Goal: Task Accomplishment & Management: Complete application form

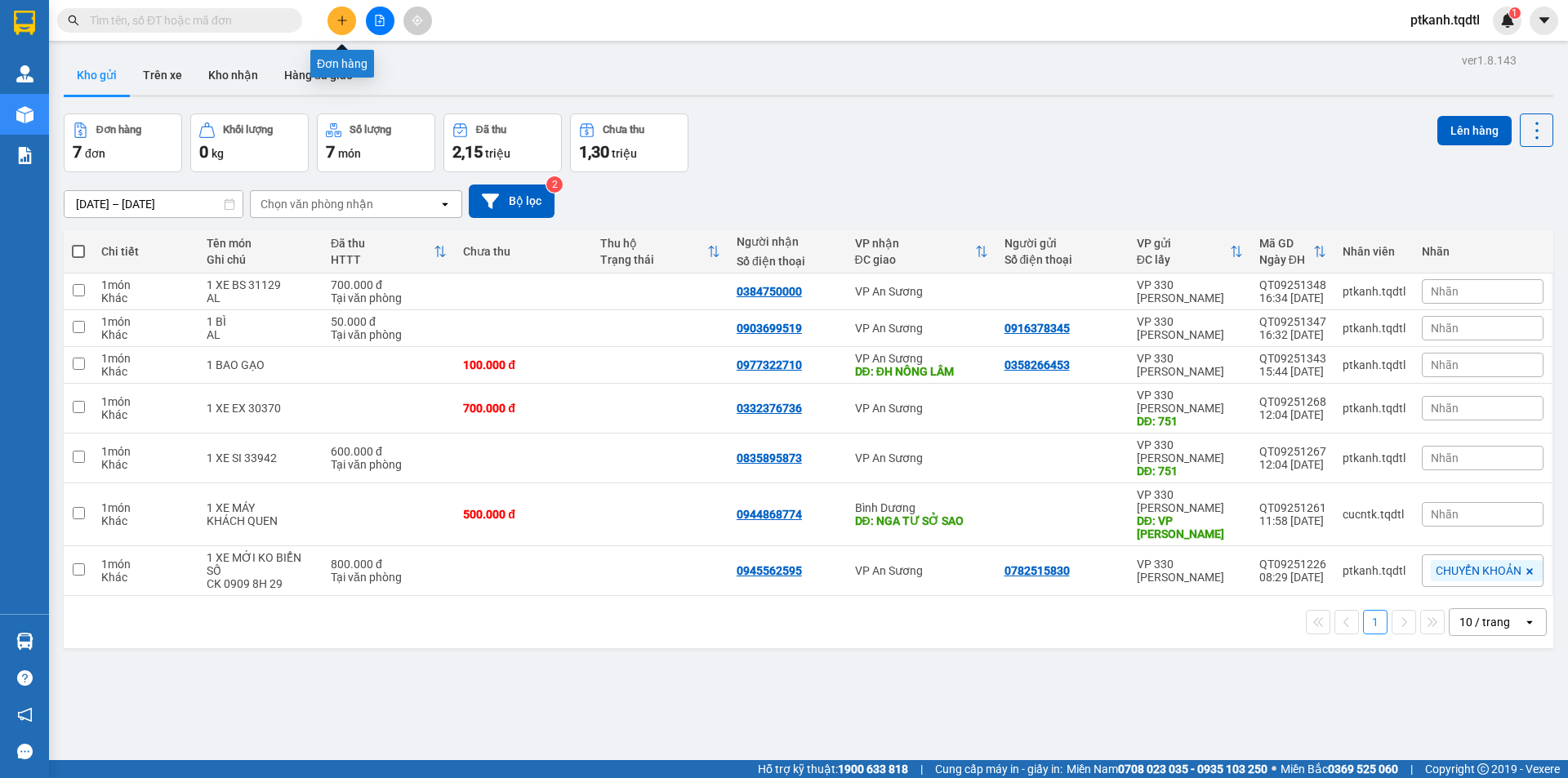
click at [340, 19] on icon "plus" at bounding box center [342, 20] width 12 height 12
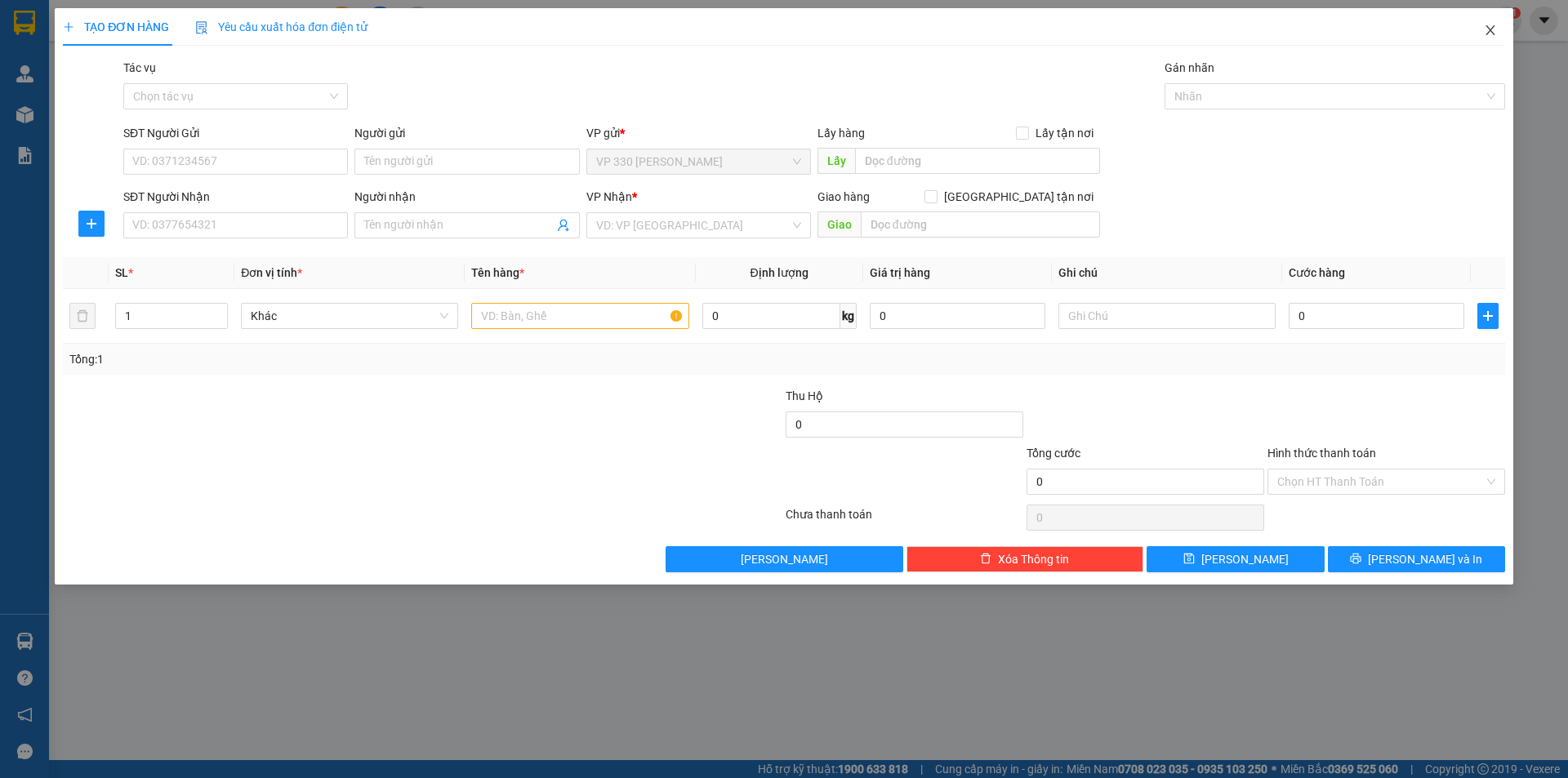
click at [1495, 31] on icon "close" at bounding box center [1491, 31] width 13 height 13
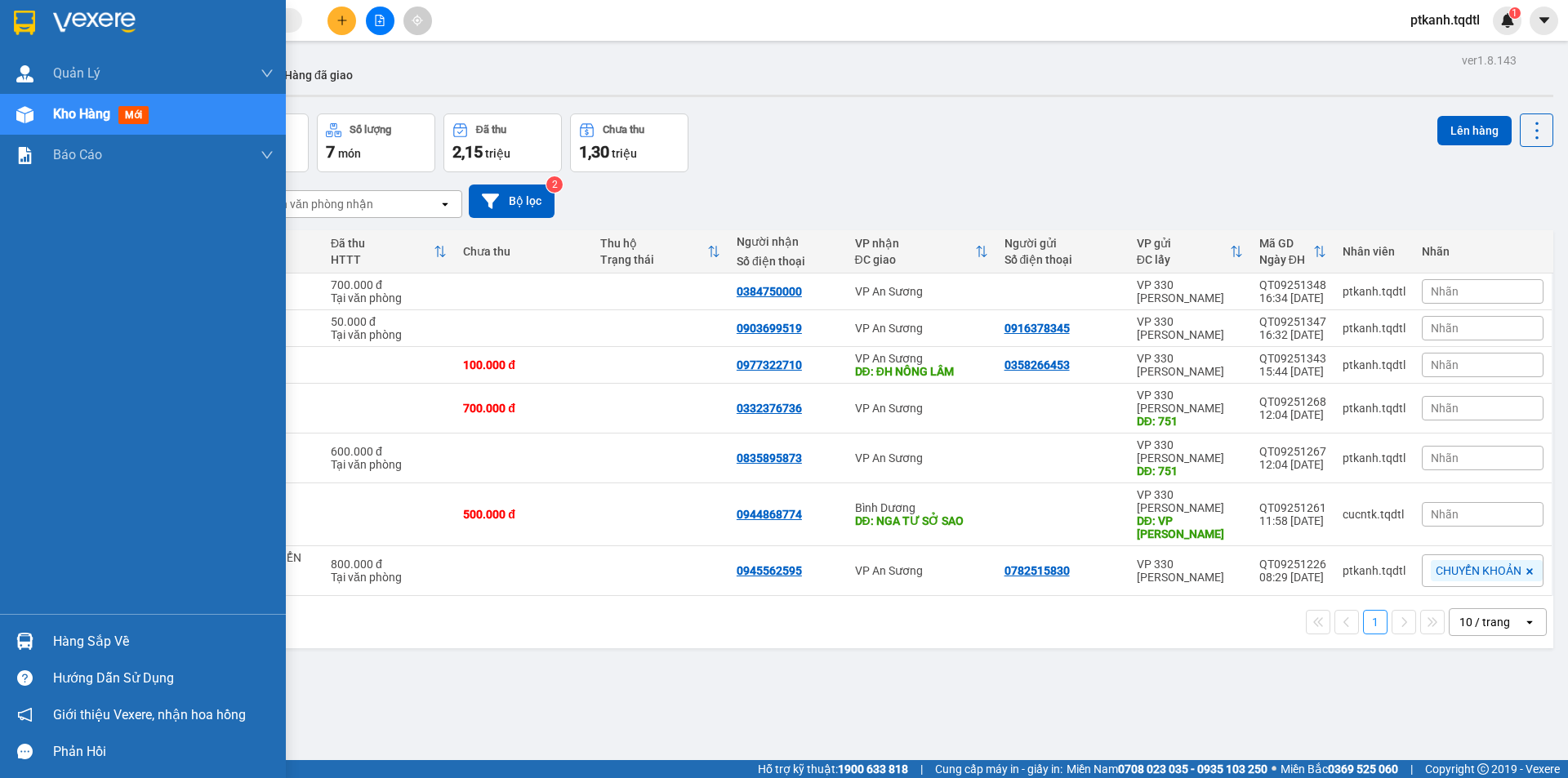
click at [50, 645] on div "Hàng sắp về" at bounding box center [142, 641] width 286 height 37
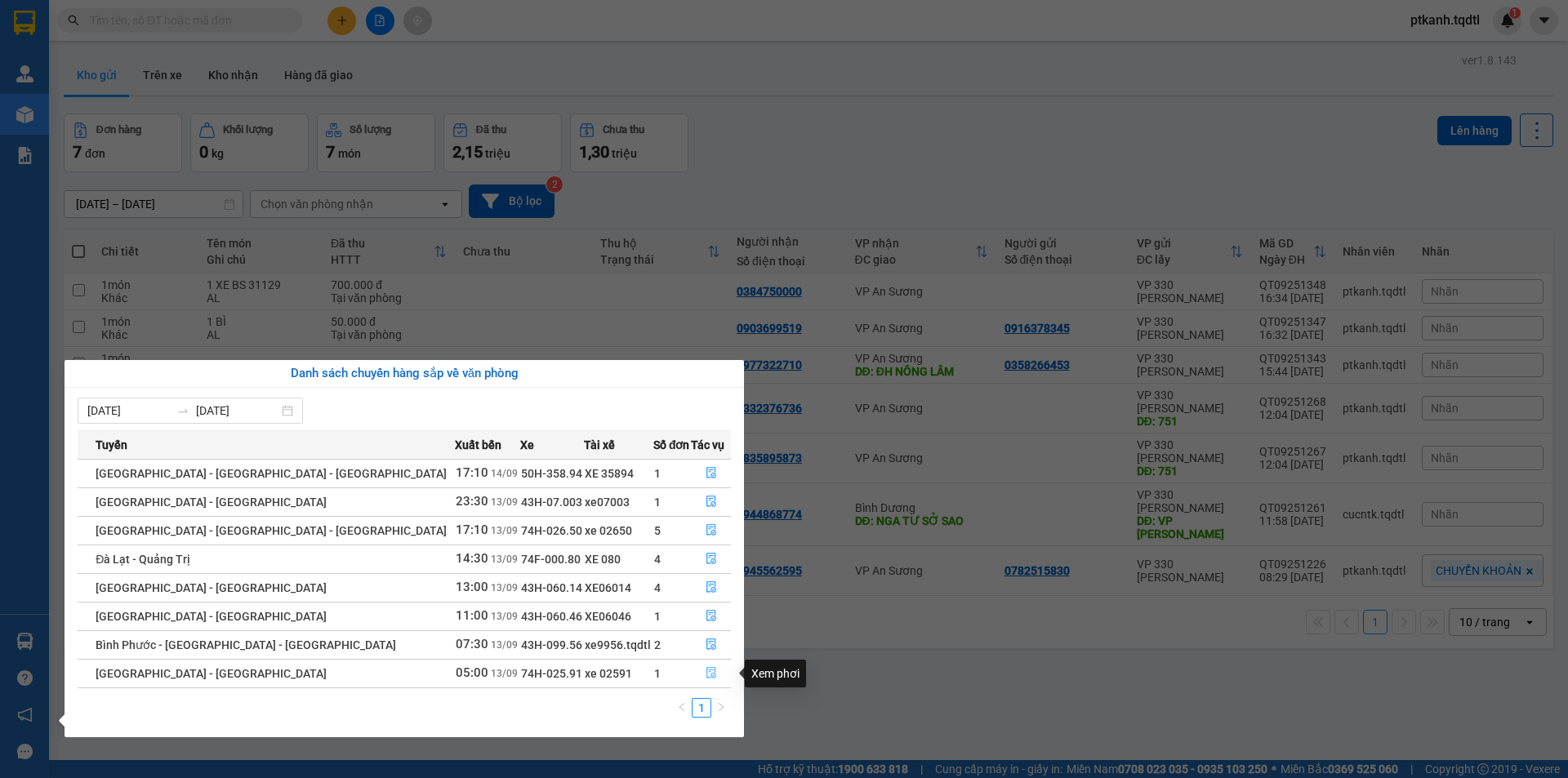
click at [709, 667] on icon "file-done" at bounding box center [711, 673] width 12 height 12
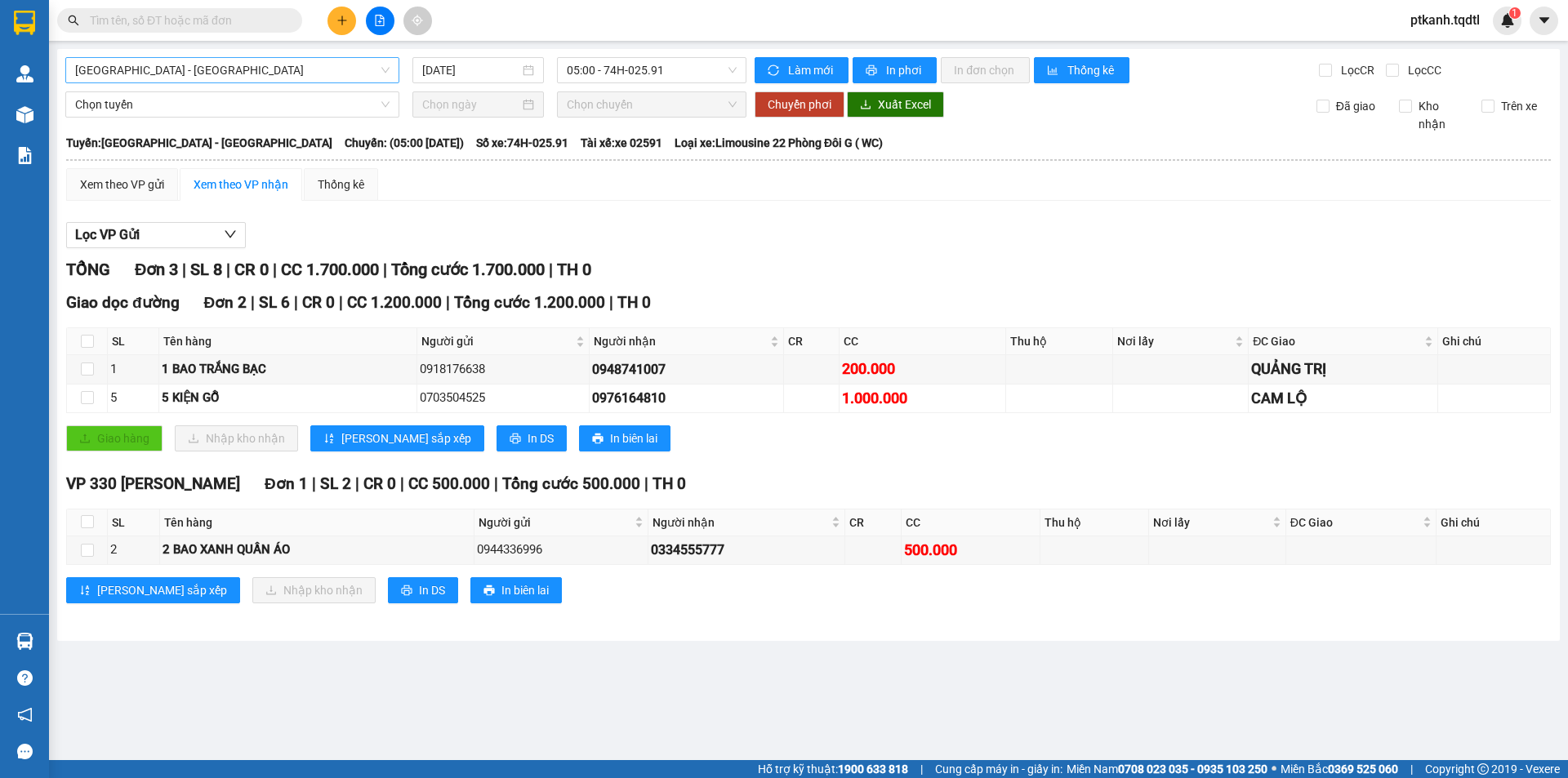
click at [388, 71] on span "[GEOGRAPHIC_DATA] - [GEOGRAPHIC_DATA]" at bounding box center [232, 69] width 315 height 24
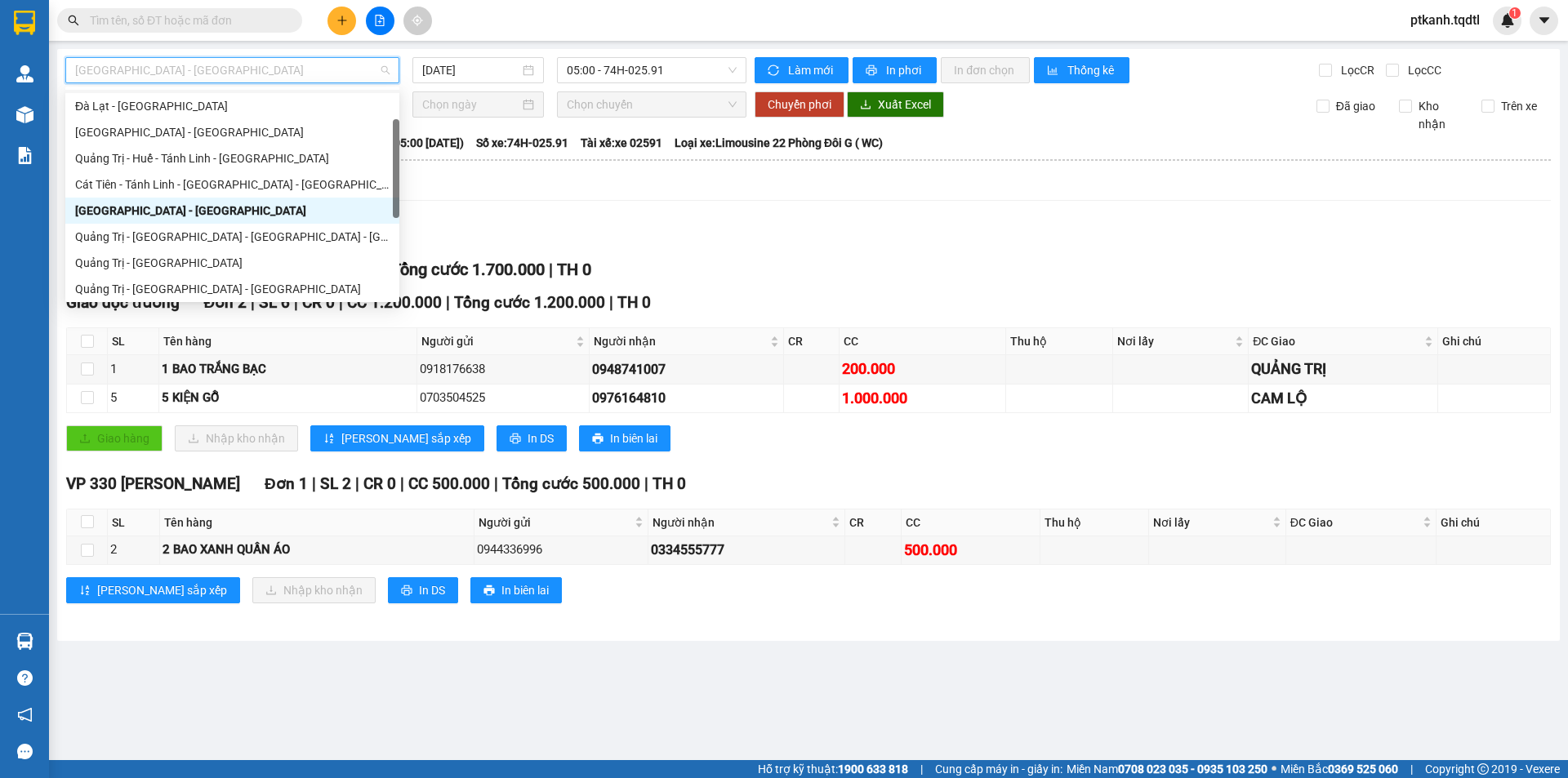
scroll to position [89, 0]
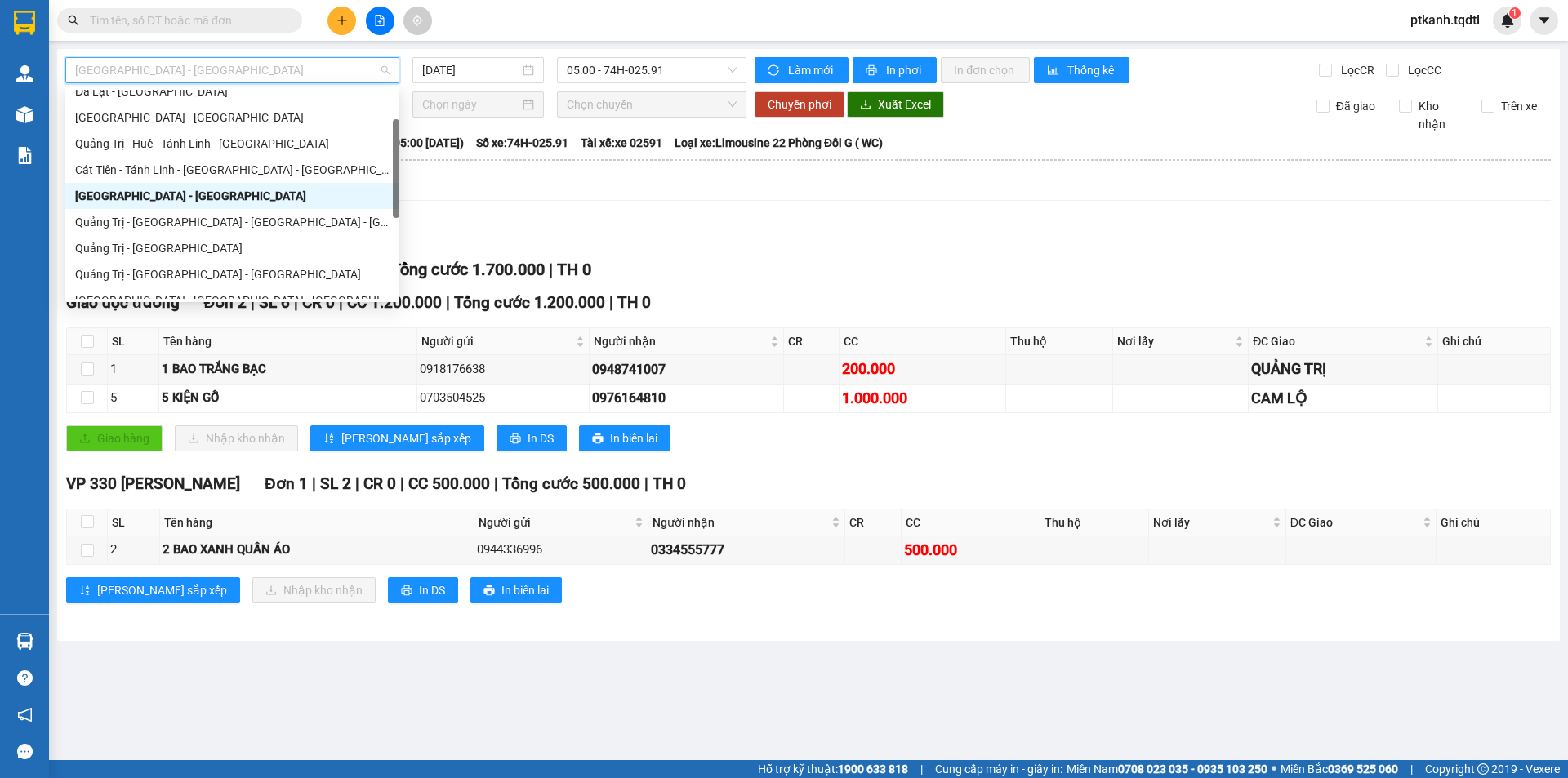
drag, startPoint x: 394, startPoint y: 144, endPoint x: 396, endPoint y: 181, distance: 37.1
click at [397, 179] on div at bounding box center [395, 168] width 7 height 99
click at [292, 216] on div "Quảng Trị - [GEOGRAPHIC_DATA] - [GEOGRAPHIC_DATA] - [GEOGRAPHIC_DATA]" at bounding box center [232, 222] width 315 height 18
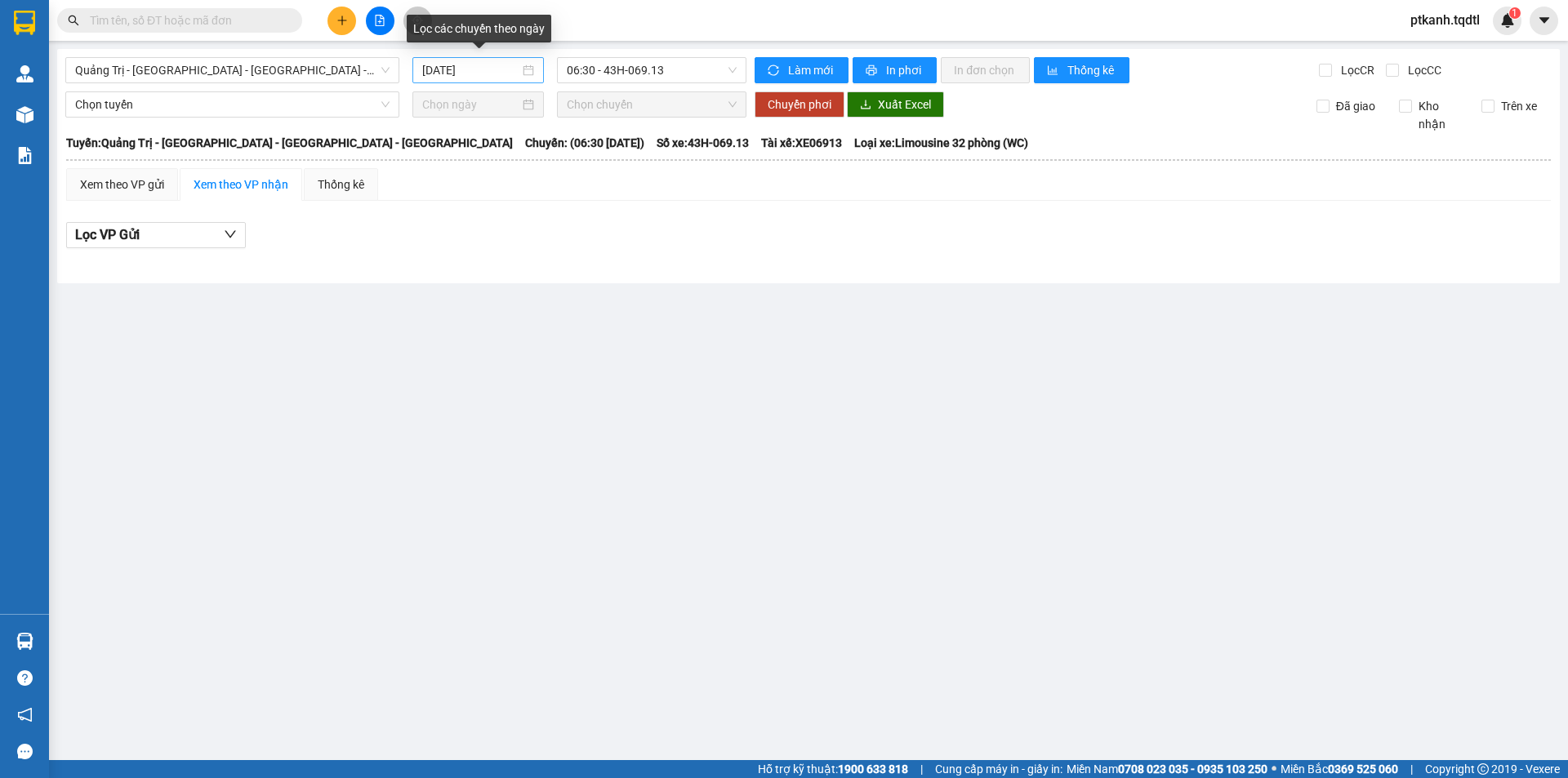
click at [529, 70] on div "[DATE]" at bounding box center [478, 70] width 112 height 18
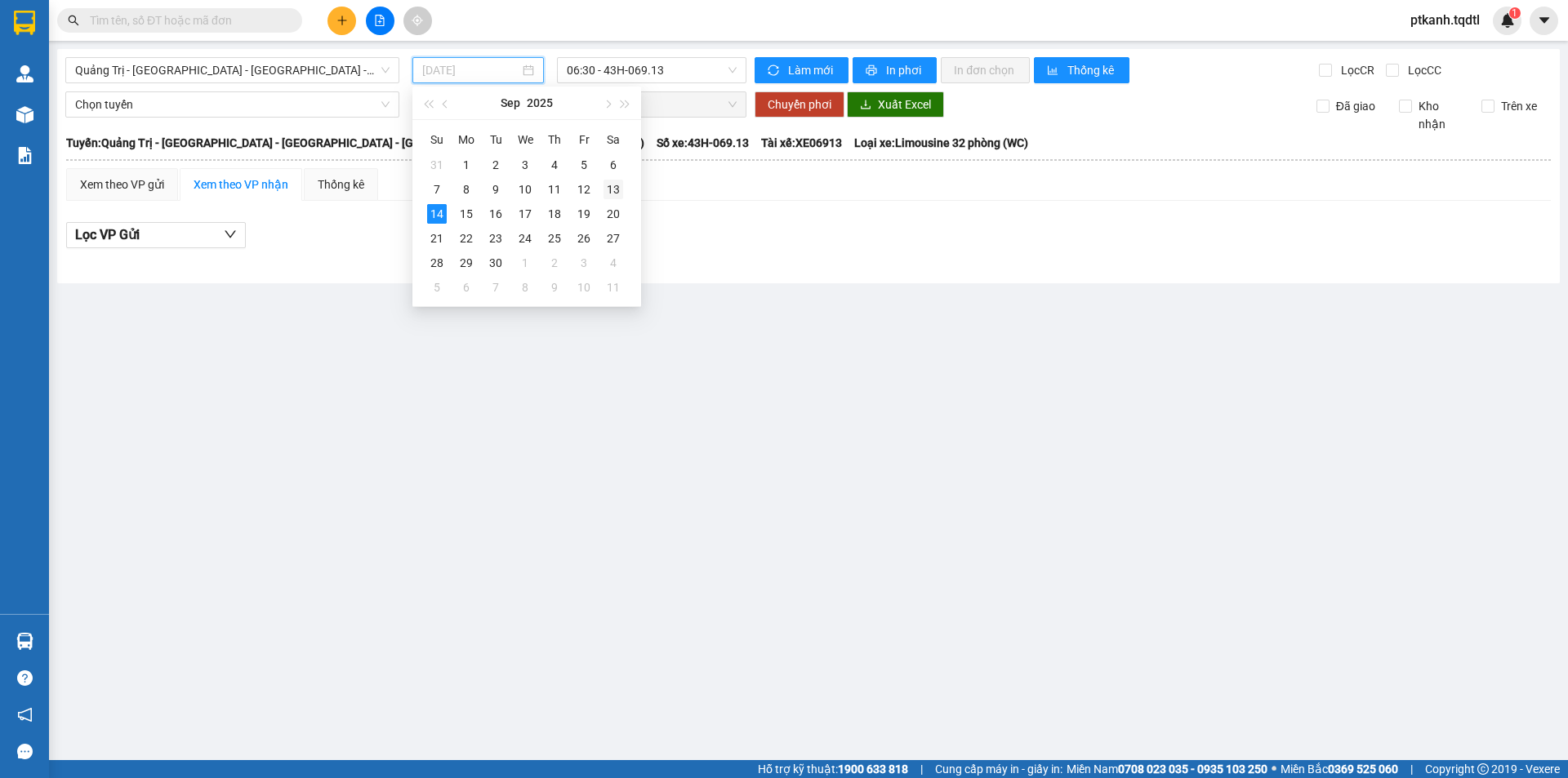
click at [615, 188] on div "13" at bounding box center [613, 189] width 19 height 19
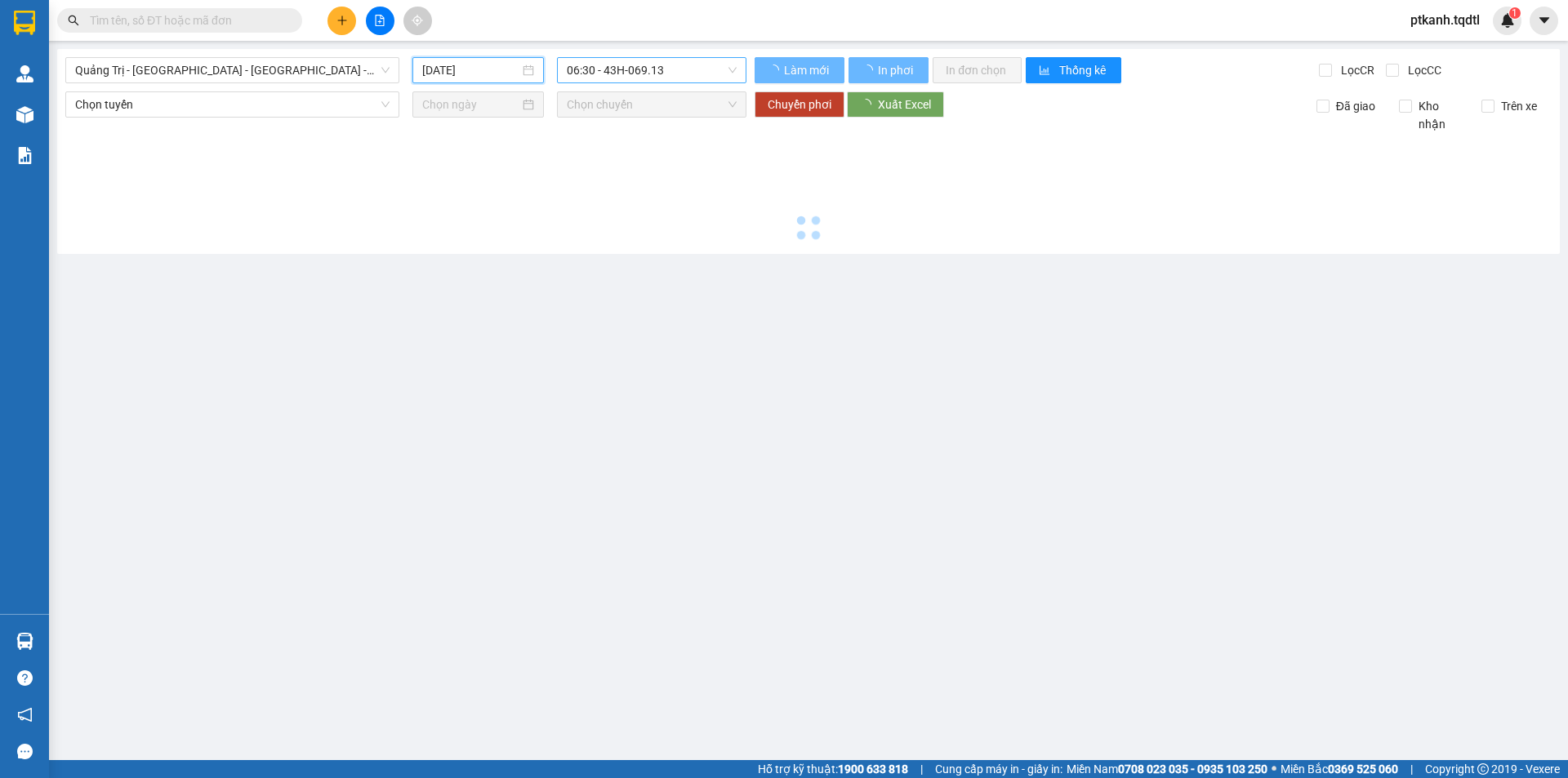
type input "[DATE]"
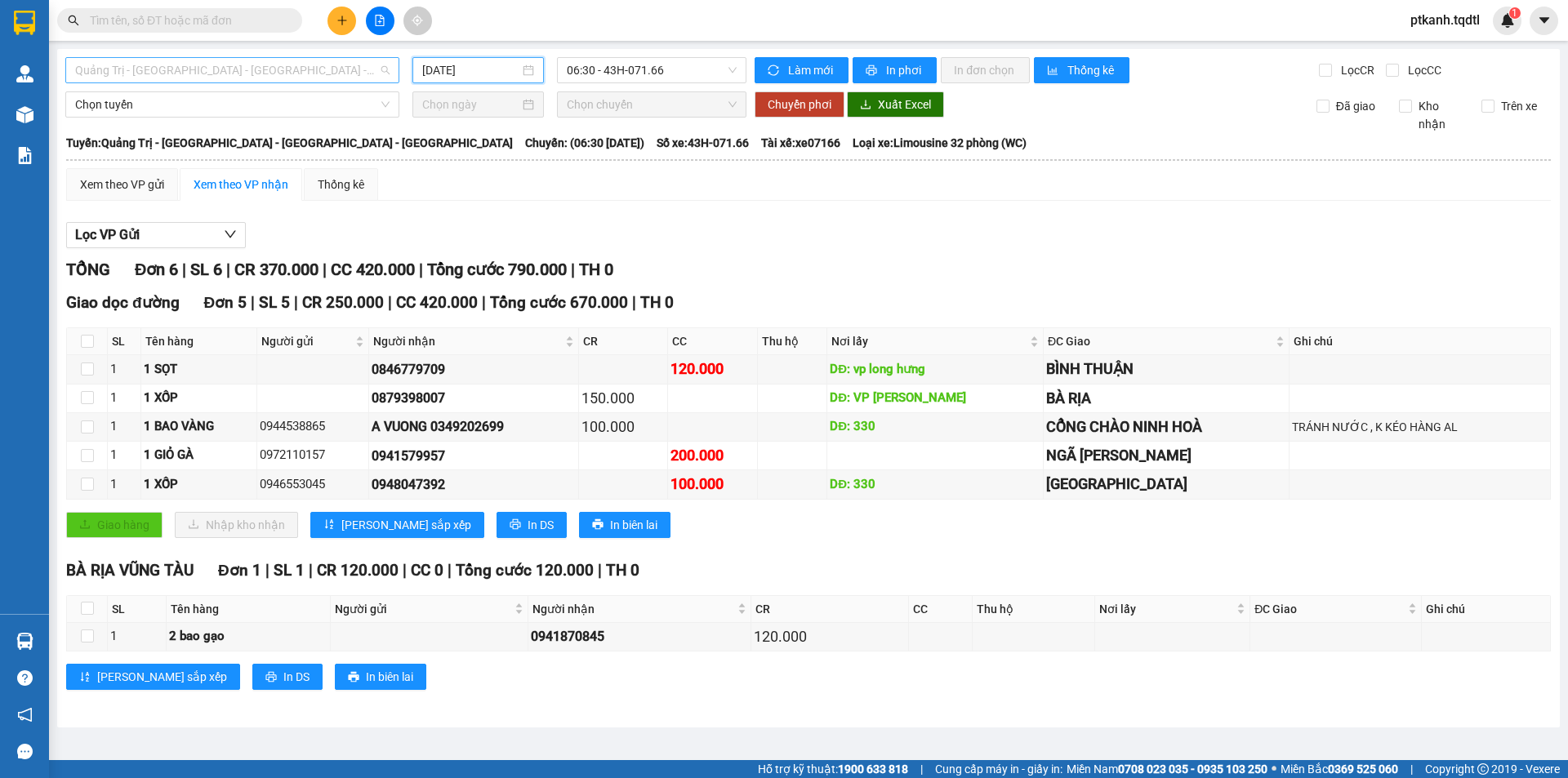
click at [387, 67] on span "Quảng Trị - [GEOGRAPHIC_DATA] - [GEOGRAPHIC_DATA] - [GEOGRAPHIC_DATA]" at bounding box center [232, 69] width 315 height 24
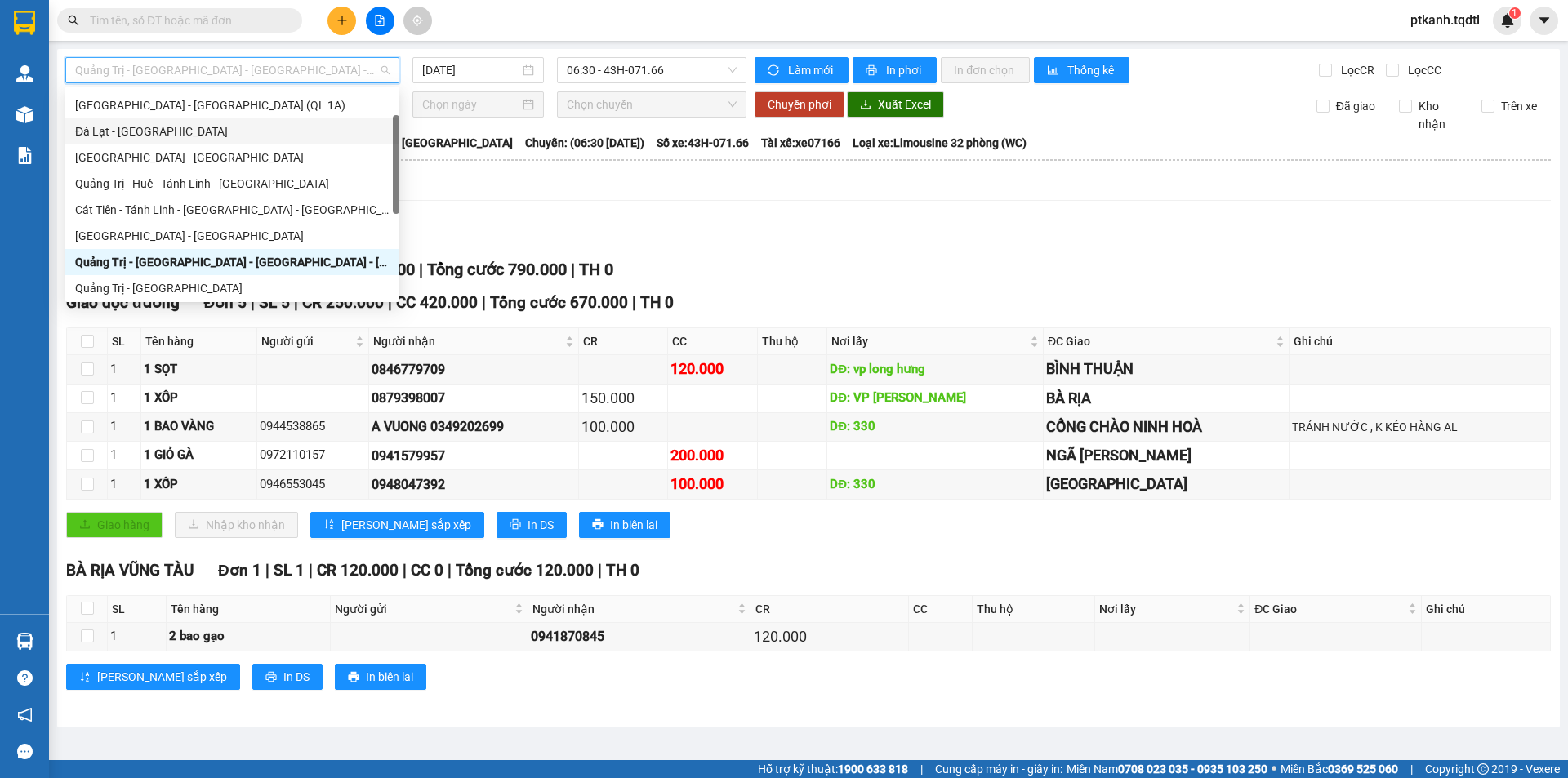
scroll to position [47, 0]
drag, startPoint x: 394, startPoint y: 170, endPoint x: 397, endPoint y: 154, distance: 16.3
click at [397, 154] on div at bounding box center [395, 164] width 7 height 99
click at [326, 176] on div "Quảng Trị - Huế - Tánh Linh - [GEOGRAPHIC_DATA]" at bounding box center [232, 186] width 334 height 26
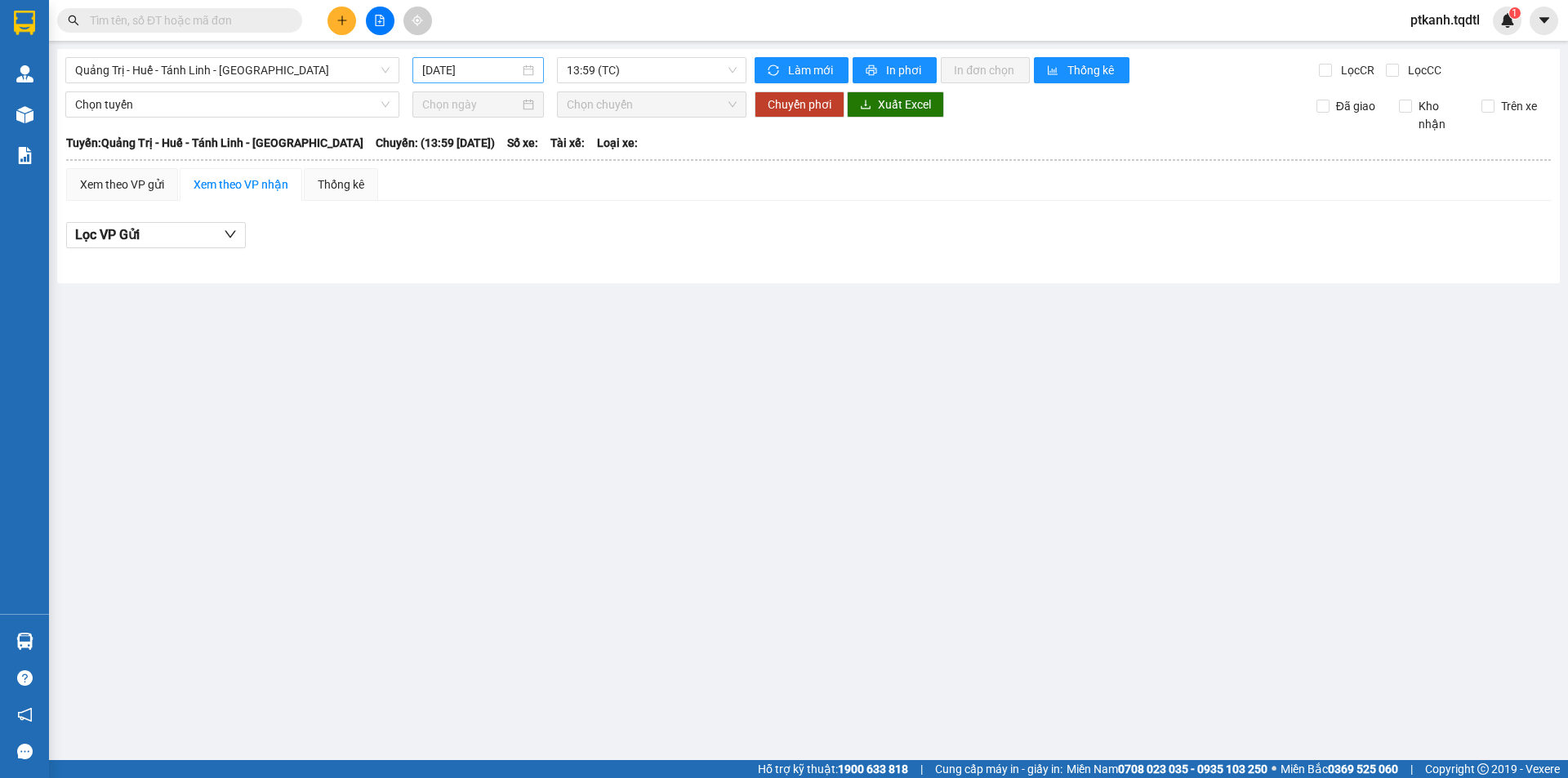
click at [520, 72] on div "[DATE]" at bounding box center [478, 70] width 112 height 18
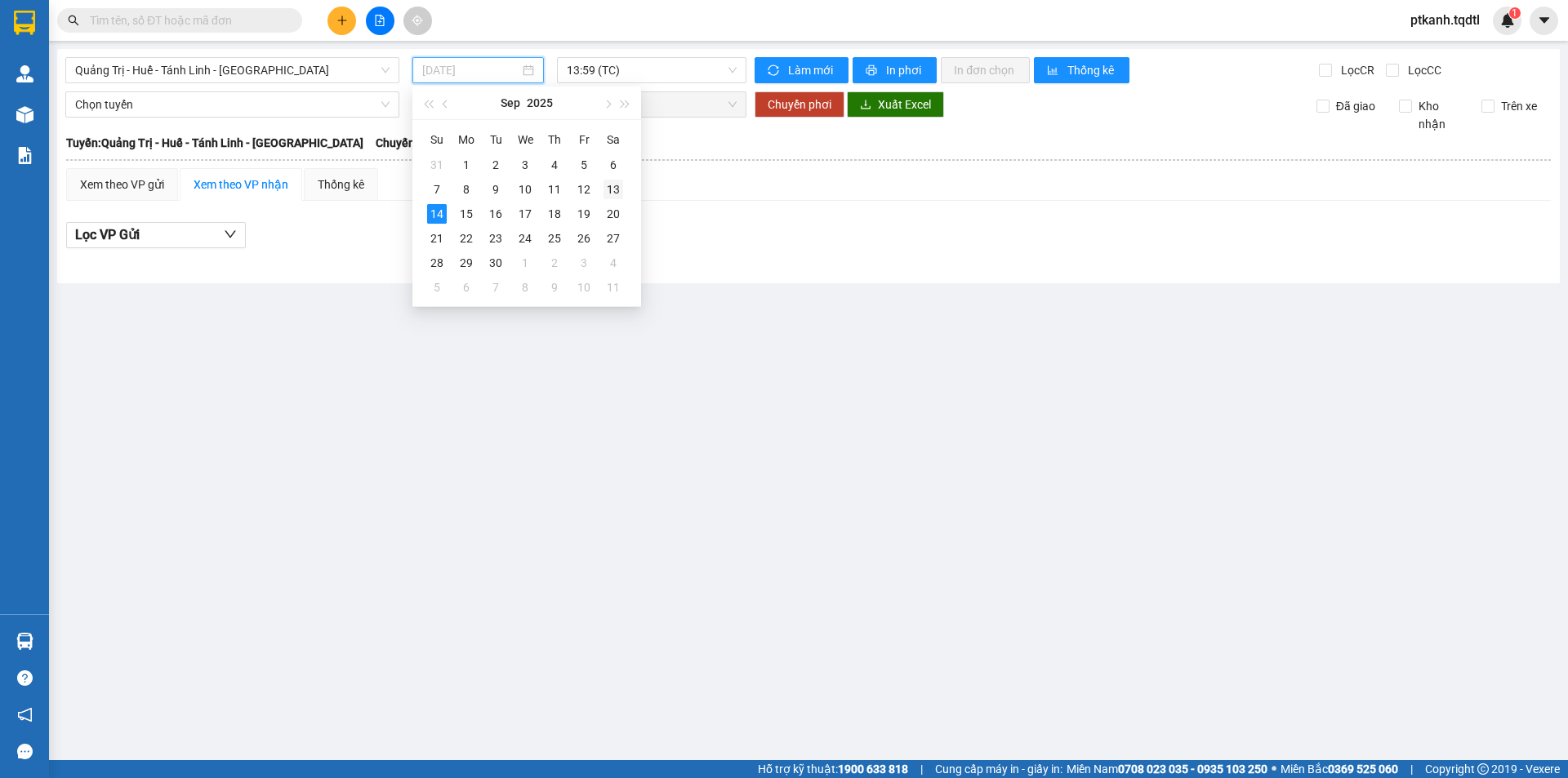
drag, startPoint x: 620, startPoint y: 190, endPoint x: 668, endPoint y: 91, distance: 110.0
click at [620, 189] on div "13" at bounding box center [613, 189] width 19 height 19
type input "[DATE]"
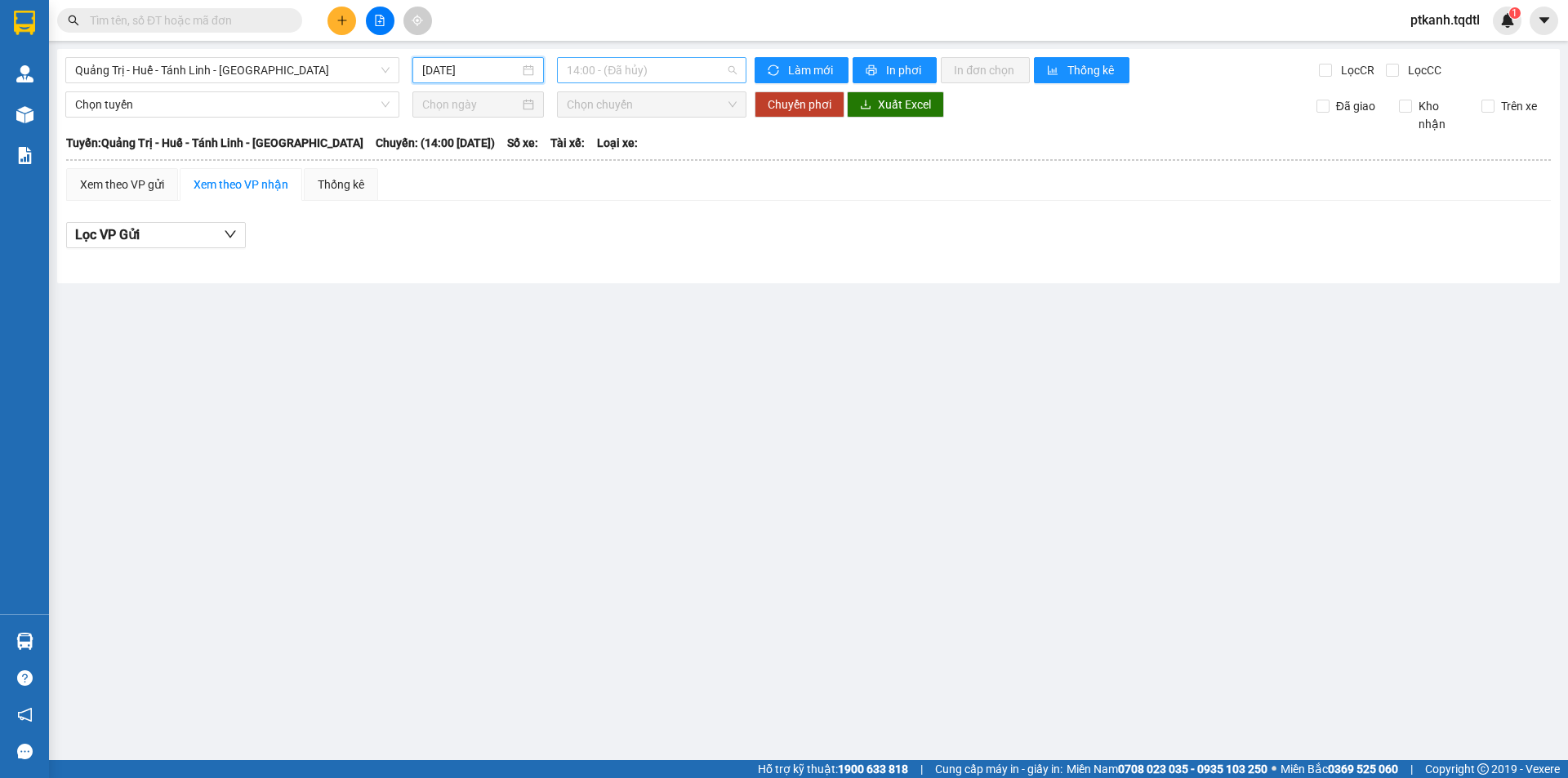
click at [684, 69] on span "14:00 - (Đã hủy)" at bounding box center [651, 69] width 170 height 24
click at [663, 158] on div "14:01 - 74H-025.64" at bounding box center [630, 155] width 127 height 18
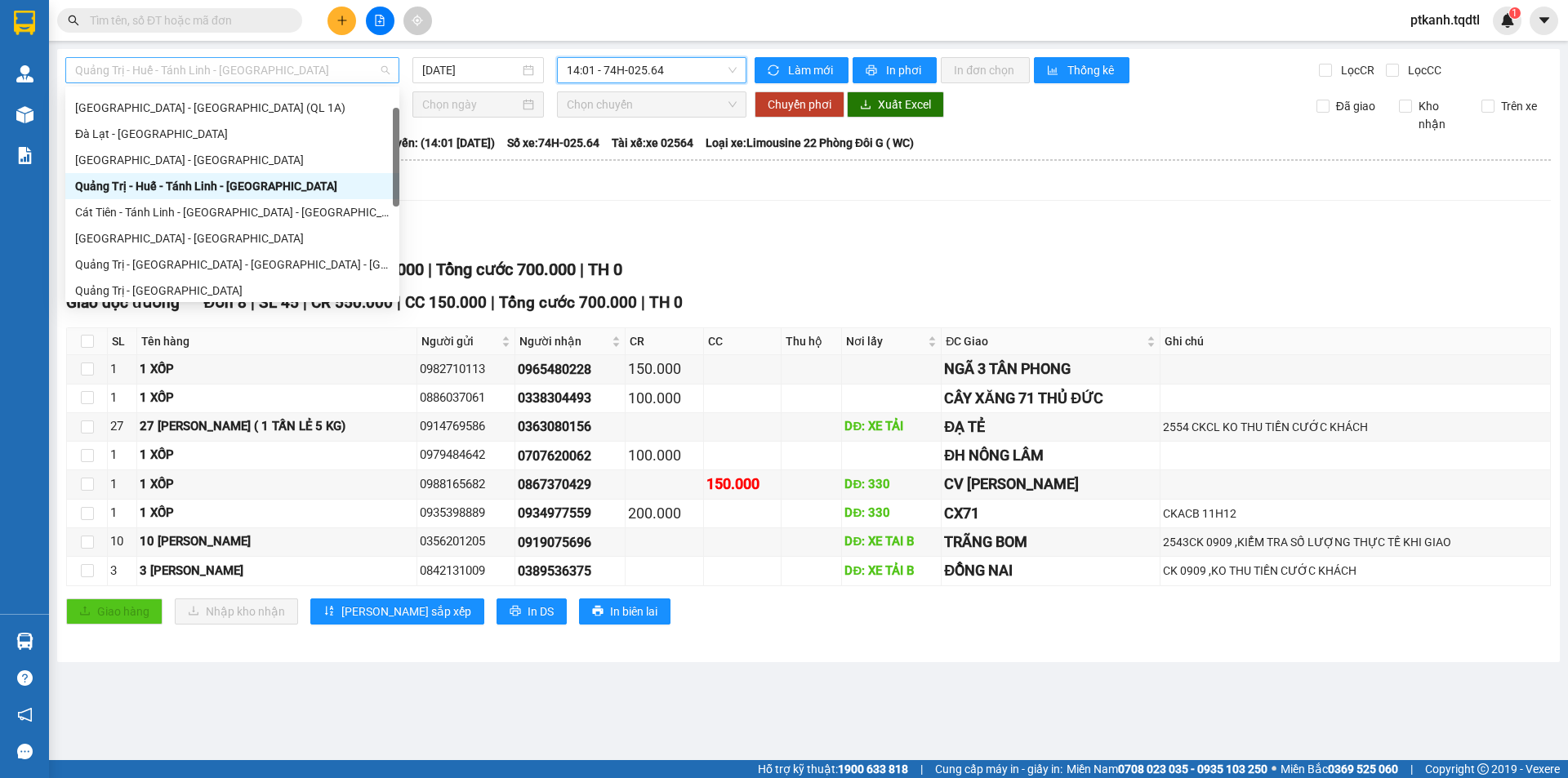
click at [382, 79] on span "Quảng Trị - Huế - Tánh Linh - [GEOGRAPHIC_DATA]" at bounding box center [232, 69] width 315 height 24
click at [329, 261] on div "Quảng Trị - [GEOGRAPHIC_DATA] - [GEOGRAPHIC_DATA] - [GEOGRAPHIC_DATA]" at bounding box center [232, 264] width 315 height 18
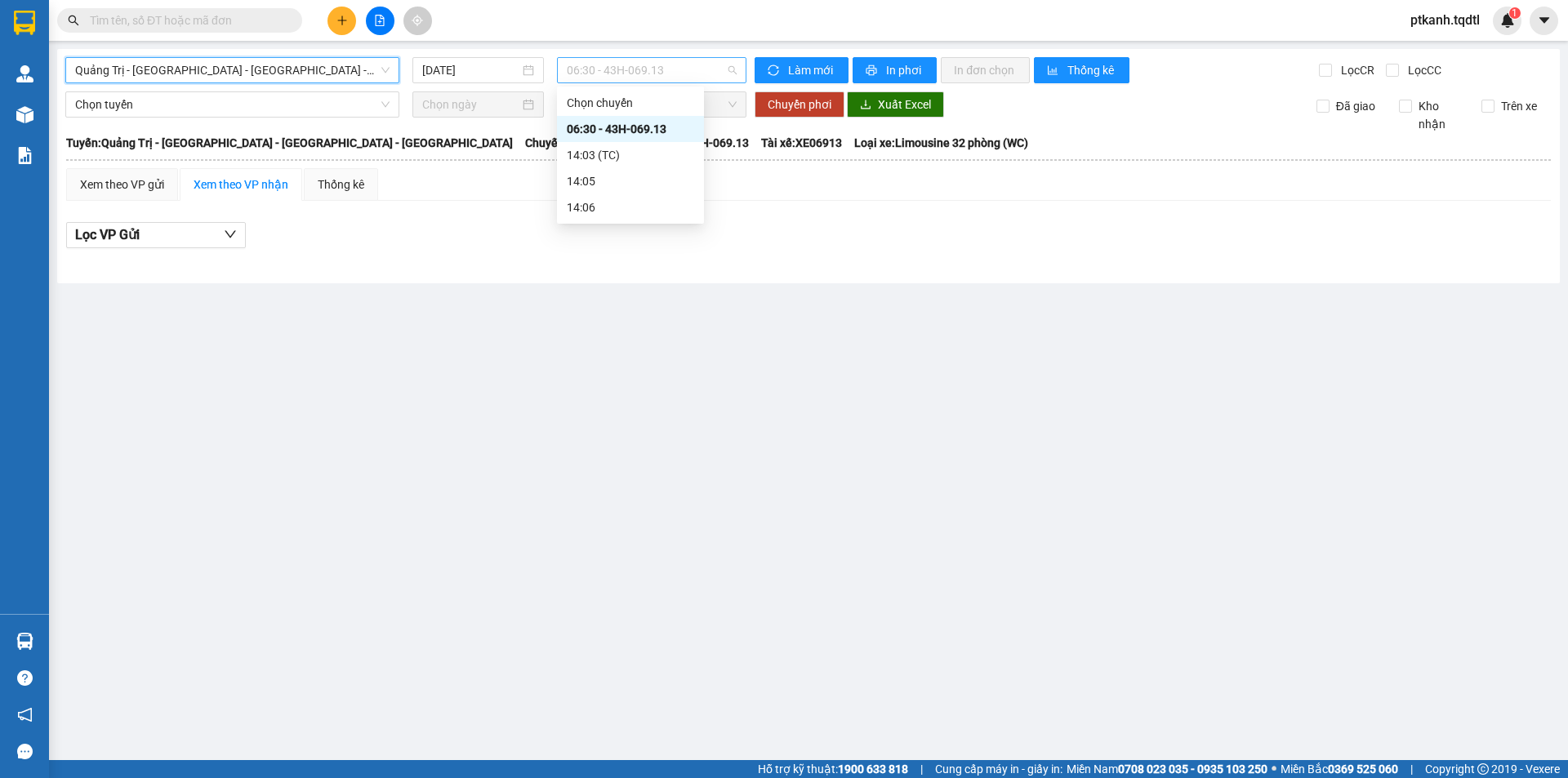
click at [696, 69] on span "06:30 - 43H-069.13" at bounding box center [651, 69] width 170 height 24
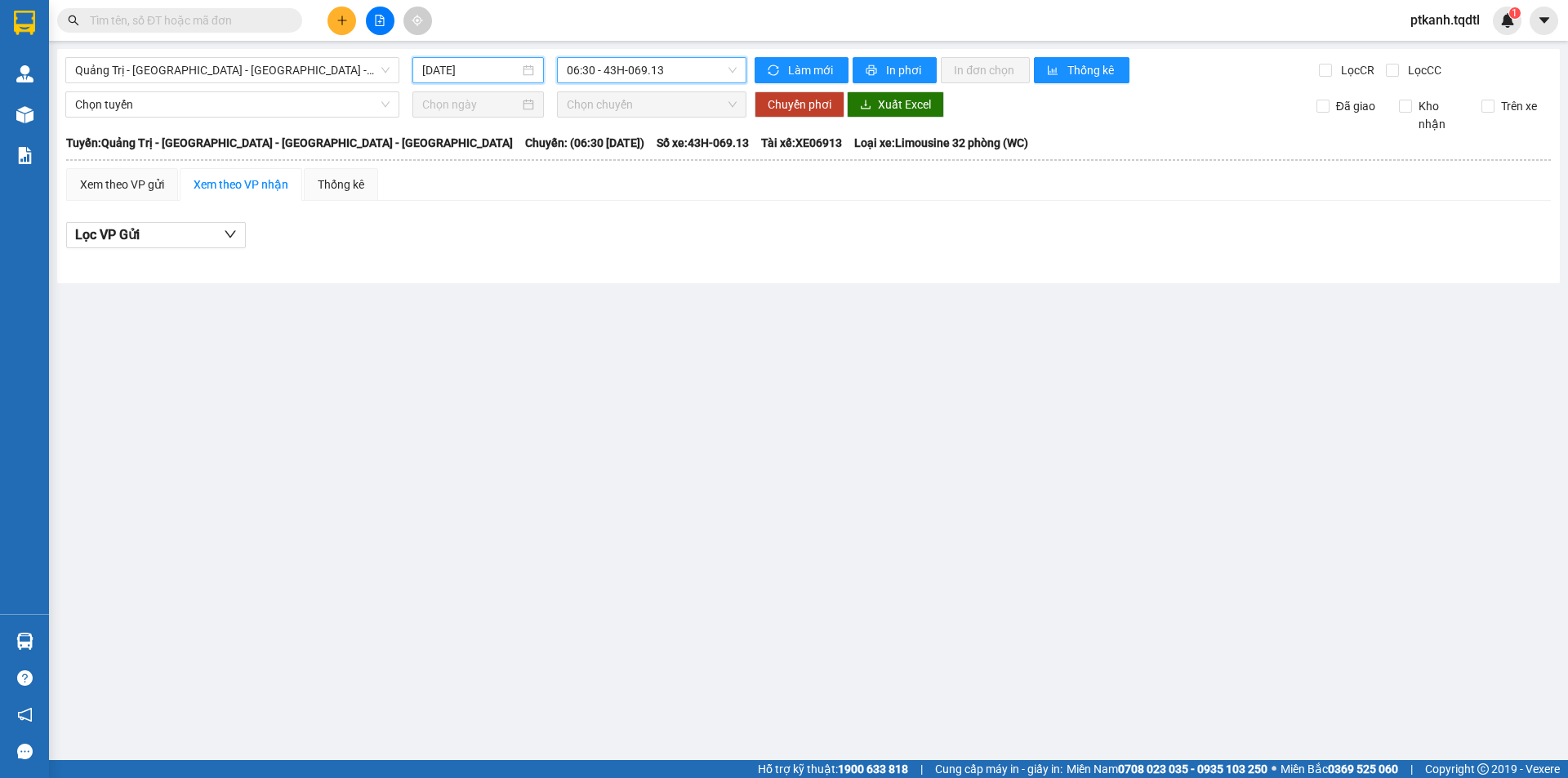
click at [510, 69] on input "[DATE]" at bounding box center [470, 70] width 97 height 18
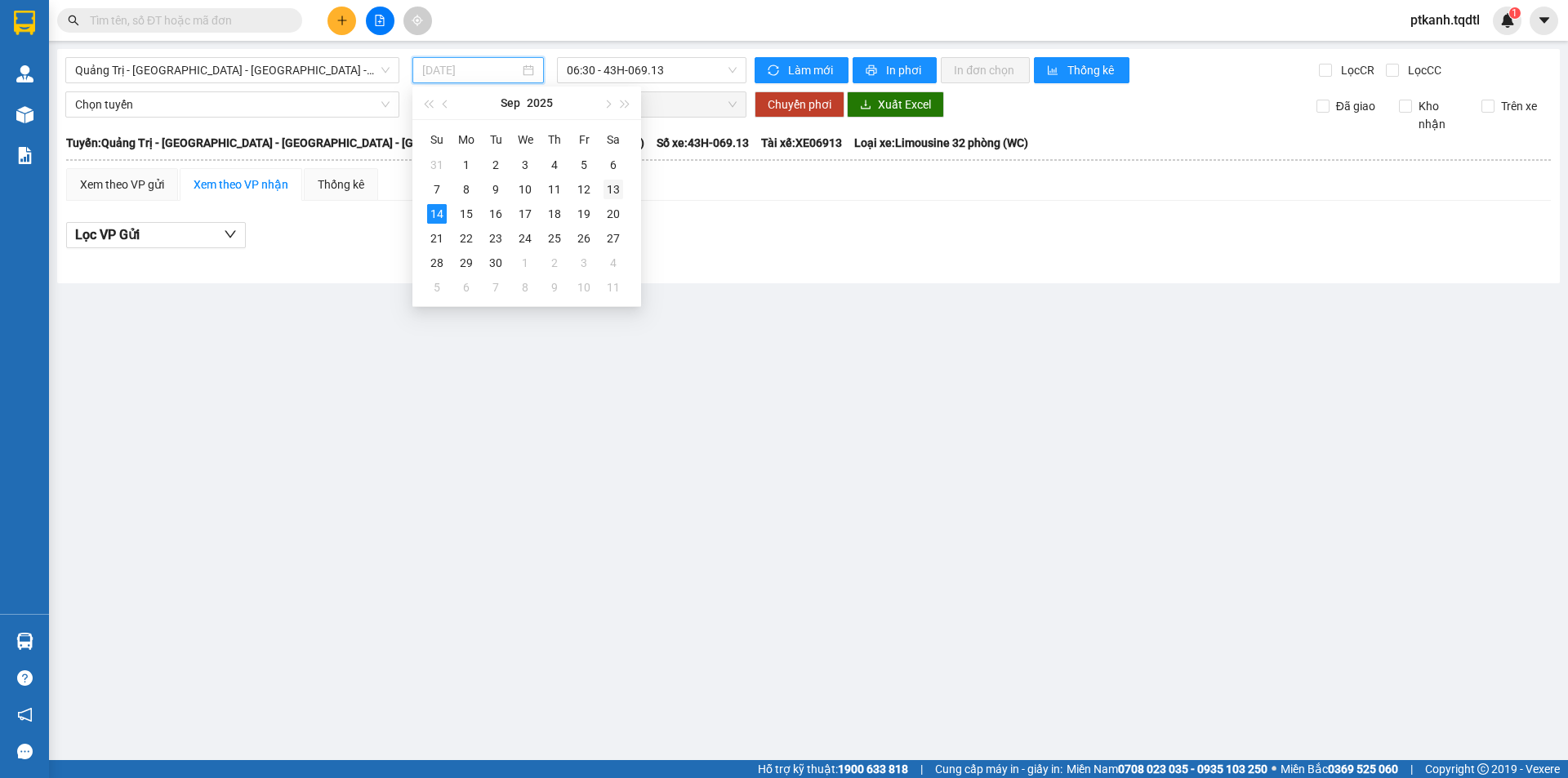
click at [608, 192] on div "13" at bounding box center [613, 189] width 19 height 19
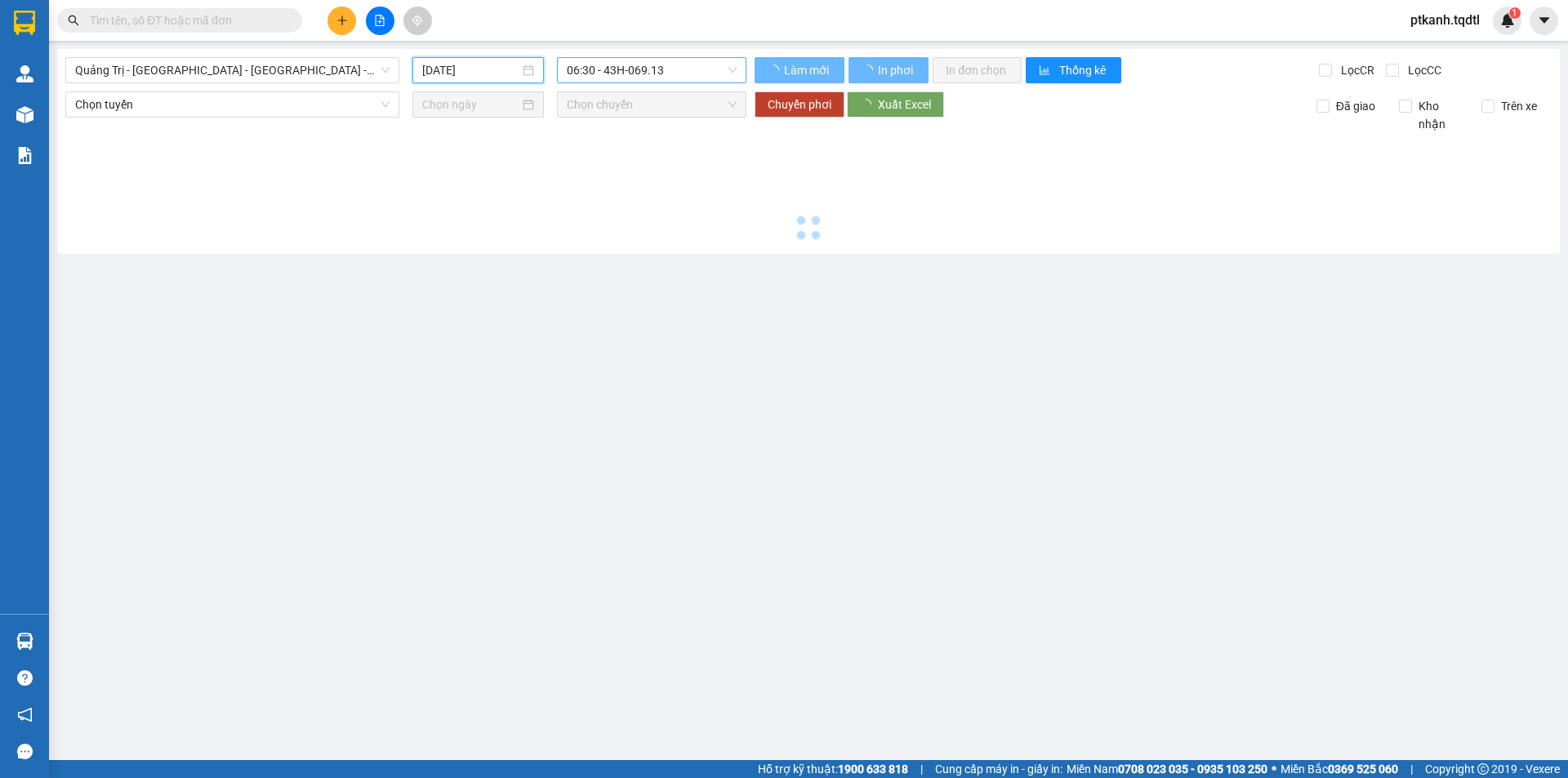
type input "[DATE]"
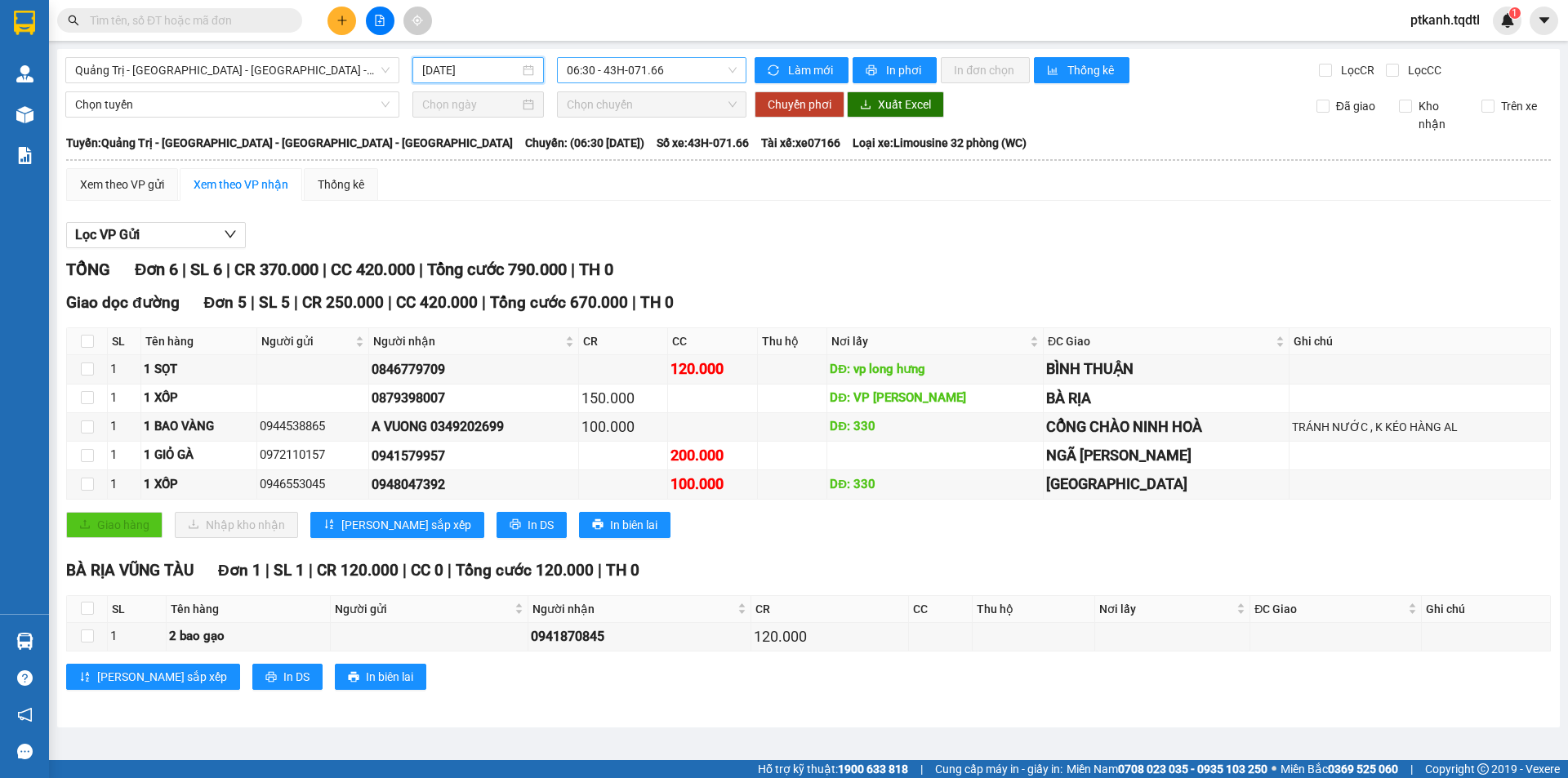
click at [705, 64] on span "06:30 - 43H-071.66" at bounding box center [651, 69] width 170 height 24
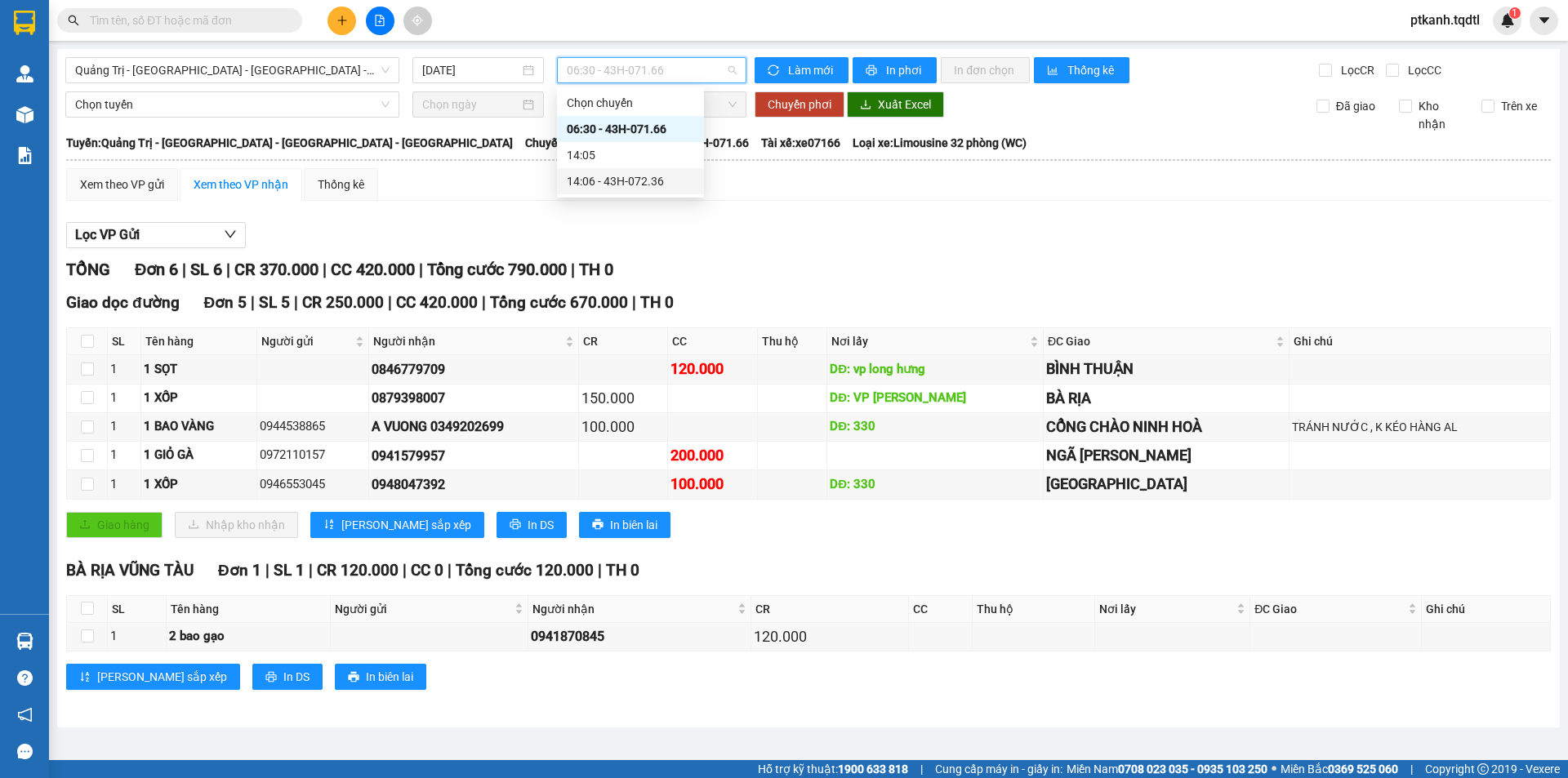
click at [654, 176] on div "14:06 - 43H-072.36" at bounding box center [630, 181] width 127 height 18
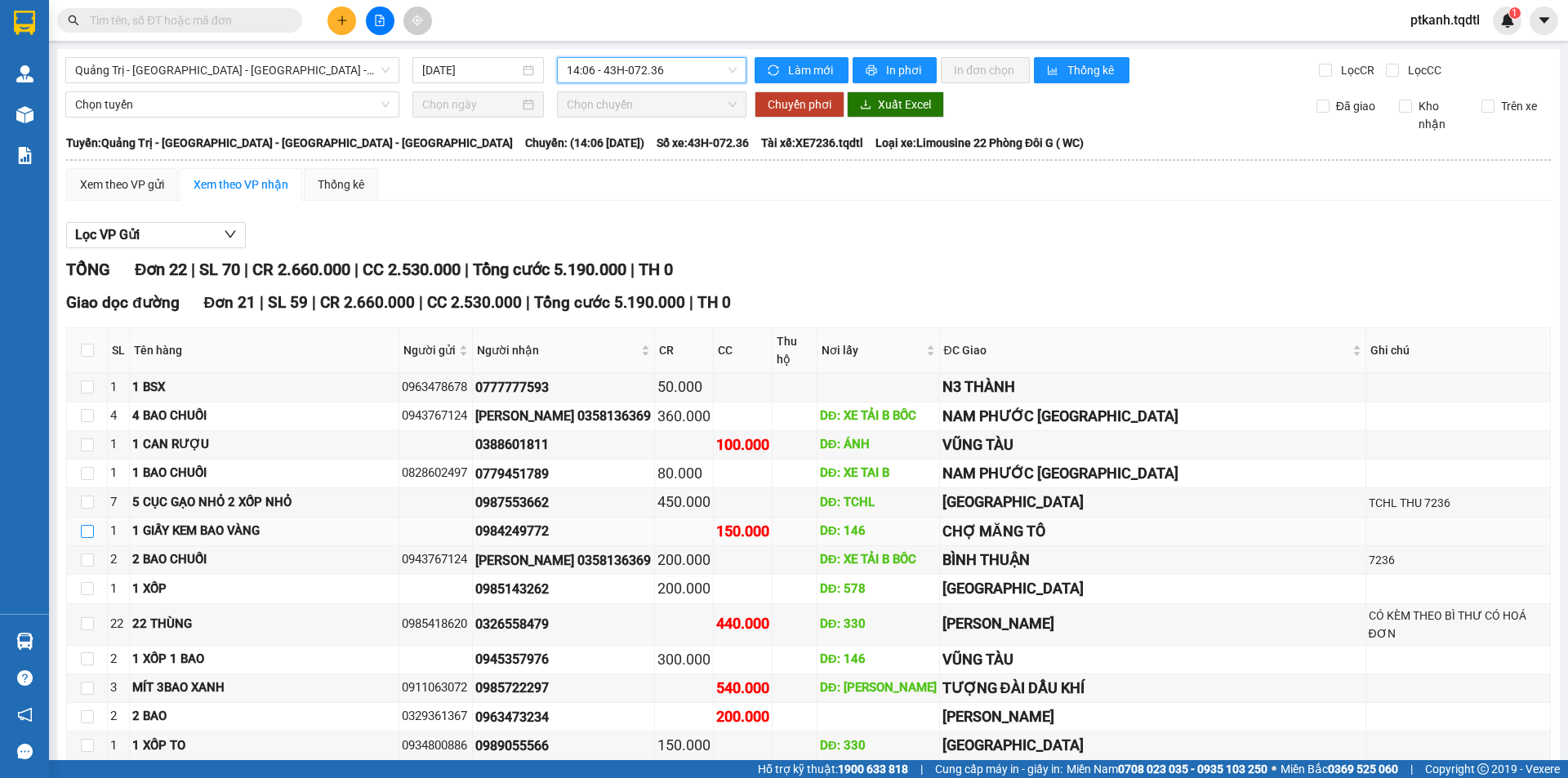
click at [89, 525] on input "checkbox" at bounding box center [88, 532] width 13 height 13
checkbox input "true"
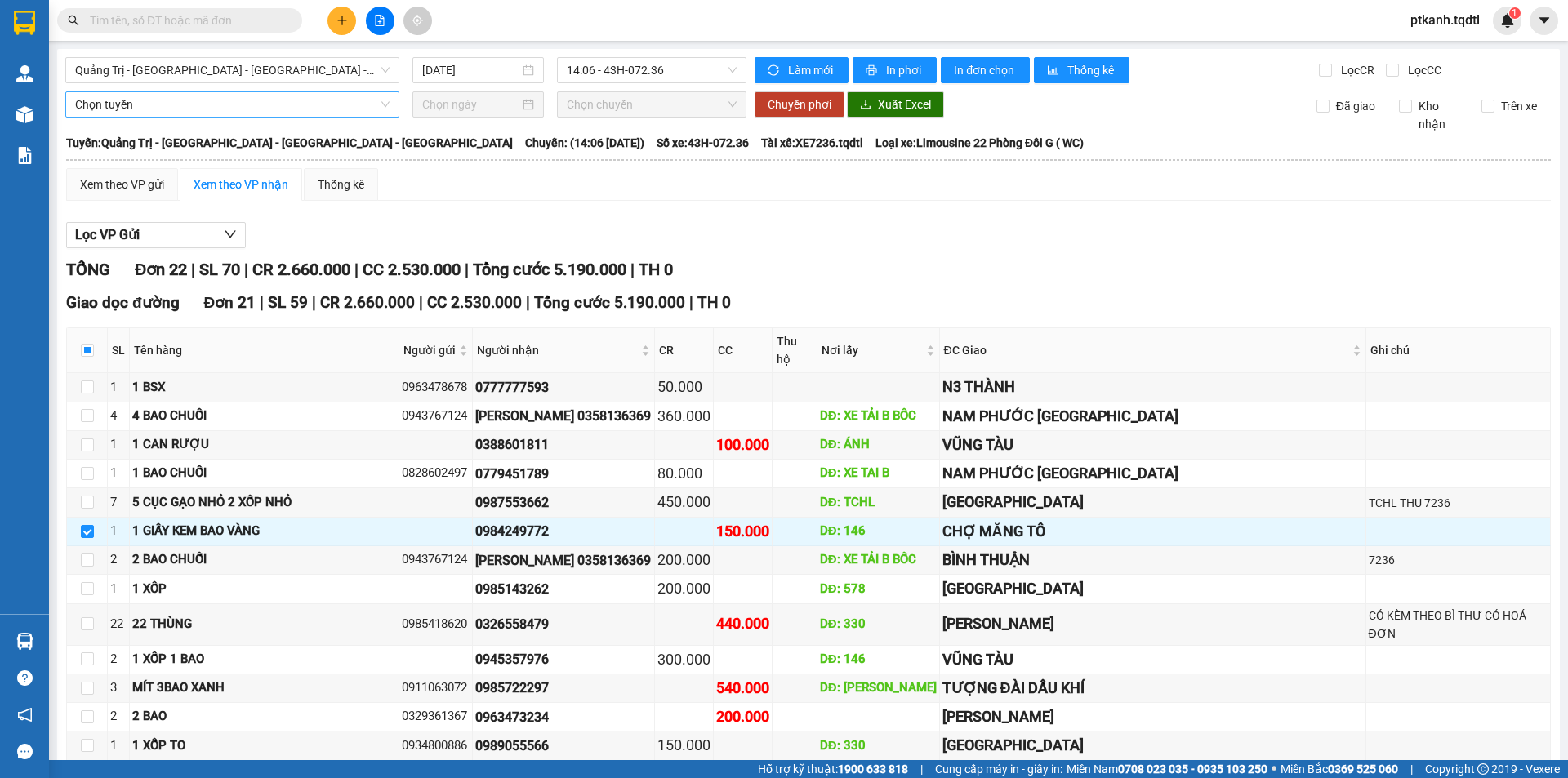
click at [387, 108] on div "Chọn tuyến" at bounding box center [232, 104] width 334 height 26
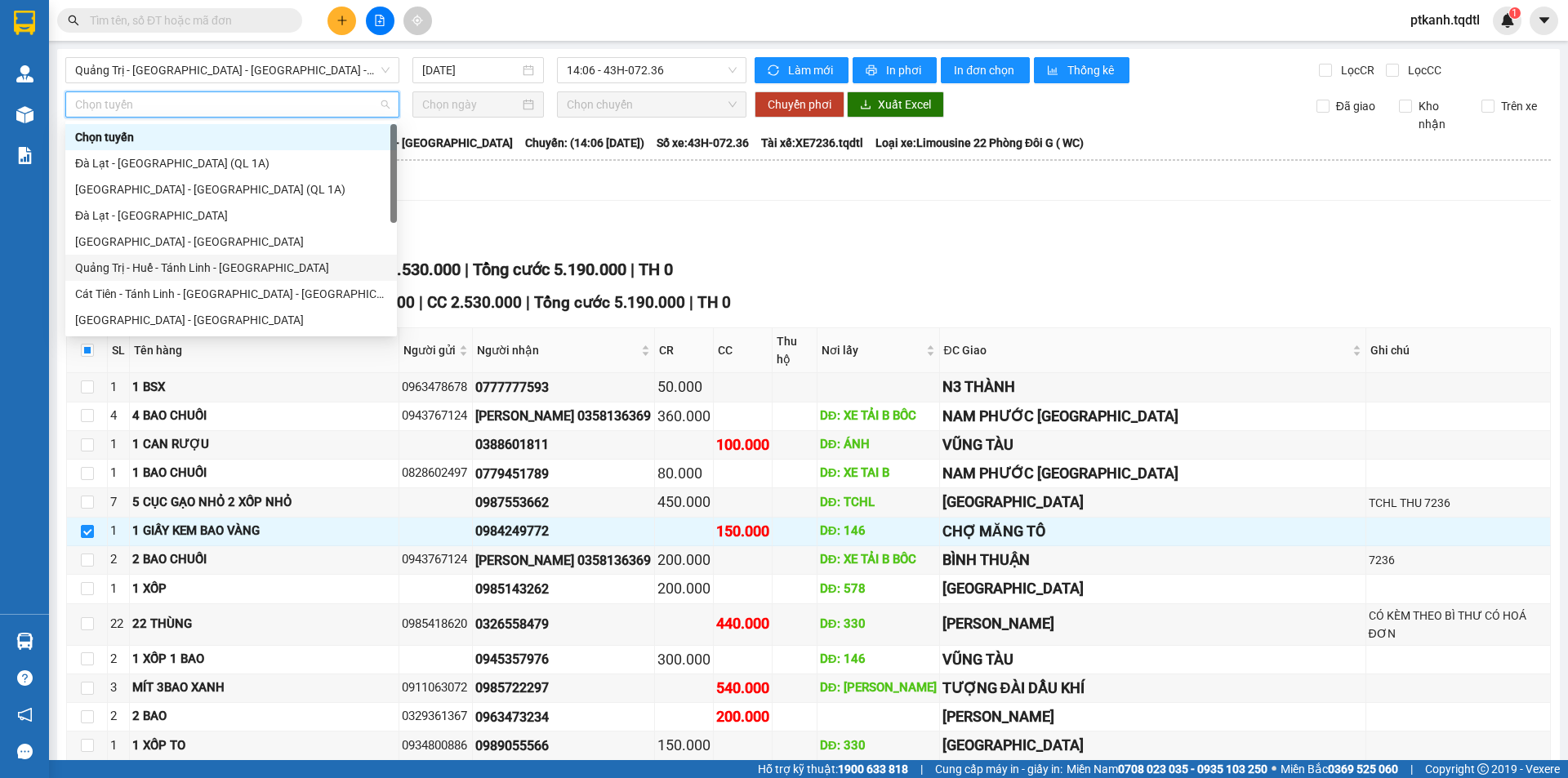
click at [325, 265] on div "Quảng Trị - Huế - Tánh Linh - [GEOGRAPHIC_DATA]" at bounding box center [231, 267] width 312 height 18
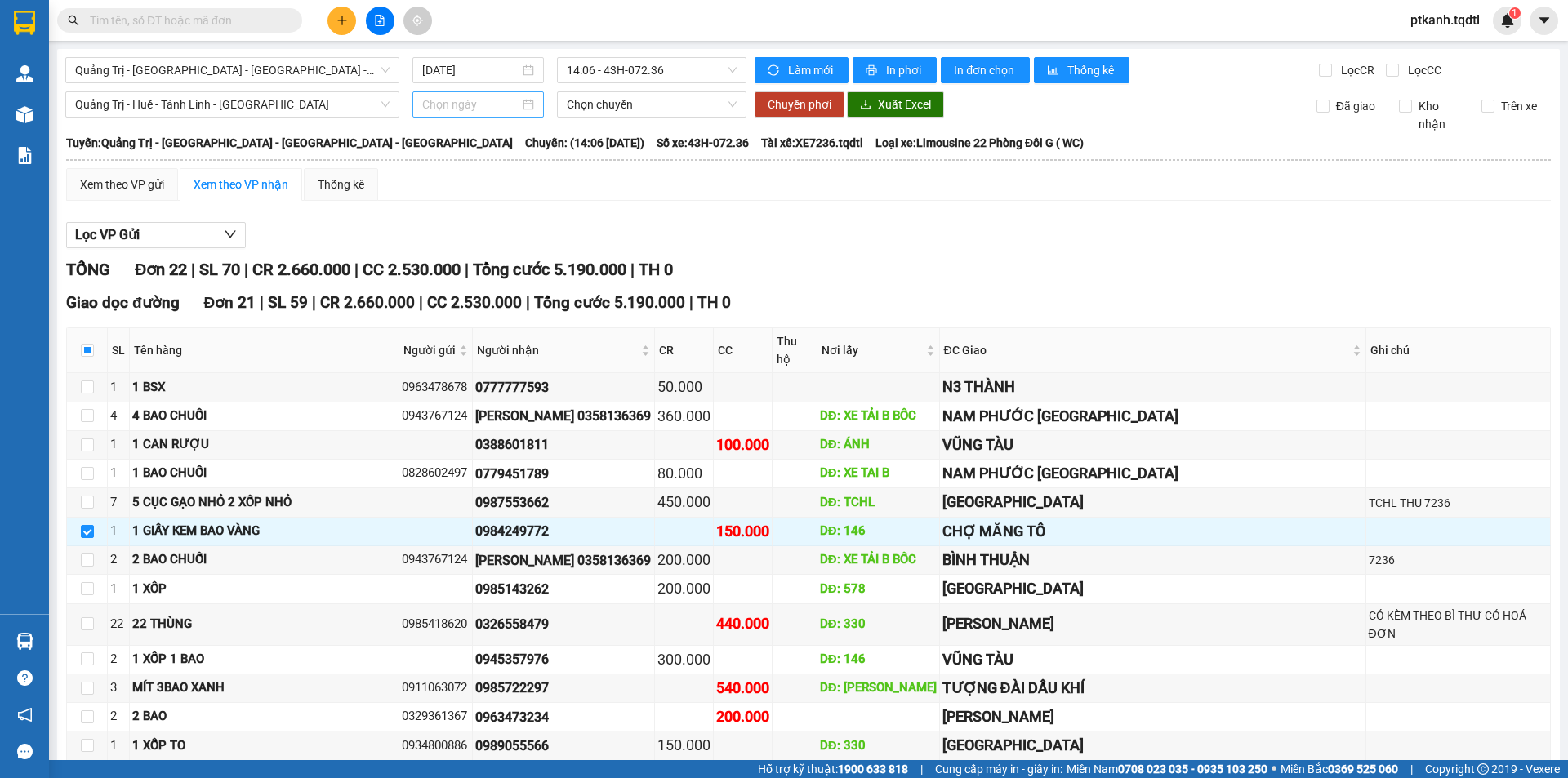
click at [528, 107] on div at bounding box center [478, 104] width 112 height 18
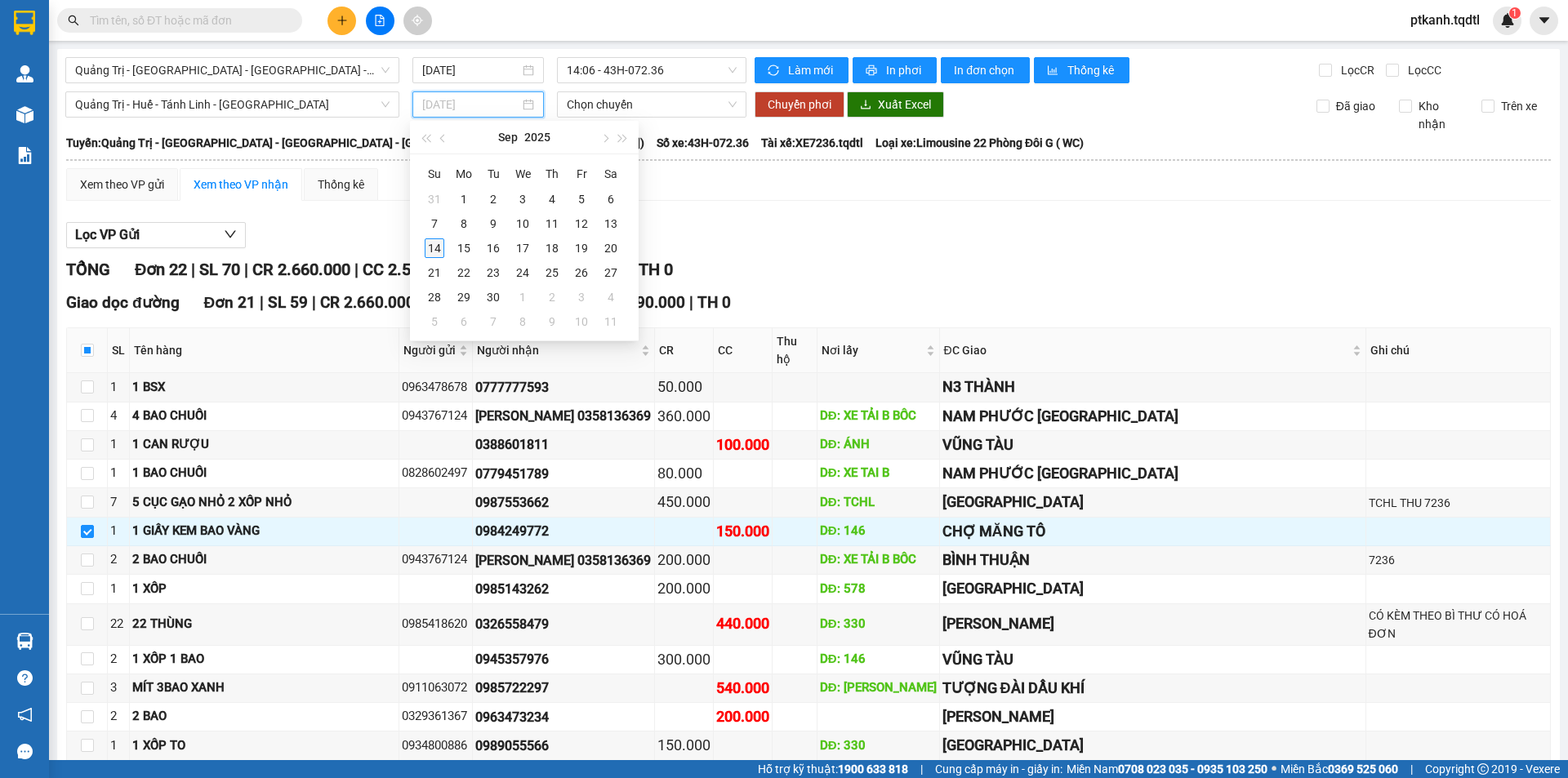
type input "[DATE]"
click at [430, 249] on div "14" at bounding box center [434, 248] width 19 height 19
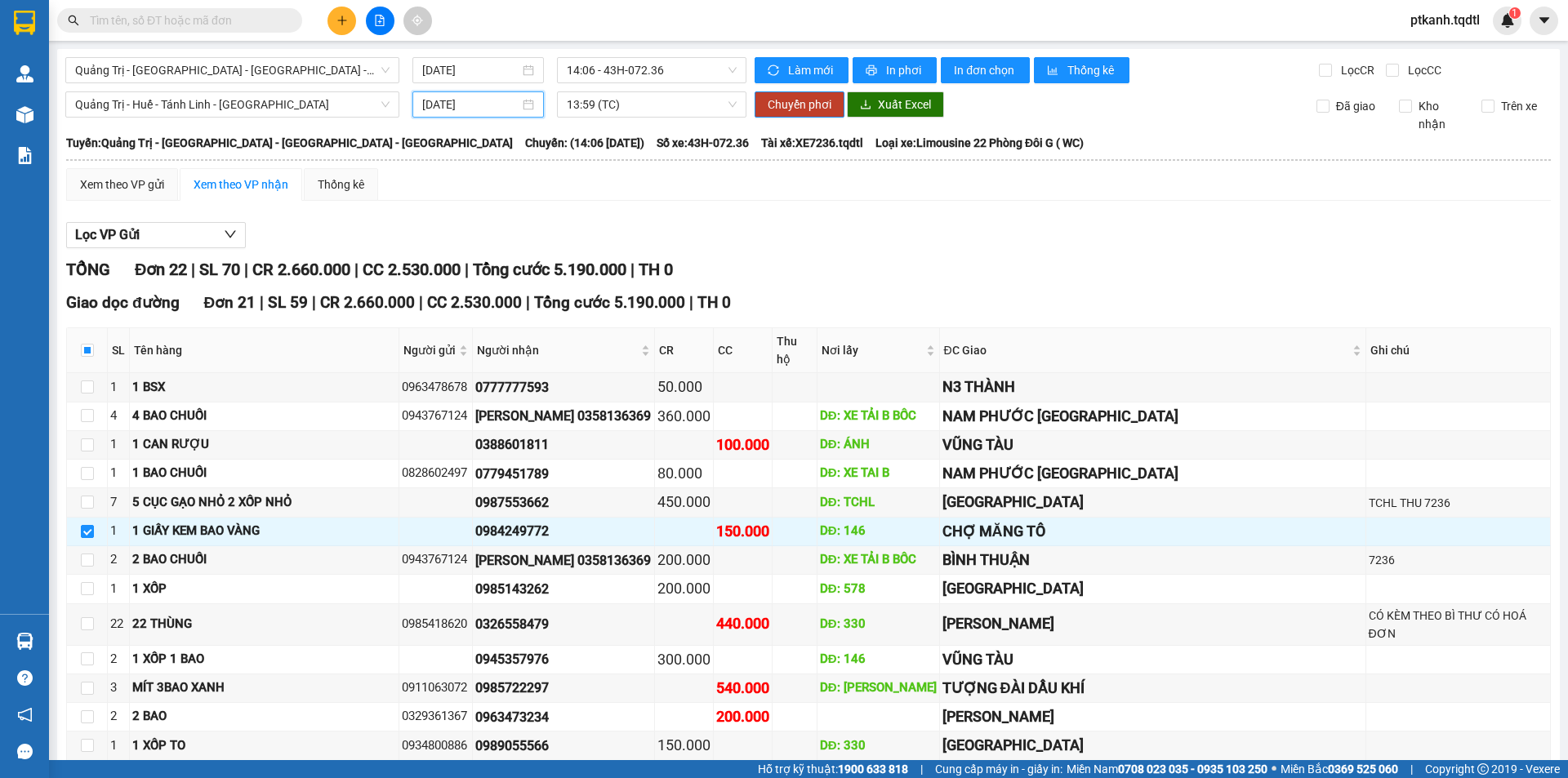
click at [536, 106] on div "[DATE]" at bounding box center [478, 104] width 132 height 26
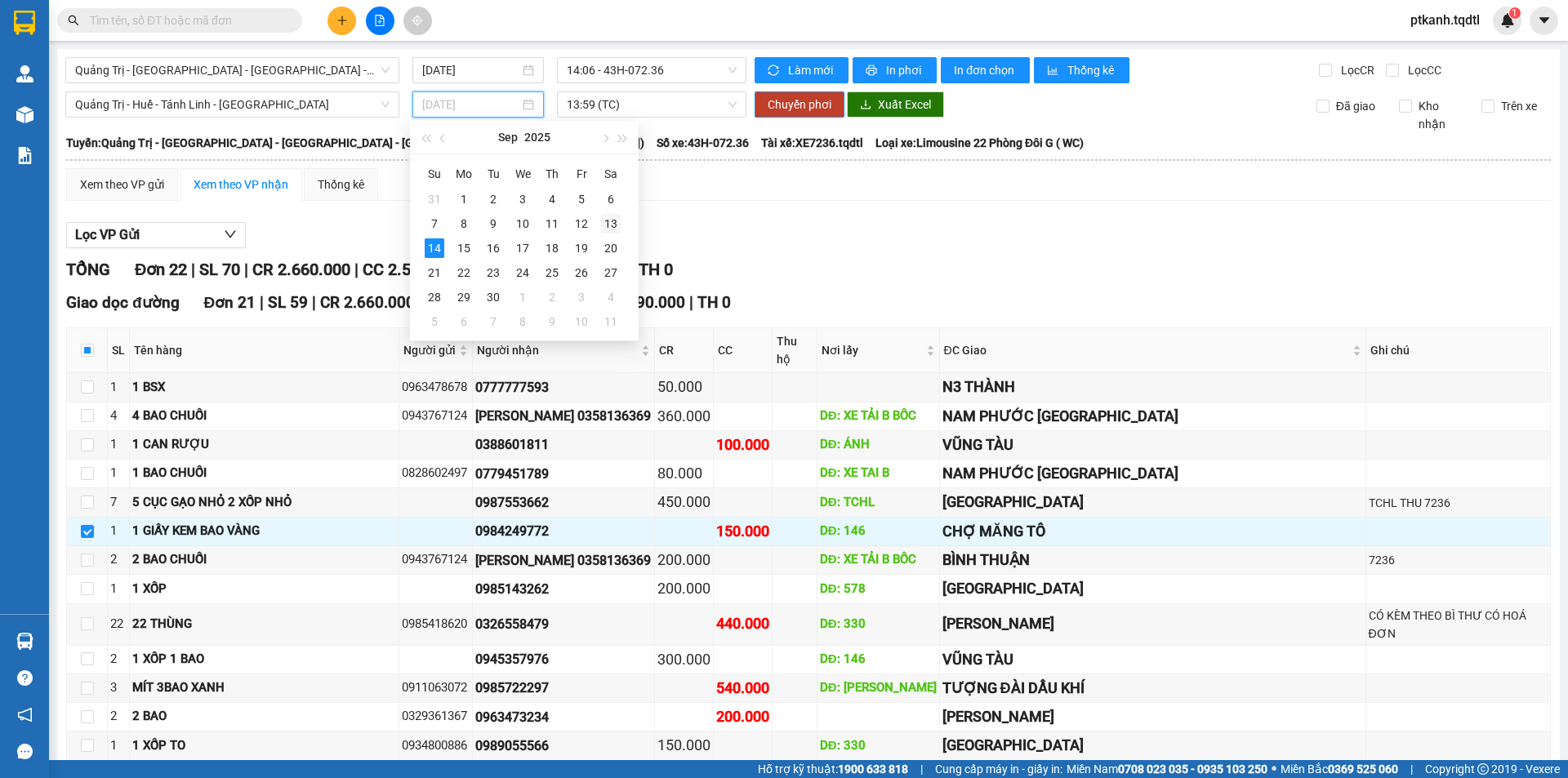
click at [610, 224] on div "13" at bounding box center [611, 223] width 19 height 19
type input "[DATE]"
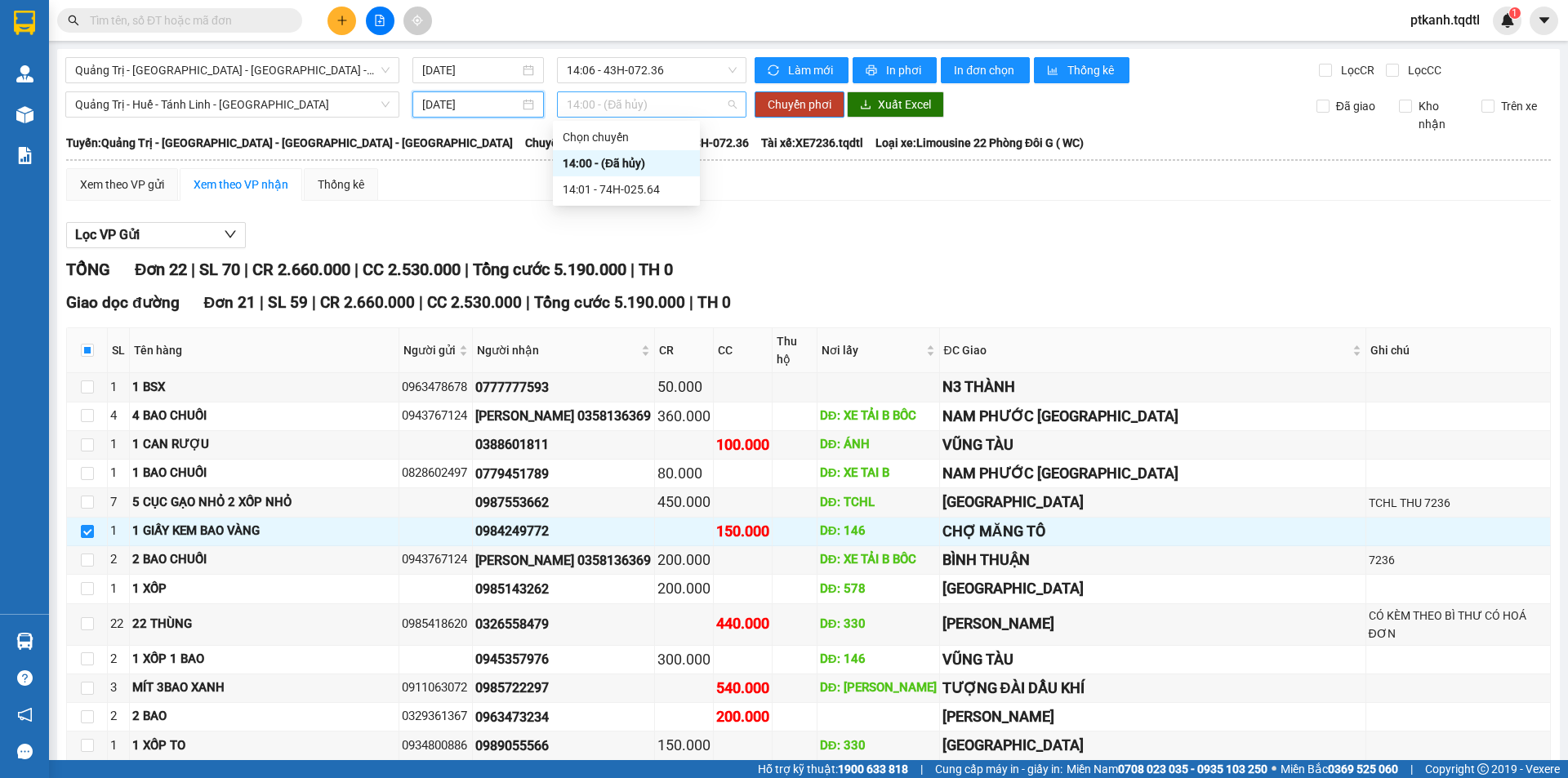
click at [684, 101] on span "14:00 - (Đã hủy)" at bounding box center [651, 104] width 170 height 24
click at [663, 192] on div "14:01 - 74H-025.64" at bounding box center [626, 189] width 127 height 18
click at [814, 106] on span "Chuyển phơi" at bounding box center [799, 104] width 63 height 18
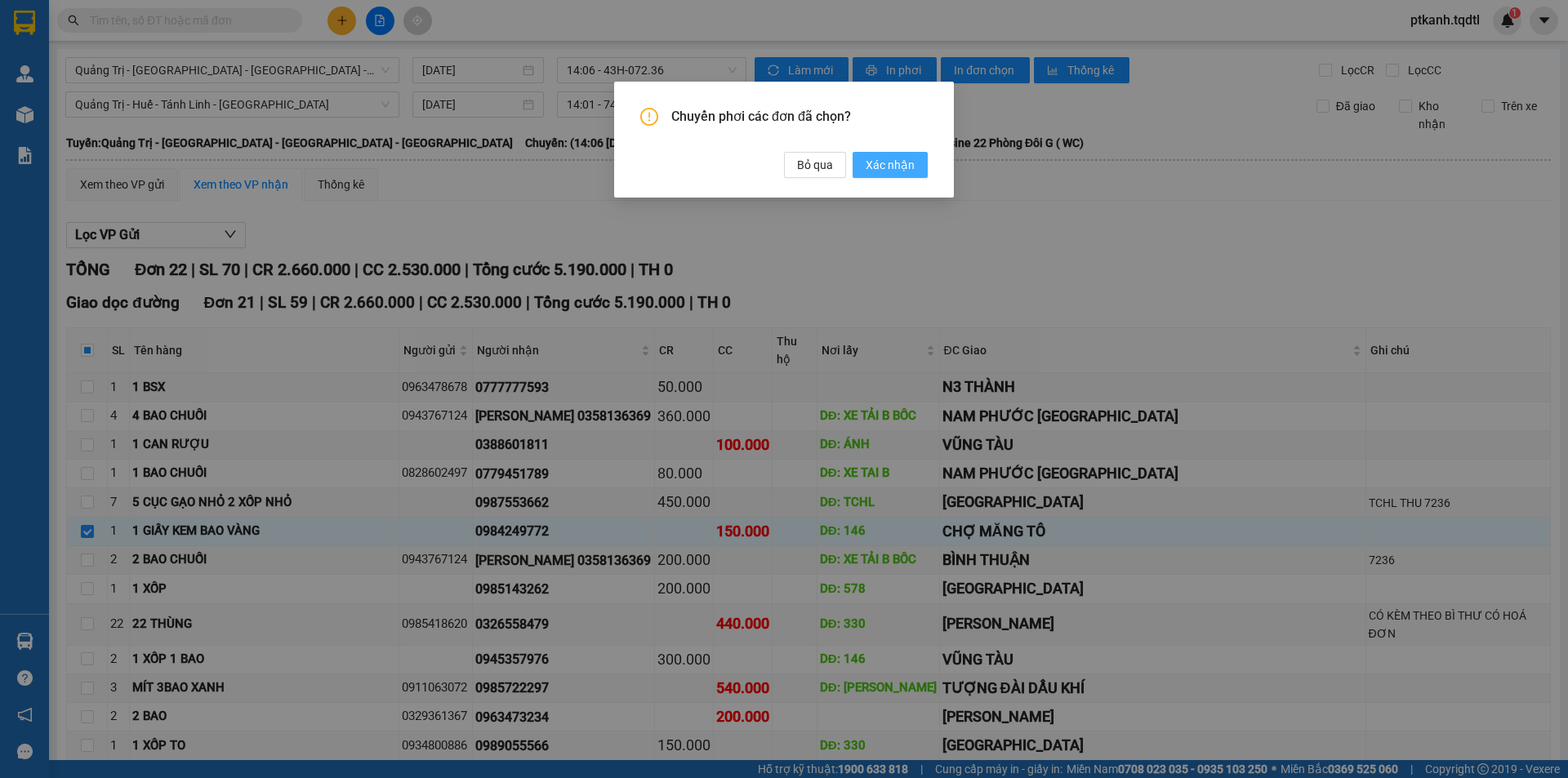
click at [873, 164] on span "Xác nhận" at bounding box center [890, 164] width 49 height 18
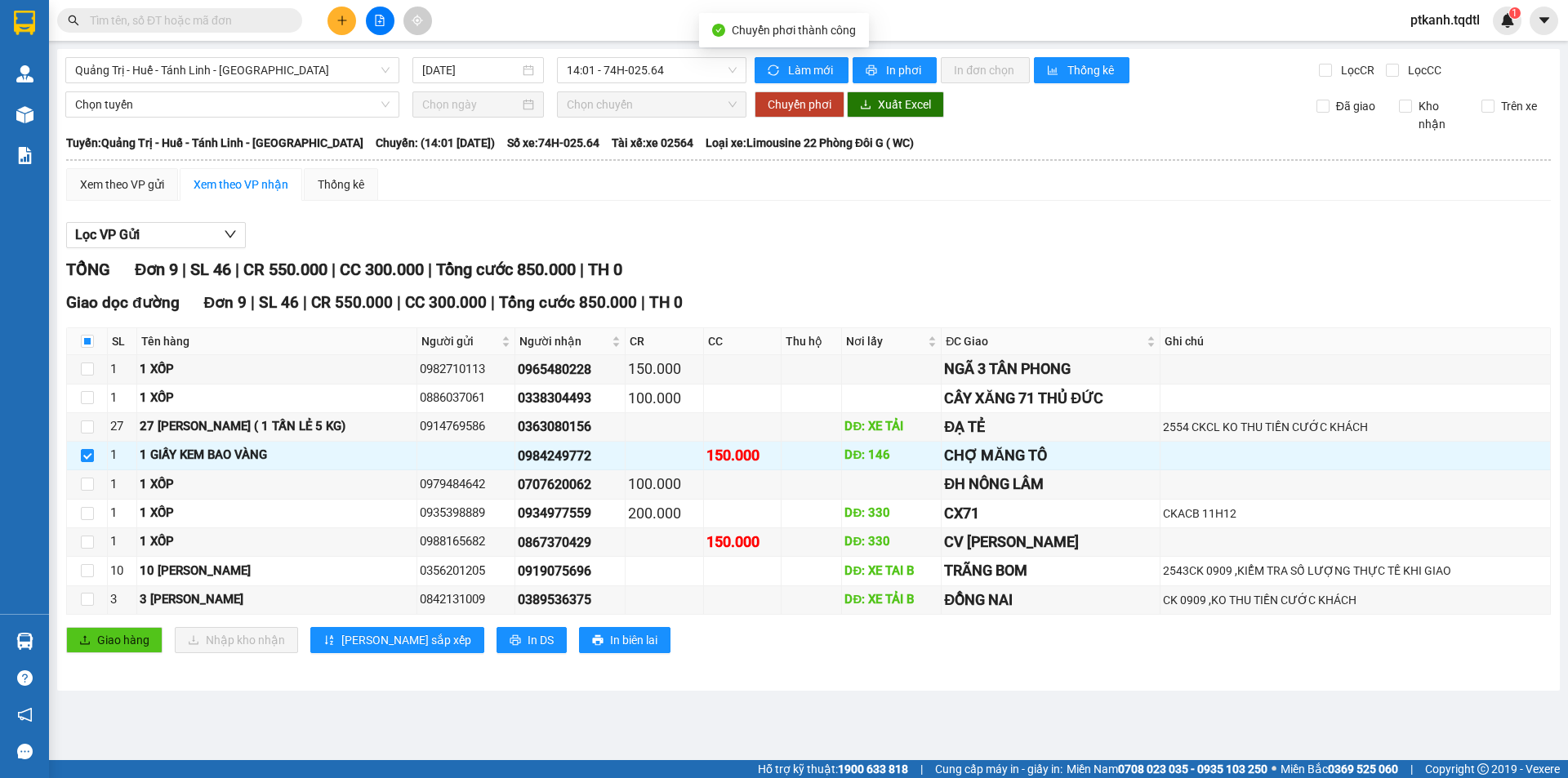
checkbox input "false"
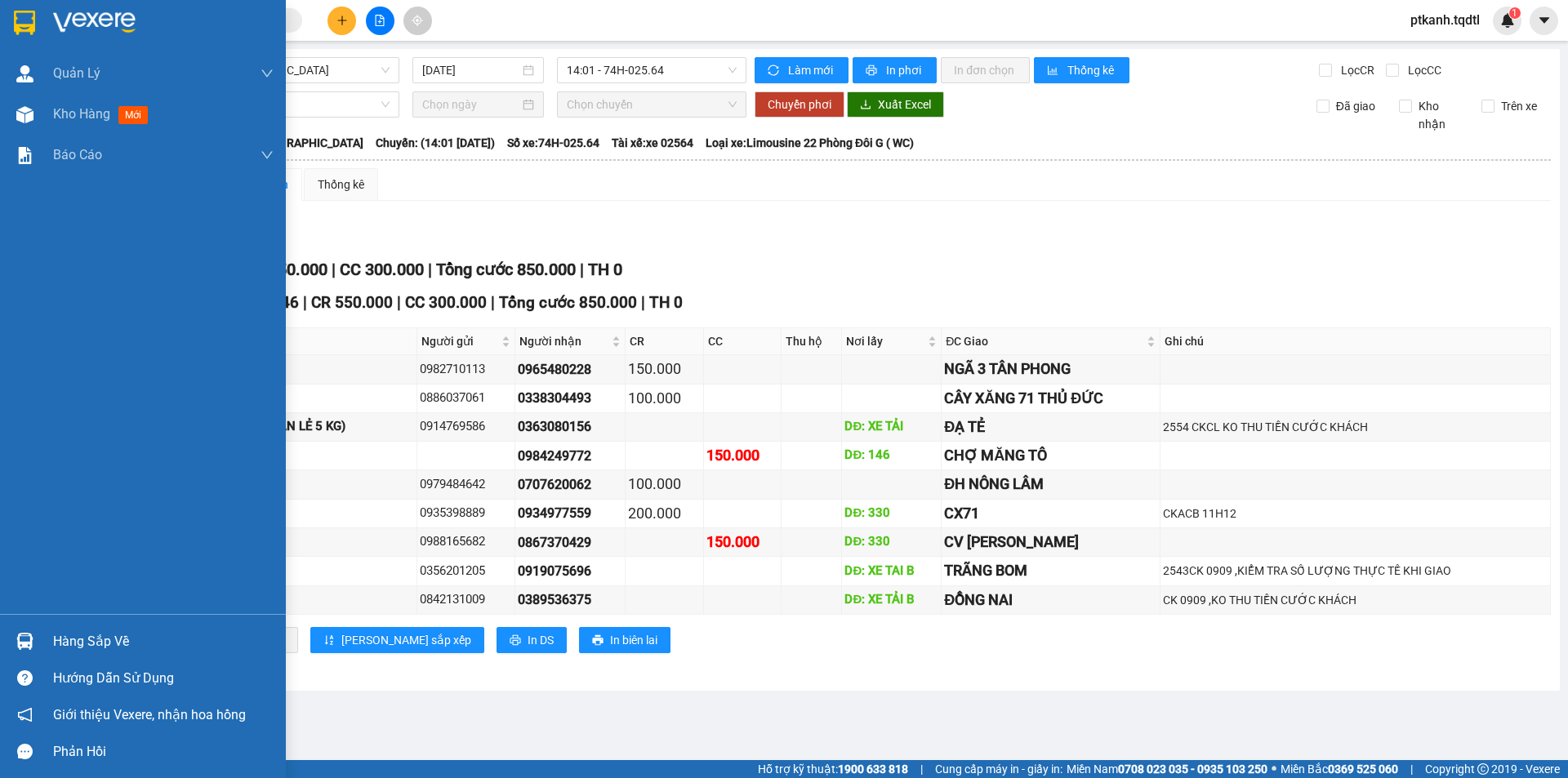
drag, startPoint x: 88, startPoint y: 640, endPoint x: 0, endPoint y: 530, distance: 140.9
click at [79, 639] on div "Hàng sắp về" at bounding box center [163, 641] width 220 height 24
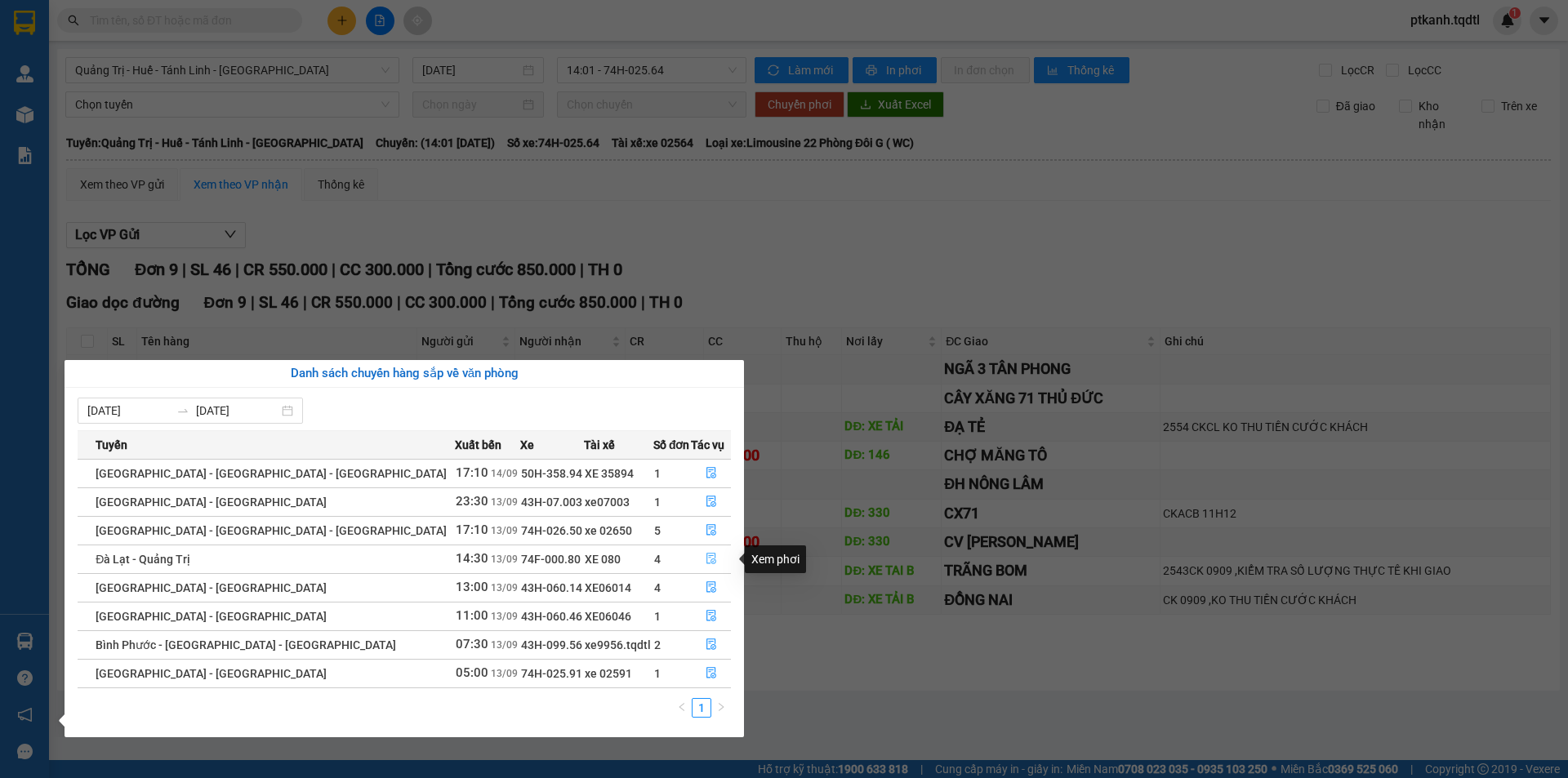
click at [706, 557] on icon "file-done" at bounding box center [711, 559] width 12 height 12
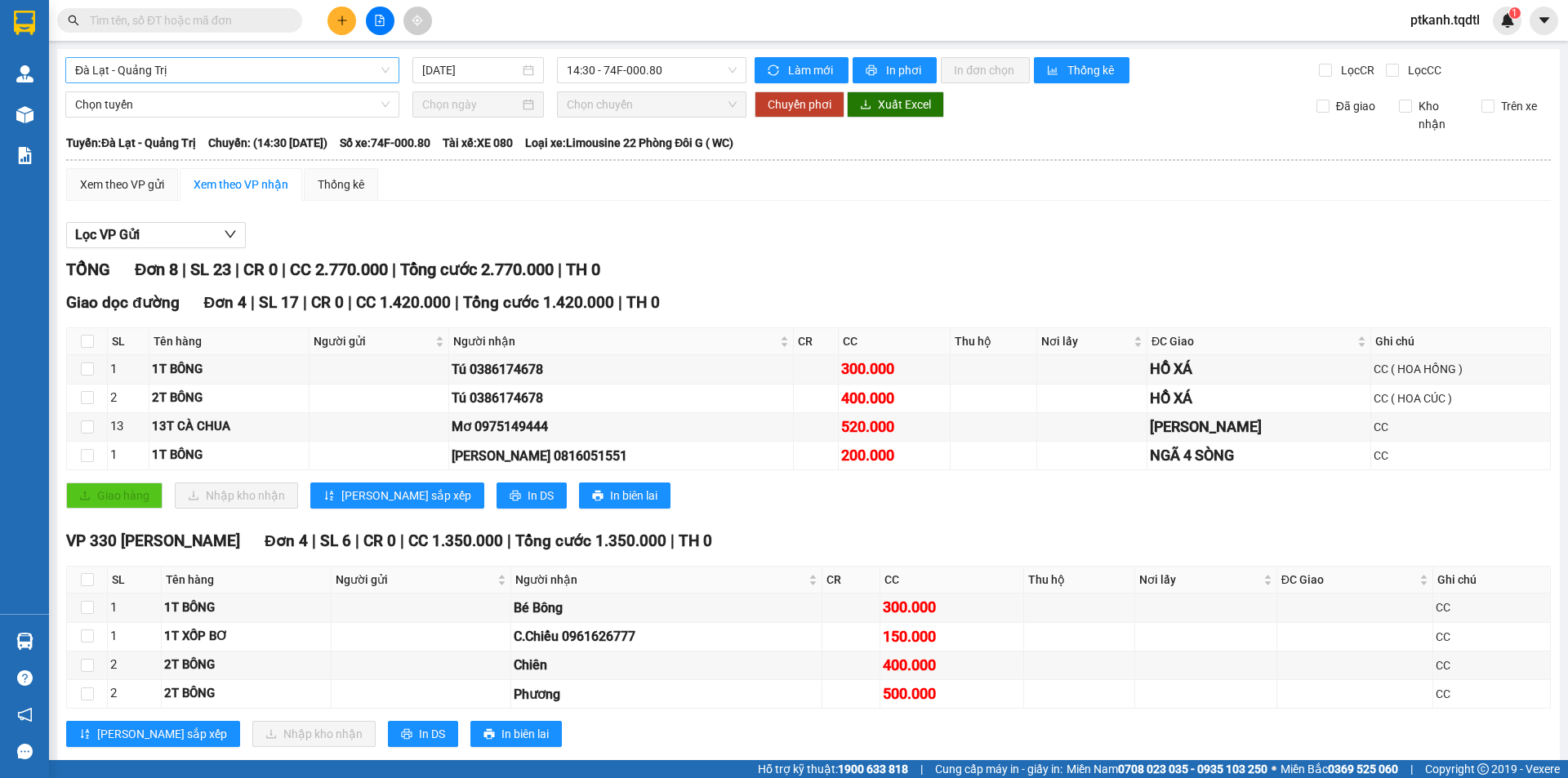
click at [389, 67] on div "Đà Lạt - Quảng Trị" at bounding box center [232, 69] width 334 height 26
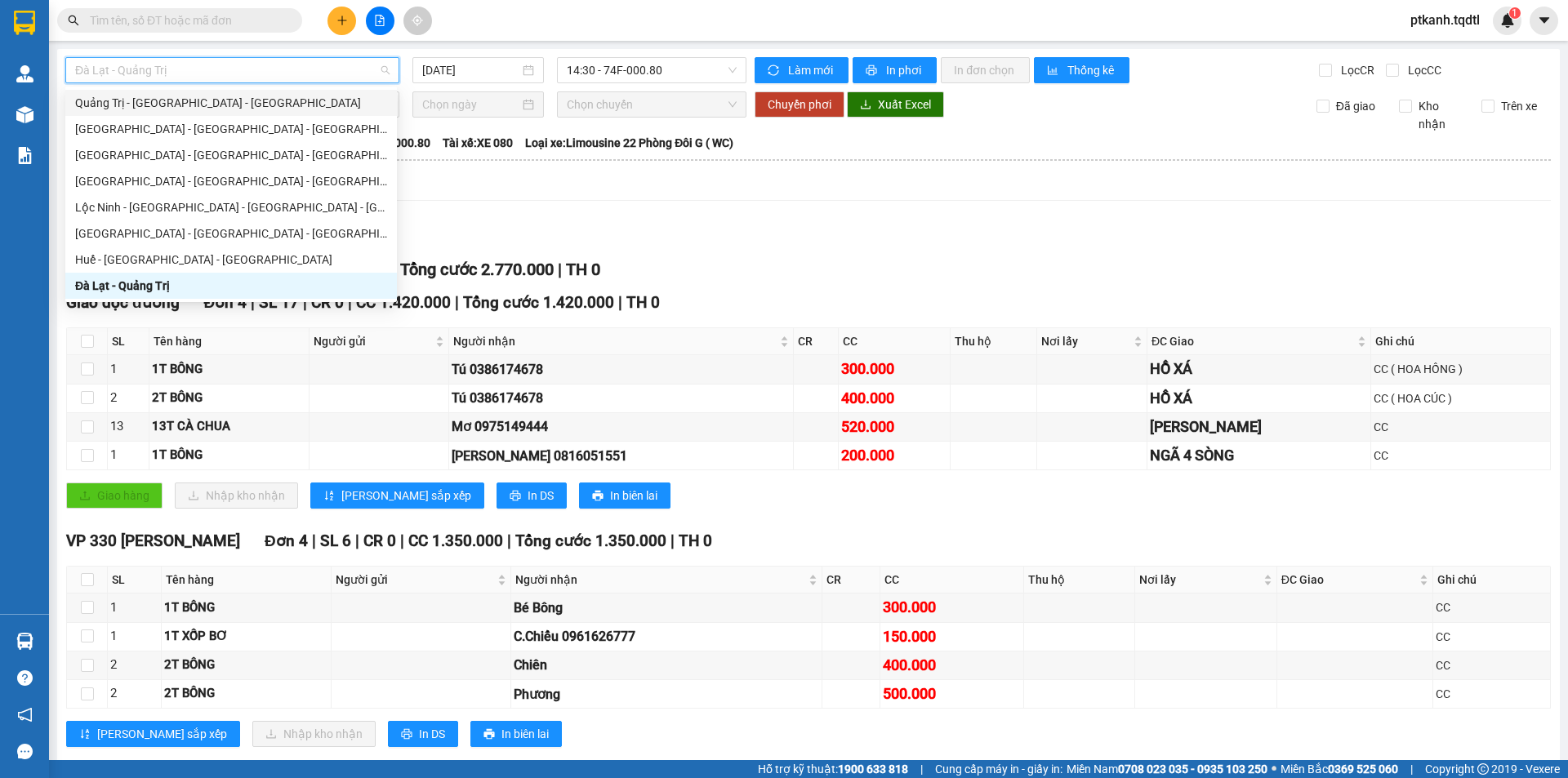
click at [291, 99] on div "Quảng Trị - [GEOGRAPHIC_DATA] - [GEOGRAPHIC_DATA]" at bounding box center [231, 103] width 312 height 18
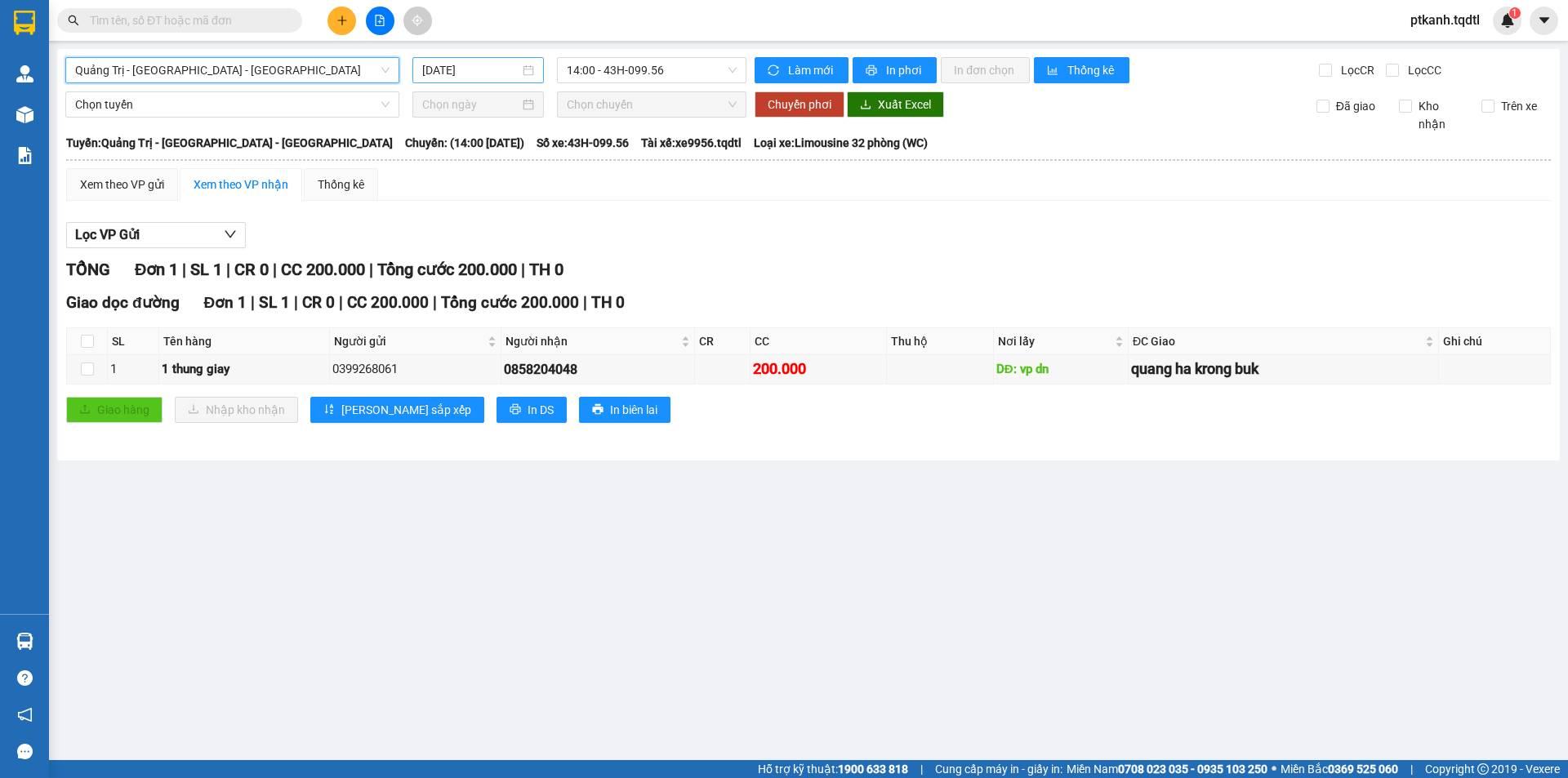
click at [524, 71] on div "[DATE]" at bounding box center [478, 70] width 112 height 18
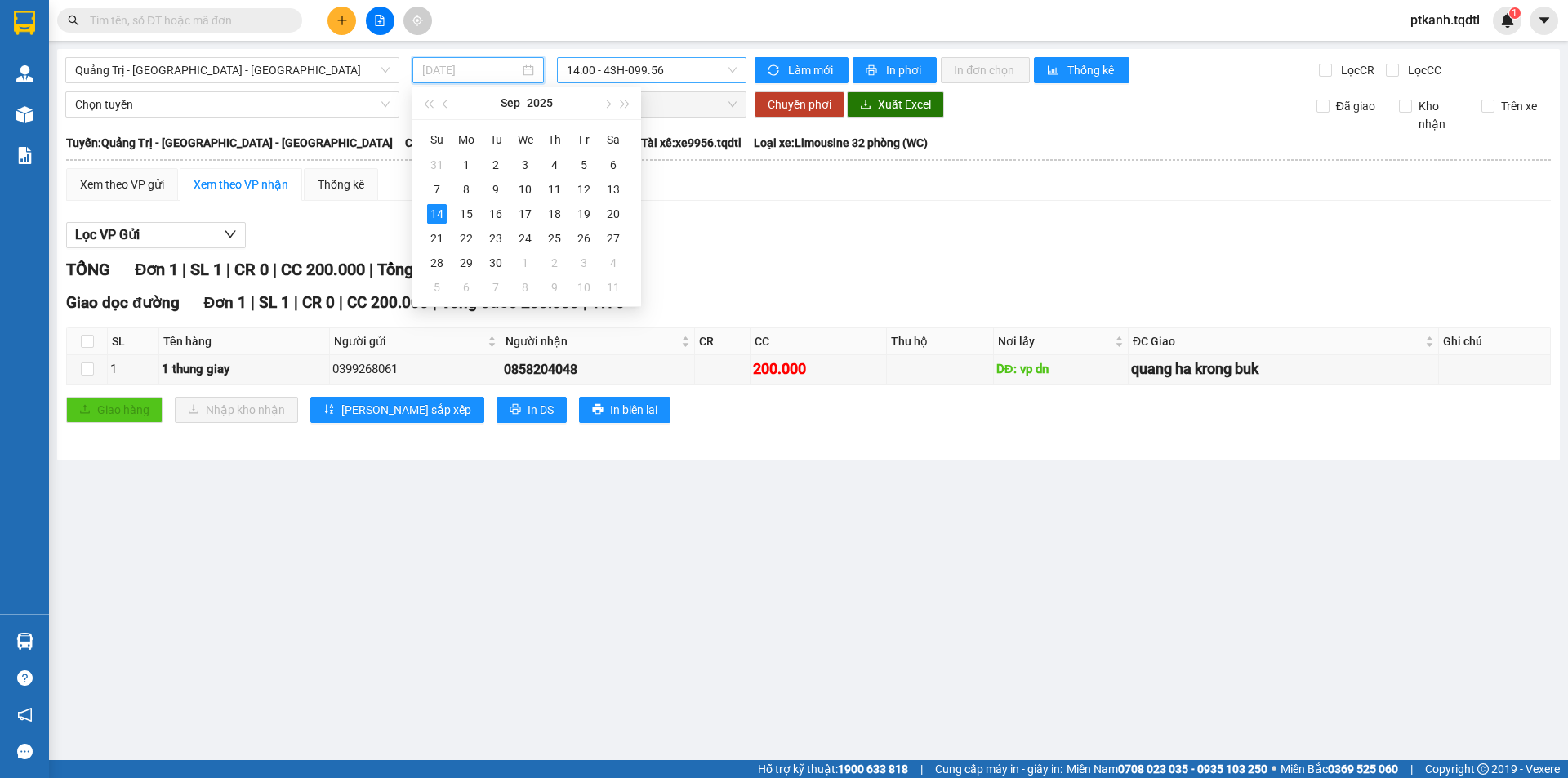
drag, startPoint x: 620, startPoint y: 190, endPoint x: 700, endPoint y: 62, distance: 150.9
click at [620, 188] on div "13" at bounding box center [613, 189] width 19 height 19
type input "[DATE]"
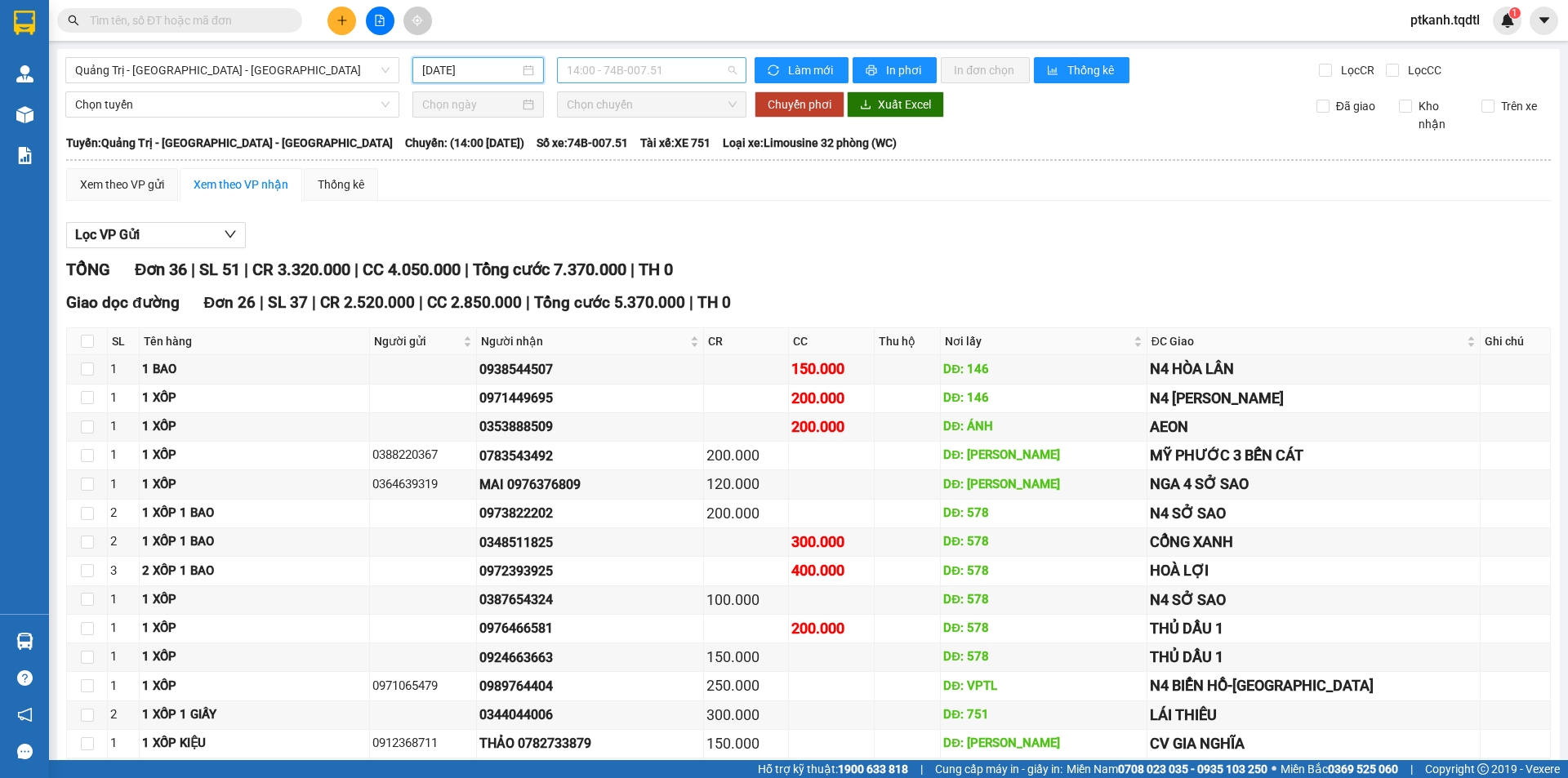
click at [700, 63] on span "14:00 - 74B-007.51" at bounding box center [651, 69] width 170 height 24
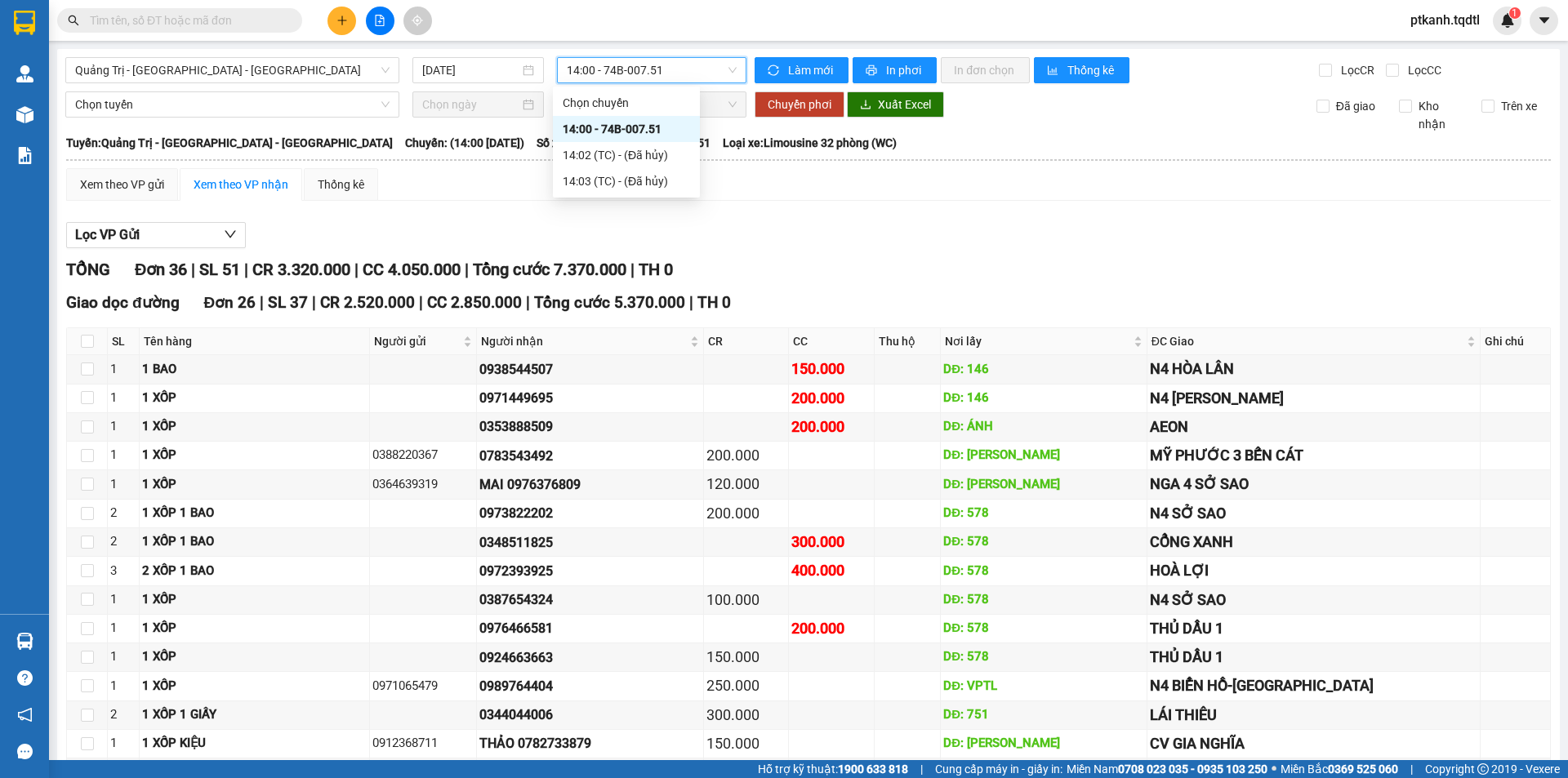
click at [700, 63] on span "14:00 - 74B-007.51" at bounding box center [651, 69] width 170 height 24
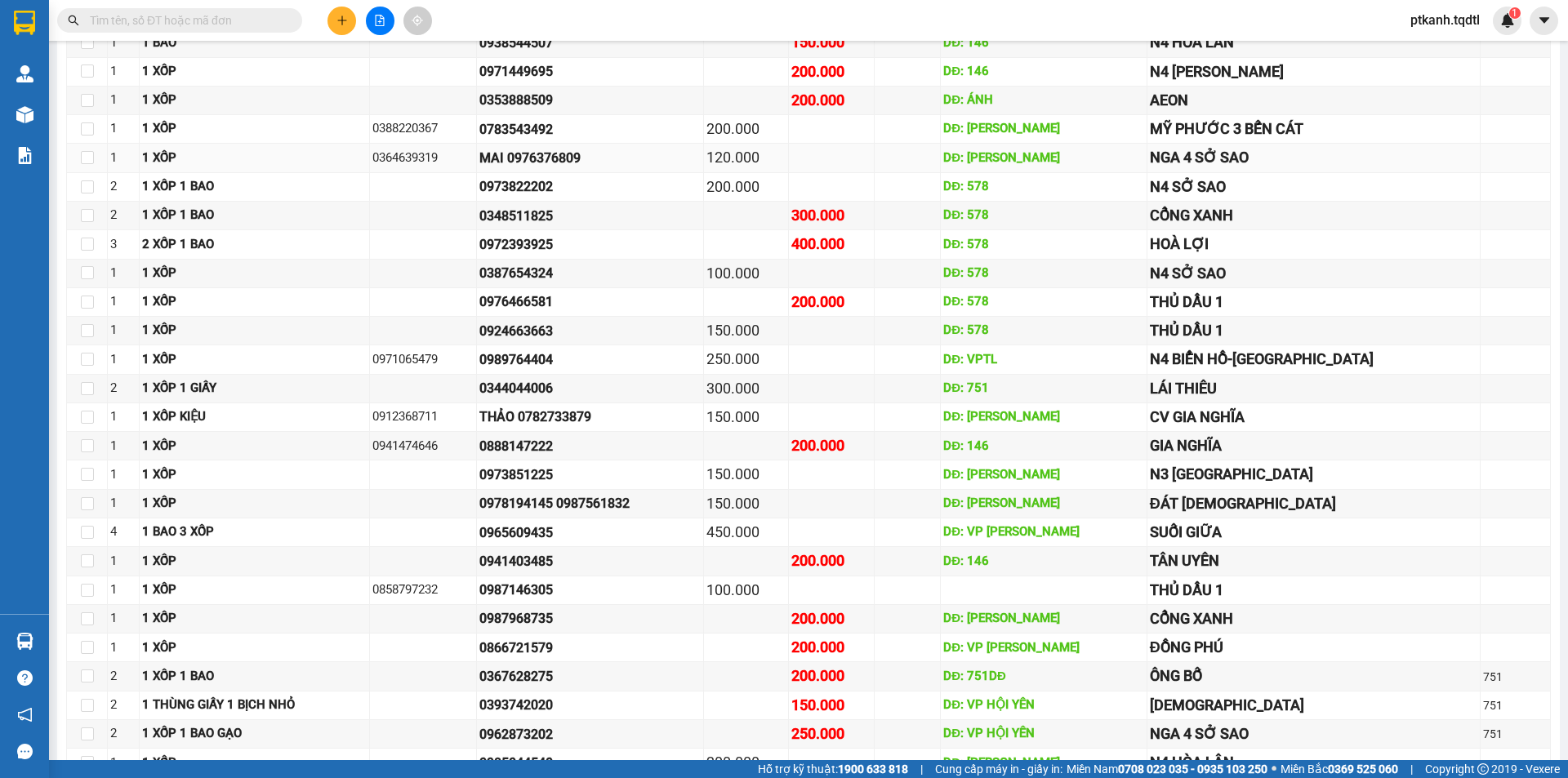
scroll to position [408, 0]
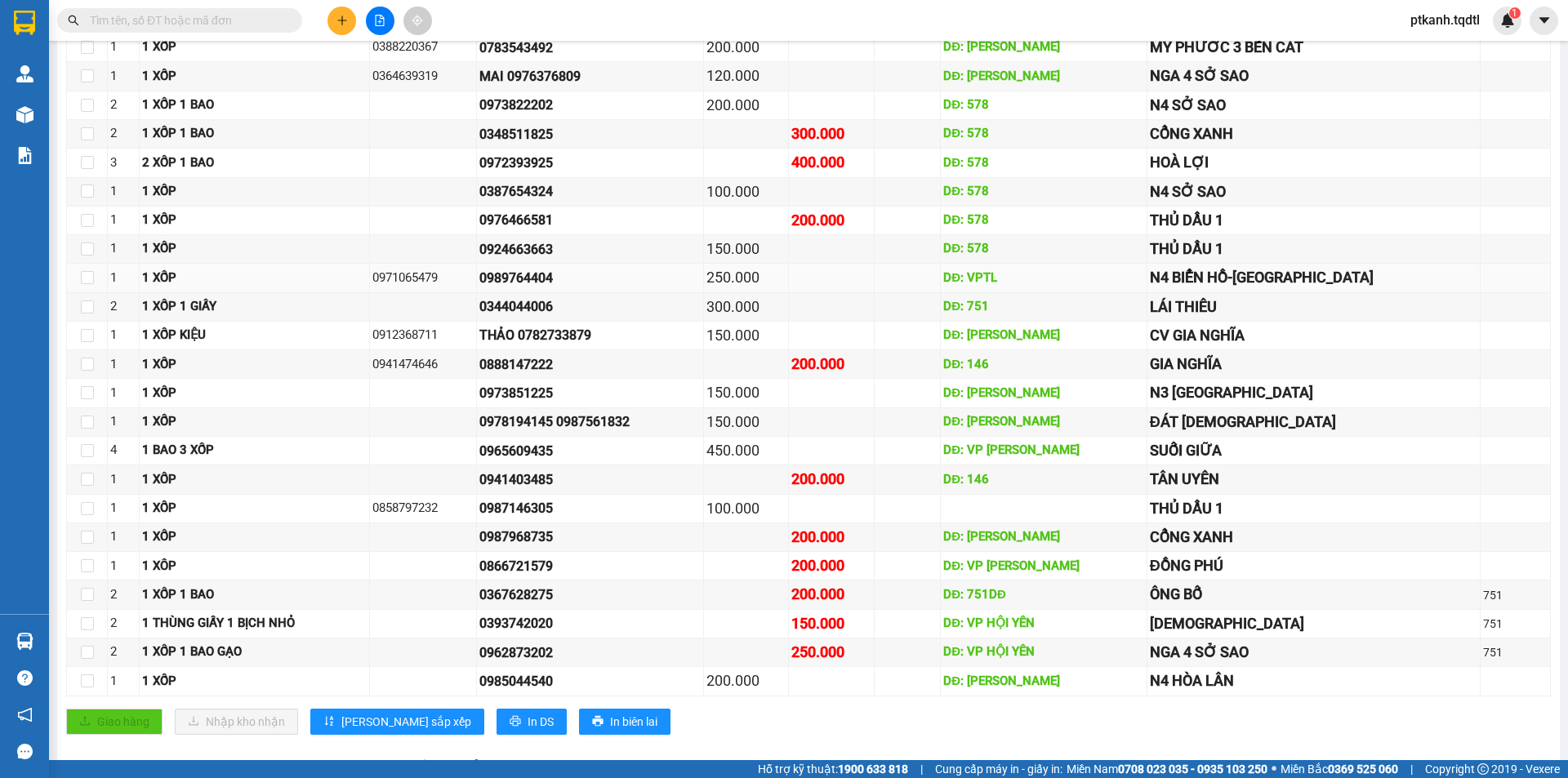
drag, startPoint x: 596, startPoint y: 280, endPoint x: 517, endPoint y: 284, distance: 79.1
click at [517, 284] on td "0989764404" at bounding box center [591, 278] width 227 height 29
copy div "0989764404"
click at [214, 20] on input "text" at bounding box center [186, 20] width 192 height 18
paste input "0989764404"
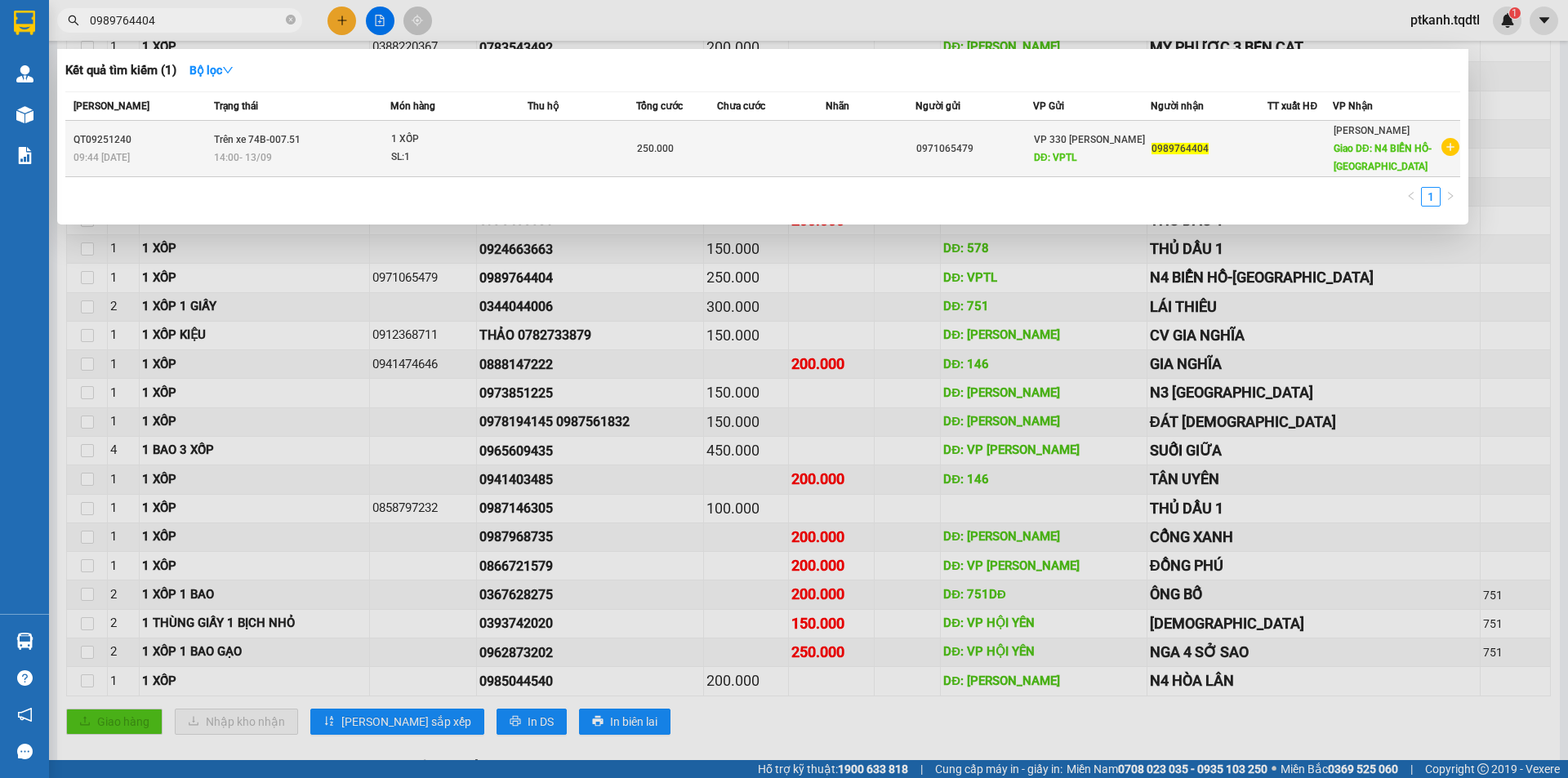
type input "0989764404"
click at [469, 135] on div "1 XỐP" at bounding box center [452, 139] width 122 height 18
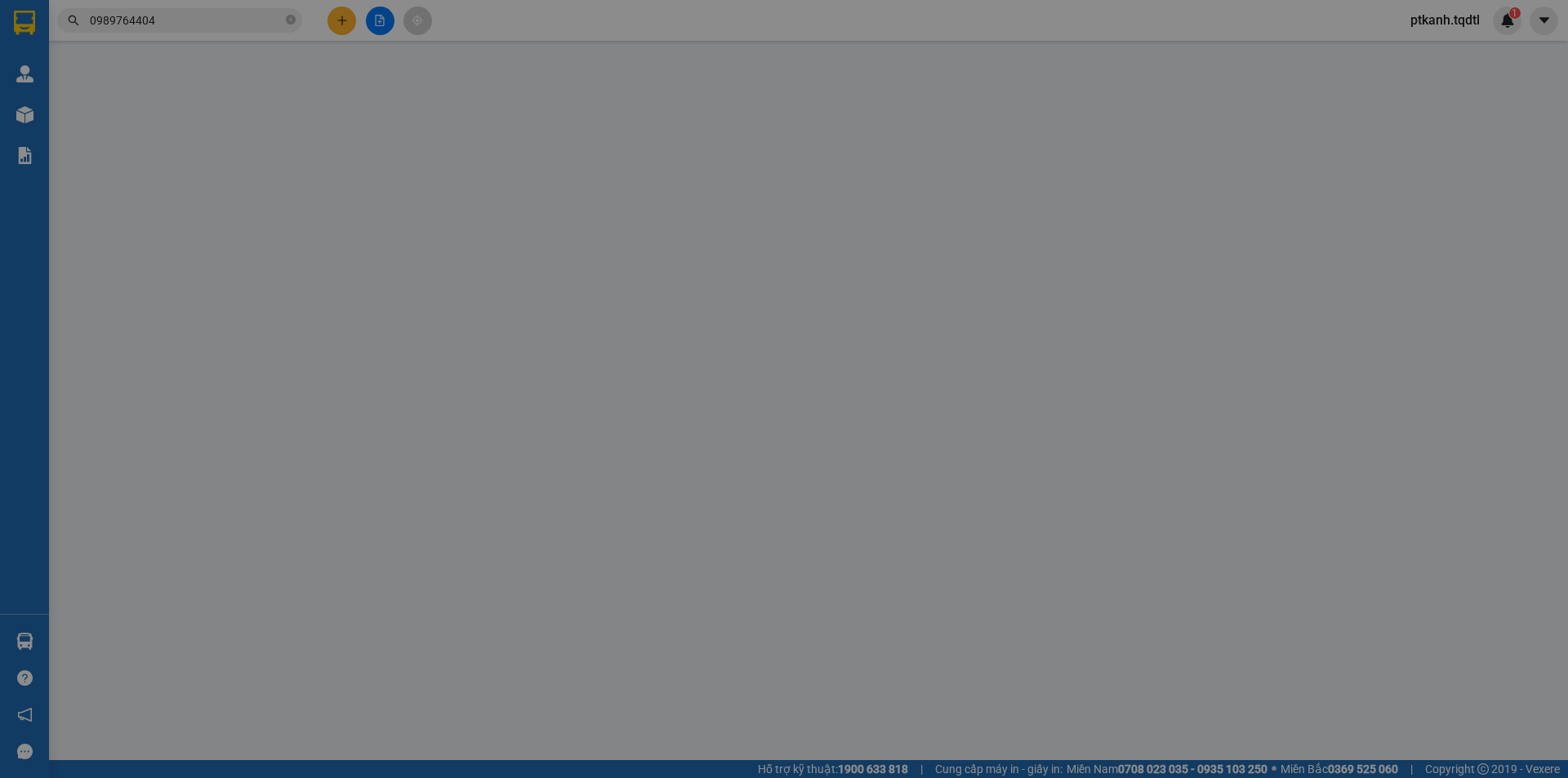
type input "0971065479"
type input "VPTL"
type input "0989764404"
type input "N4 BIỂN HỒ-[GEOGRAPHIC_DATA]"
type input "250.000"
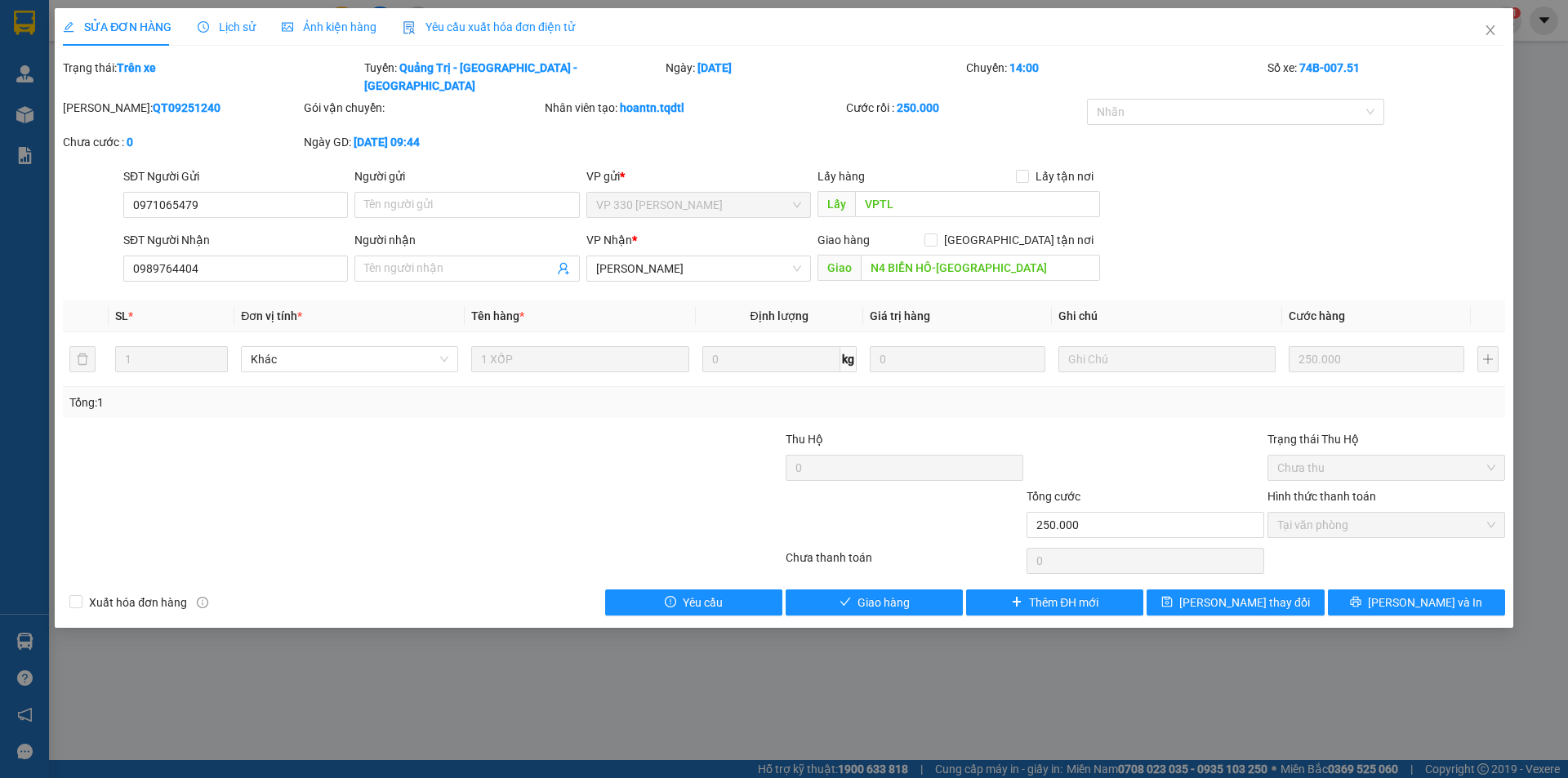
click at [216, 28] on span "Lịch sử" at bounding box center [226, 27] width 58 height 13
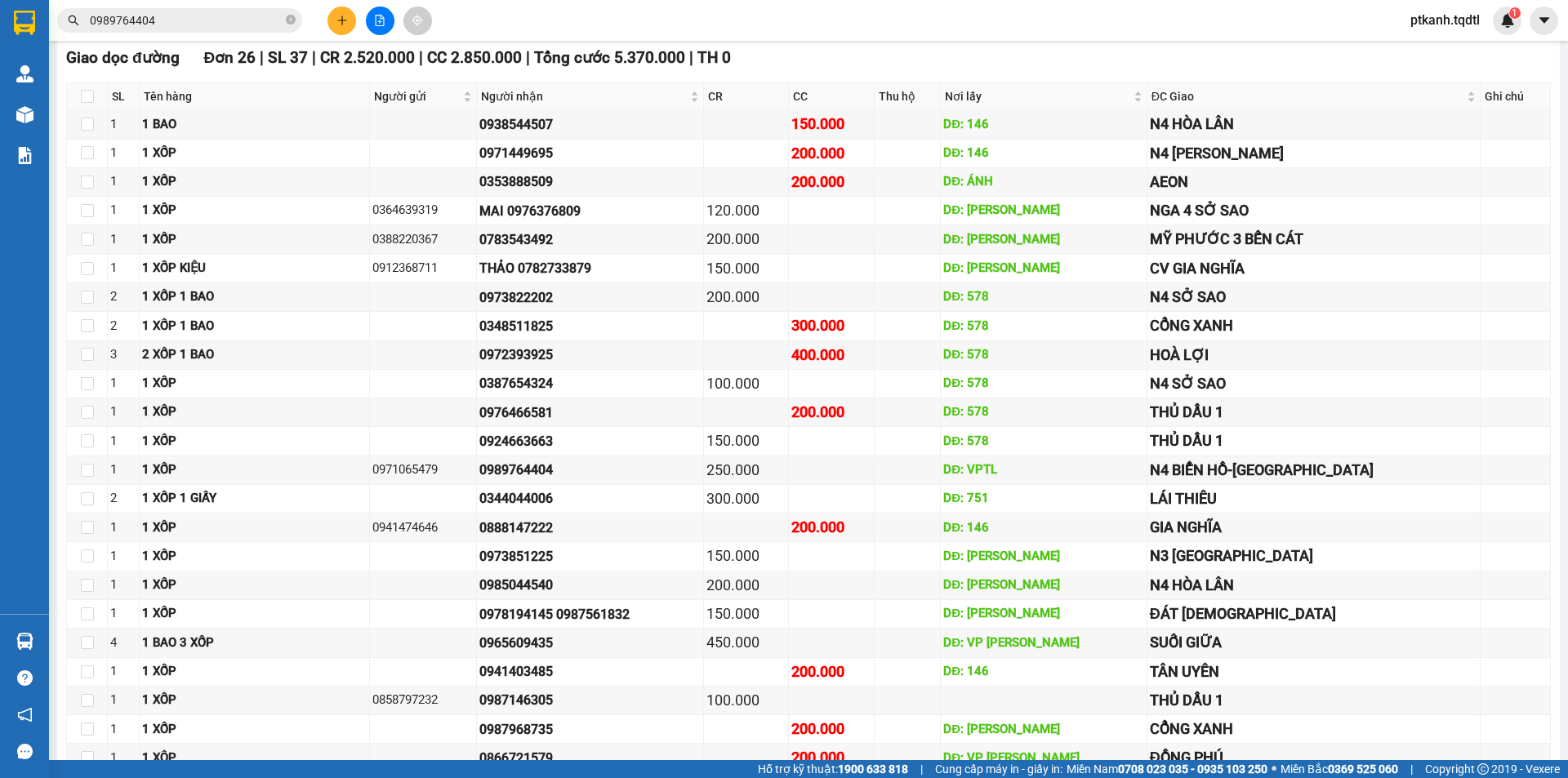
scroll to position [408, 0]
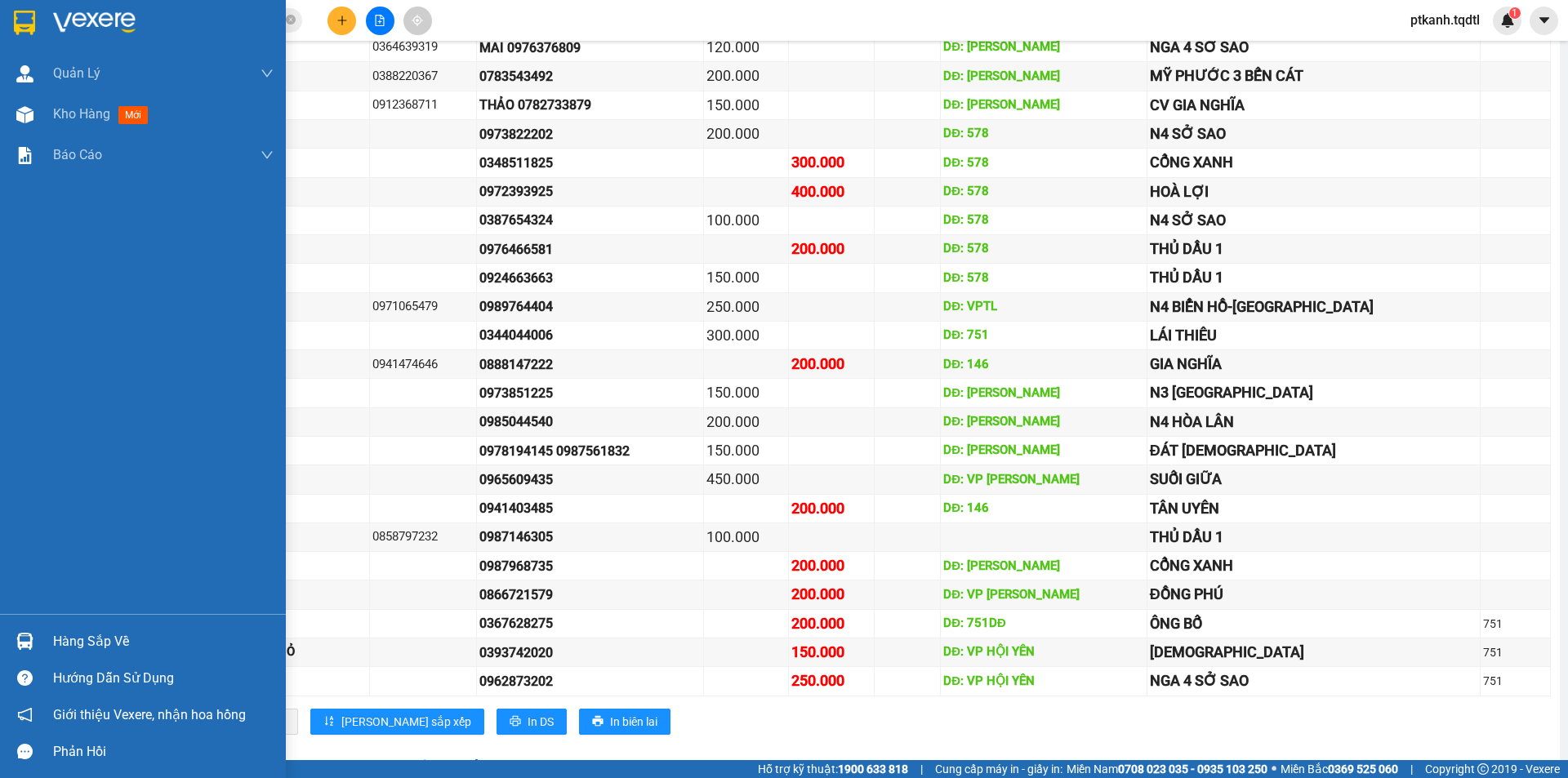
drag, startPoint x: 84, startPoint y: 644, endPoint x: 0, endPoint y: 420, distance: 239.2
click at [79, 642] on div "Hàng sắp về" at bounding box center [163, 641] width 220 height 24
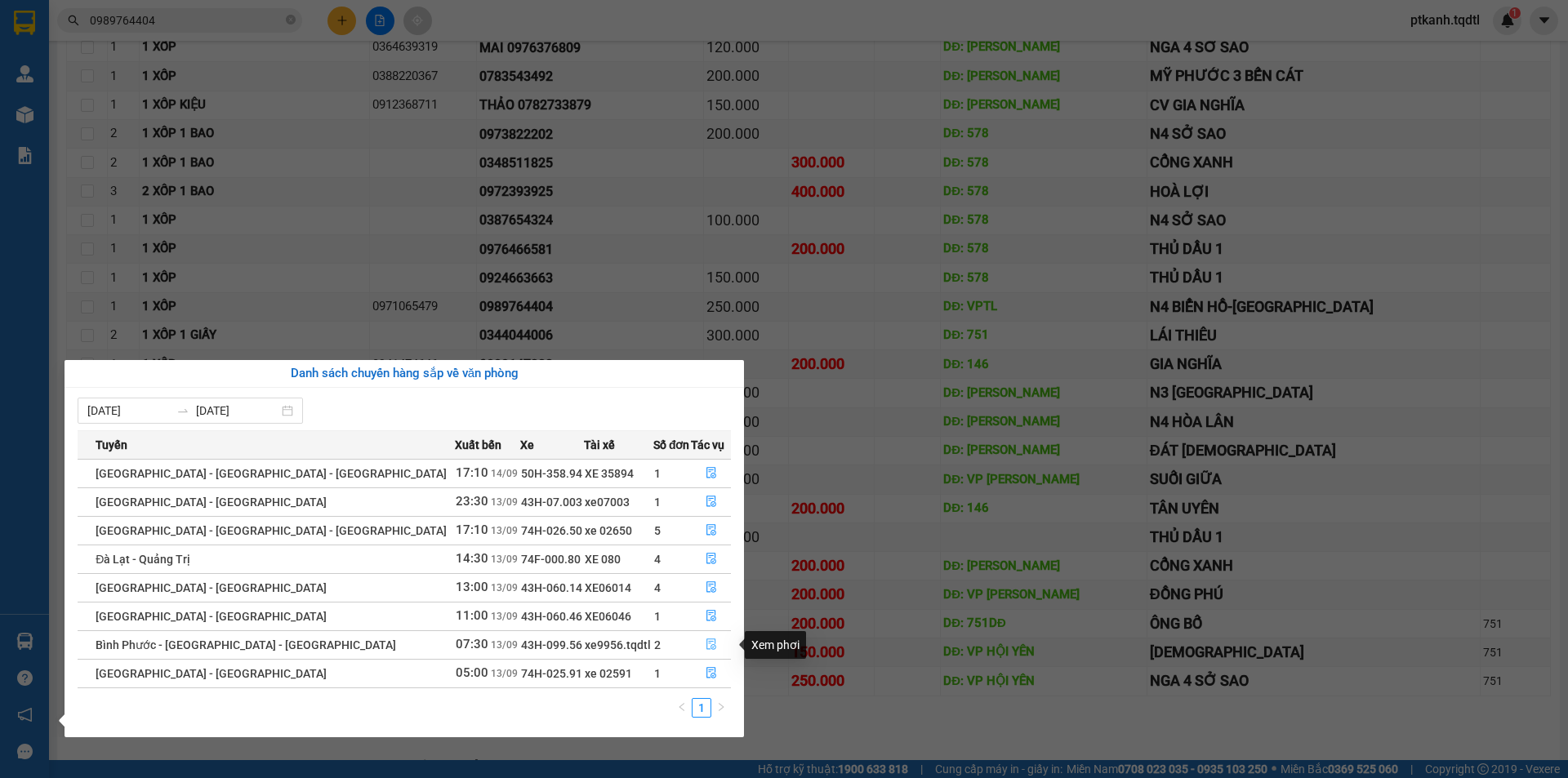
click at [705, 645] on icon "file-done" at bounding box center [711, 644] width 12 height 12
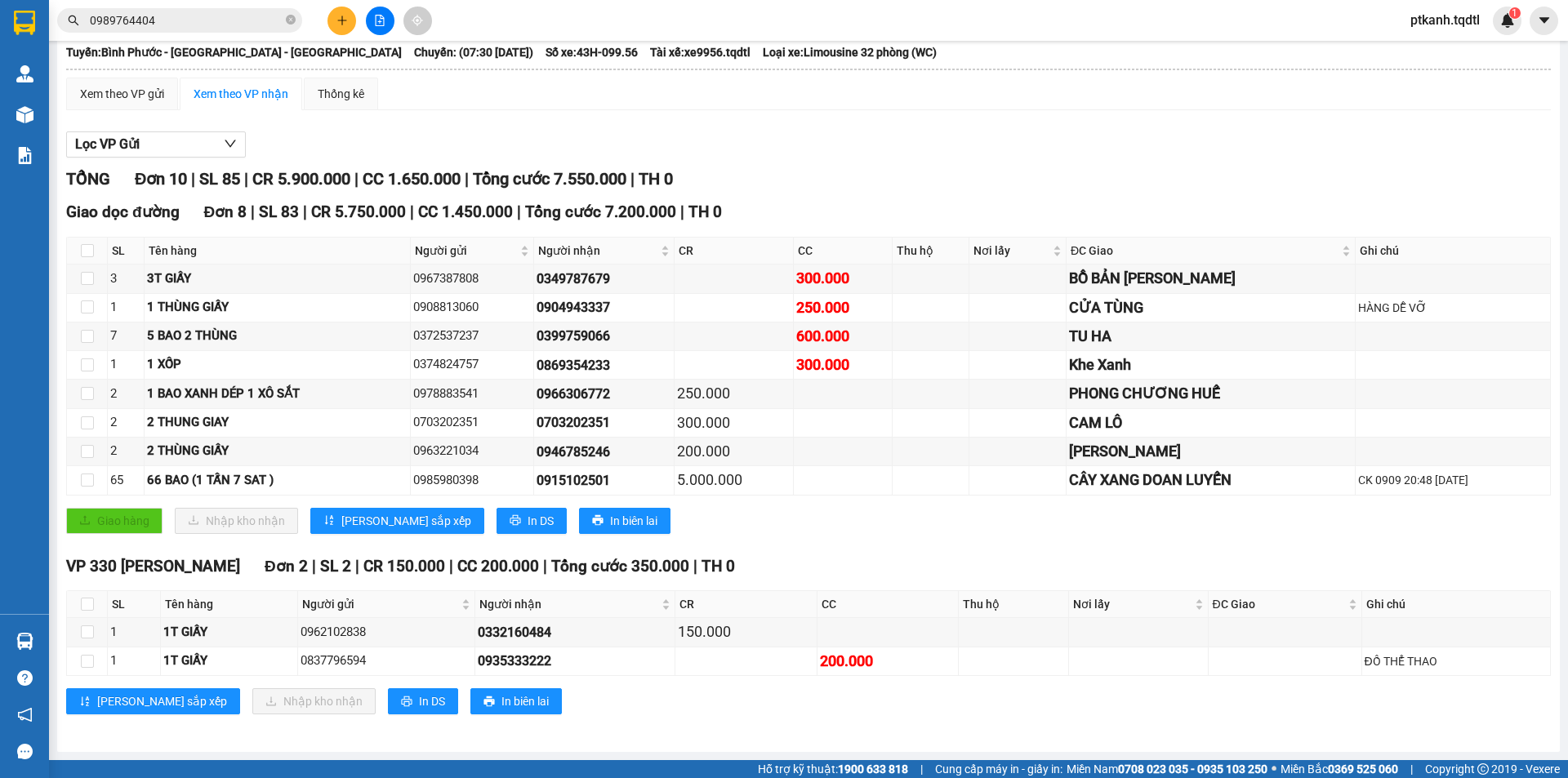
scroll to position [90, 0]
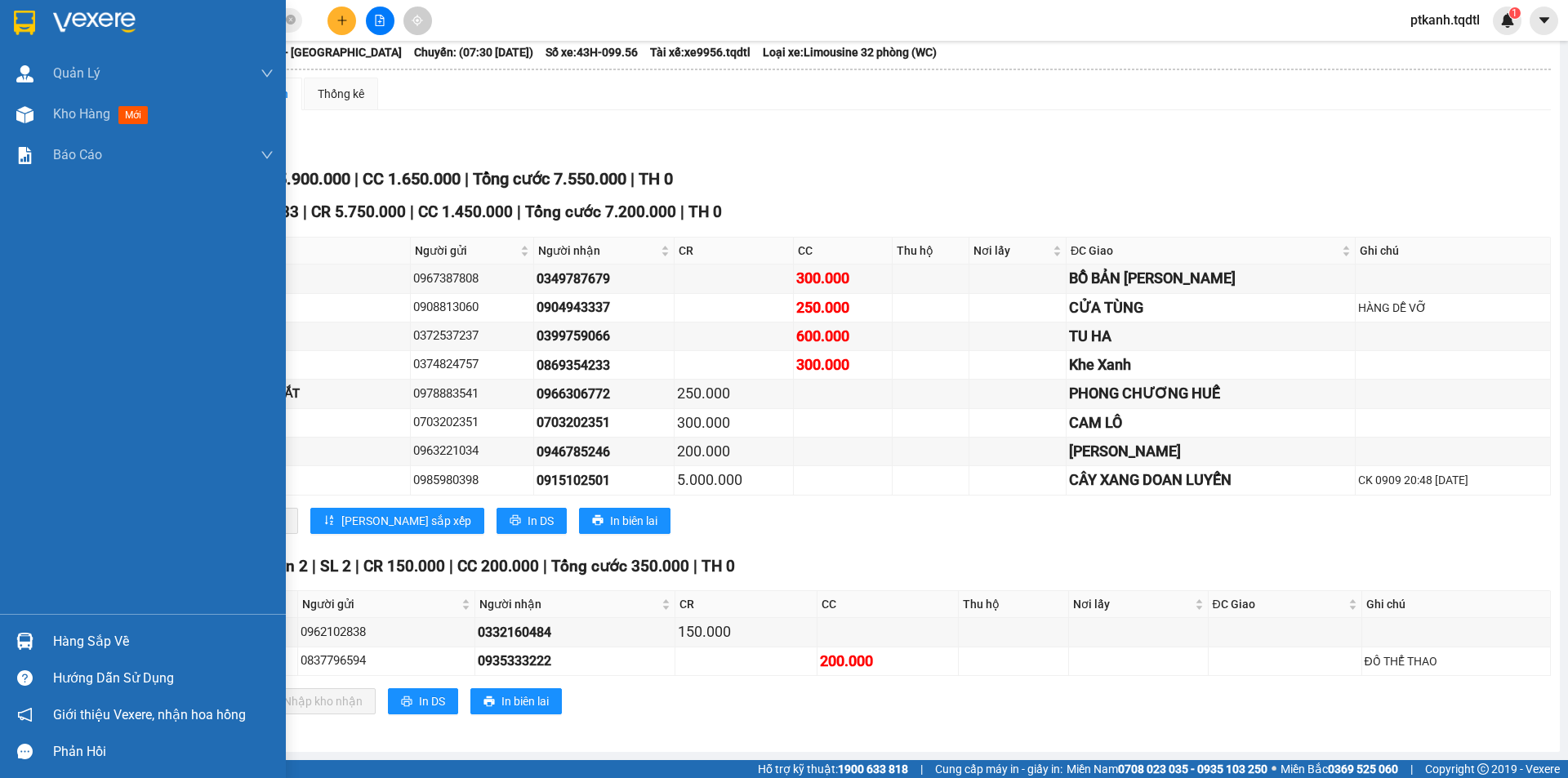
click at [73, 642] on div "Hàng sắp về" at bounding box center [163, 641] width 220 height 24
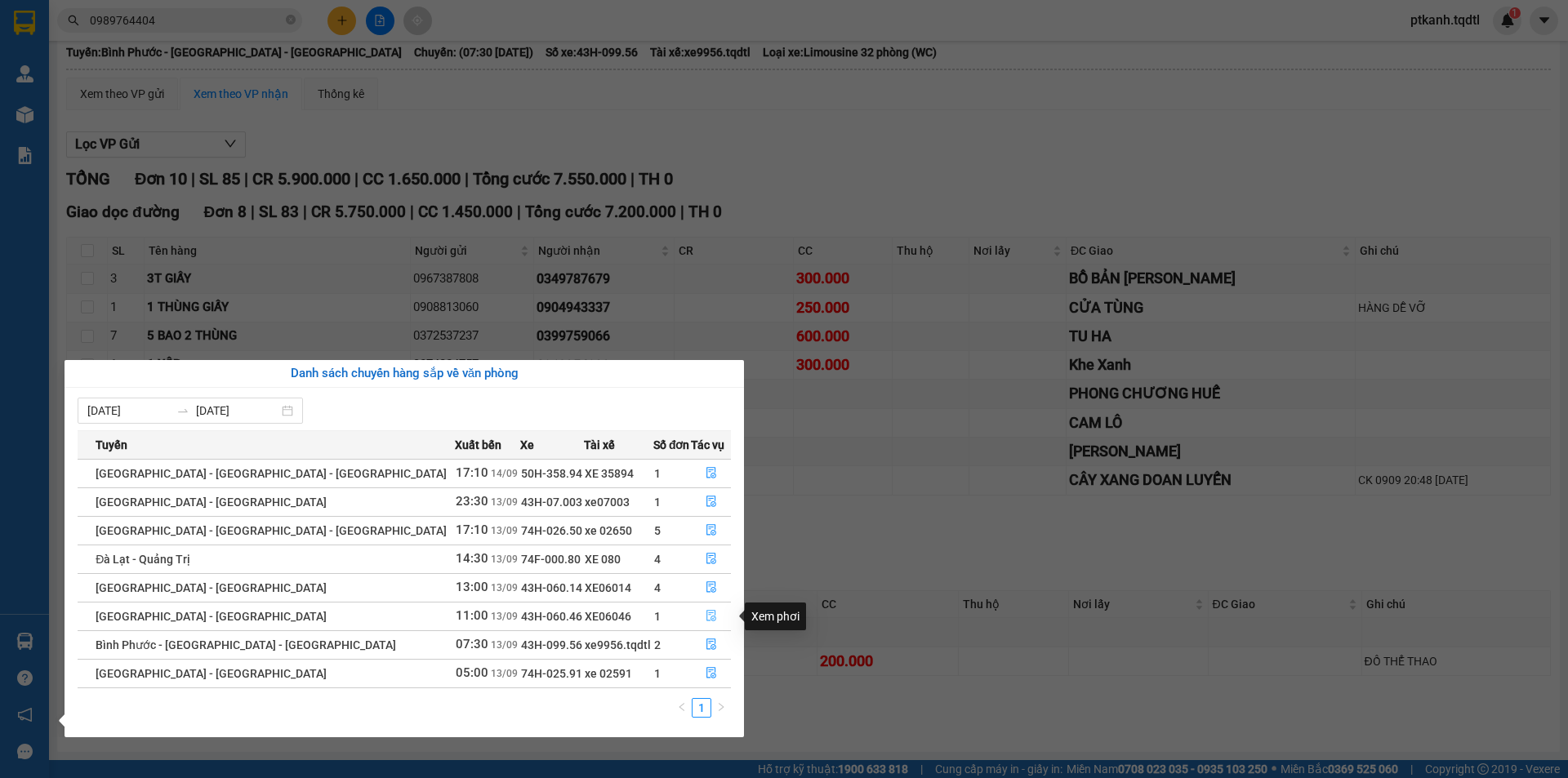
click at [706, 611] on icon "file-done" at bounding box center [711, 616] width 10 height 12
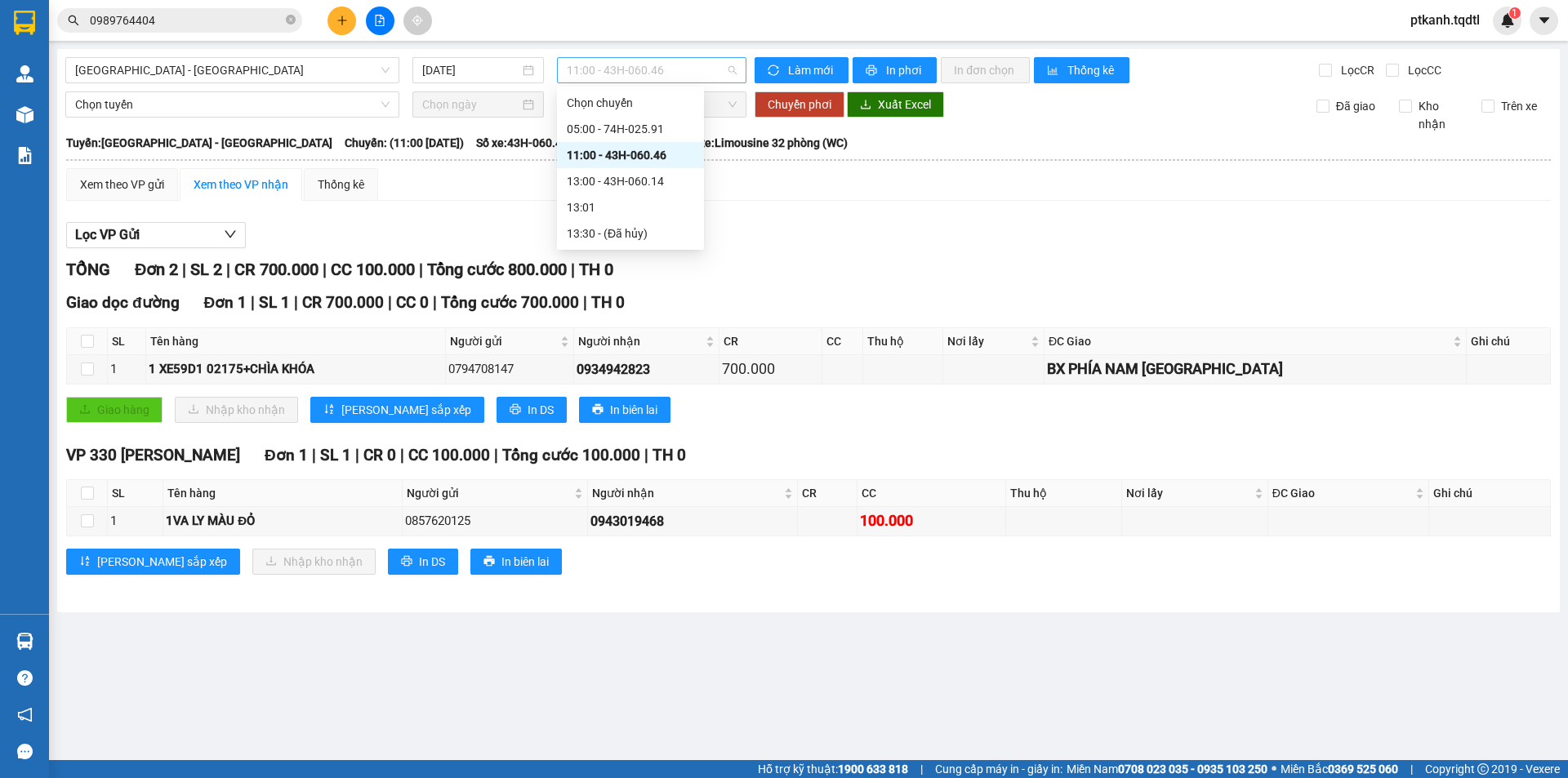
click at [711, 73] on span "11:00 - 43H-060.46" at bounding box center [651, 69] width 170 height 24
click at [668, 127] on div "05:00 - 74H-025.91" at bounding box center [630, 129] width 127 height 18
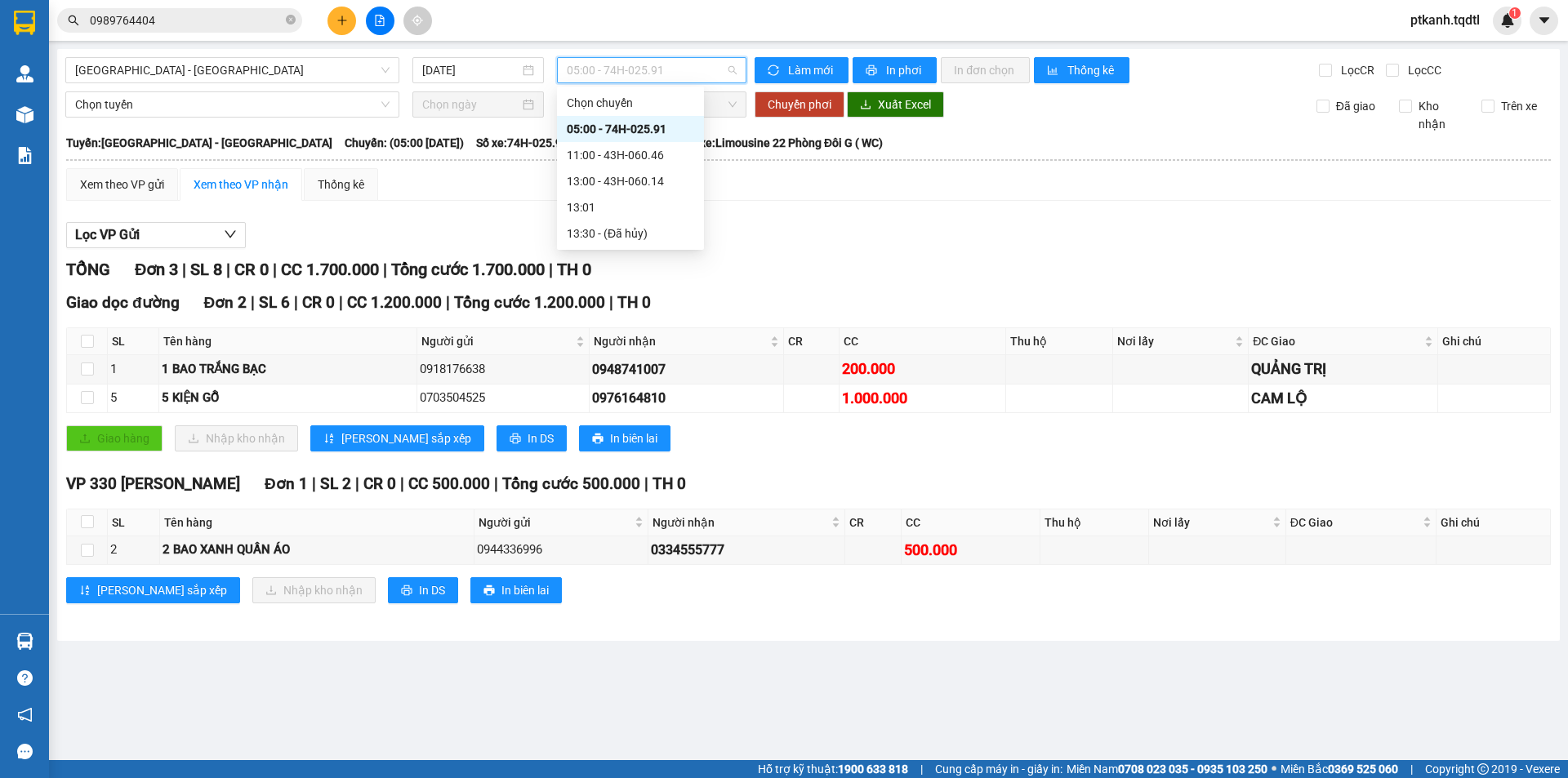
click at [707, 63] on span "05:00 - 74H-025.91" at bounding box center [651, 69] width 170 height 24
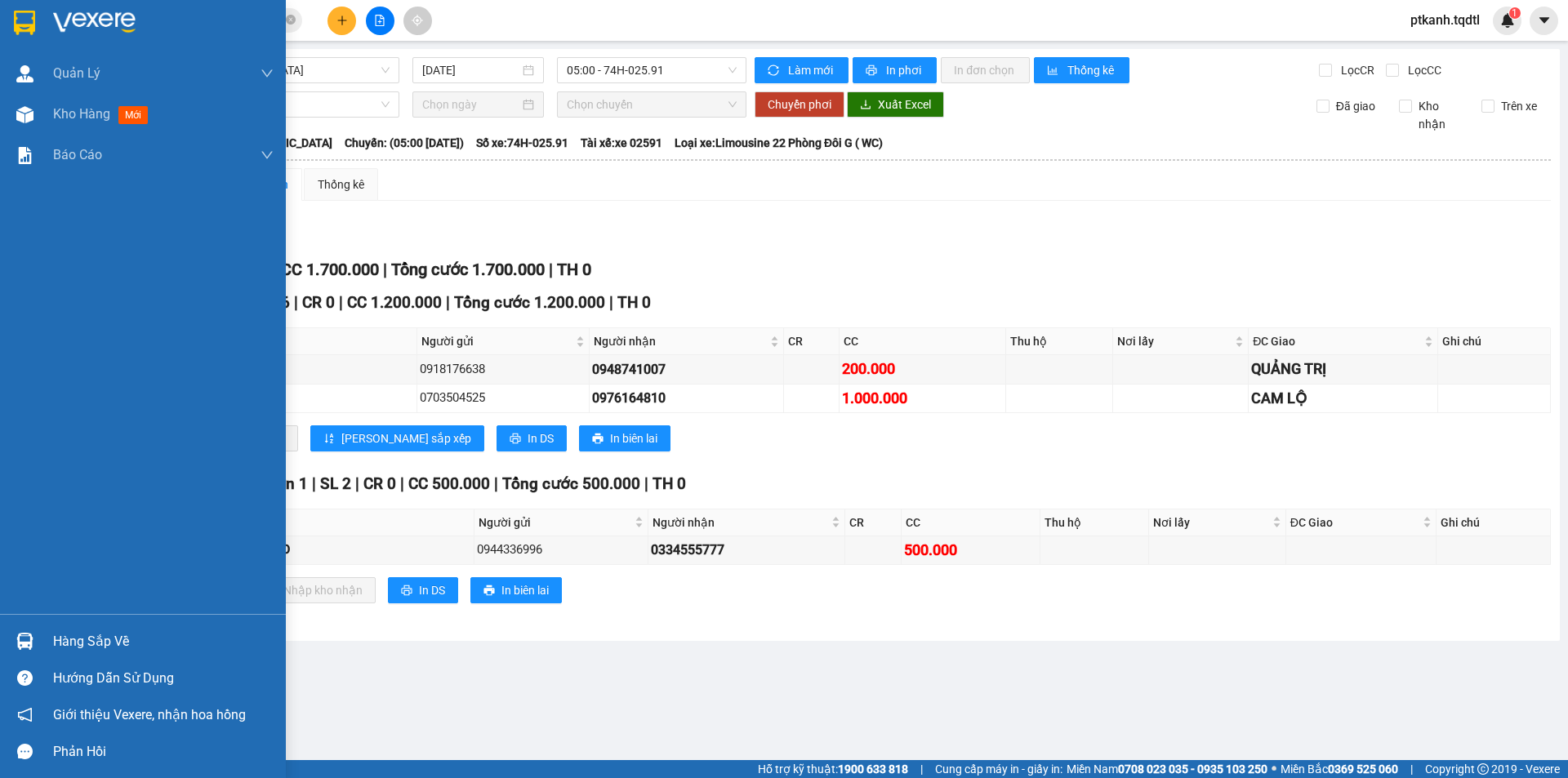
click at [13, 631] on div at bounding box center [25, 641] width 29 height 29
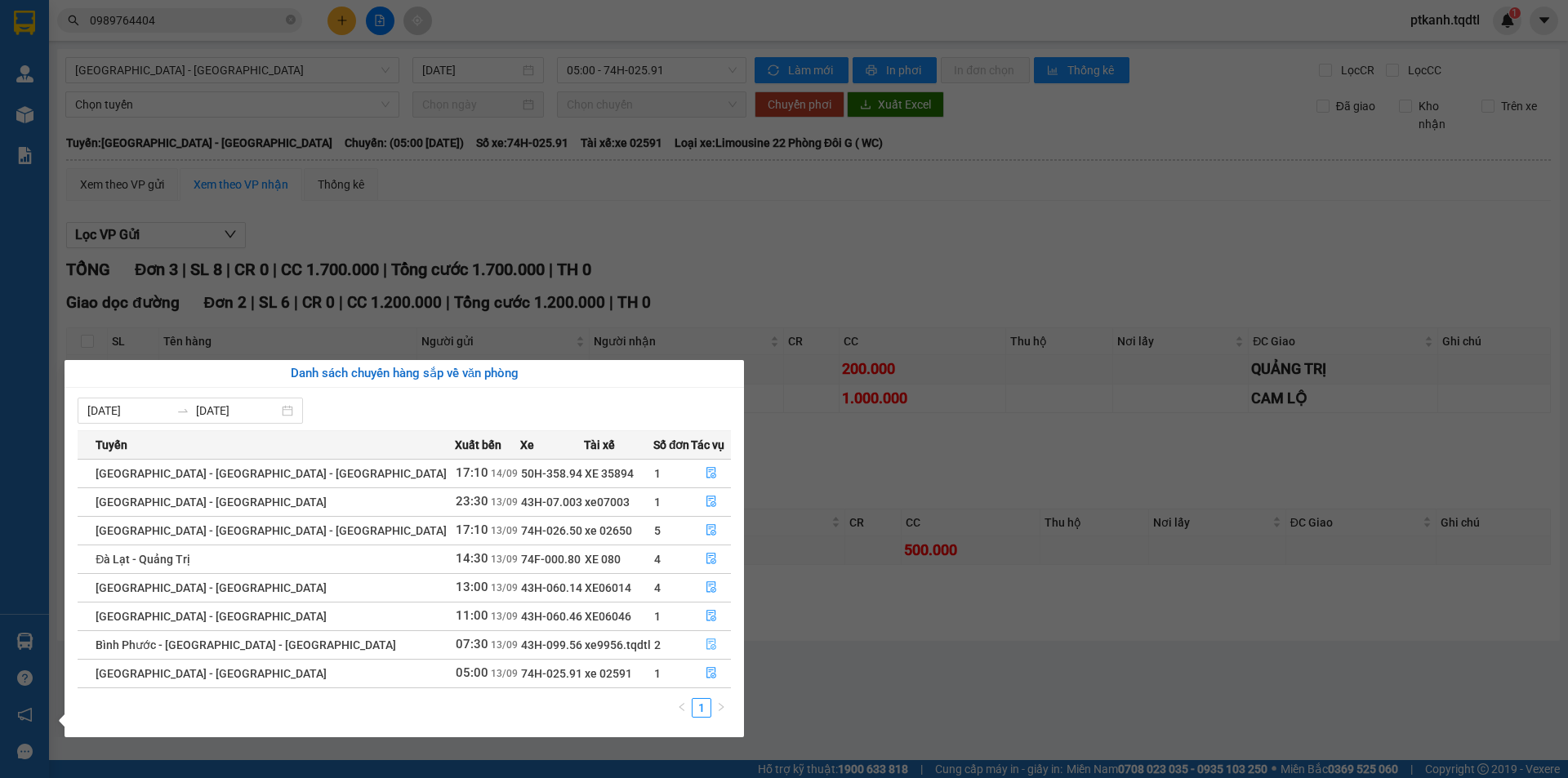
click at [706, 641] on icon "file-done" at bounding box center [711, 645] width 10 height 12
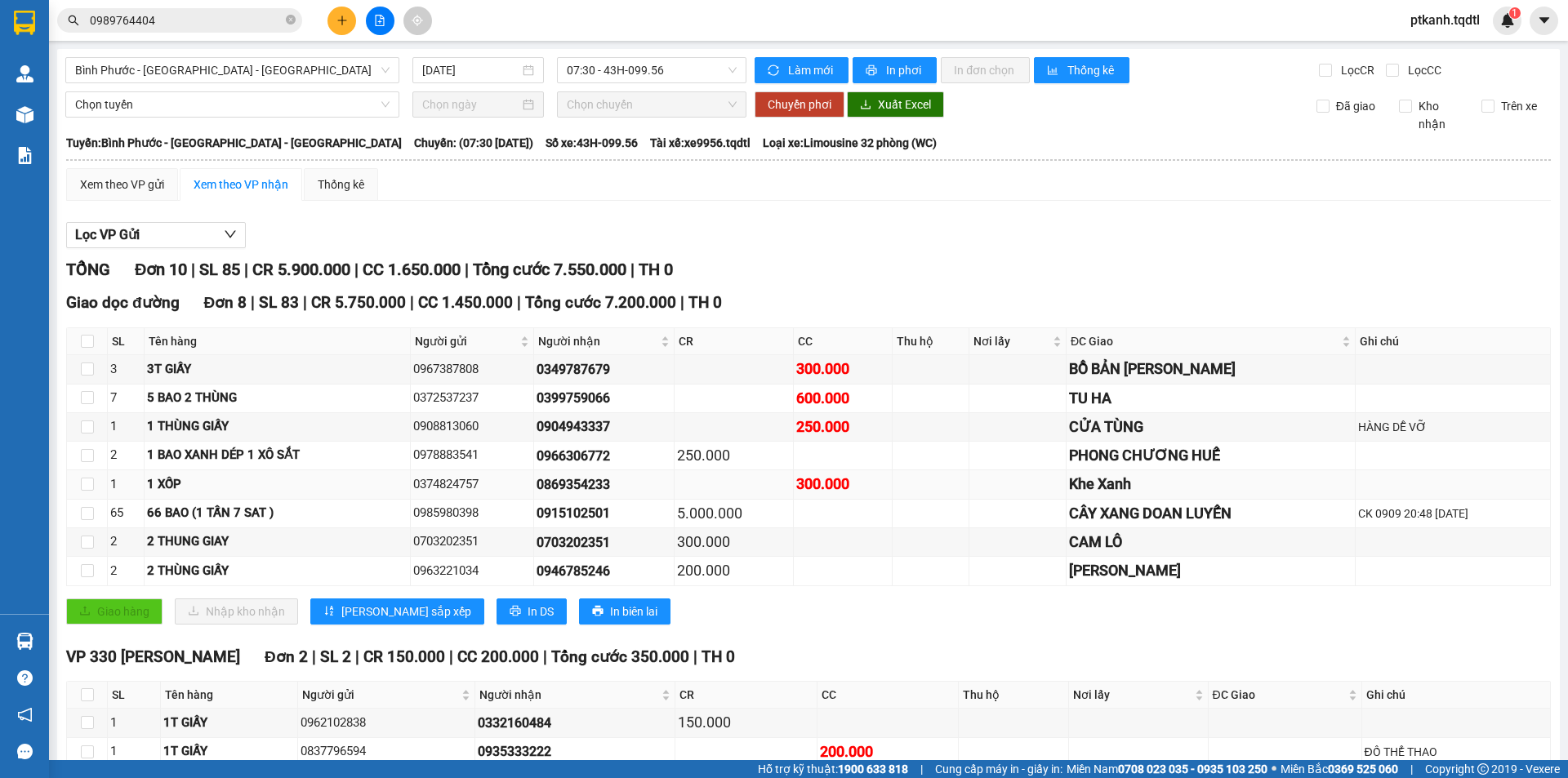
scroll to position [90, 0]
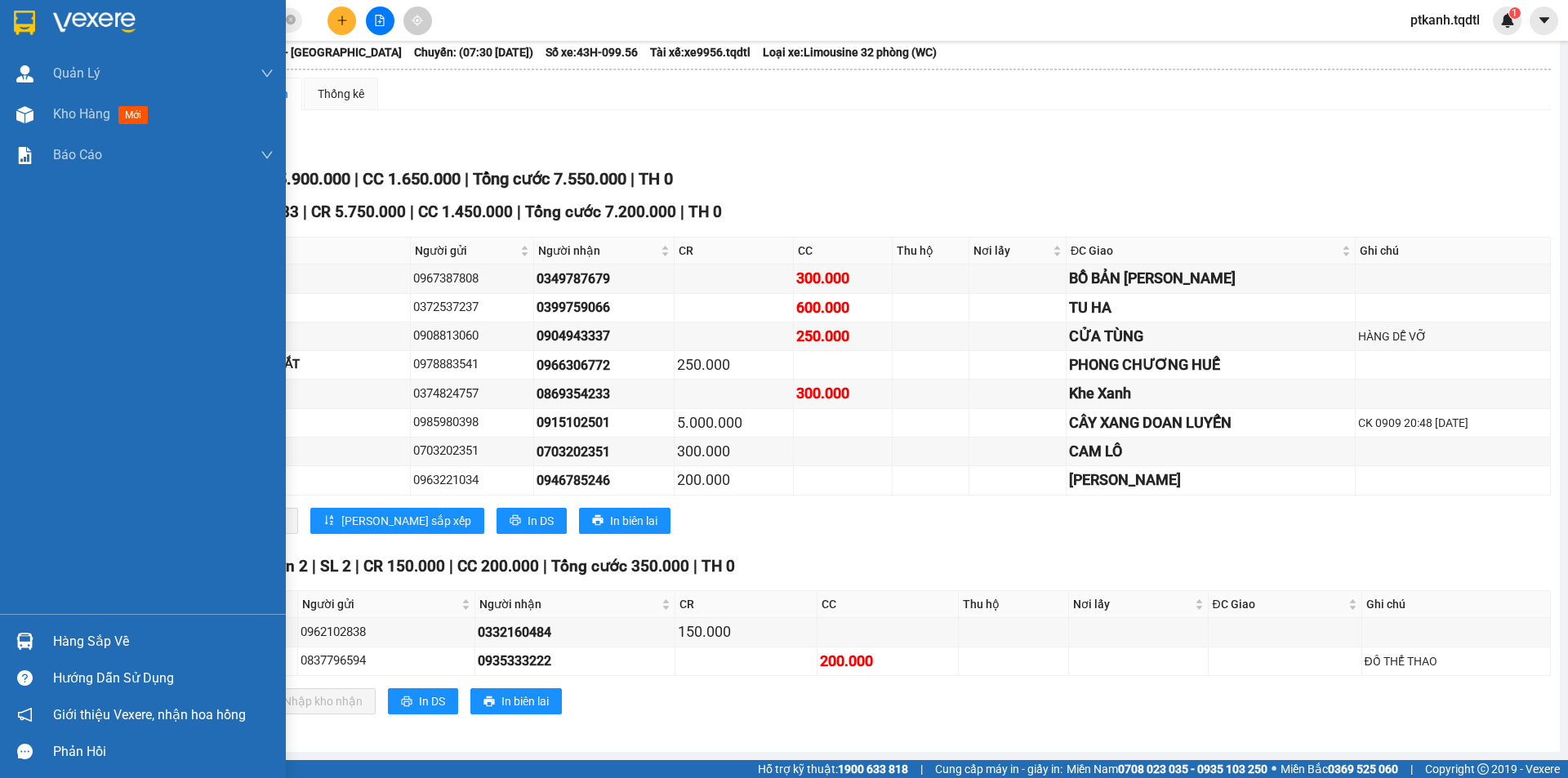
click at [60, 640] on div "Hàng sắp về" at bounding box center [163, 641] width 220 height 24
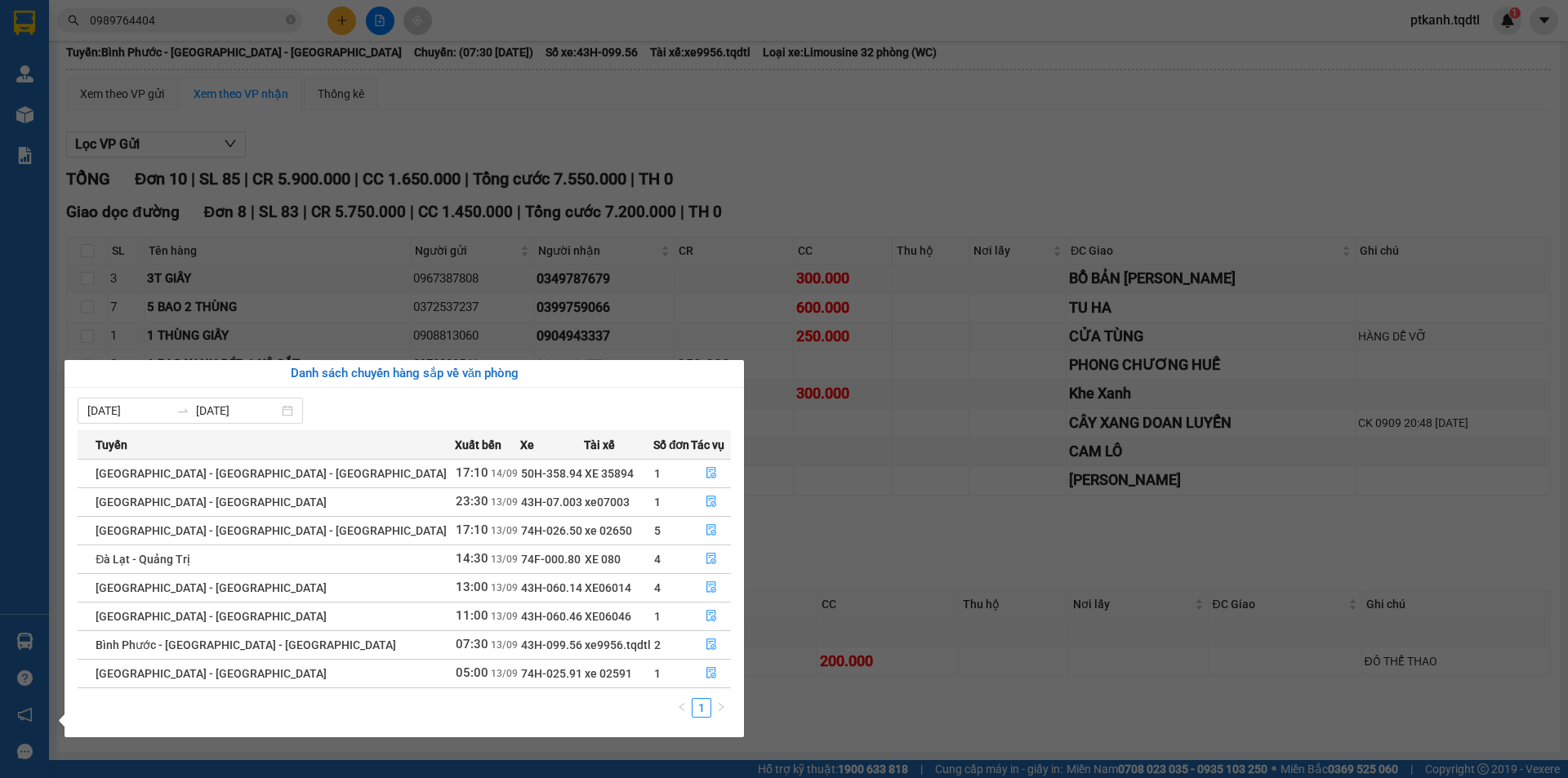
drag, startPoint x: 1041, startPoint y: 529, endPoint x: 987, endPoint y: 340, distance: 196.6
click at [1044, 524] on section "Kết quả tìm kiếm ( 1 ) Bộ lọc Mã ĐH Trạng thái Món hàng Thu hộ Tổng cước Chưa c…" at bounding box center [784, 389] width 1568 height 778
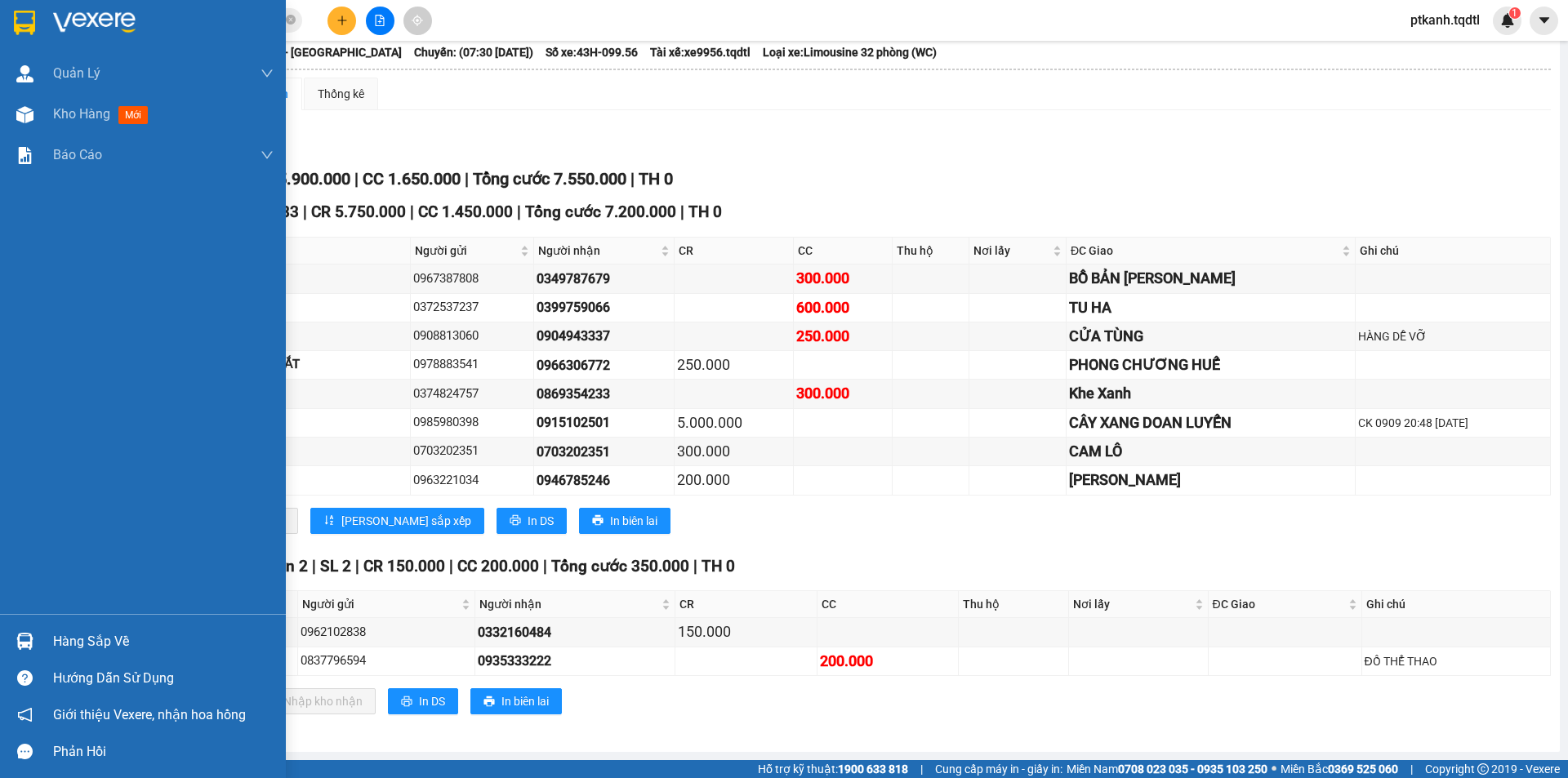
click at [30, 646] on img at bounding box center [25, 641] width 17 height 17
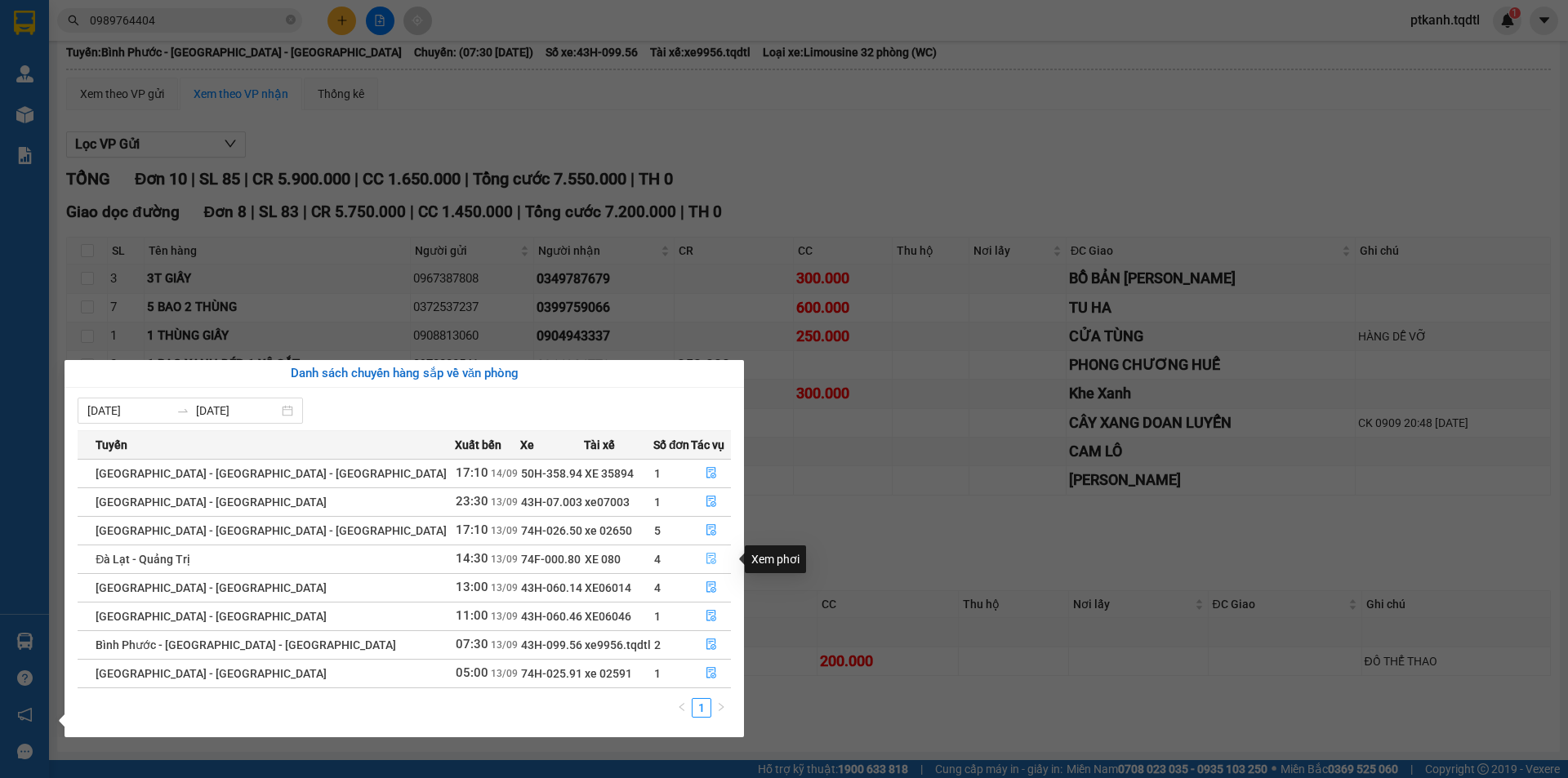
click at [706, 558] on icon "file-done" at bounding box center [711, 560] width 10 height 12
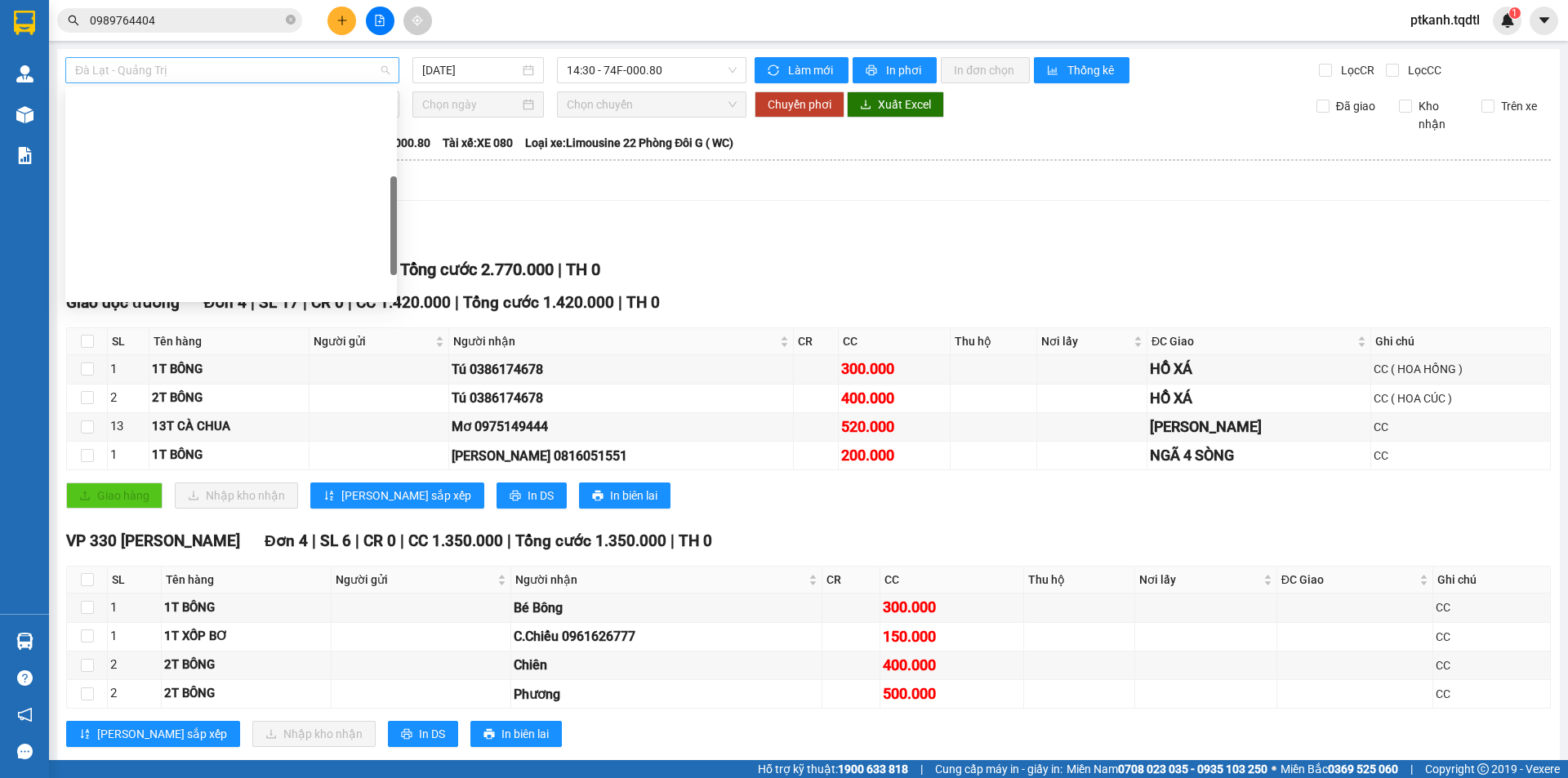
click at [387, 71] on span "Đà Lạt - Quảng Trị" at bounding box center [232, 69] width 315 height 24
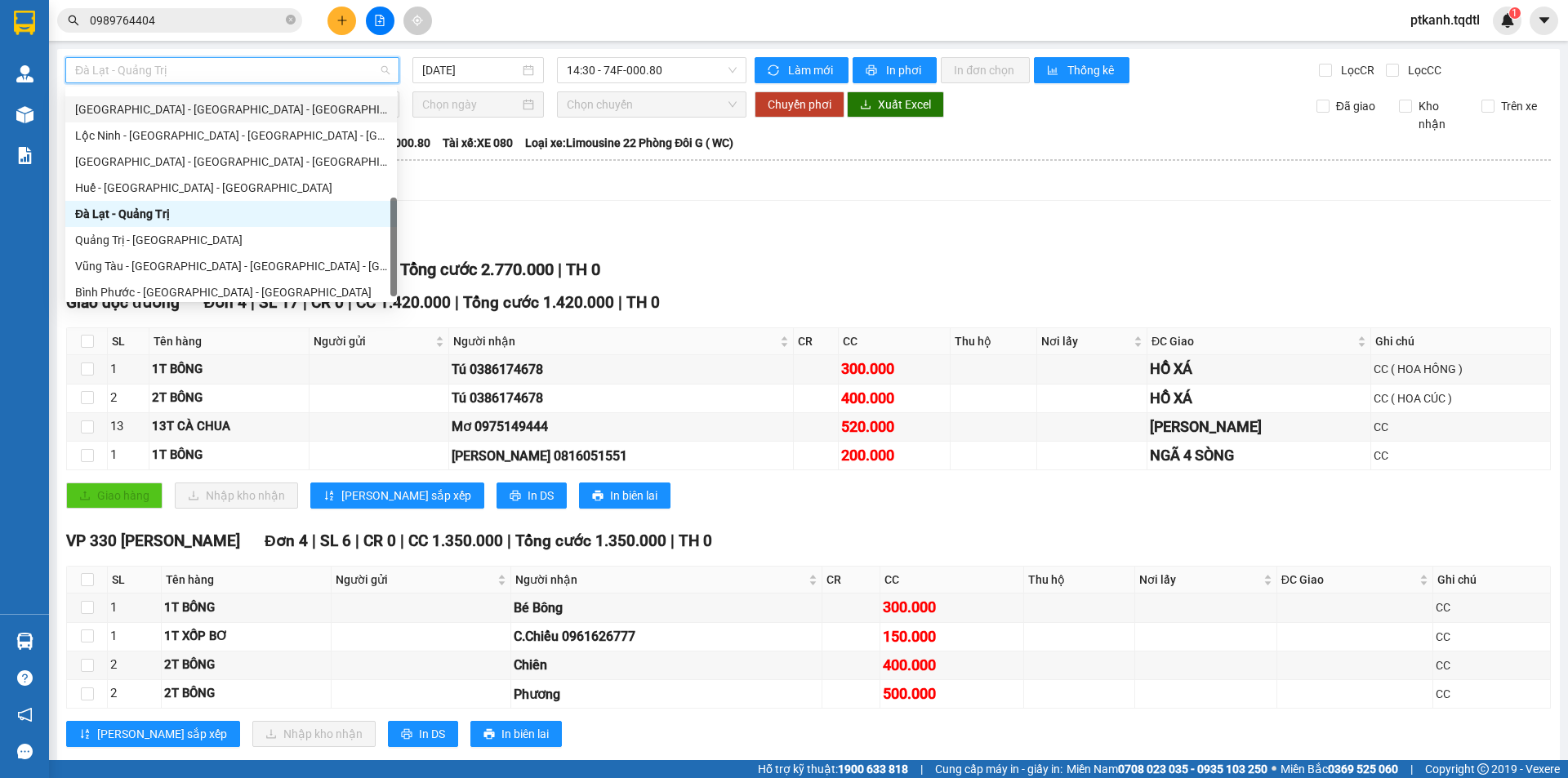
scroll to position [88, 0]
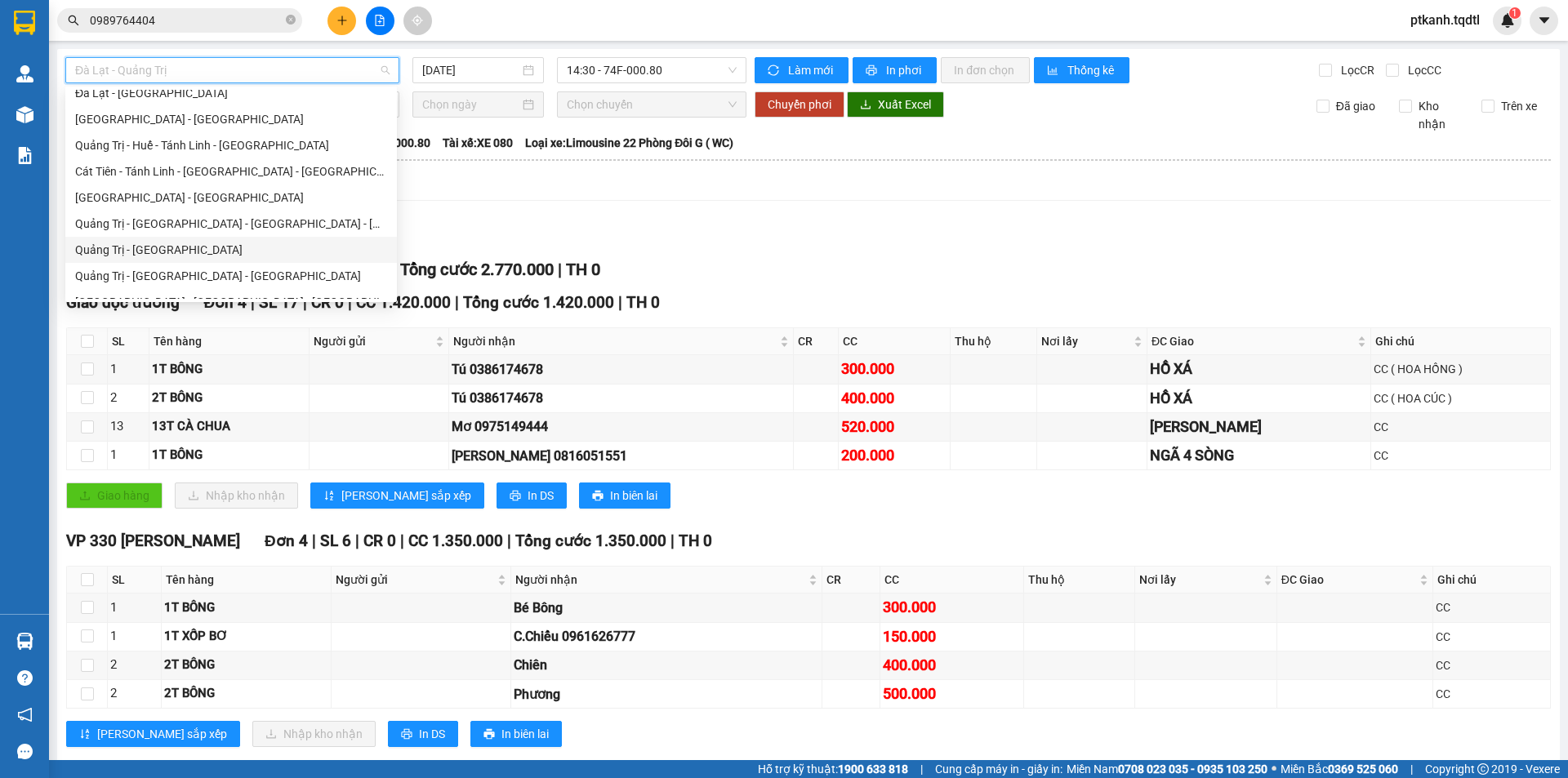
click at [240, 251] on div "Quảng Trị - [GEOGRAPHIC_DATA]" at bounding box center [231, 249] width 312 height 18
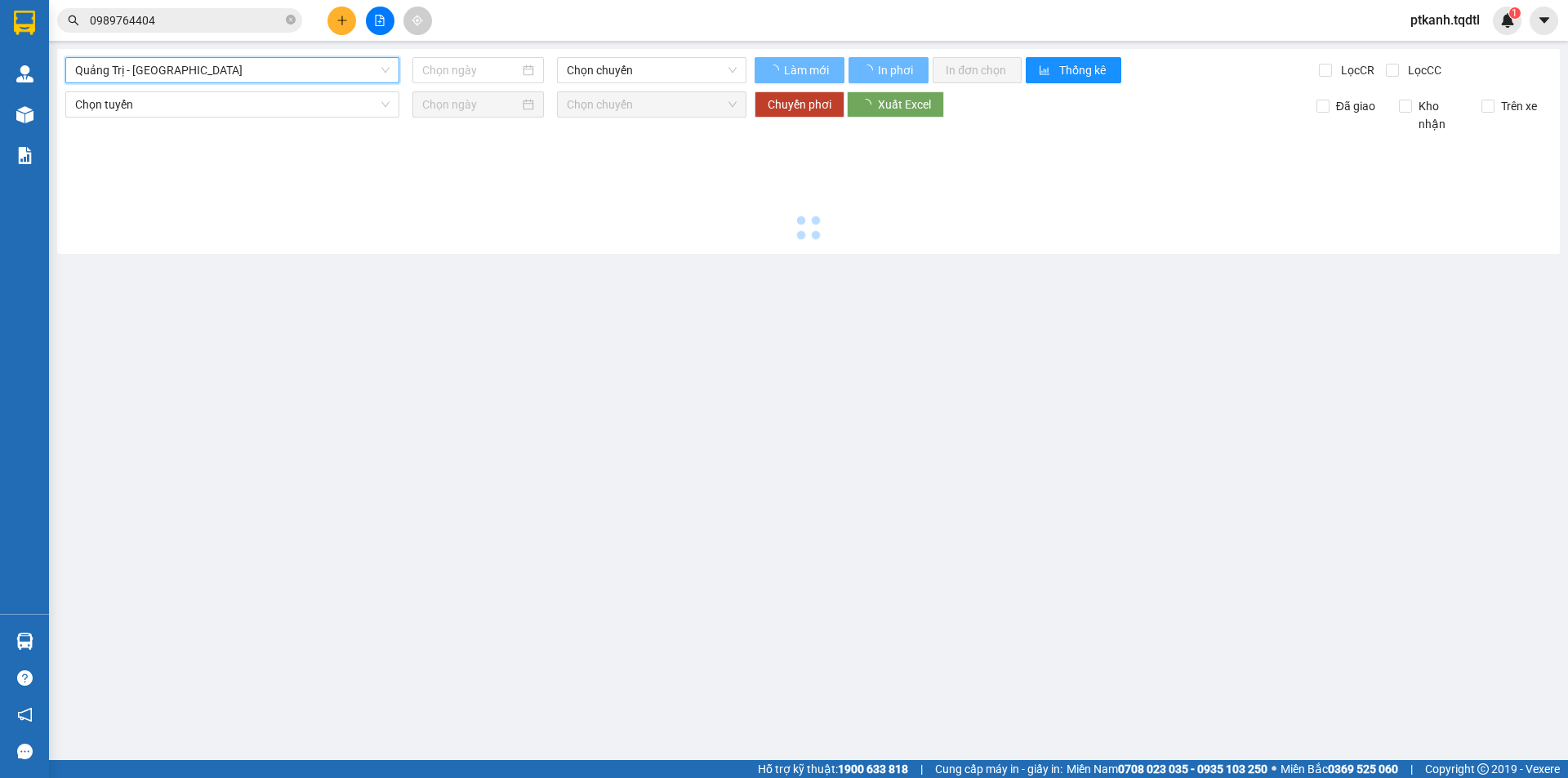
type input "[DATE]"
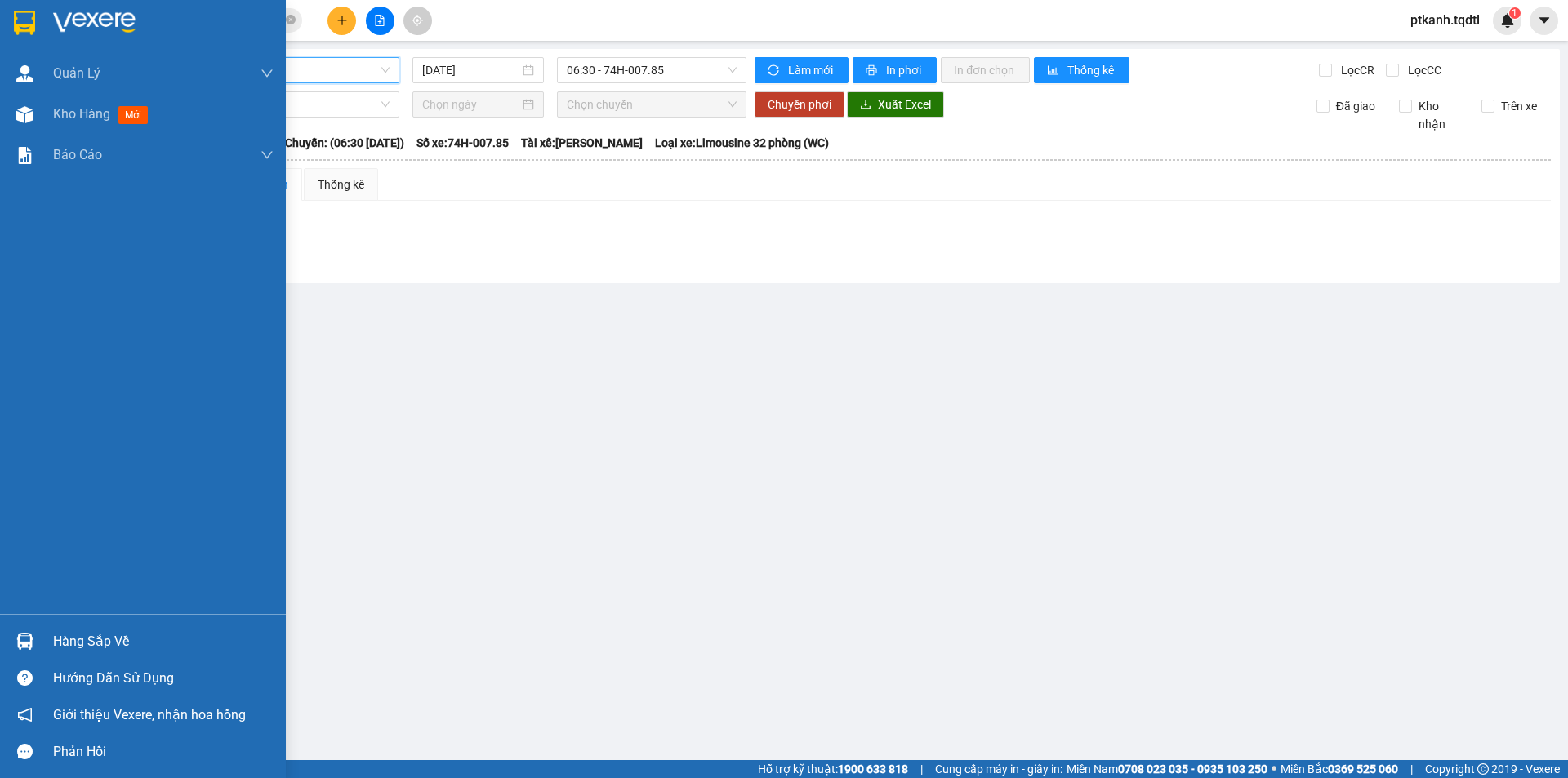
click at [24, 640] on img at bounding box center [25, 641] width 17 height 17
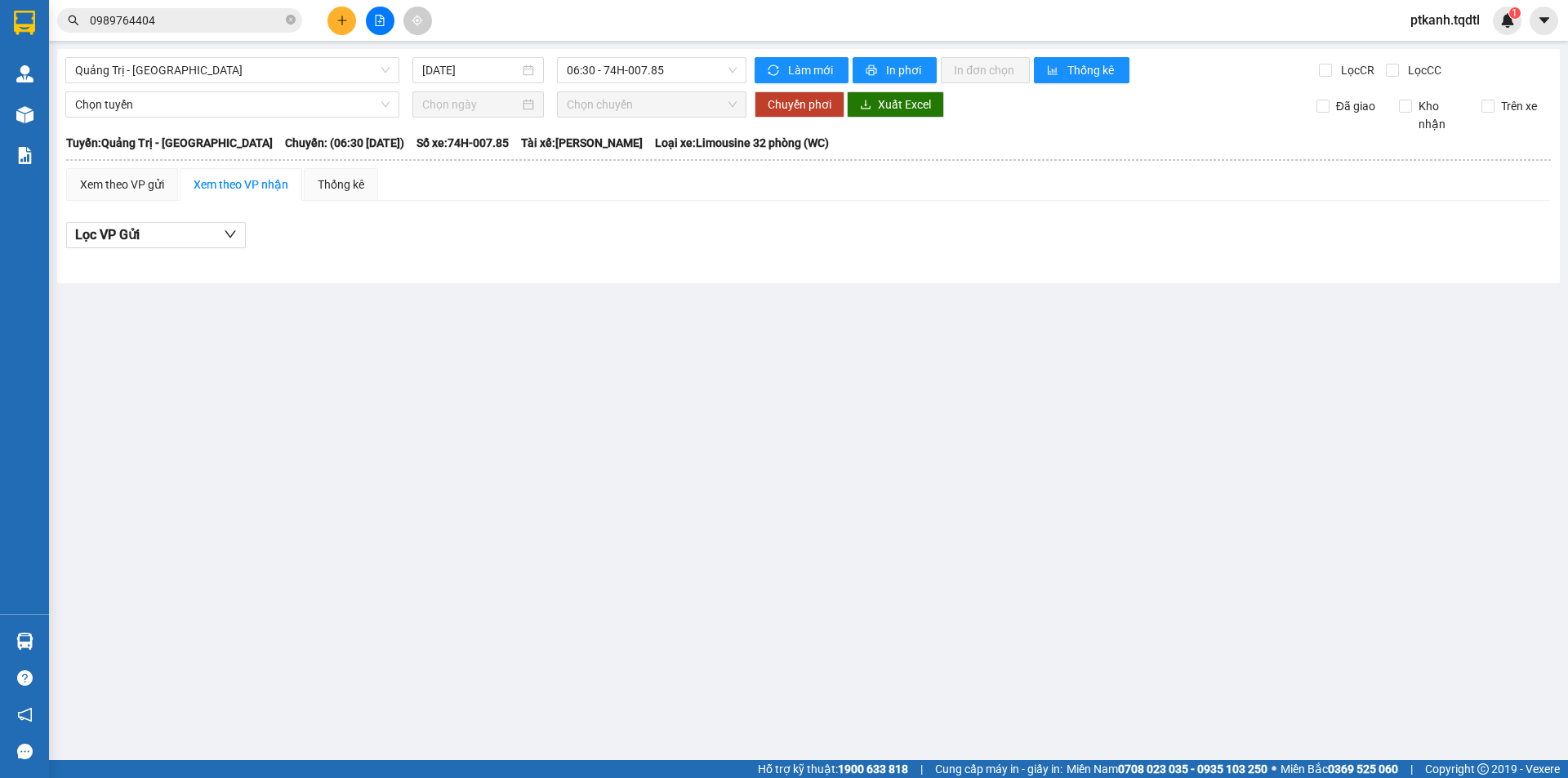
click at [1110, 398] on section "Kết quả tìm kiếm ( 1 ) Bộ lọc Mã ĐH Trạng thái Món hàng Thu hộ Tổng cước Chưa c…" at bounding box center [784, 389] width 1568 height 778
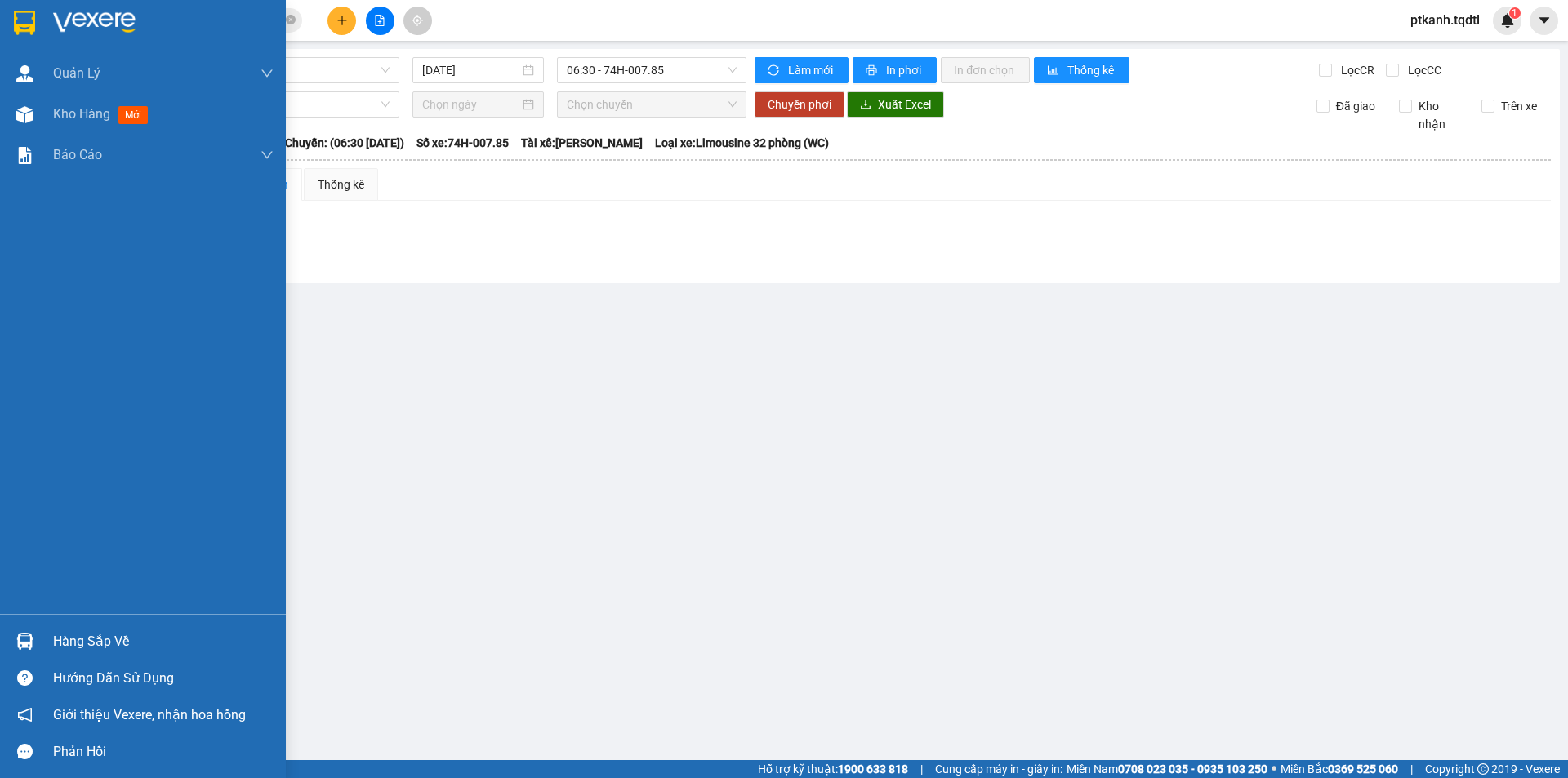
click at [36, 642] on div at bounding box center [25, 641] width 29 height 29
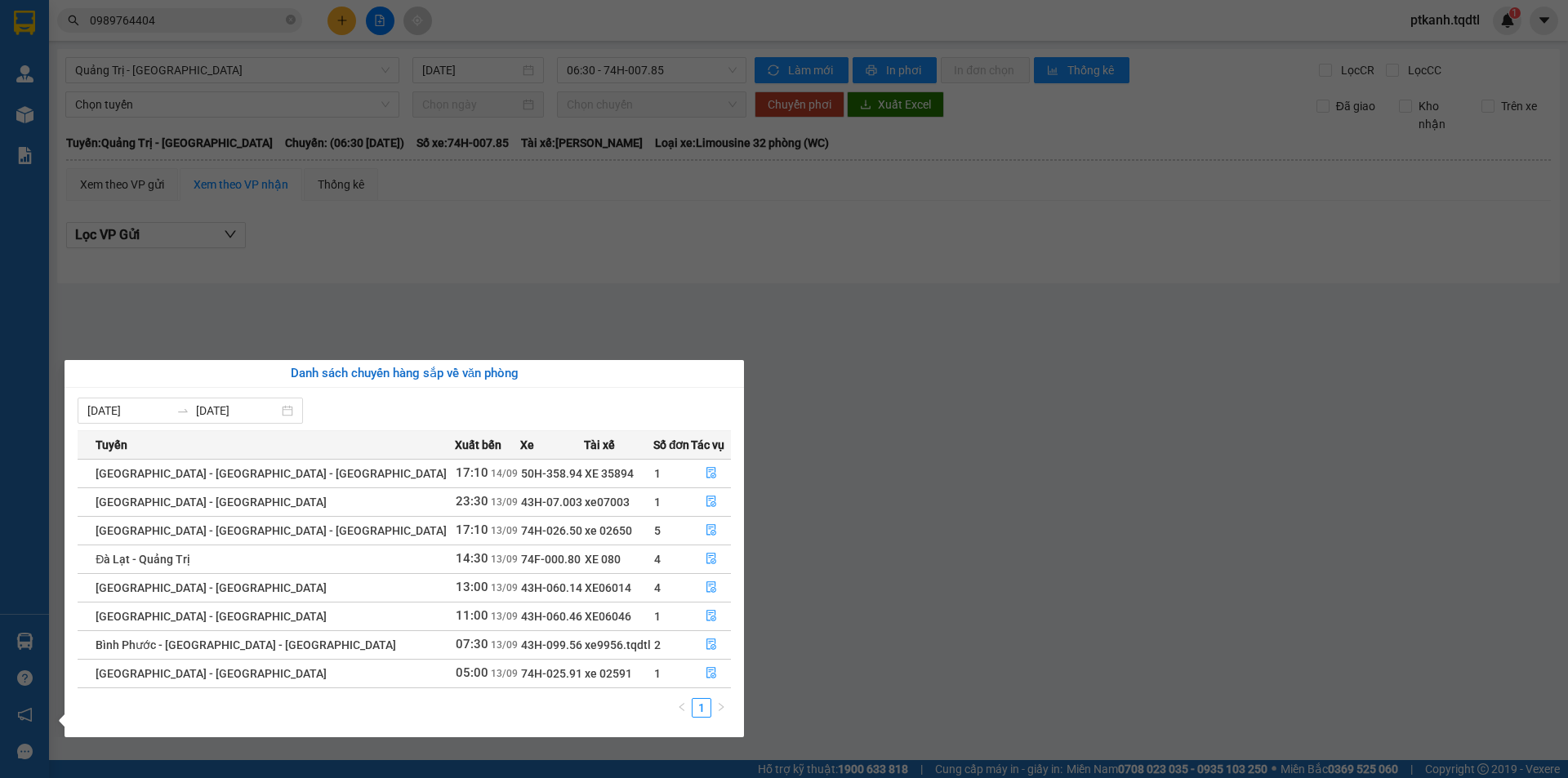
click at [835, 279] on section "Kết quả tìm kiếm ( 1 ) Bộ lọc Mã ĐH Trạng thái Món hàng Thu hộ Tổng cước Chưa c…" at bounding box center [784, 389] width 1568 height 778
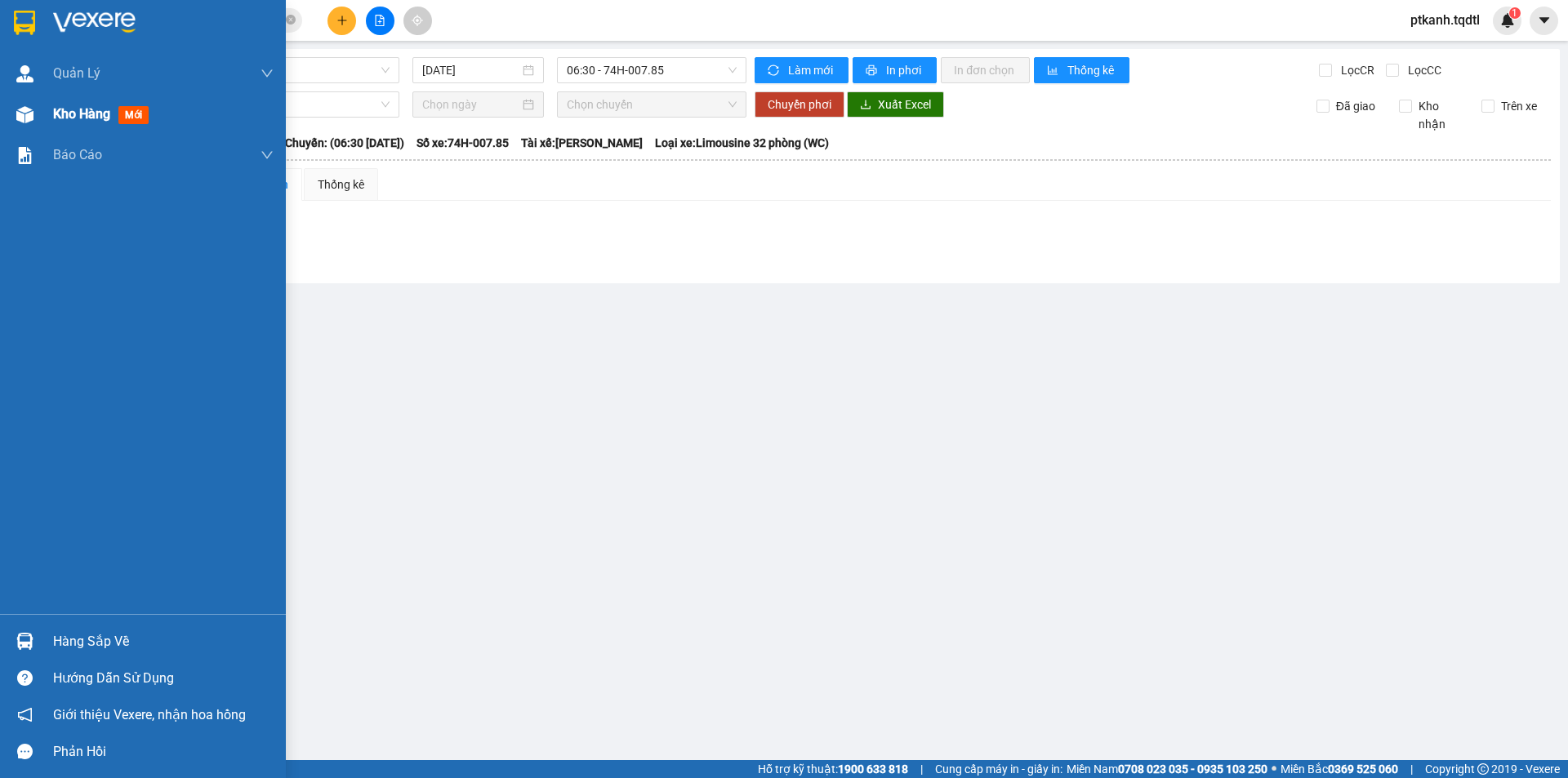
click at [29, 116] on img at bounding box center [25, 114] width 17 height 17
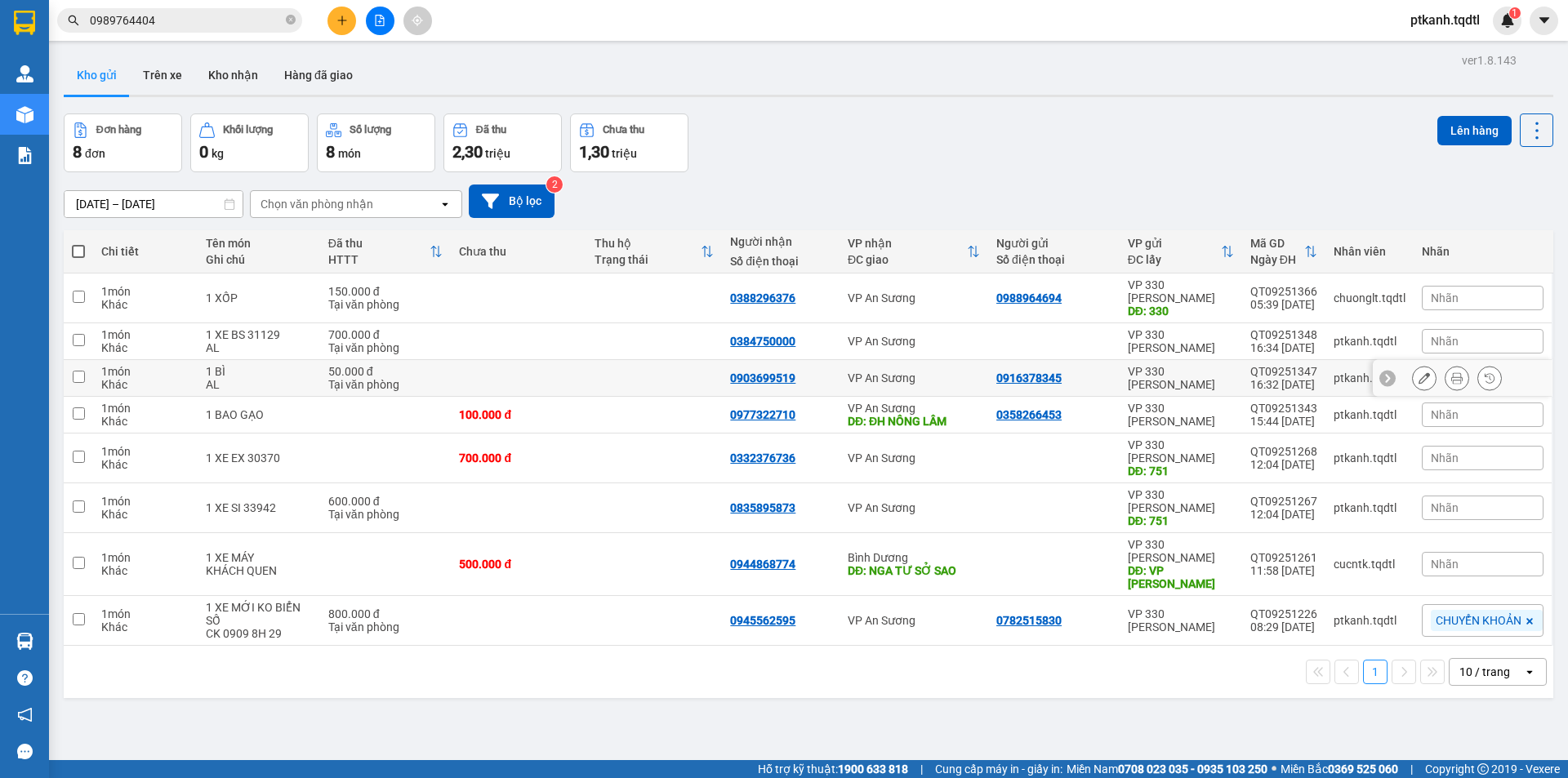
click at [699, 364] on td at bounding box center [654, 378] width 136 height 37
checkbox input "true"
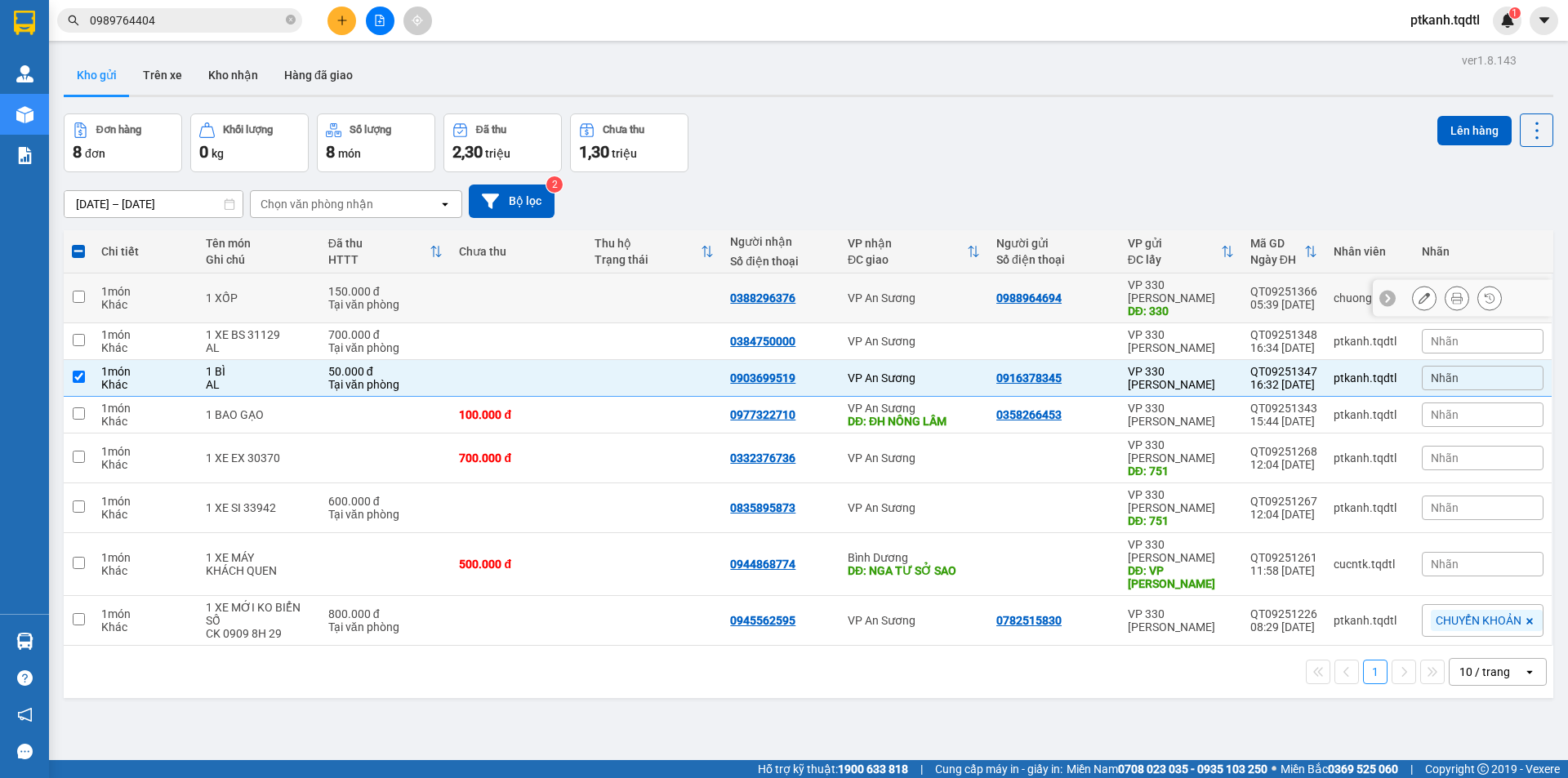
click at [613, 294] on td at bounding box center [654, 298] width 136 height 50
checkbox input "true"
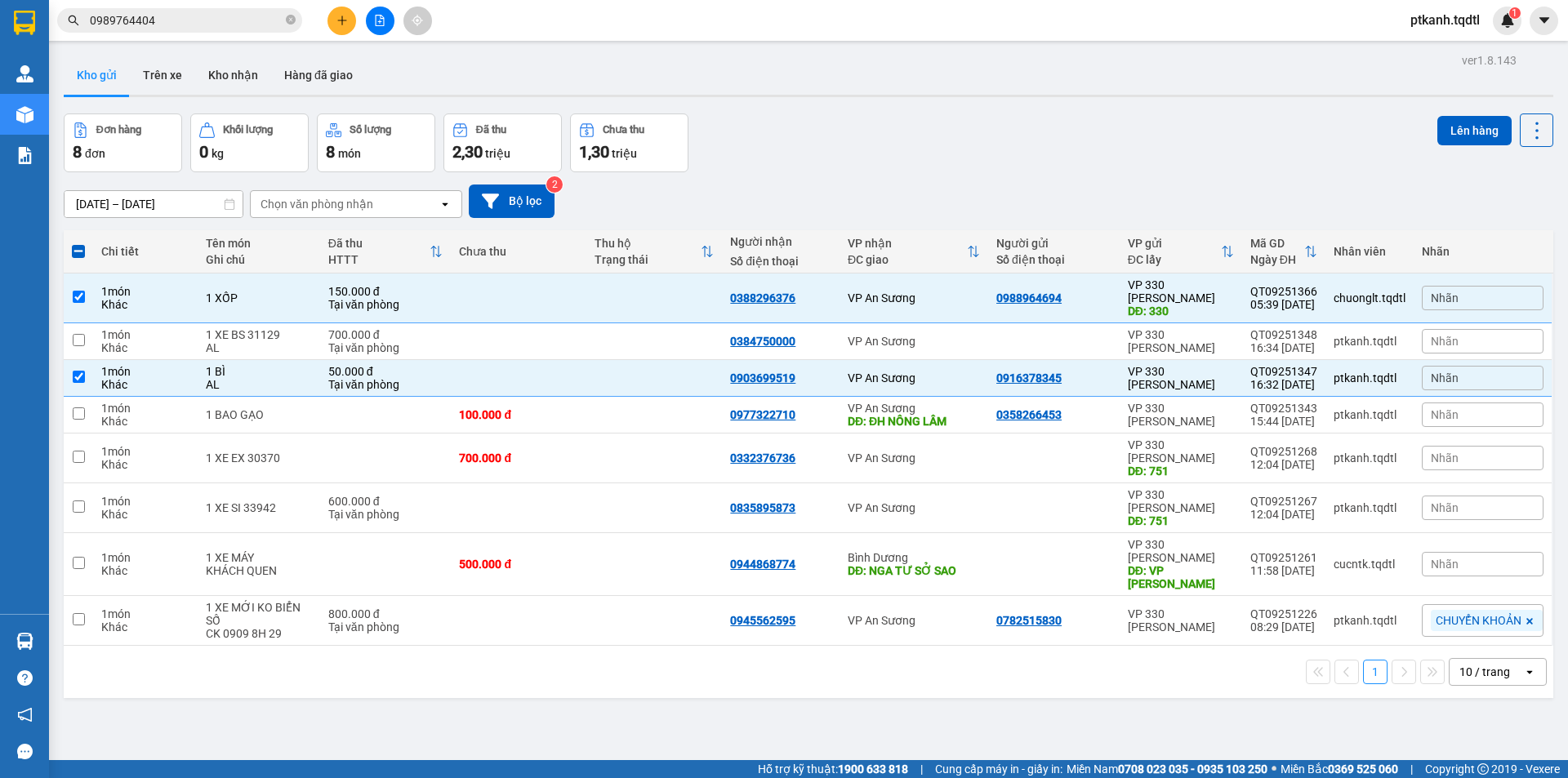
click at [1239, 216] on div "[DATE] – [DATE] Press the down arrow key to interact with the calendar and sele…" at bounding box center [808, 201] width 1489 height 34
drag, startPoint x: 633, startPoint y: 718, endPoint x: 898, endPoint y: 634, distance: 278.0
click at [635, 716] on div "ver 1.8.143 Kho gửi Trên xe Kho nhận Hàng đã giao Đơn hàng 8 đơn Khối lượng 0 k…" at bounding box center [808, 438] width 1503 height 778
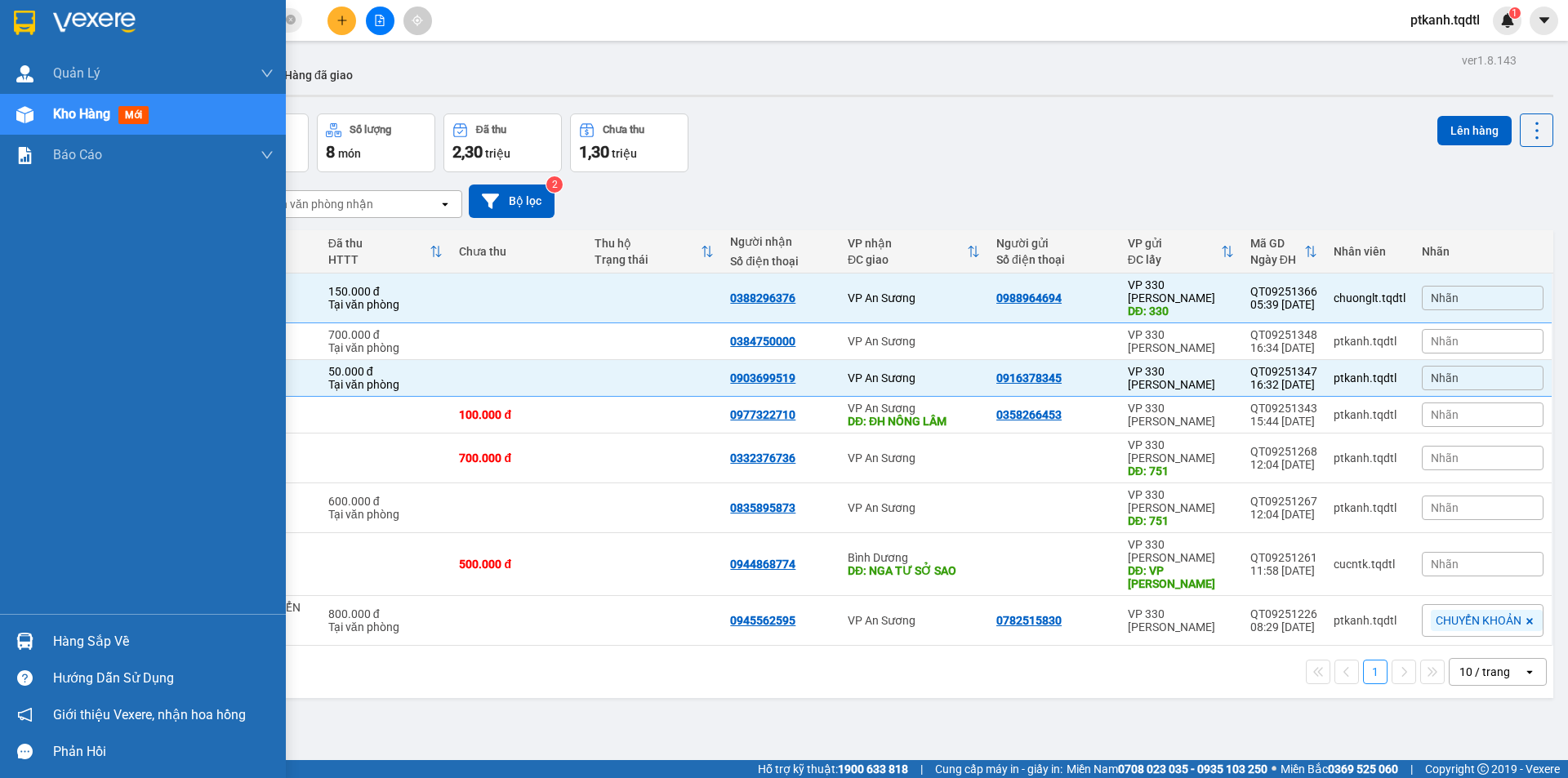
drag, startPoint x: 60, startPoint y: 646, endPoint x: 160, endPoint y: 657, distance: 100.6
click at [60, 646] on div "Hàng sắp về" at bounding box center [163, 641] width 220 height 24
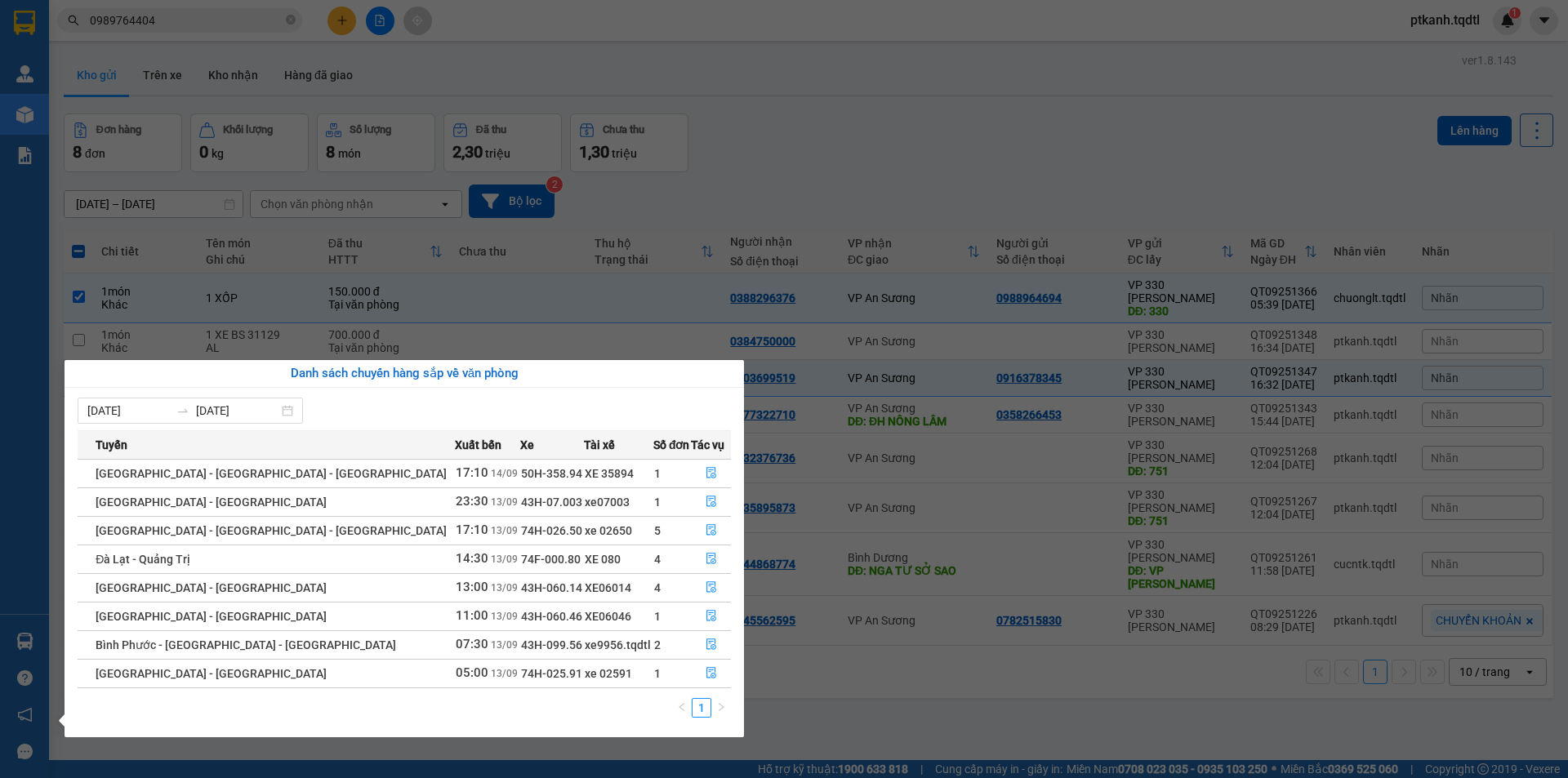
click at [917, 170] on section "Kết quả tìm kiếm ( 1 ) Bộ lọc Mã ĐH Trạng thái Món hàng Thu hộ Tổng cước Chưa c…" at bounding box center [784, 389] width 1568 height 778
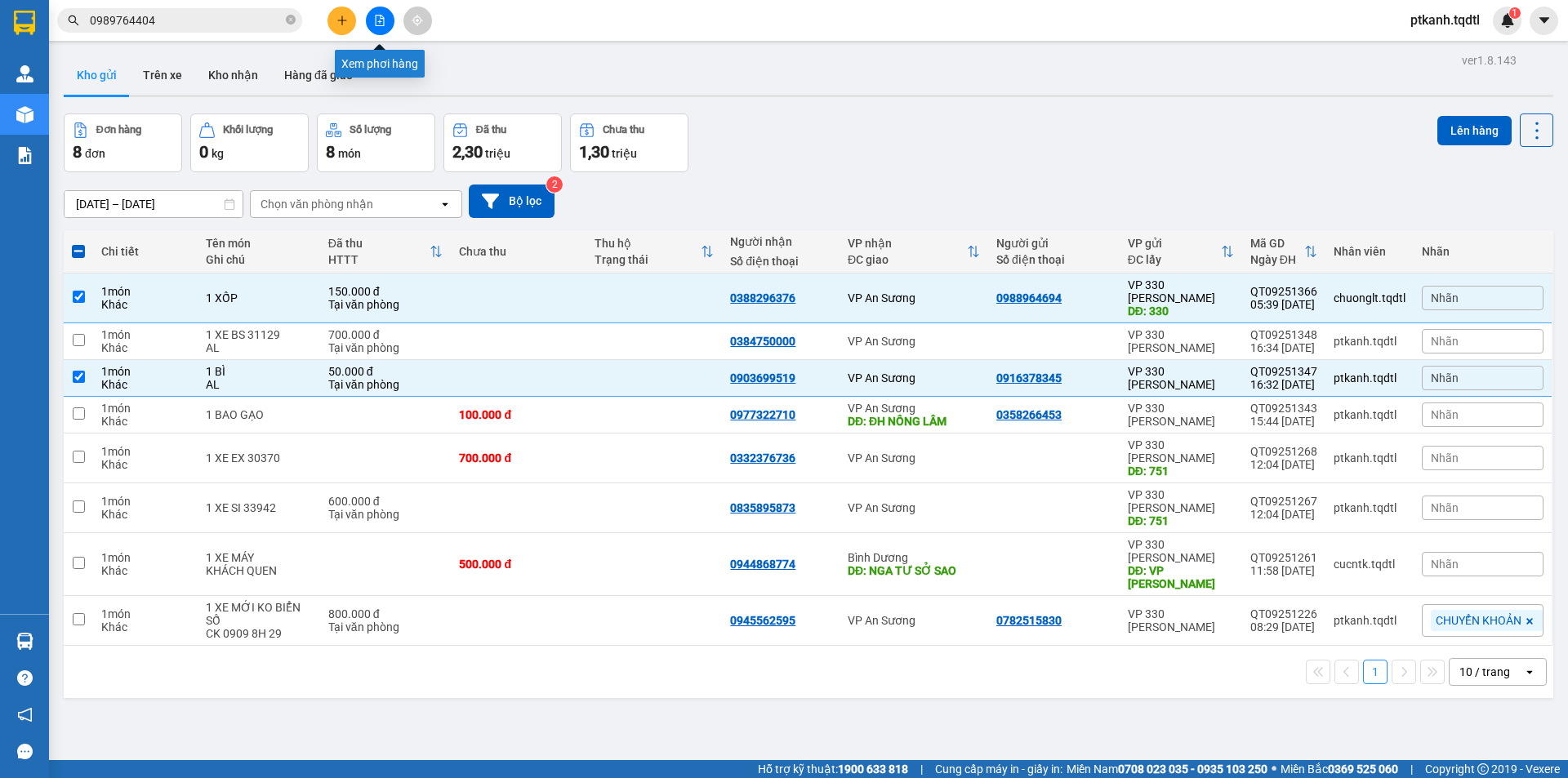
click at [376, 23] on icon "file-add" at bounding box center [380, 20] width 9 height 12
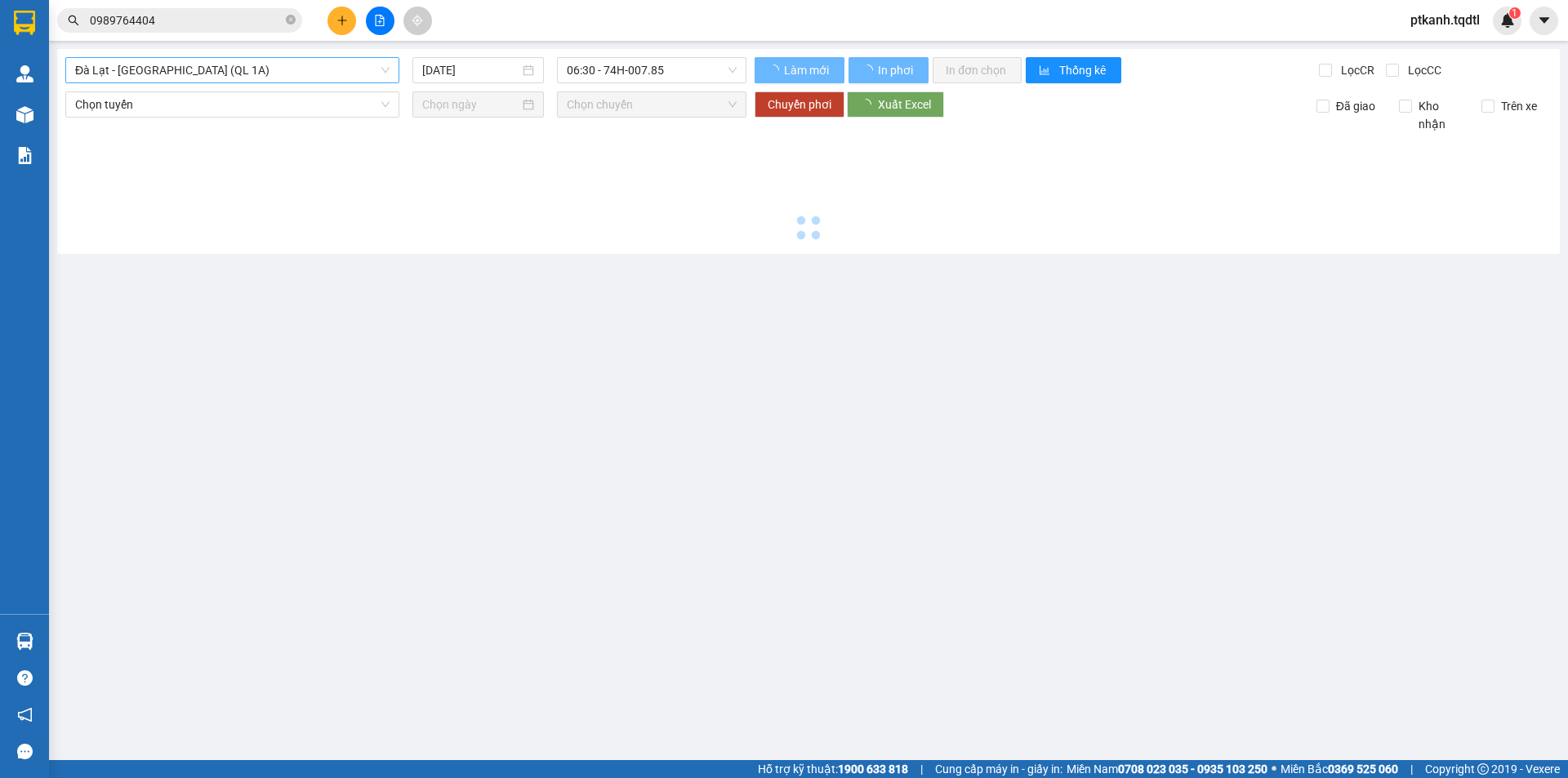
click at [392, 71] on div "Đà Lạt - [GEOGRAPHIC_DATA] (QL 1A)" at bounding box center [232, 69] width 334 height 26
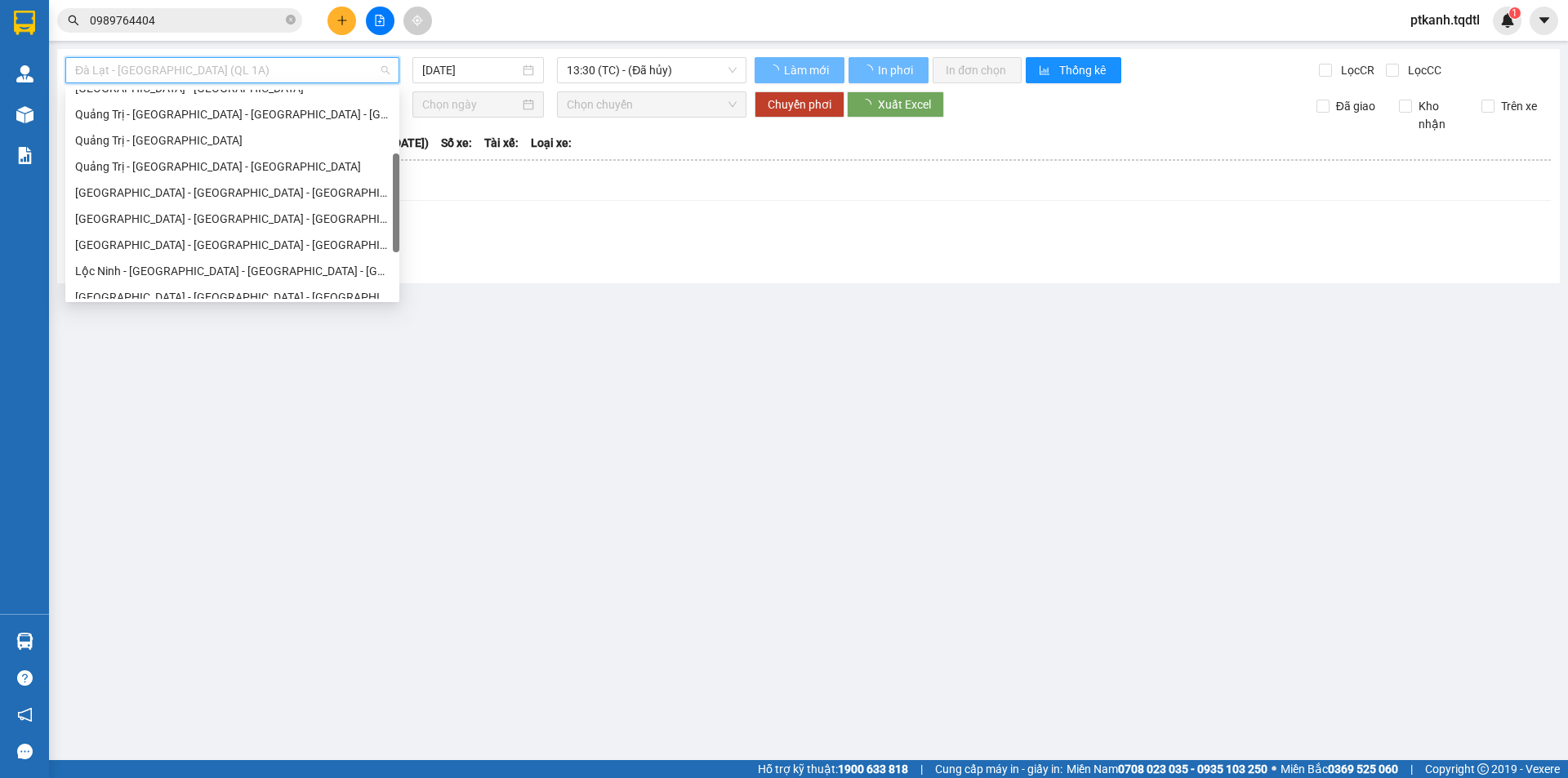
scroll to position [200, 0]
drag, startPoint x: 397, startPoint y: 100, endPoint x: 397, endPoint y: 171, distance: 71.0
click at [397, 171] on div at bounding box center [395, 203] width 7 height 99
click at [319, 241] on div "[GEOGRAPHIC_DATA] - [GEOGRAPHIC_DATA] - [GEOGRAPHIC_DATA] - [GEOGRAPHIC_DATA]" at bounding box center [232, 242] width 315 height 18
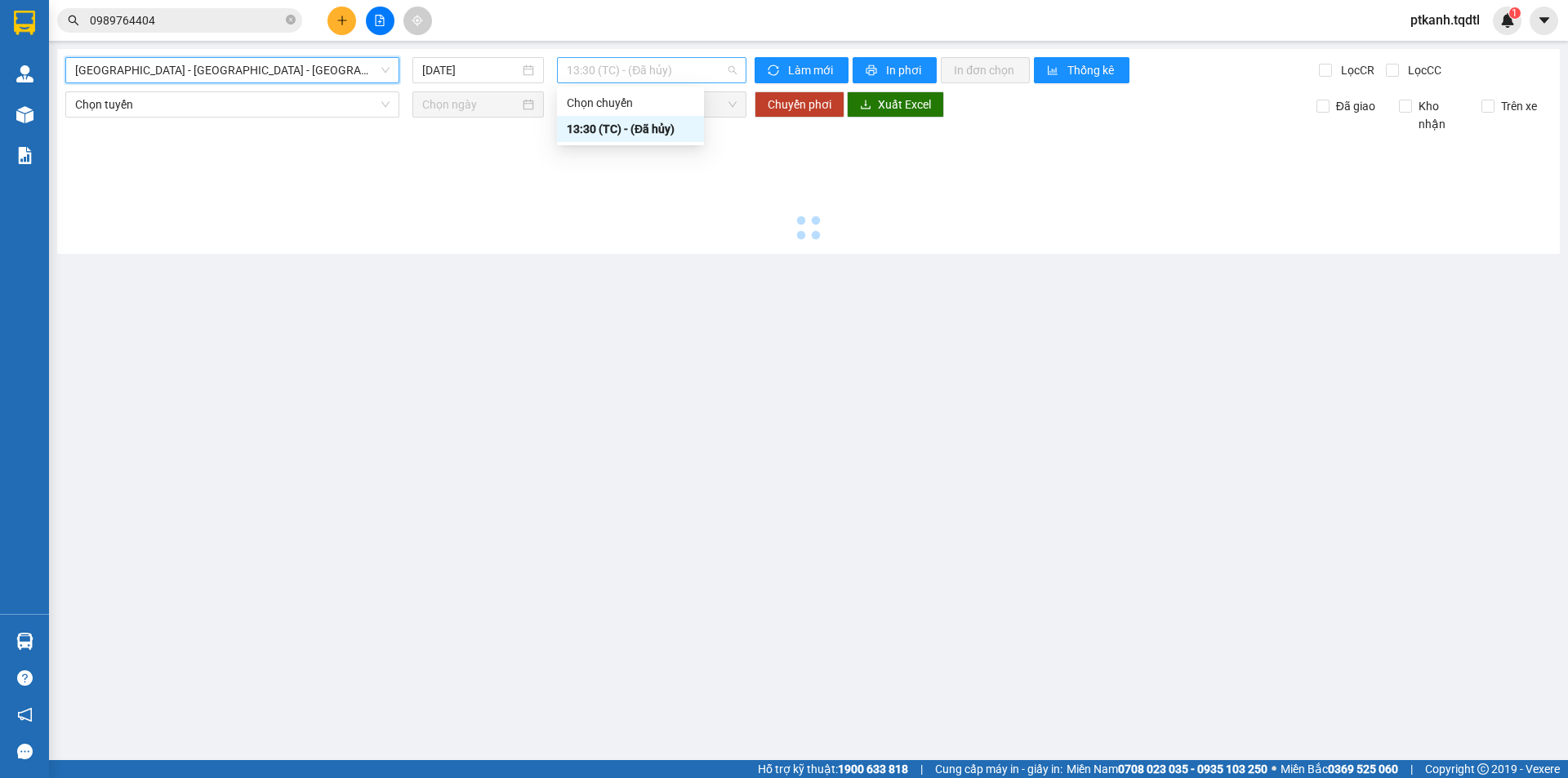
click at [704, 78] on span "13:30 (TC) - (Đã hủy)" at bounding box center [651, 69] width 170 height 24
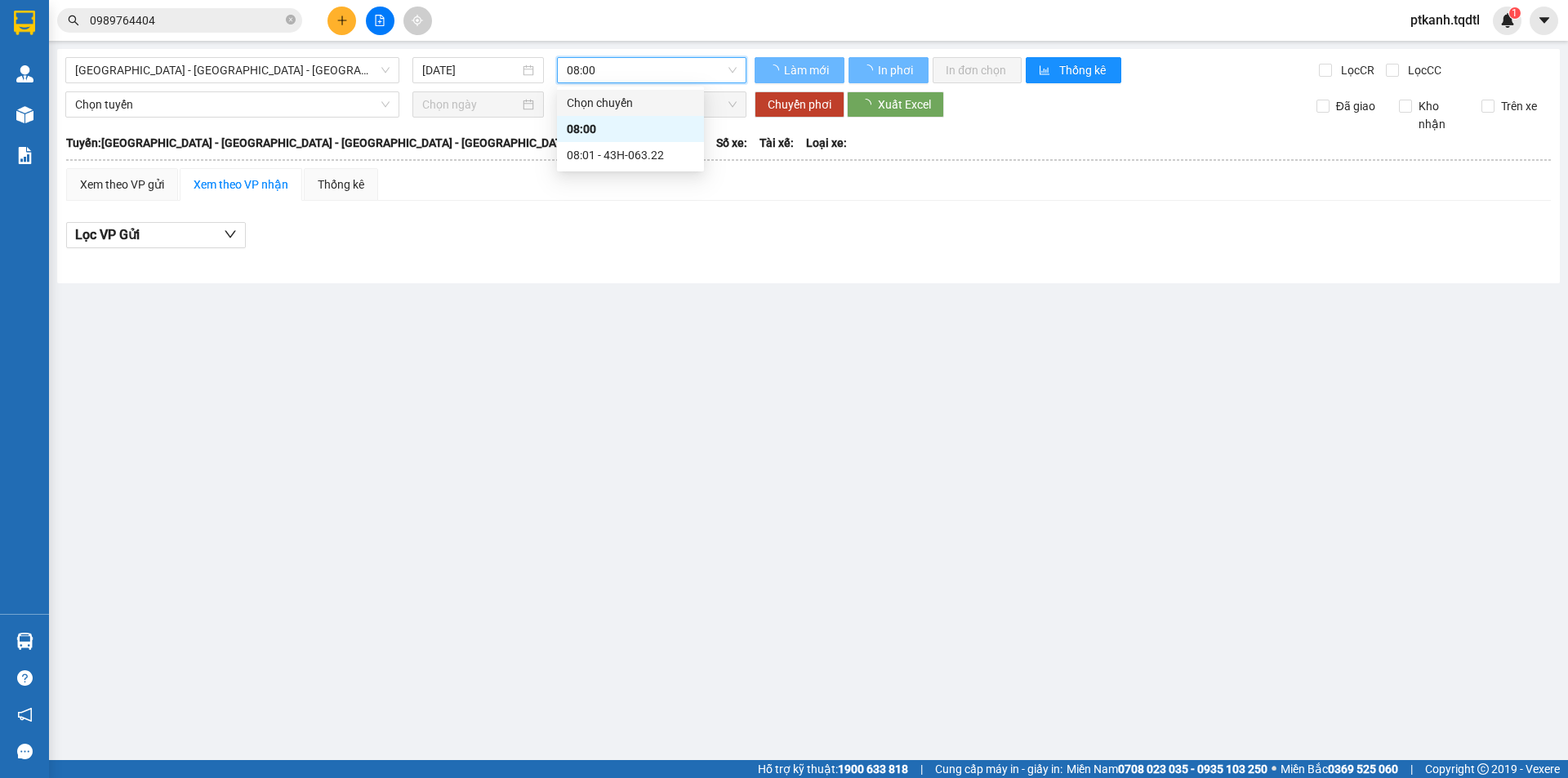
click at [704, 78] on span "08:00" at bounding box center [651, 69] width 170 height 24
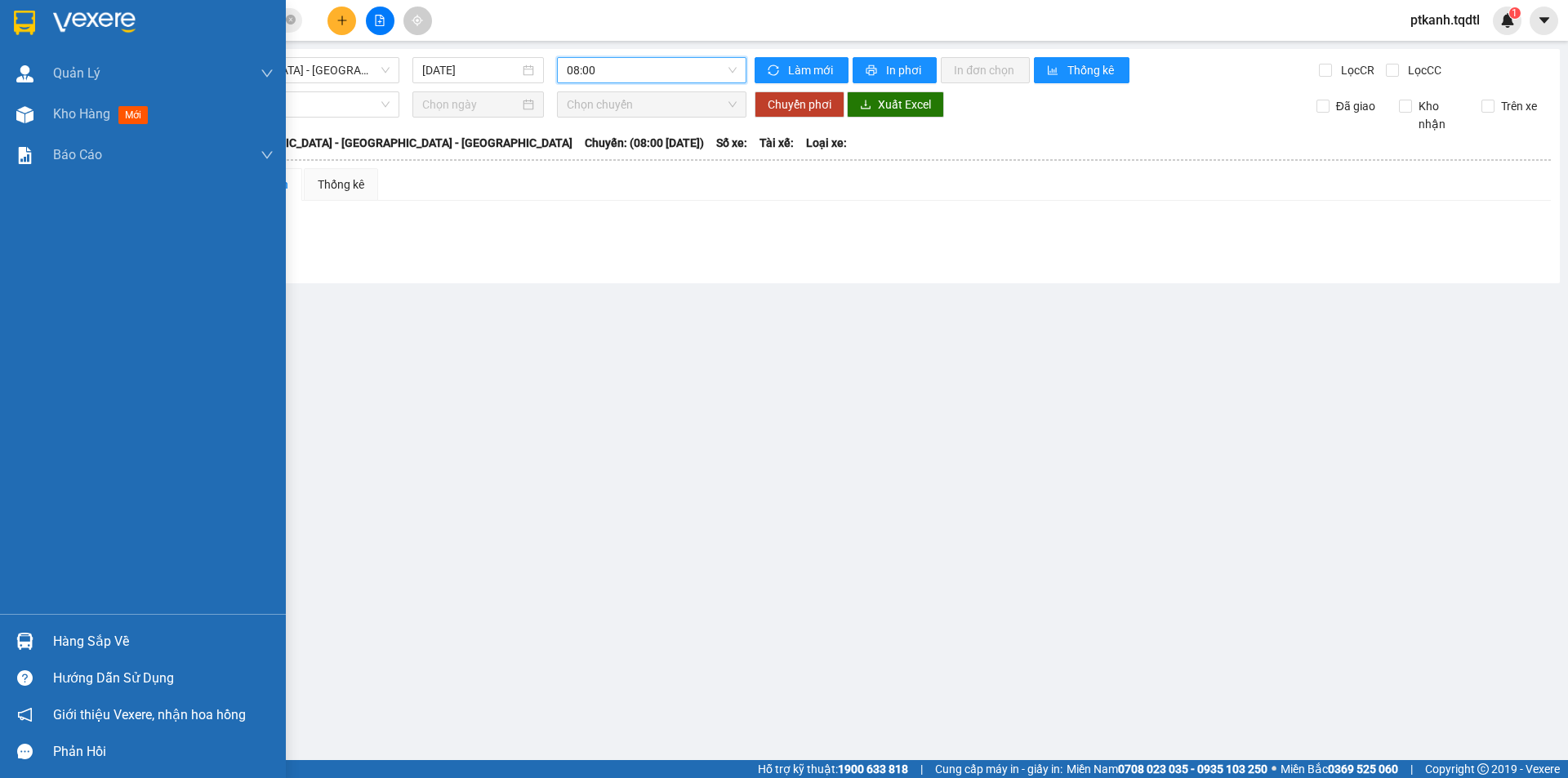
click at [77, 641] on div "Hàng sắp về" at bounding box center [163, 641] width 220 height 24
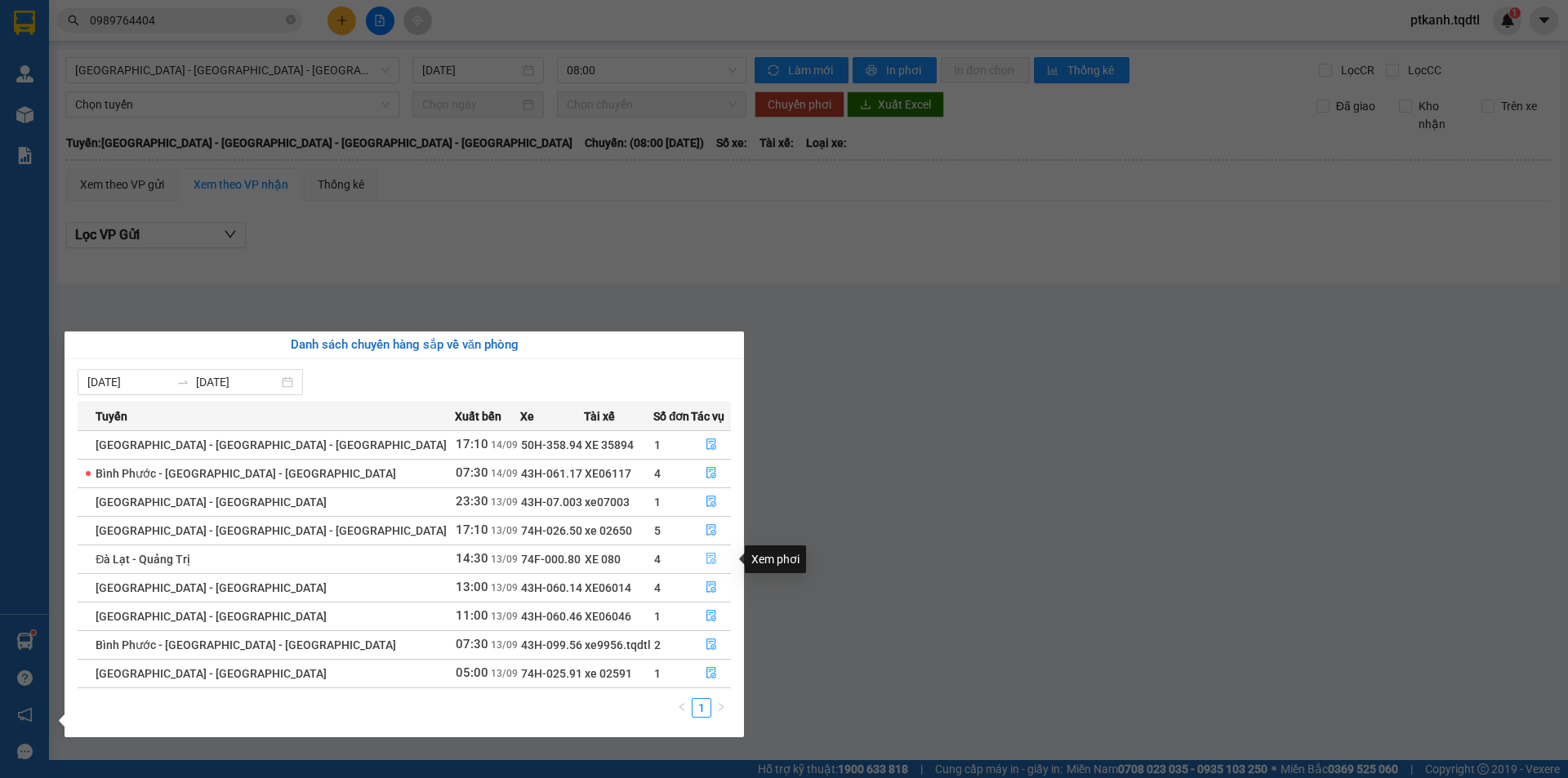
click at [705, 554] on icon "file-done" at bounding box center [711, 559] width 12 height 12
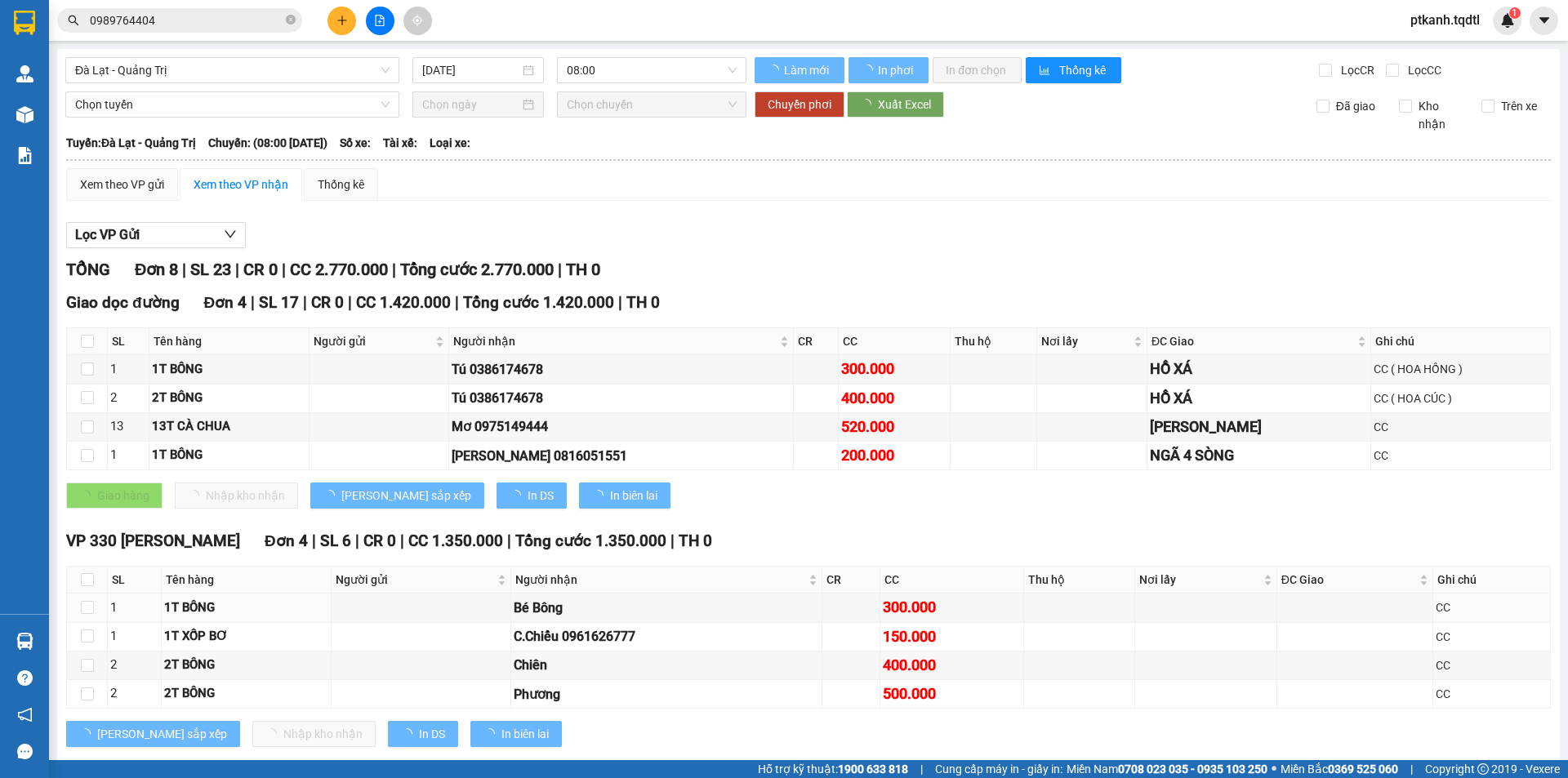
type input "[DATE]"
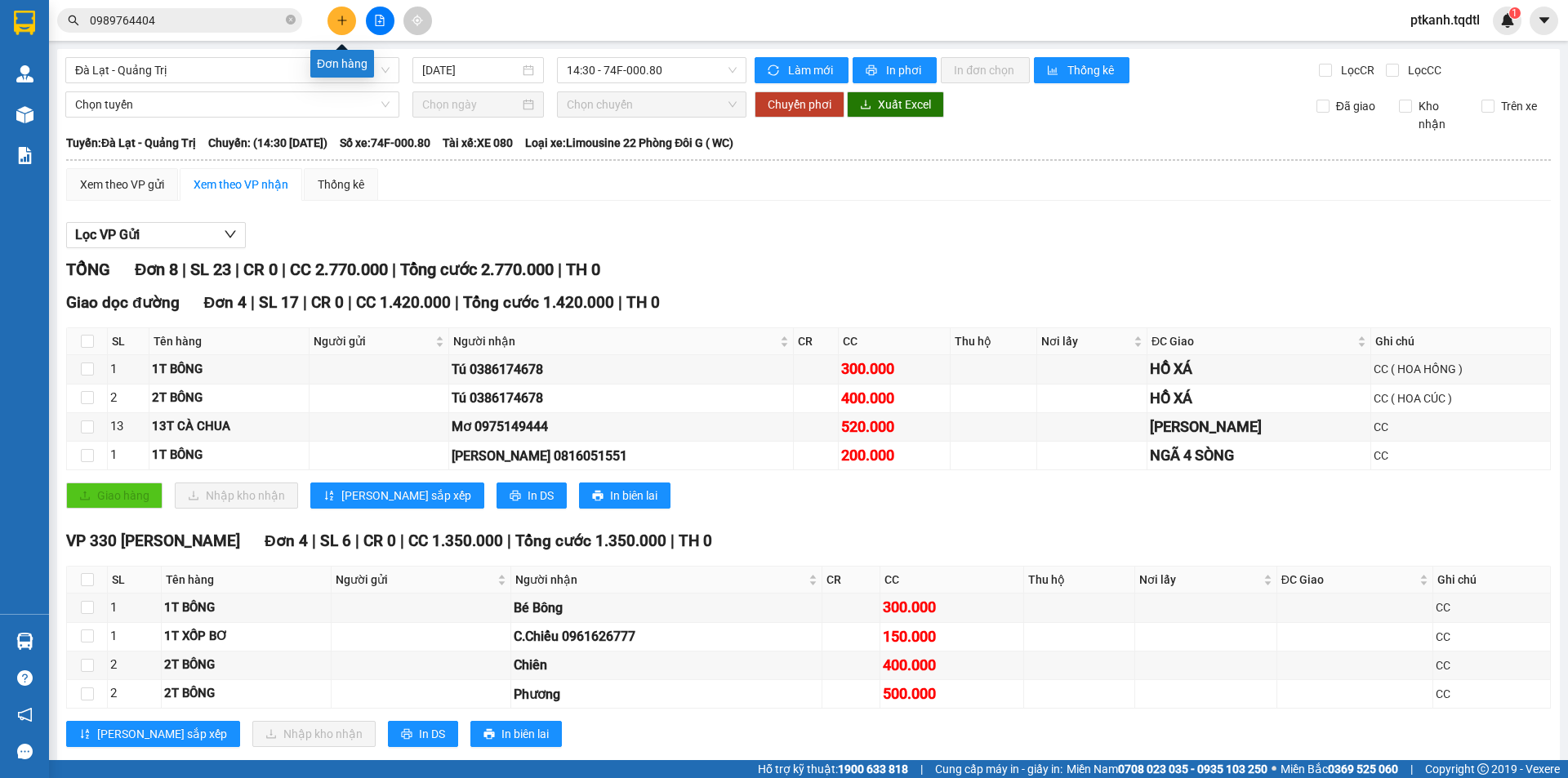
click at [341, 17] on icon "plus" at bounding box center [342, 20] width 12 height 12
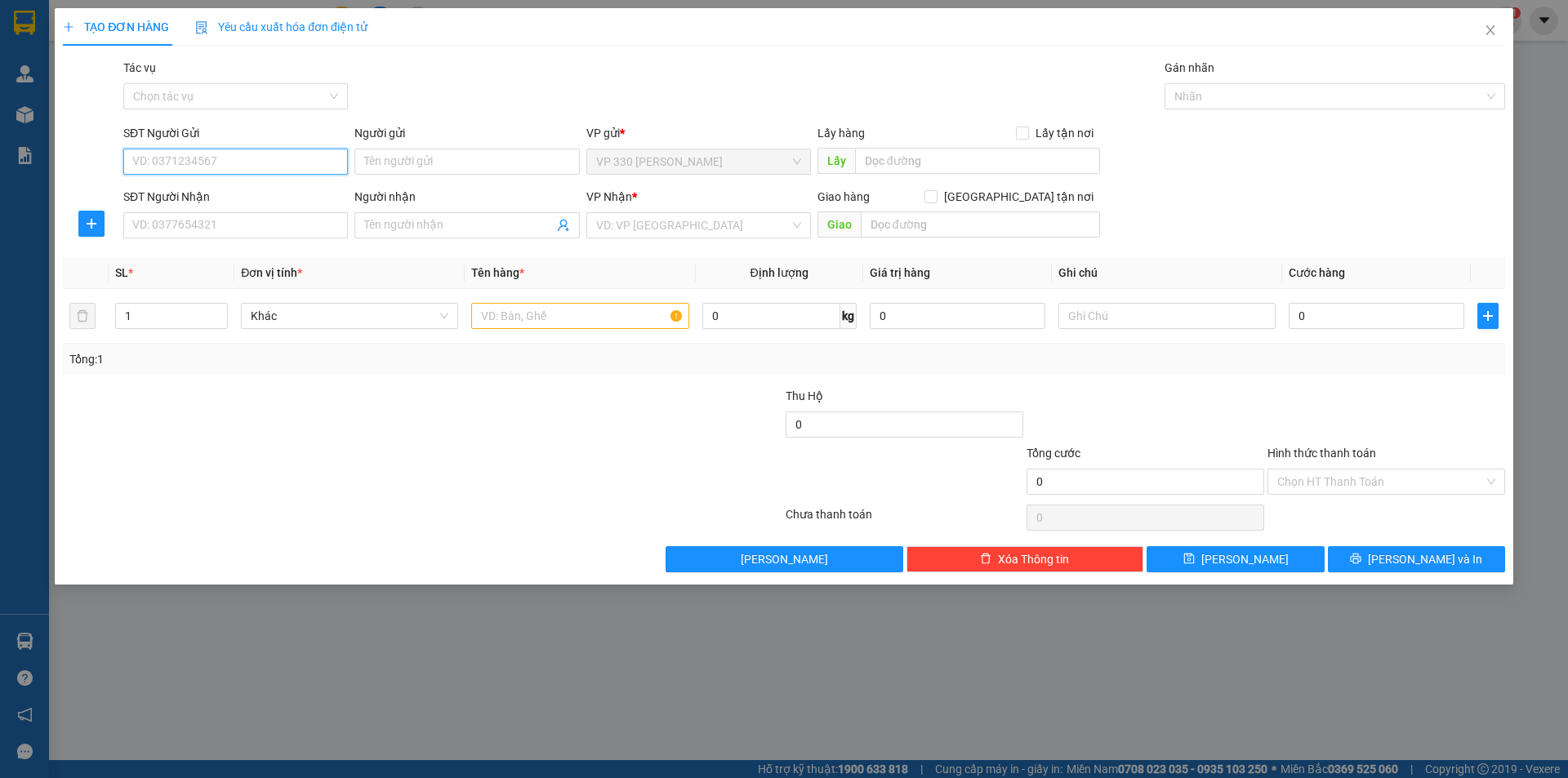
drag, startPoint x: 270, startPoint y: 166, endPoint x: 349, endPoint y: 189, distance: 82.3
click at [273, 168] on input "SĐT Người Gửi" at bounding box center [235, 162] width 224 height 26
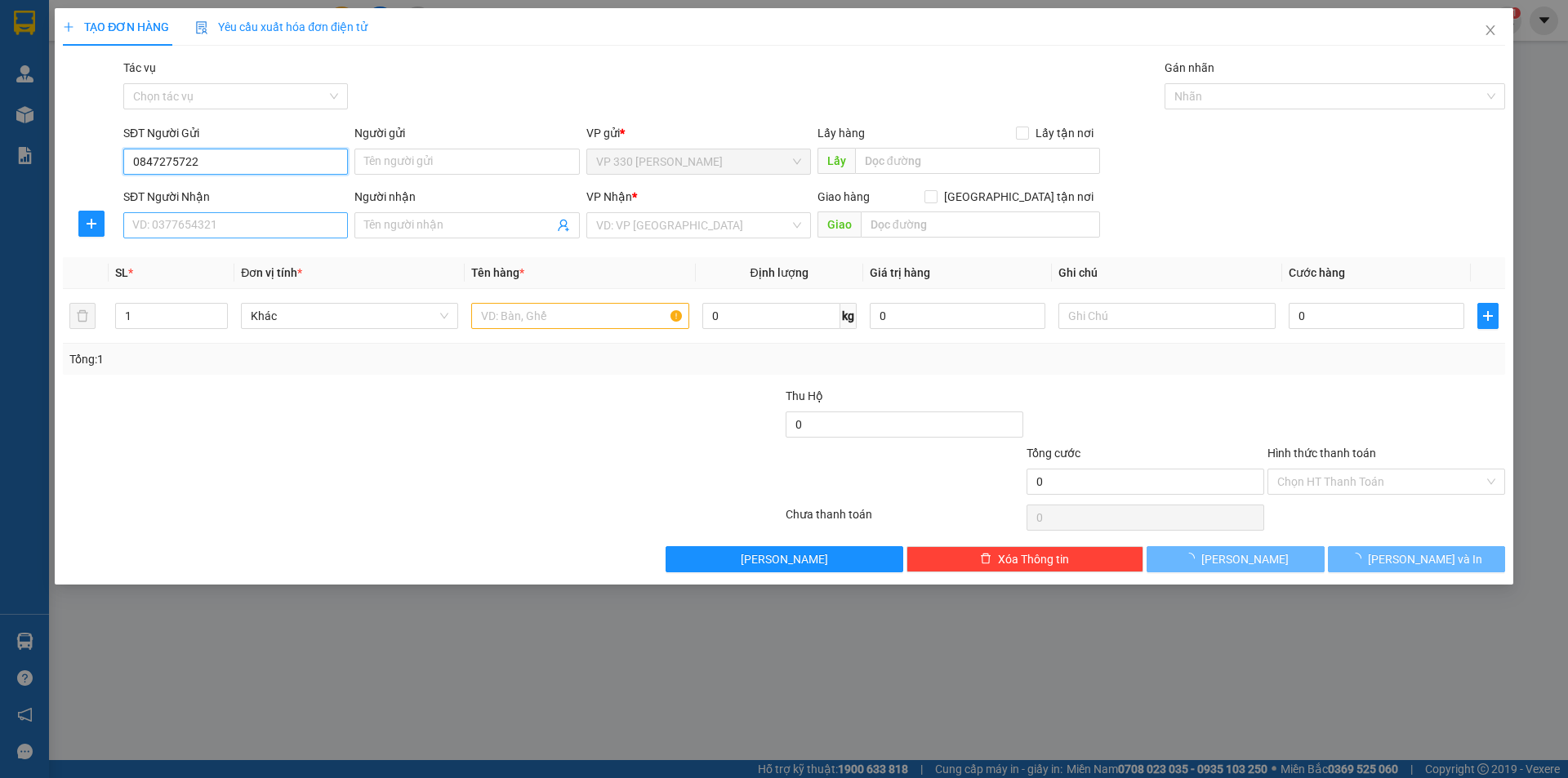
type input "0847275722"
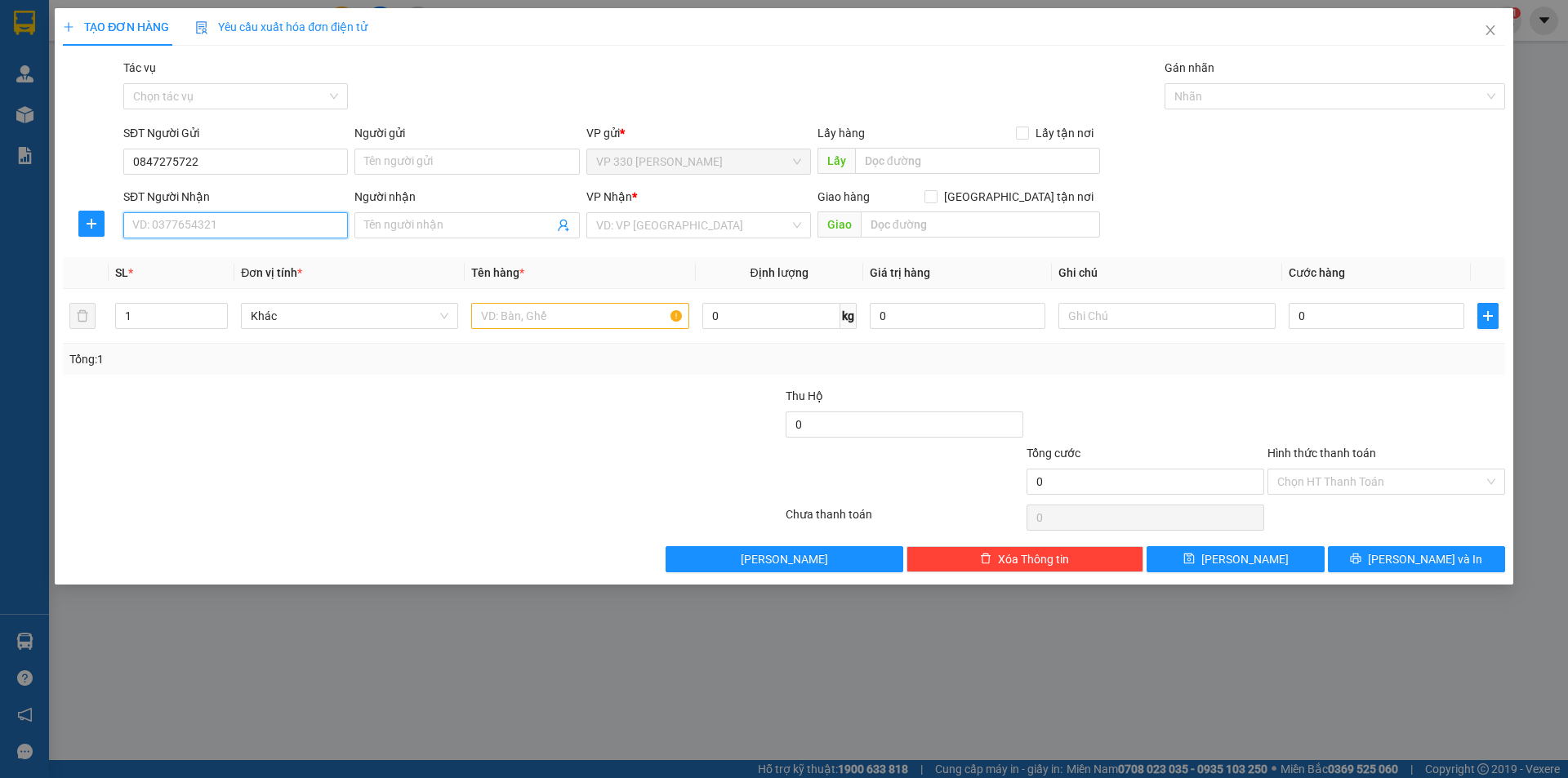
click at [248, 228] on input "SĐT Người Nhận" at bounding box center [235, 225] width 224 height 26
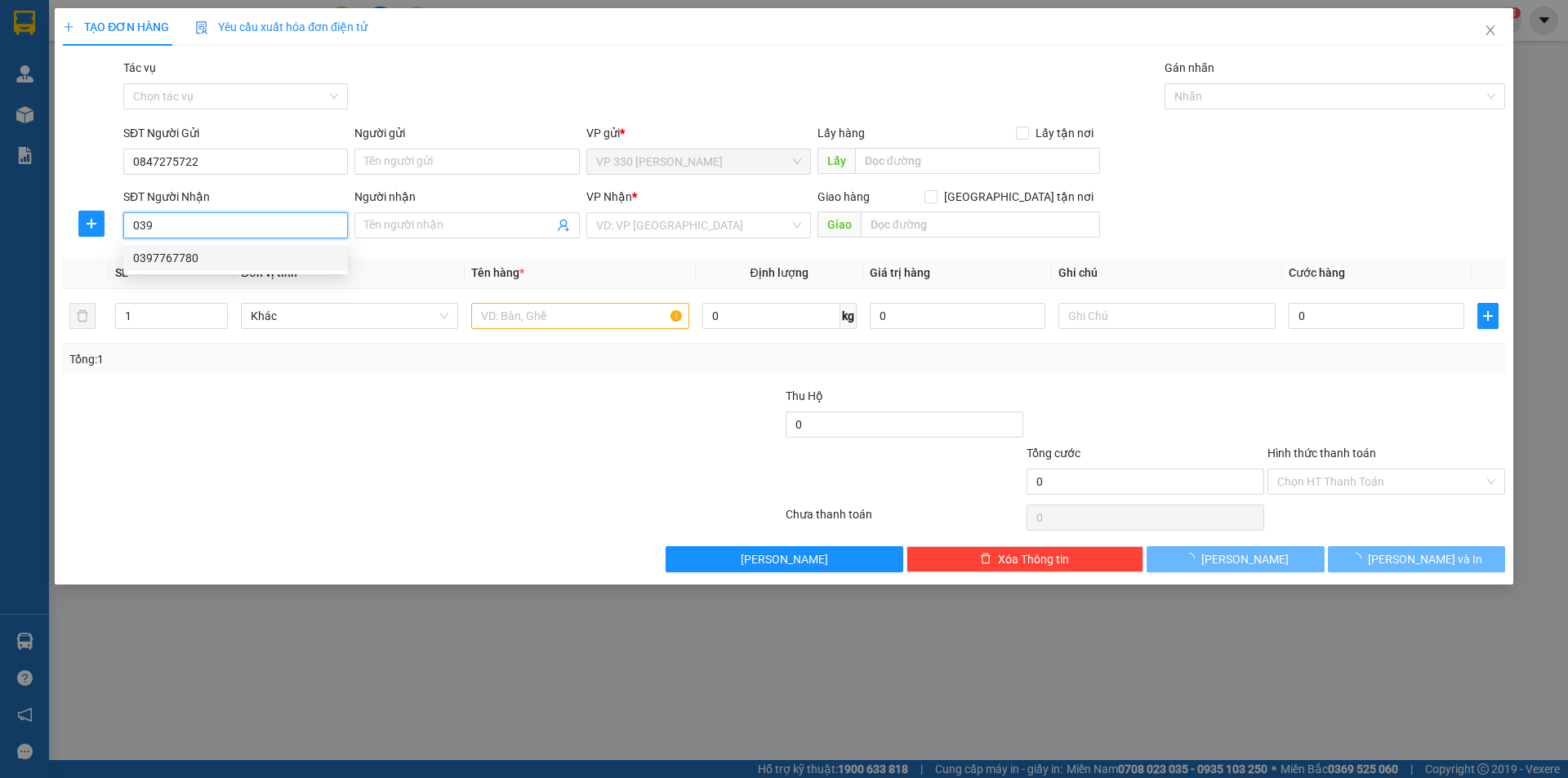
click at [230, 255] on div "0397767780" at bounding box center [235, 258] width 205 height 18
type input "0397767780"
type input "TRỊ AN"
type input "200.000"
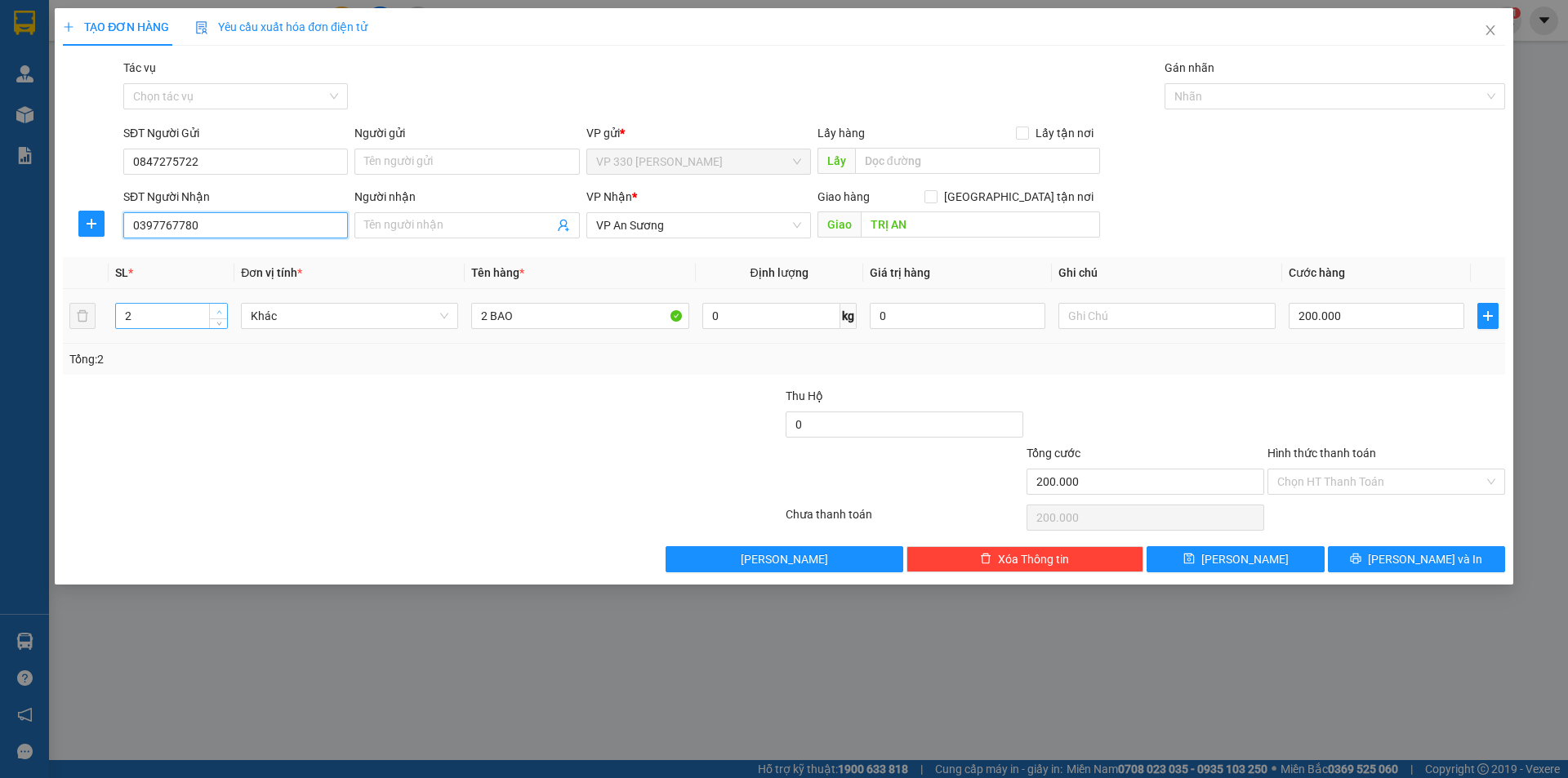
type input "0397767780"
type input "3"
click at [219, 312] on icon "up" at bounding box center [219, 313] width 6 height 6
click at [627, 320] on input "2 BAO" at bounding box center [580, 315] width 217 height 26
type input "2 BAO 1 GIẤY"
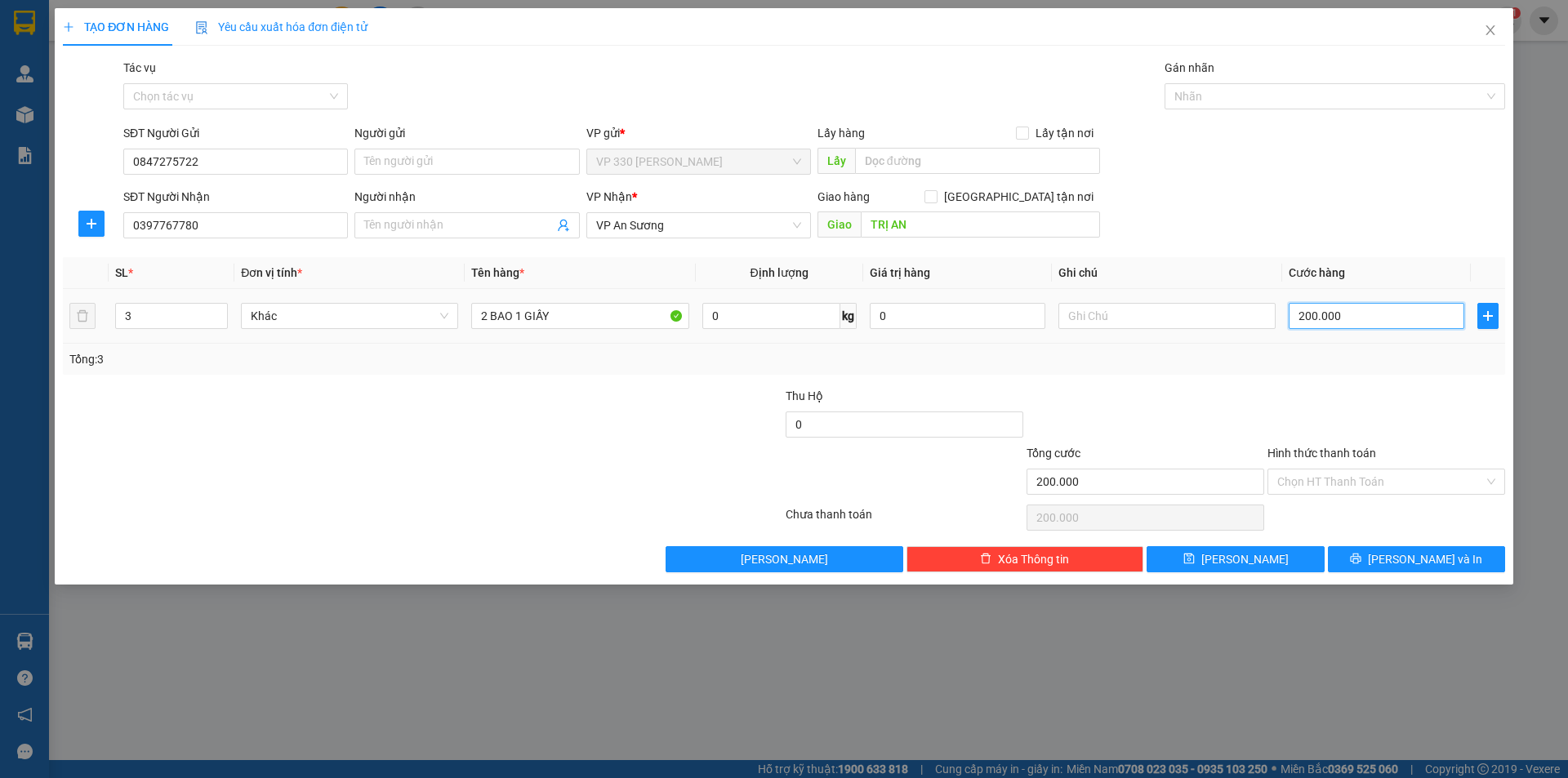
click at [1398, 325] on input "200.000" at bounding box center [1377, 315] width 176 height 26
type input "3"
type input "30"
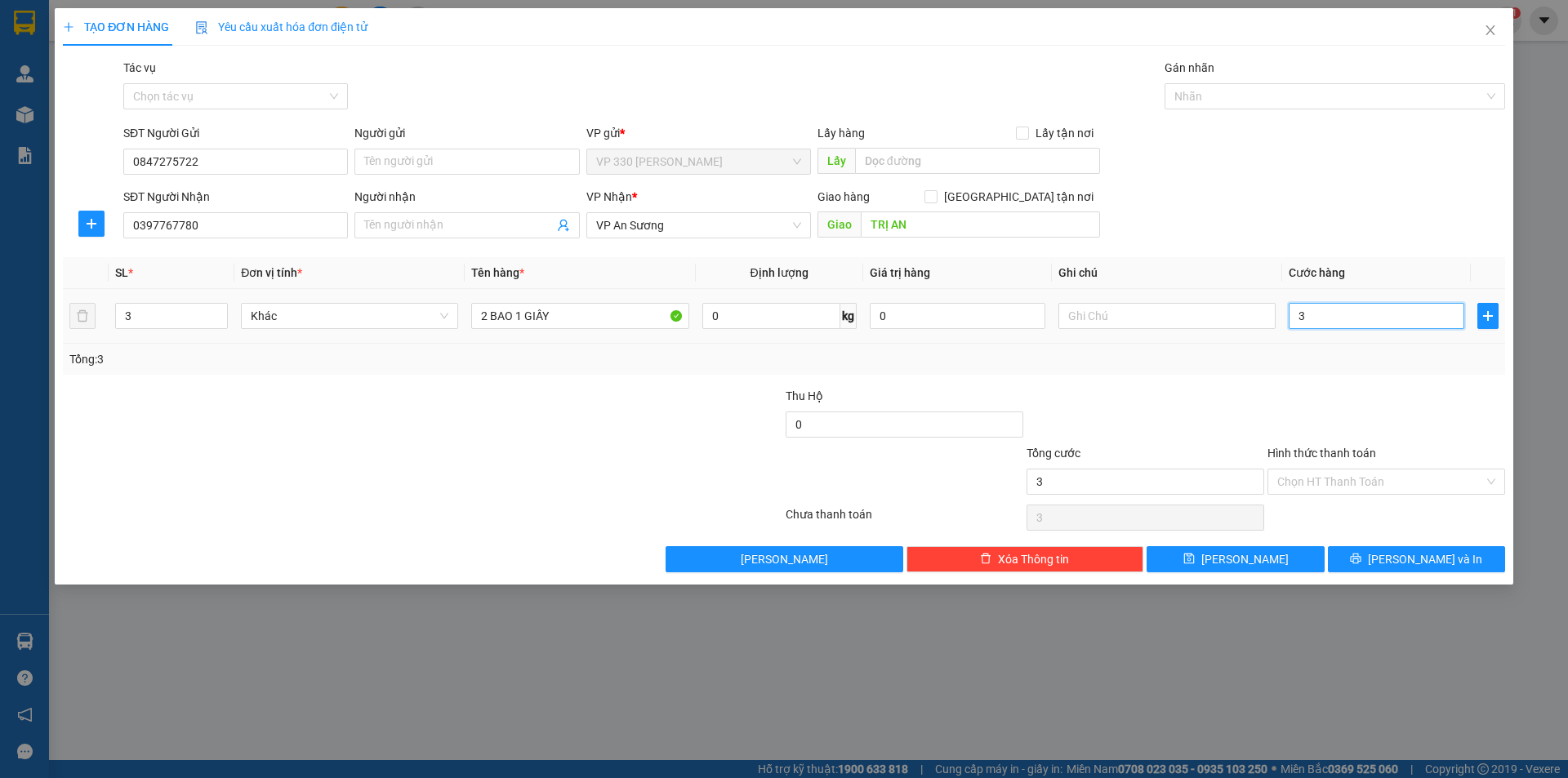
type input "30"
type input "300"
type input "3.000"
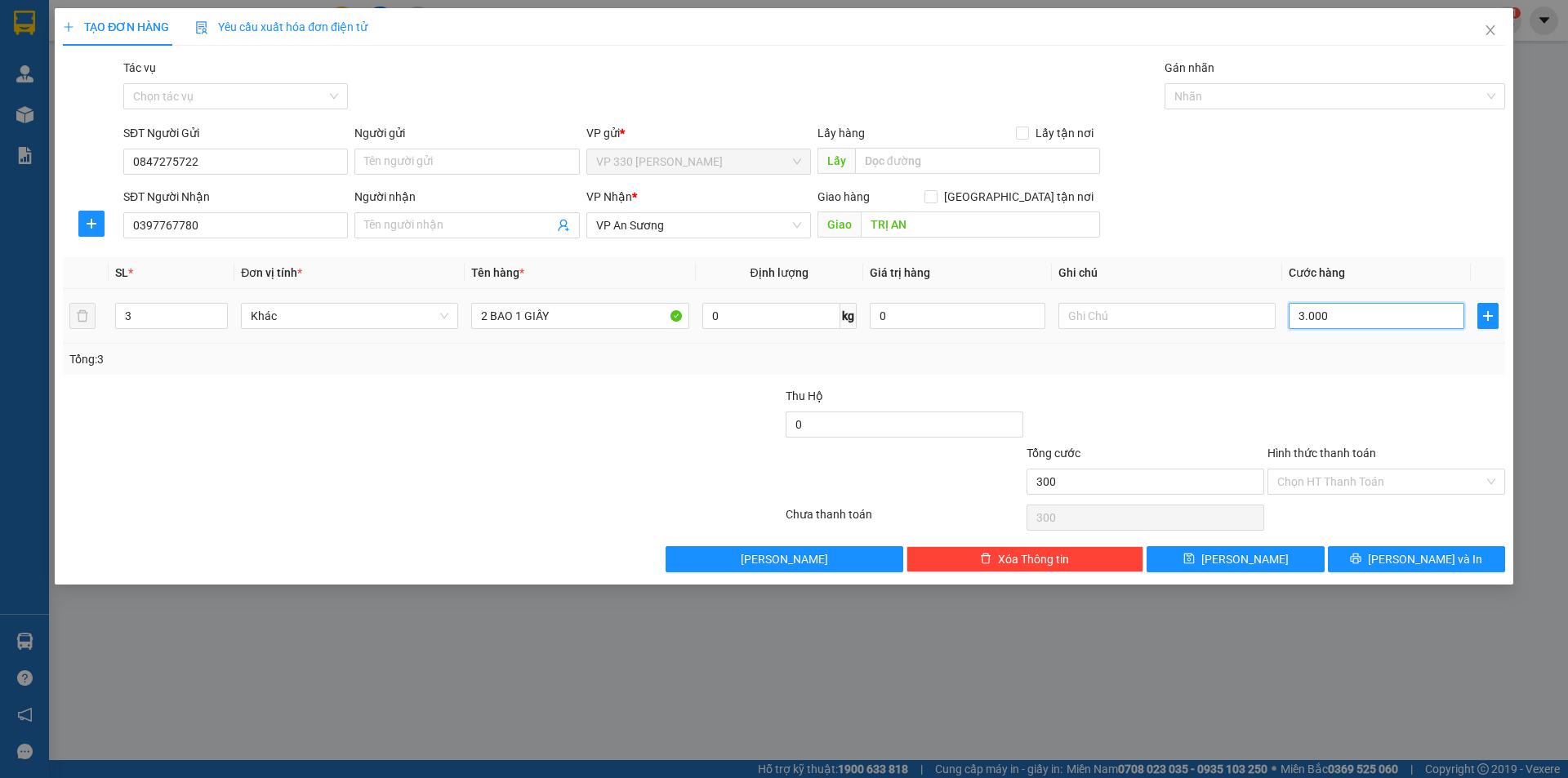
type input "3.000"
type input "30.000"
type input "300.000"
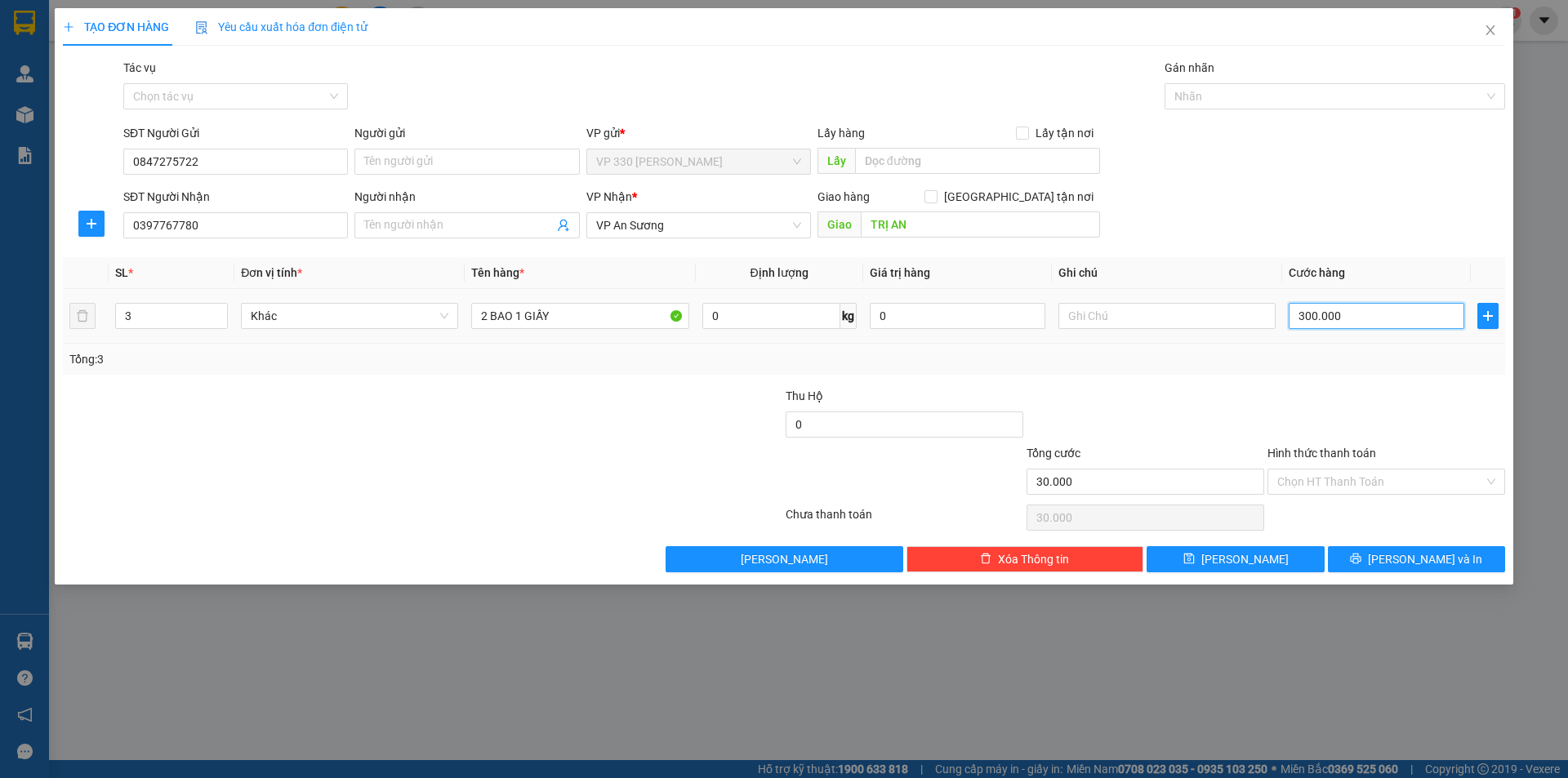
type input "300.000"
click at [1408, 562] on span "[PERSON_NAME] và In" at bounding box center [1425, 559] width 114 height 18
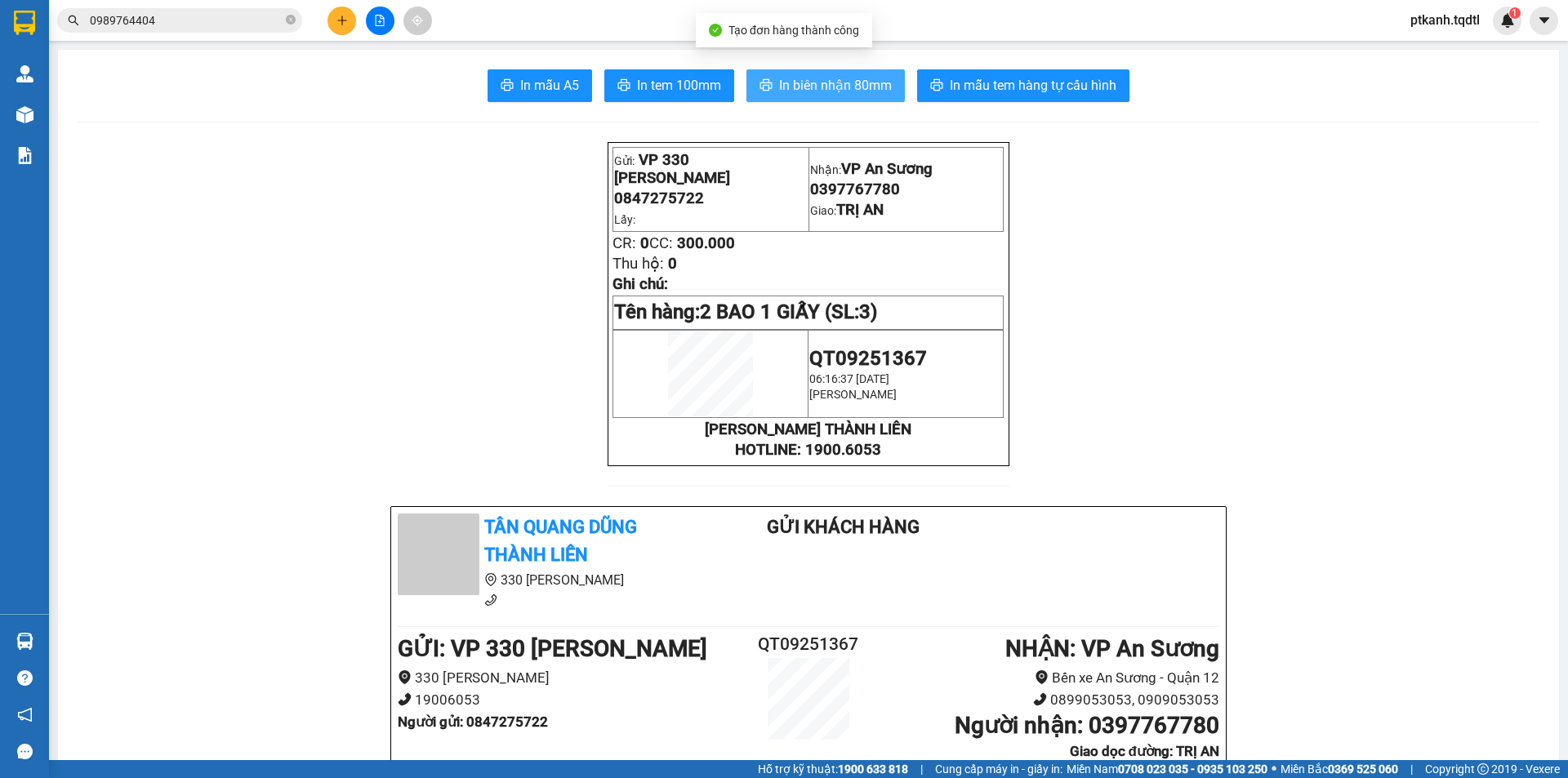
click at [804, 81] on span "In biên nhận 80mm" at bounding box center [835, 85] width 113 height 20
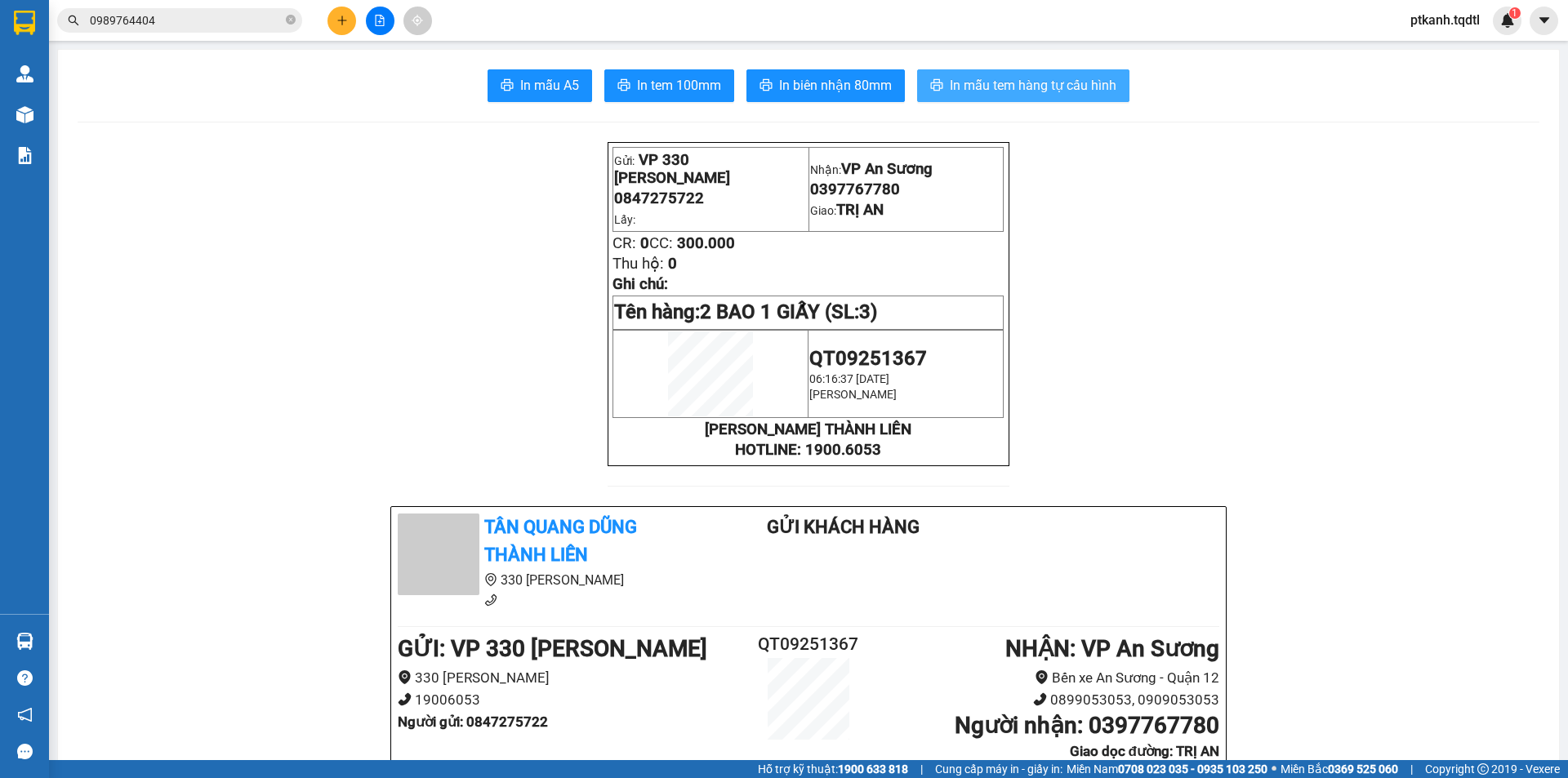
click at [1025, 81] on span "In mẫu tem hàng tự cấu hình" at bounding box center [1032, 85] width 166 height 20
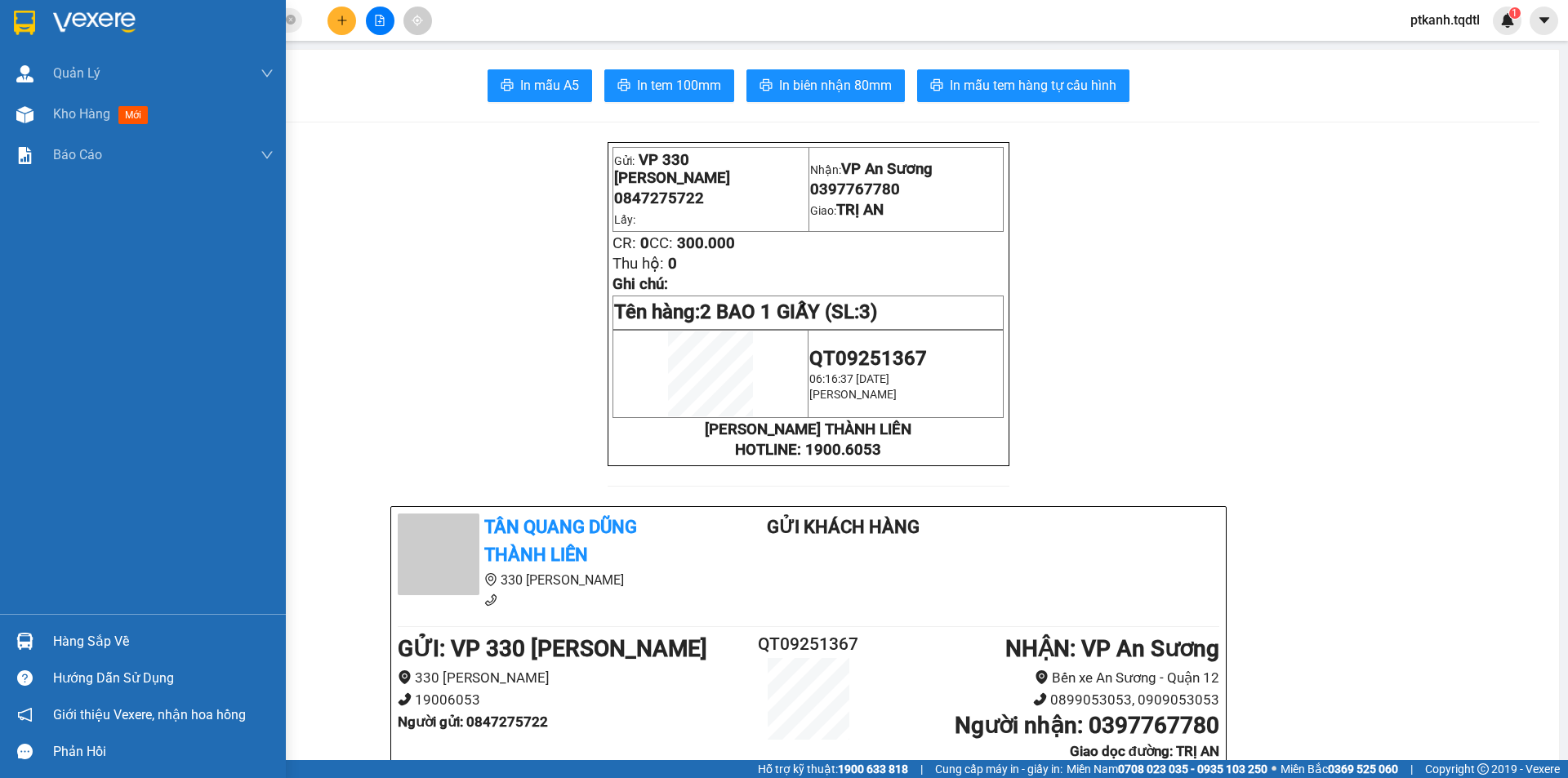
click at [24, 650] on div at bounding box center [25, 641] width 29 height 29
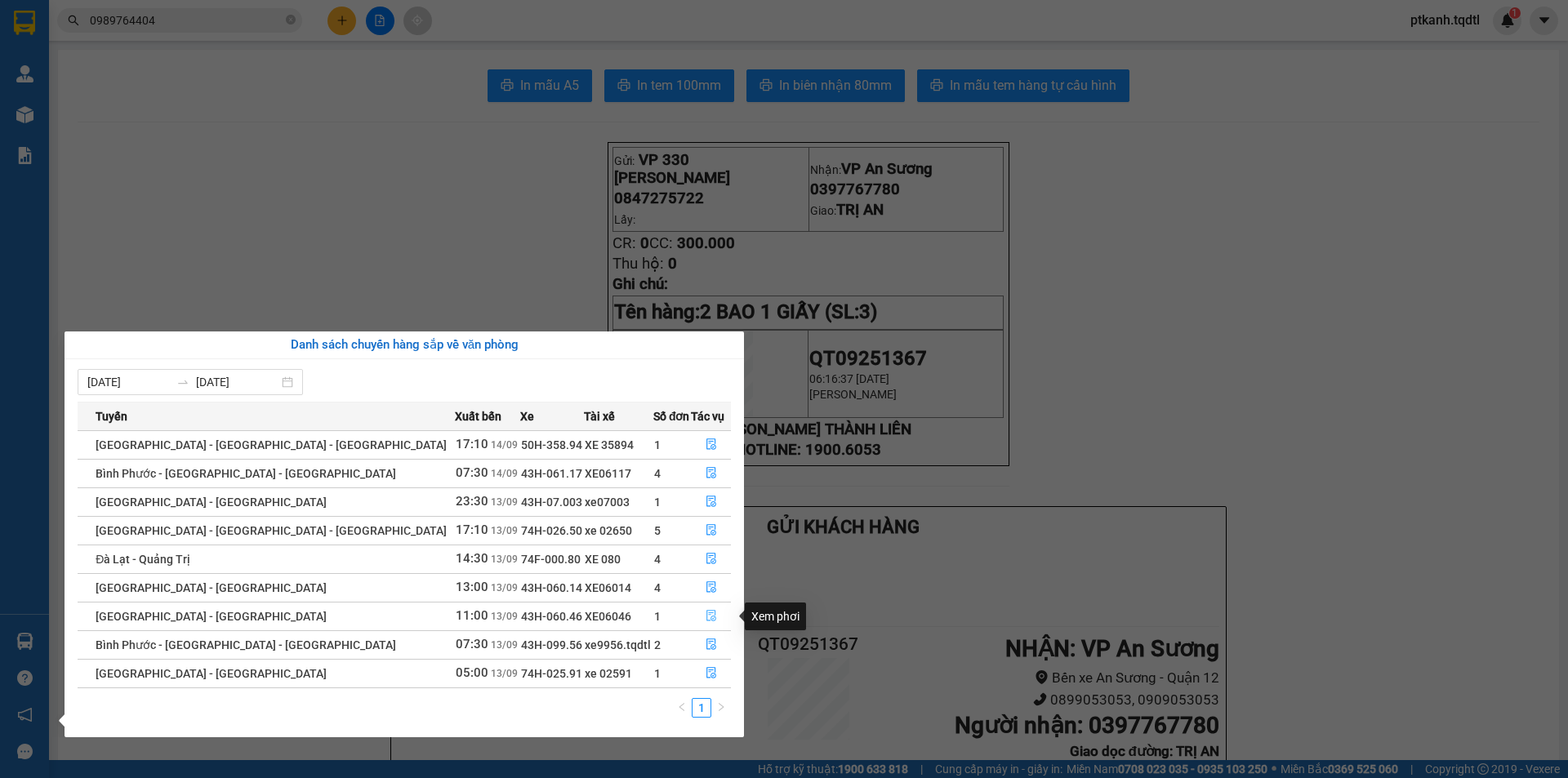
click at [705, 615] on icon "file-done" at bounding box center [711, 615] width 12 height 12
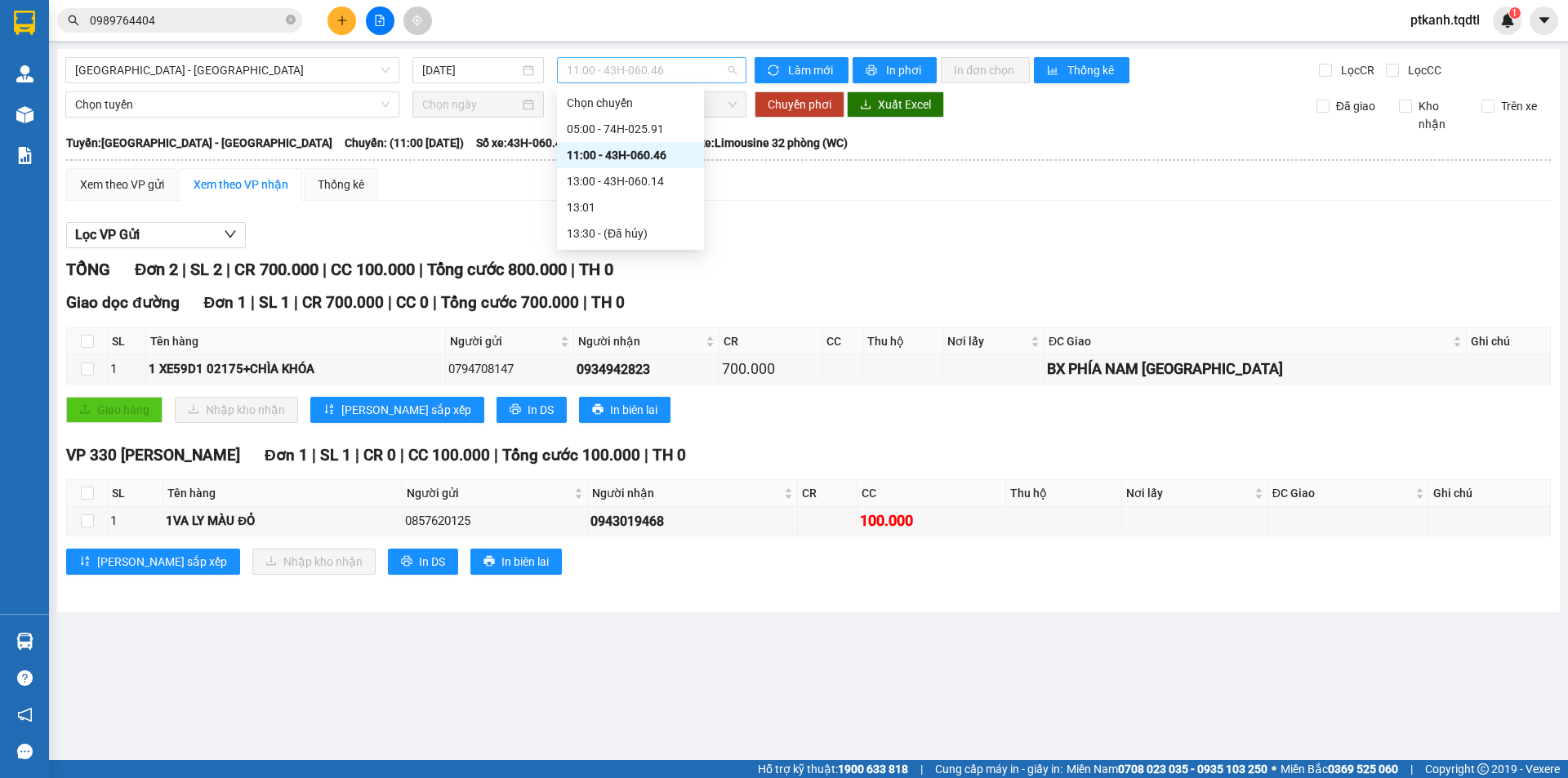
click at [646, 71] on span "11:00 - 43H-060.46" at bounding box center [651, 69] width 170 height 24
drag, startPoint x: 655, startPoint y: 176, endPoint x: 757, endPoint y: 306, distance: 165.2
click at [657, 181] on div "13:00 - 43H-060.14" at bounding box center [630, 181] width 127 height 18
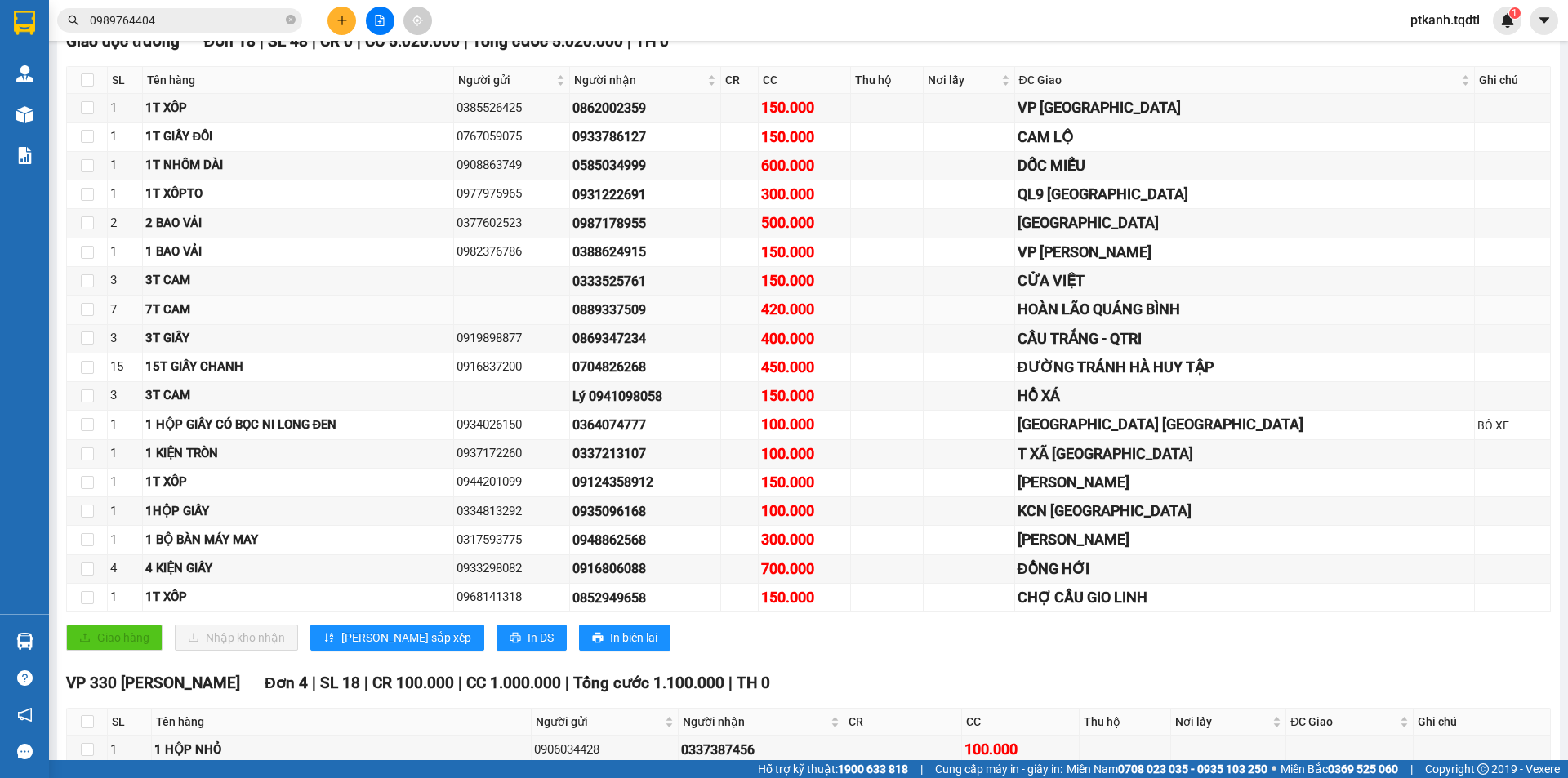
scroll to position [98, 0]
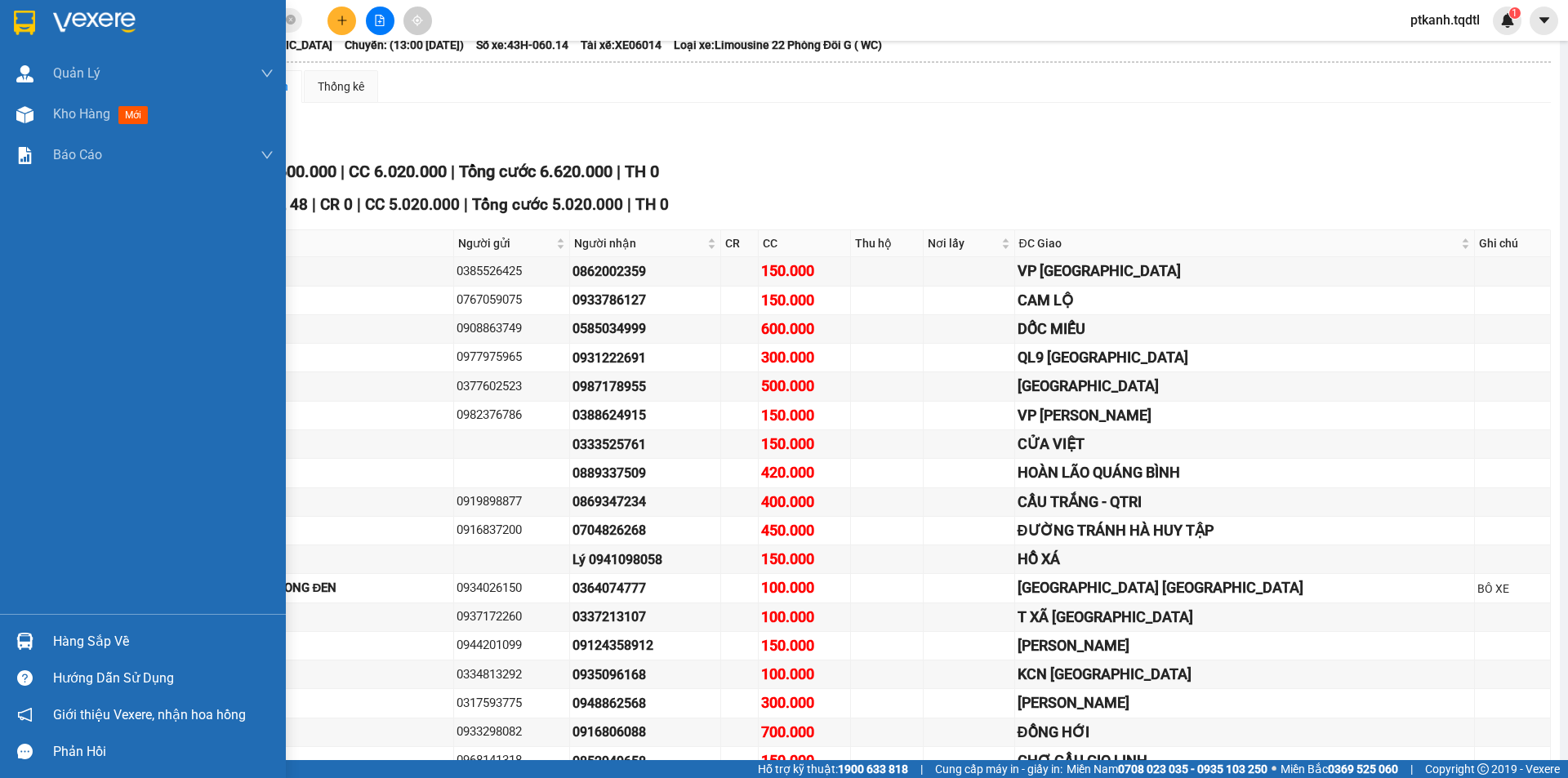
click at [100, 636] on div "Hàng sắp về" at bounding box center [163, 641] width 220 height 24
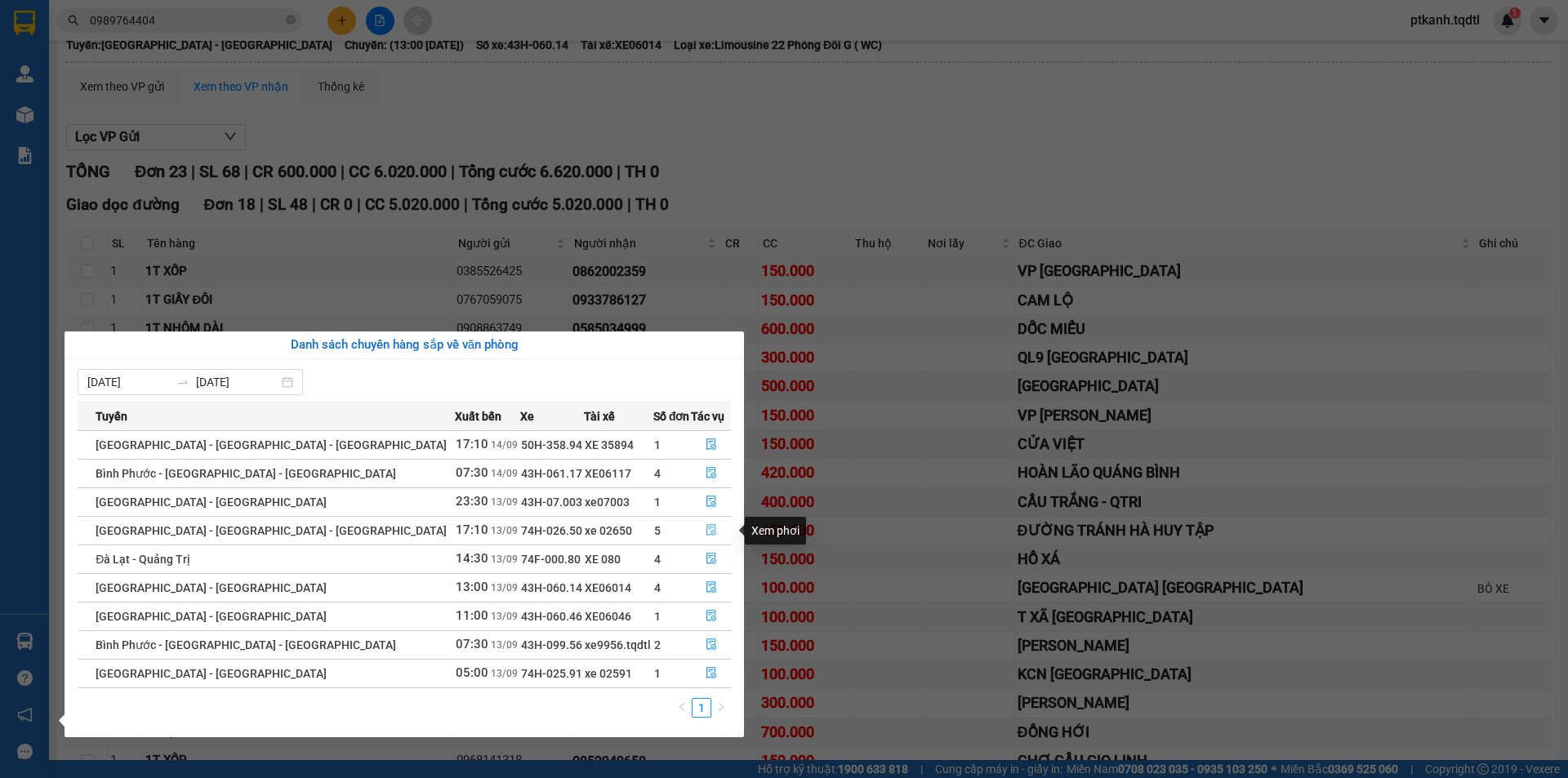
click at [707, 530] on icon "file-done" at bounding box center [711, 530] width 12 height 12
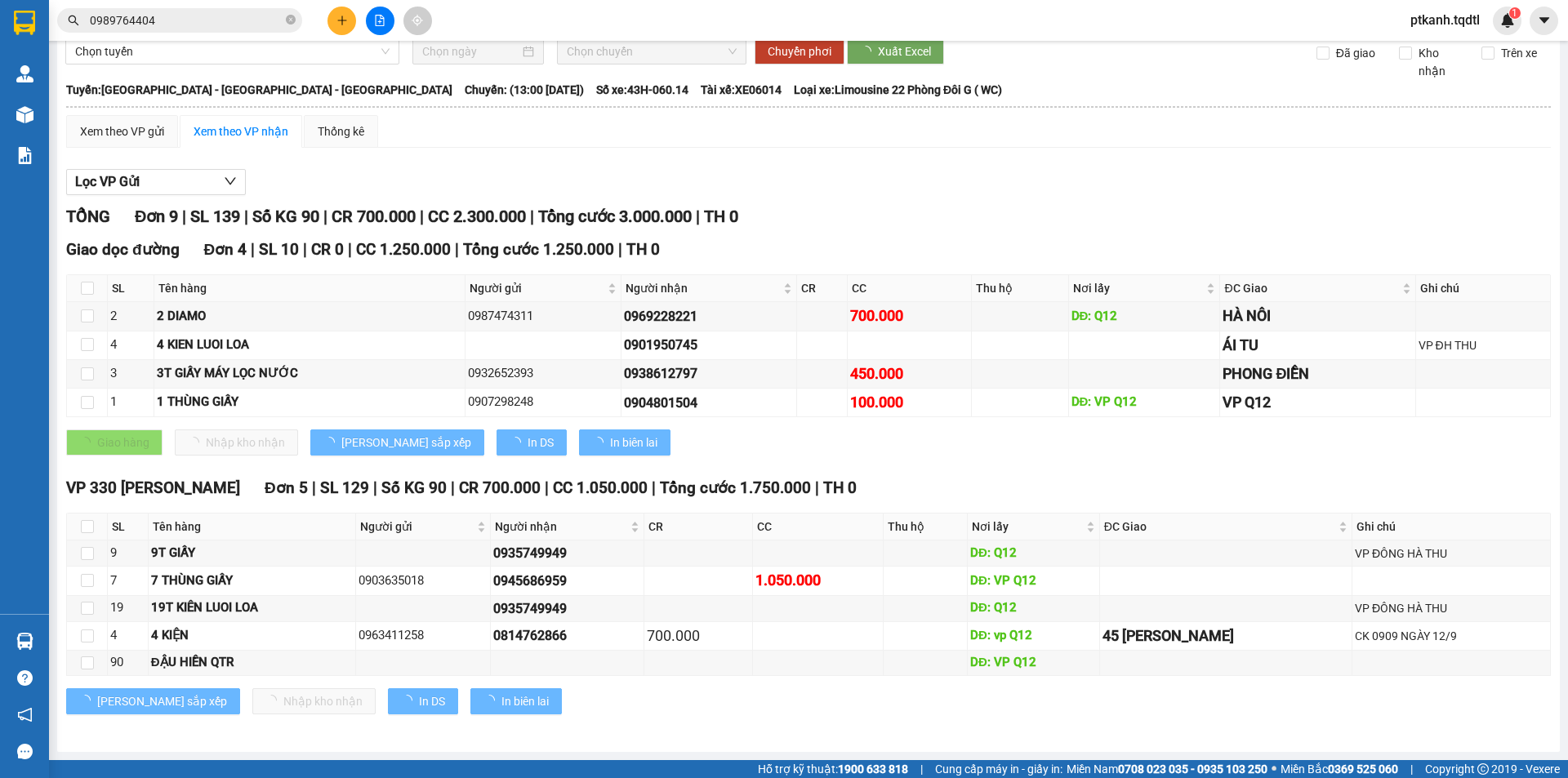
scroll to position [53, 0]
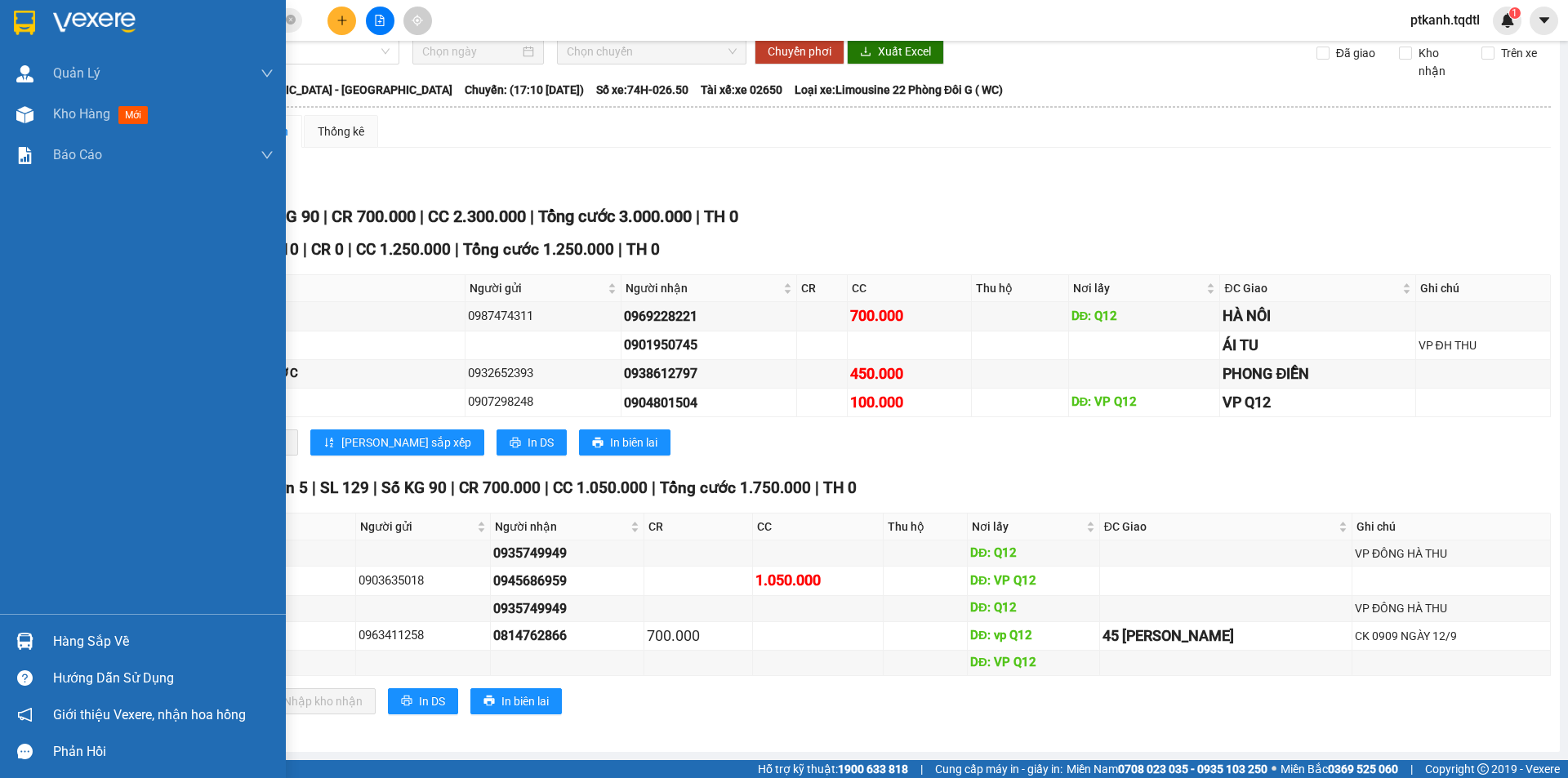
click at [100, 652] on div "Hàng sắp về" at bounding box center [163, 641] width 220 height 24
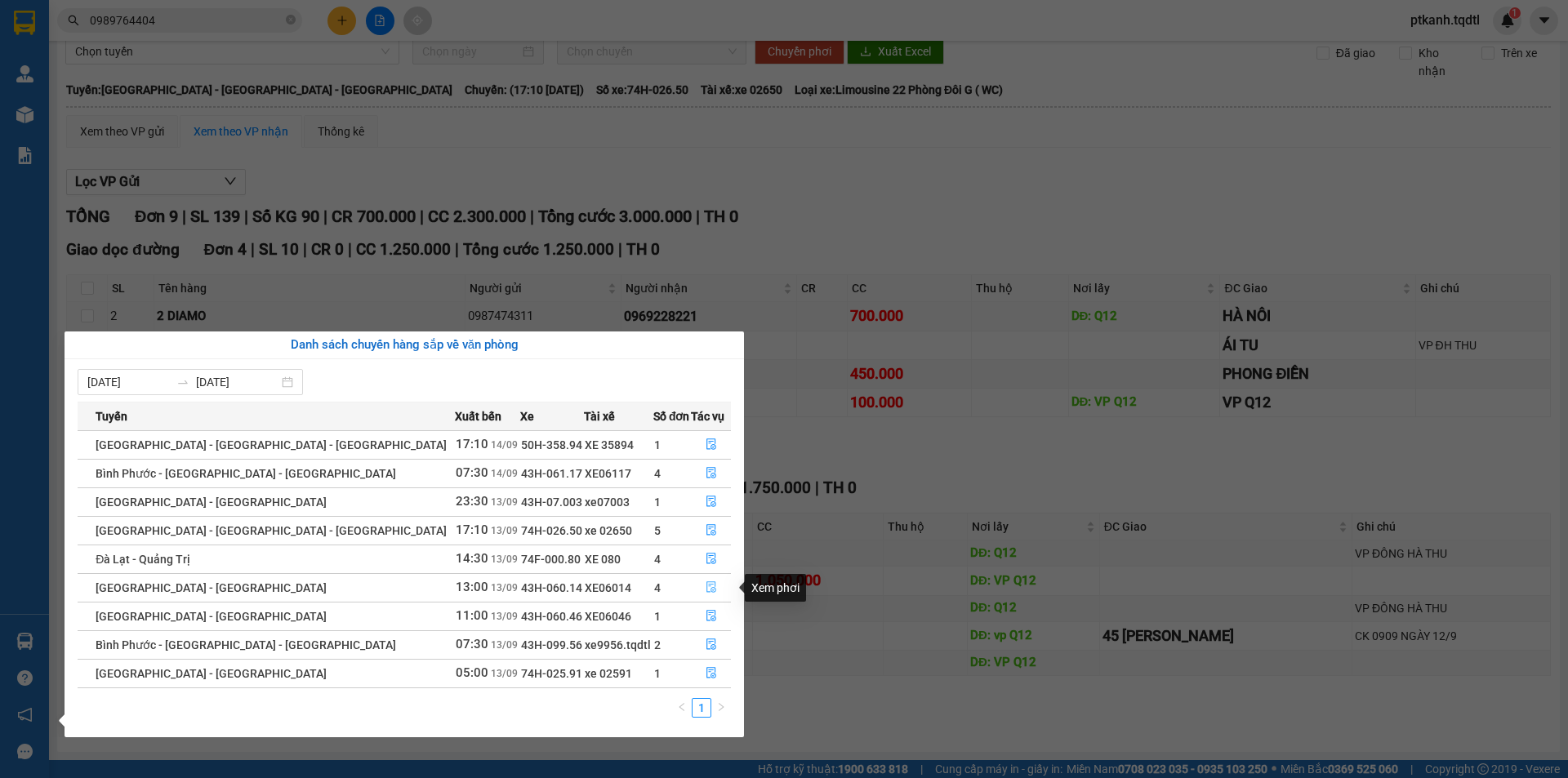
click at [706, 587] on icon "file-done" at bounding box center [711, 587] width 12 height 12
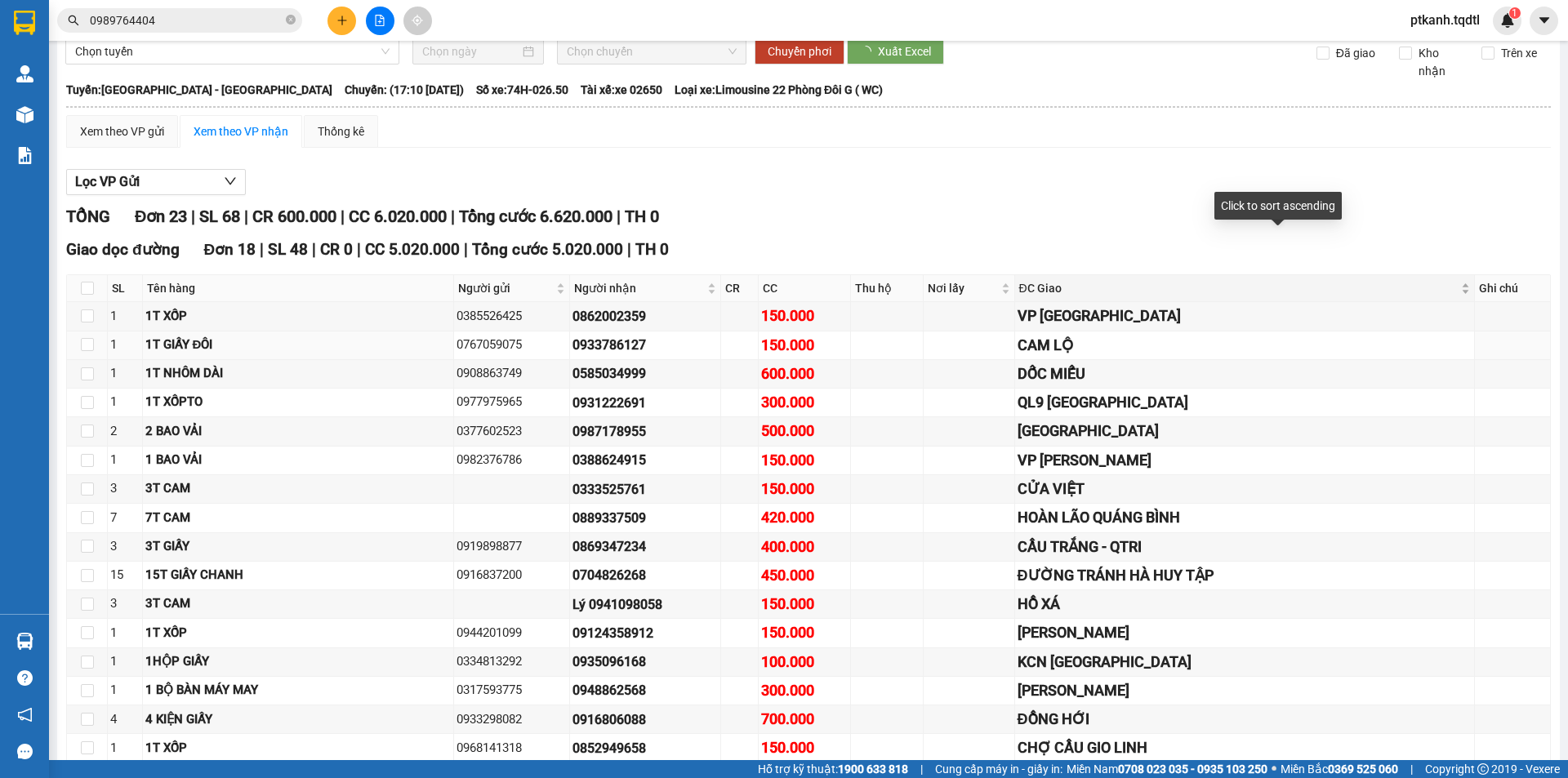
scroll to position [98, 0]
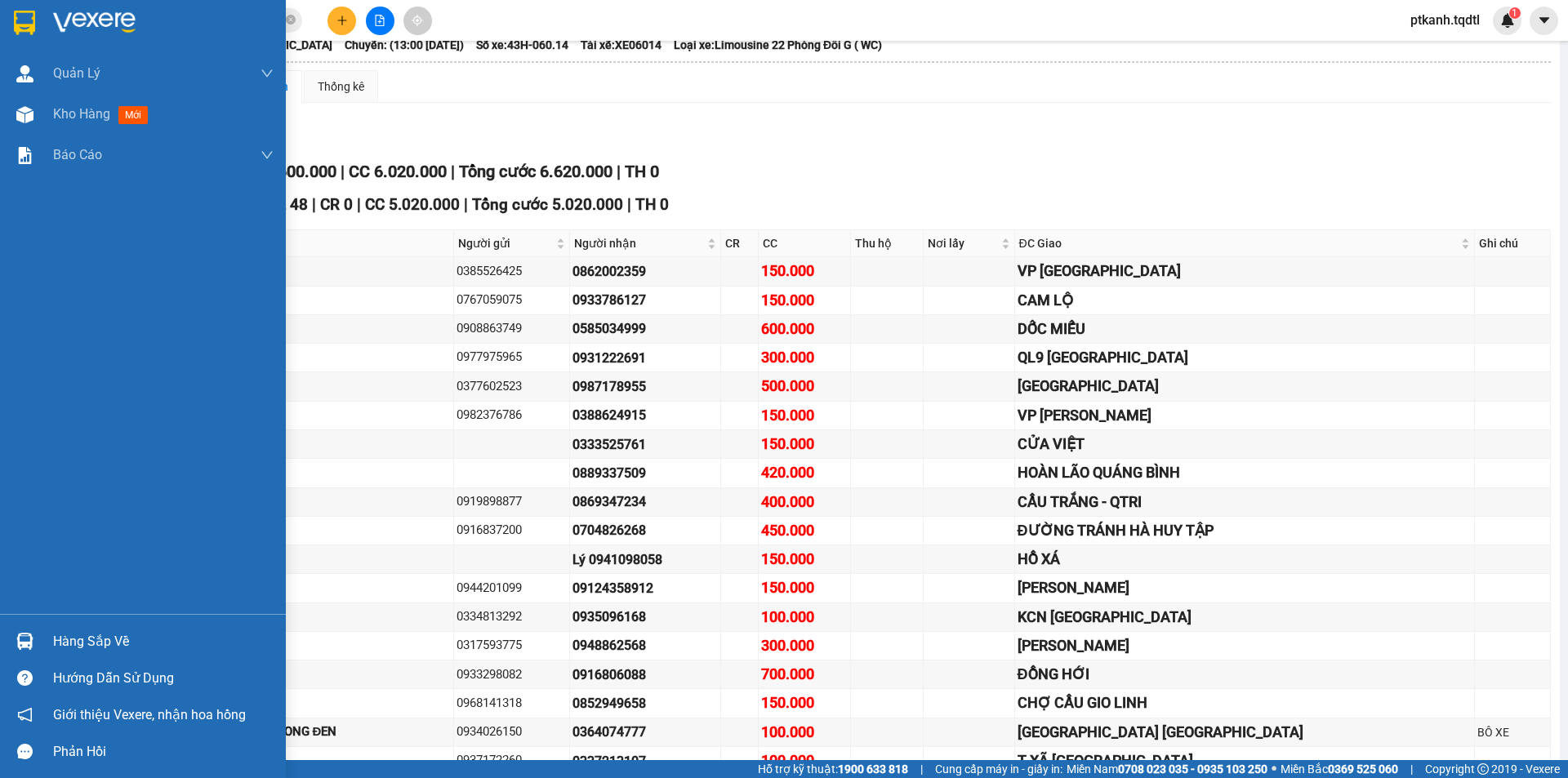
click at [13, 648] on div at bounding box center [25, 641] width 29 height 29
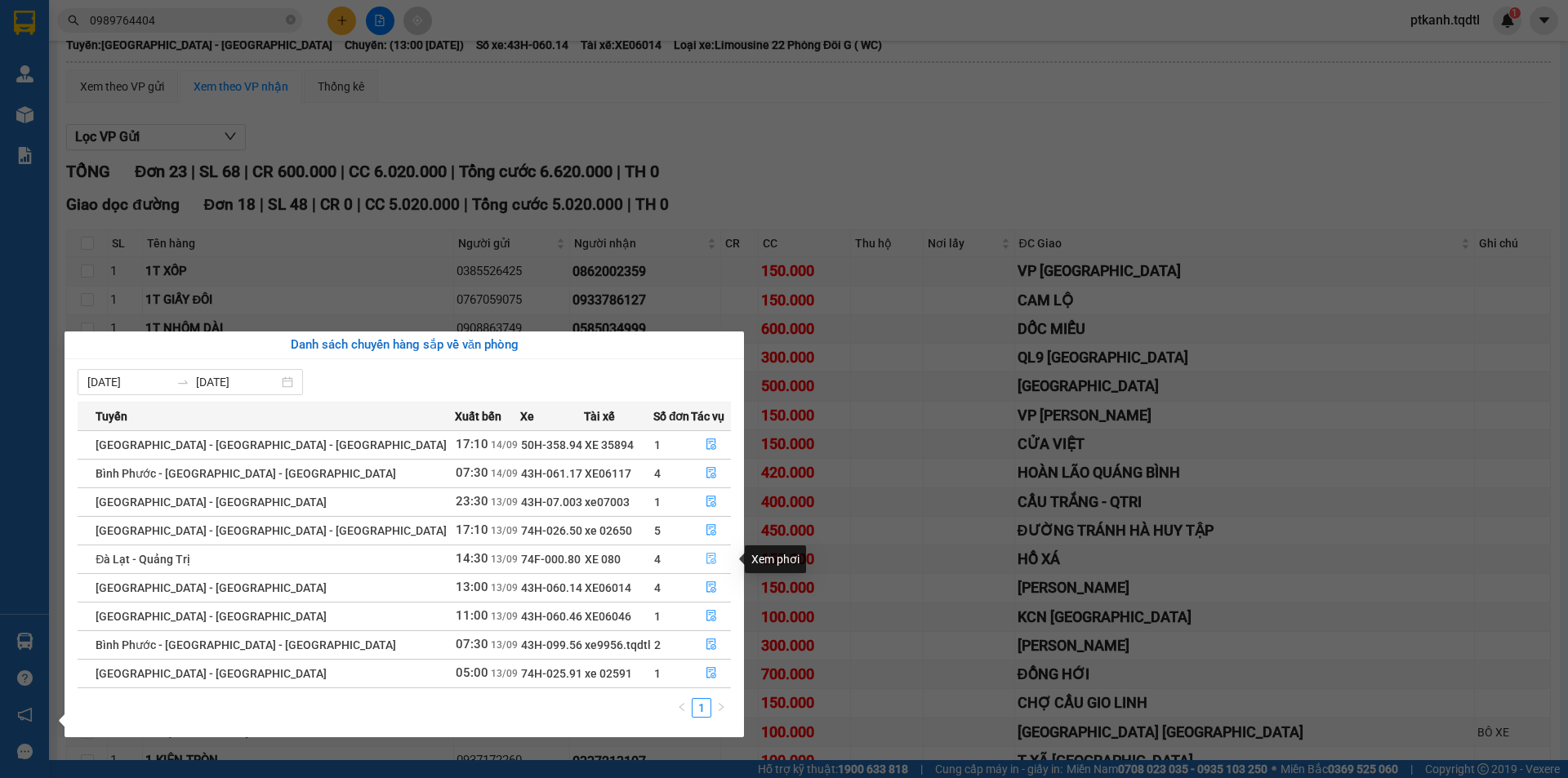
click at [706, 561] on icon "file-done" at bounding box center [711, 560] width 10 height 12
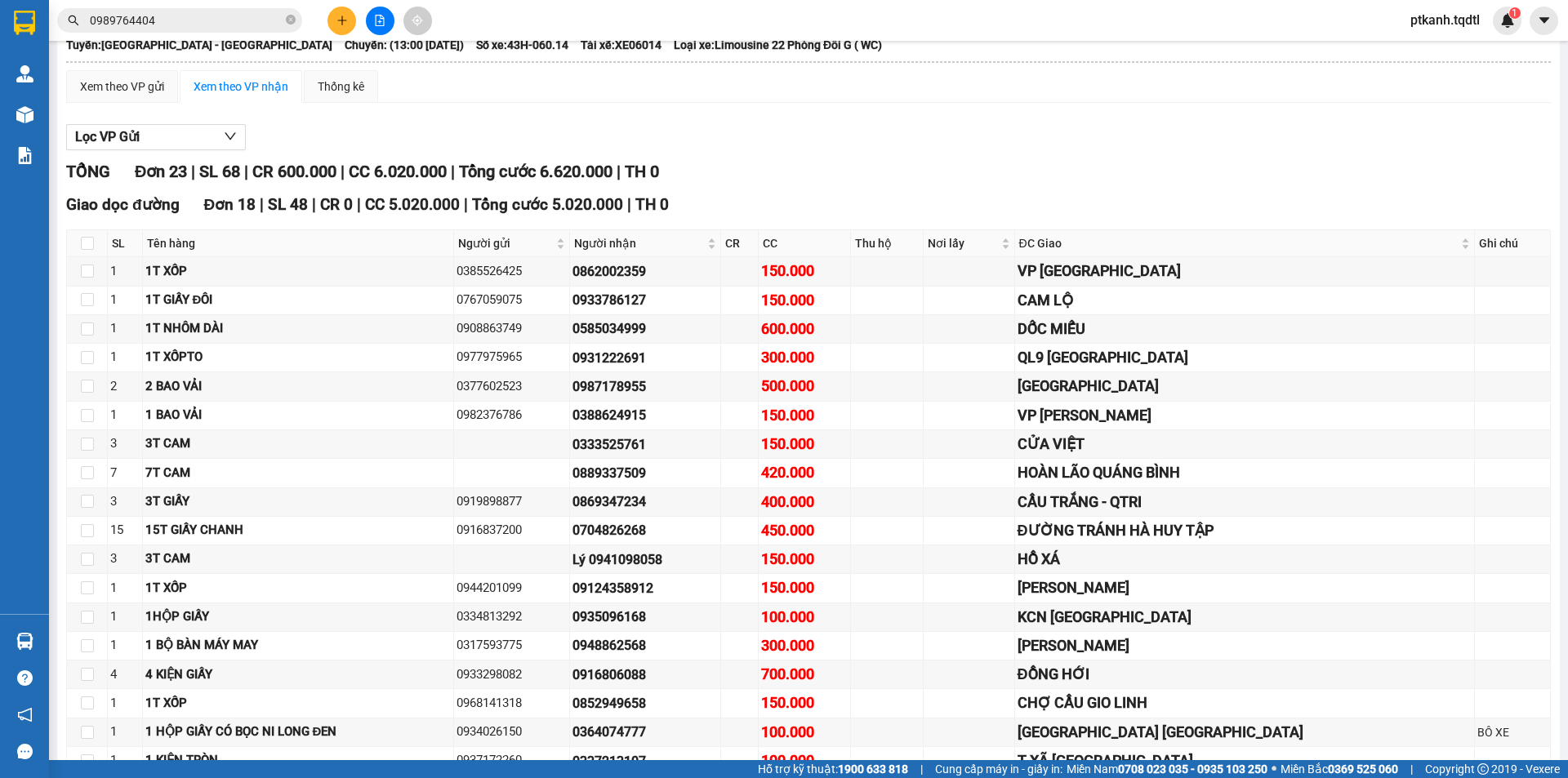
scroll to position [33, 0]
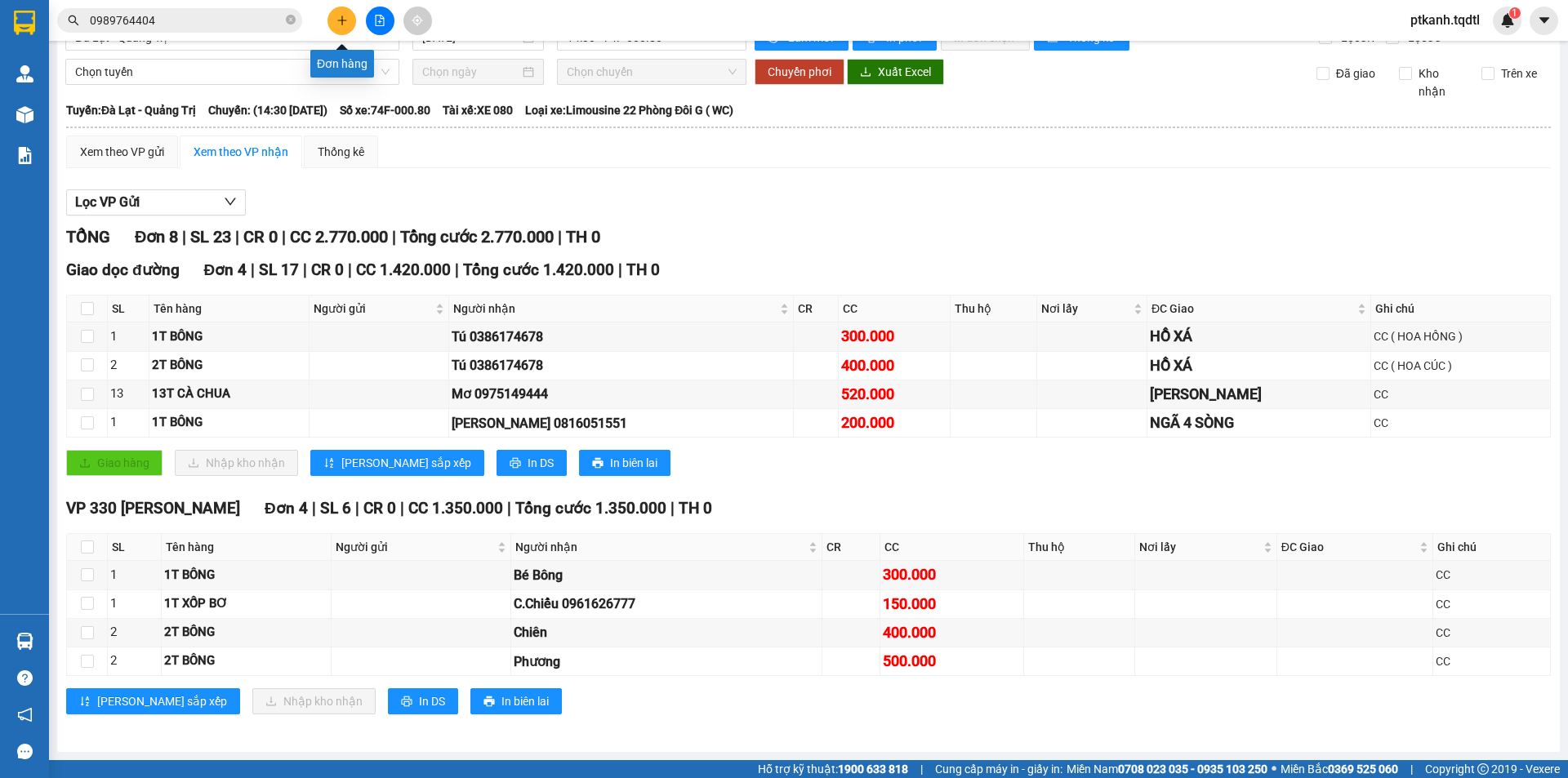
click at [340, 24] on icon "plus" at bounding box center [342, 20] width 12 height 12
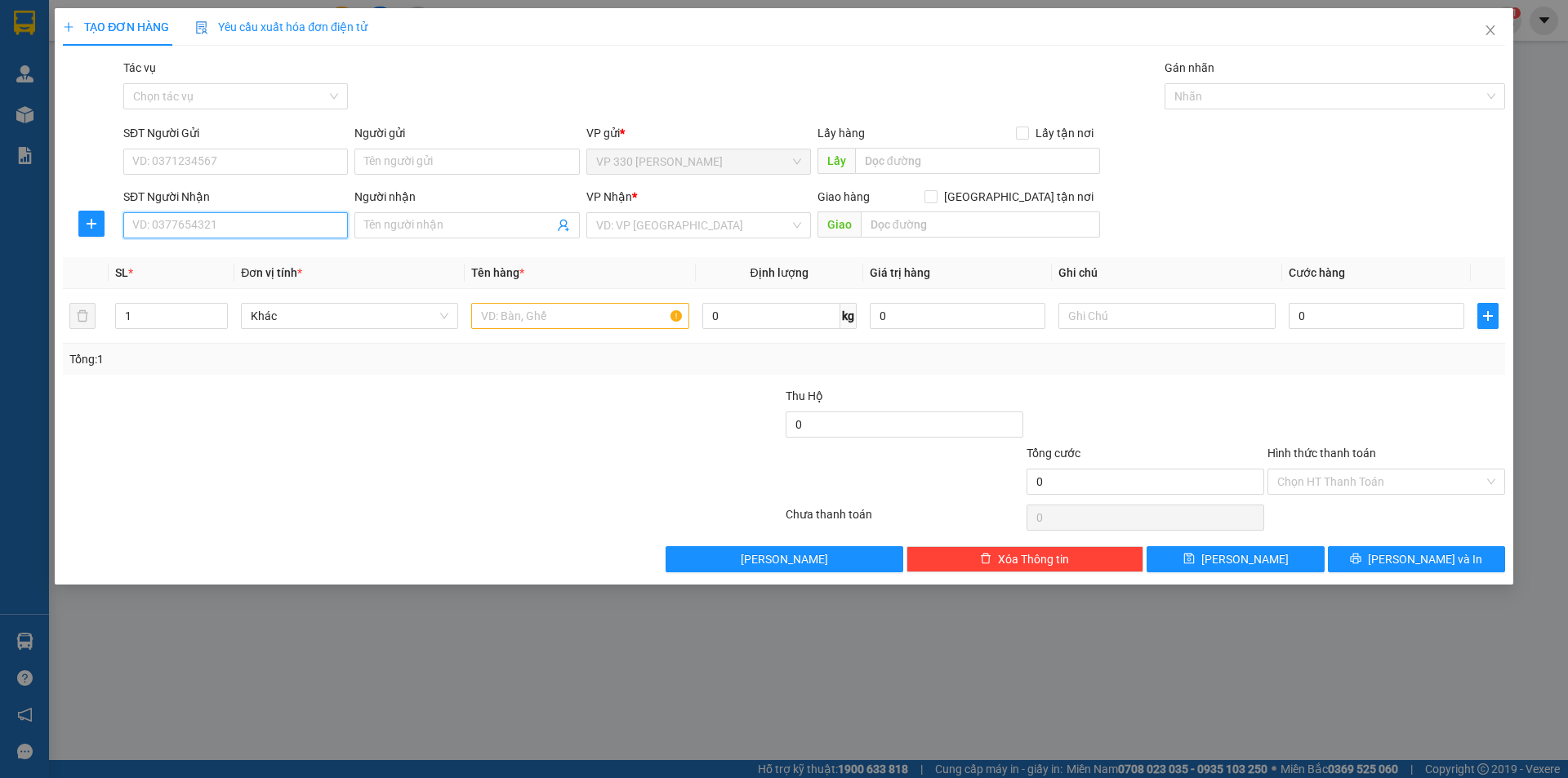
click at [270, 234] on input "SĐT Người Nhận" at bounding box center [235, 225] width 224 height 26
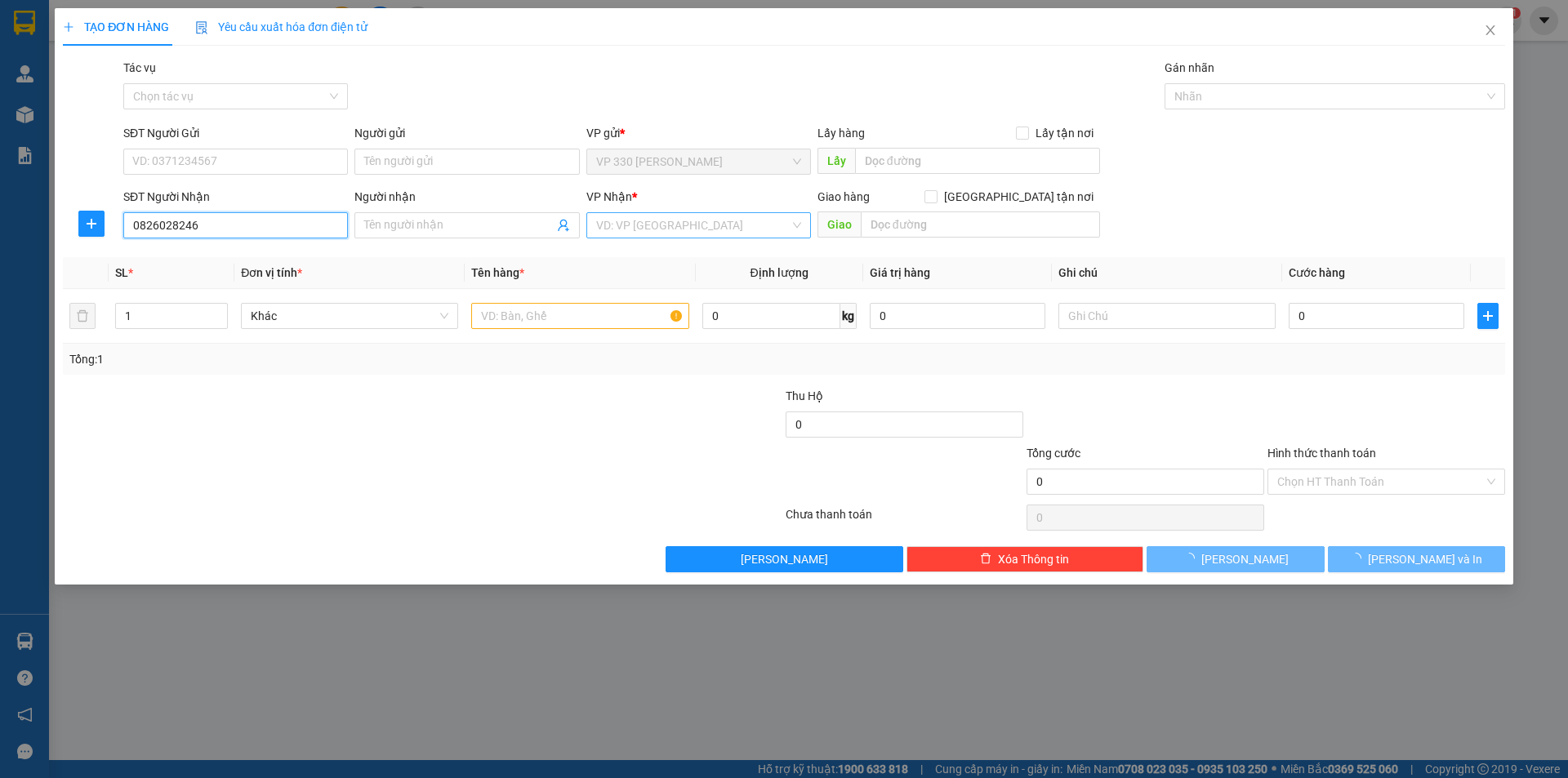
type input "0826028246"
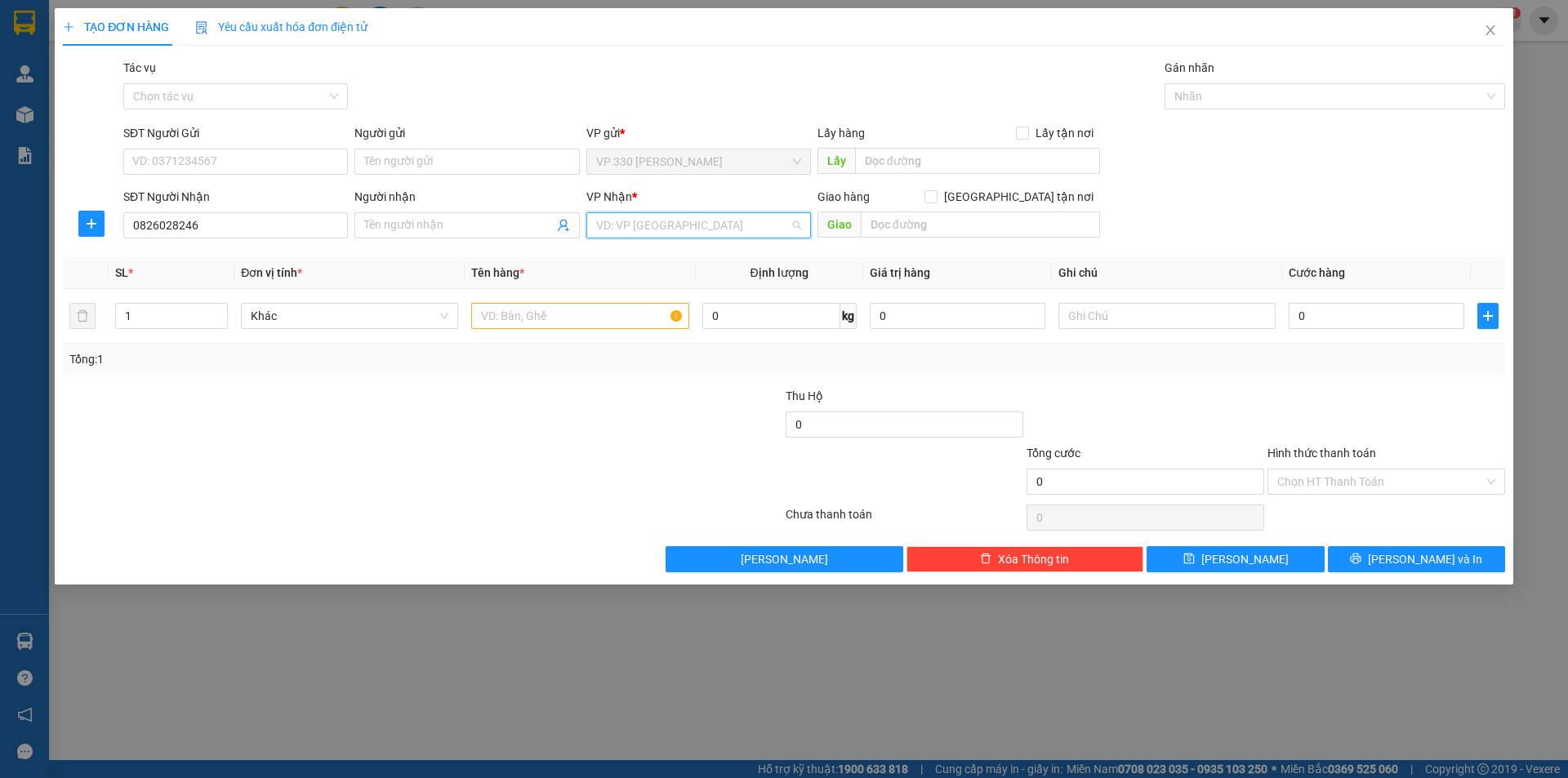
click at [663, 225] on input "search" at bounding box center [693, 225] width 193 height 24
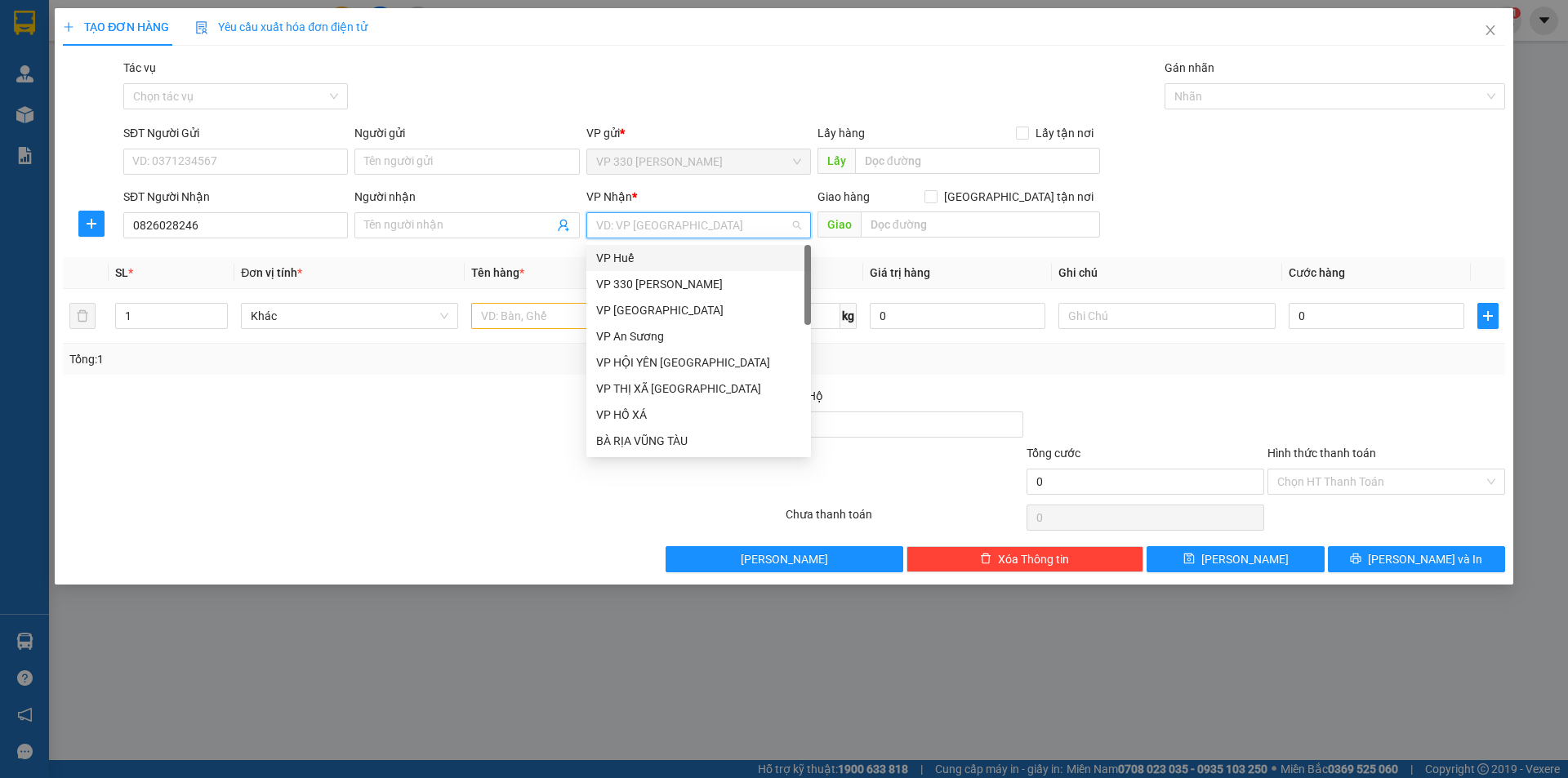
type input "Q"
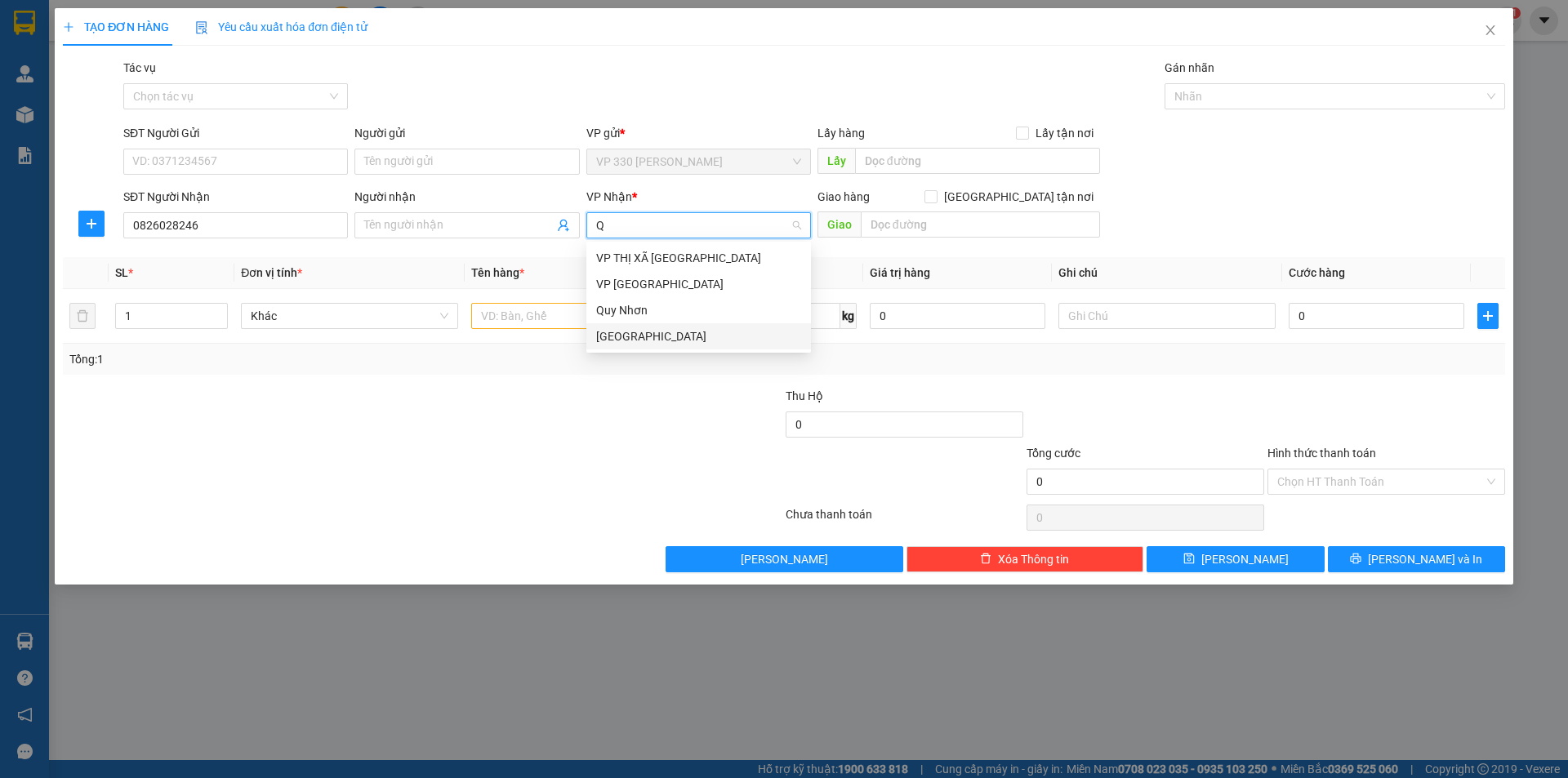
click at [659, 333] on div "[GEOGRAPHIC_DATA]" at bounding box center [698, 336] width 205 height 18
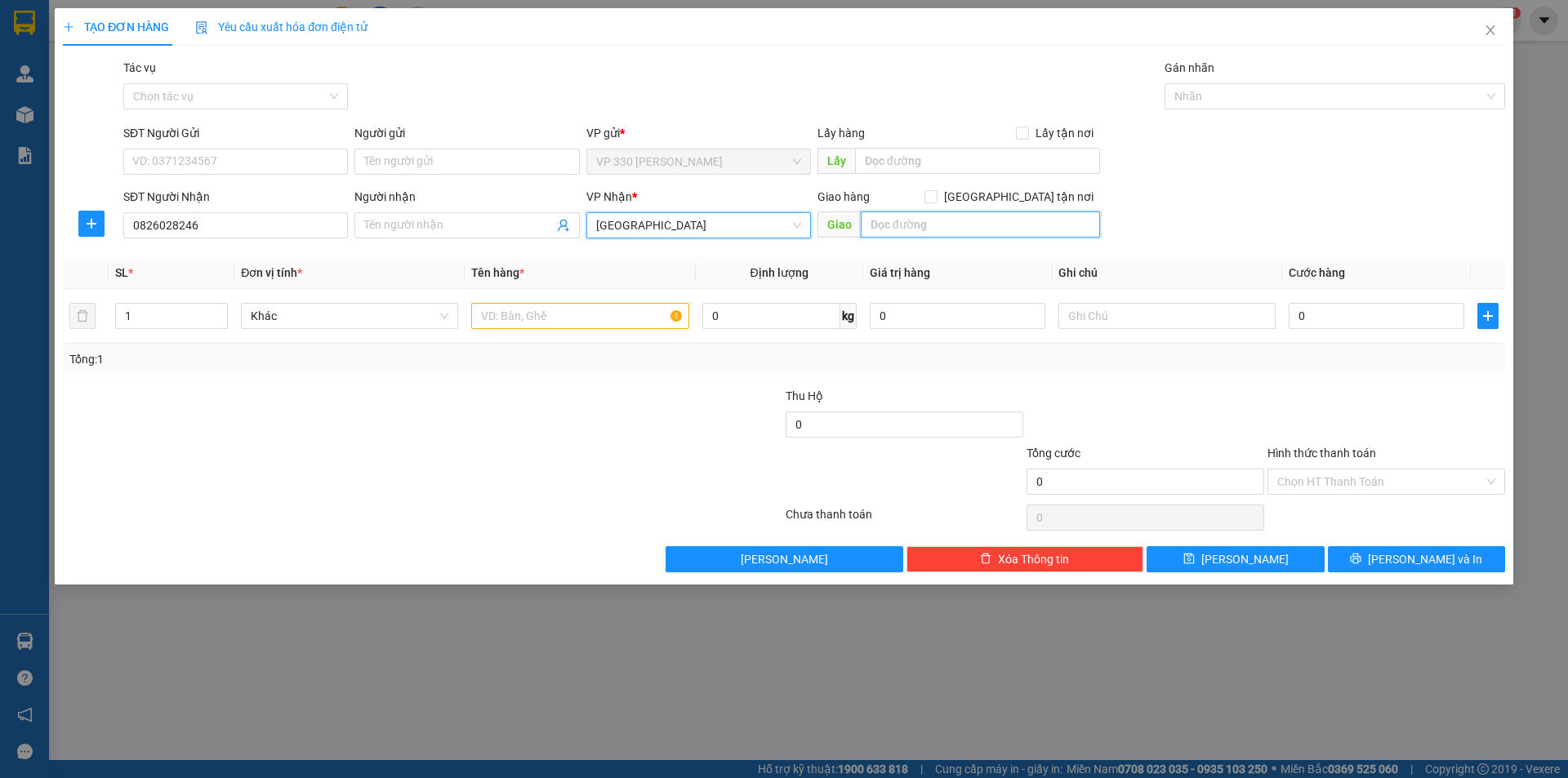
click at [964, 224] on input "text" at bounding box center [980, 224] width 240 height 26
type input "CX THANH BÌNH"
type input "2"
drag, startPoint x: 219, startPoint y: 311, endPoint x: 570, endPoint y: 321, distance: 351.1
click at [219, 311] on icon "up" at bounding box center [219, 313] width 6 height 6
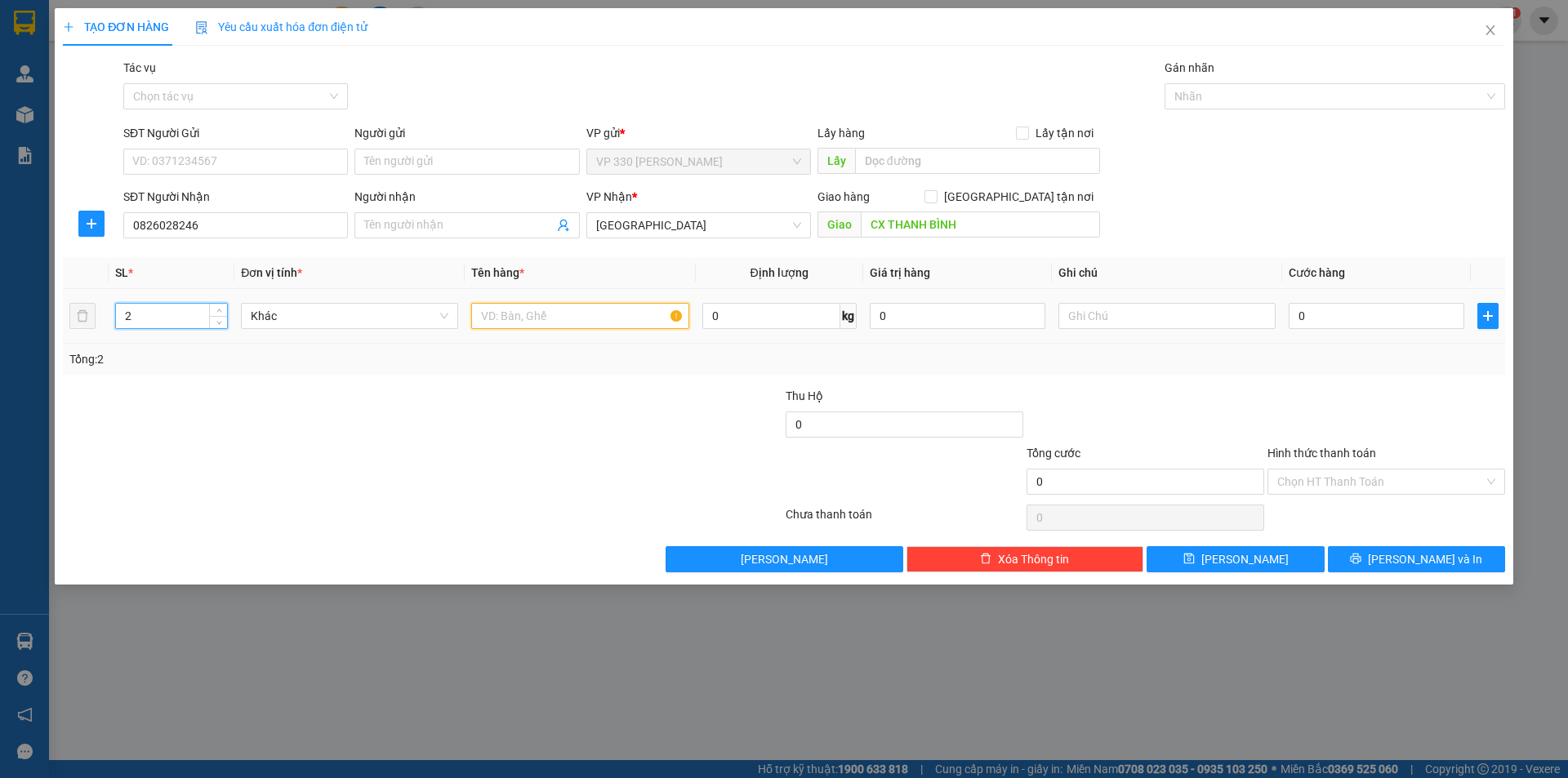
click at [589, 318] on input "text" at bounding box center [580, 315] width 217 height 26
type input "1 XỐP 1 XE MÁY 00209"
click at [1371, 321] on input "0" at bounding box center [1377, 315] width 176 height 26
type input "6"
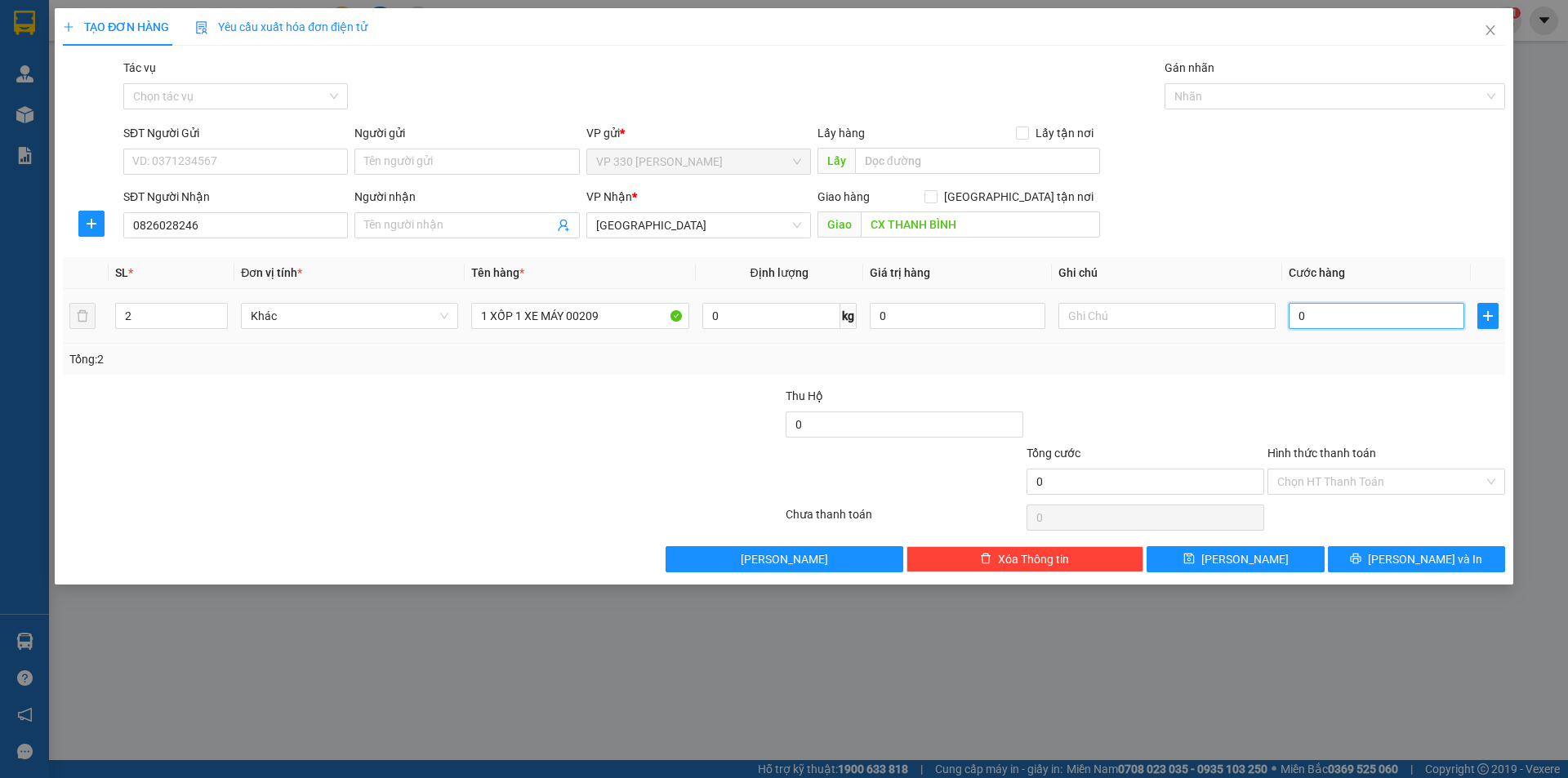
type input "6"
type input "60"
type input "600"
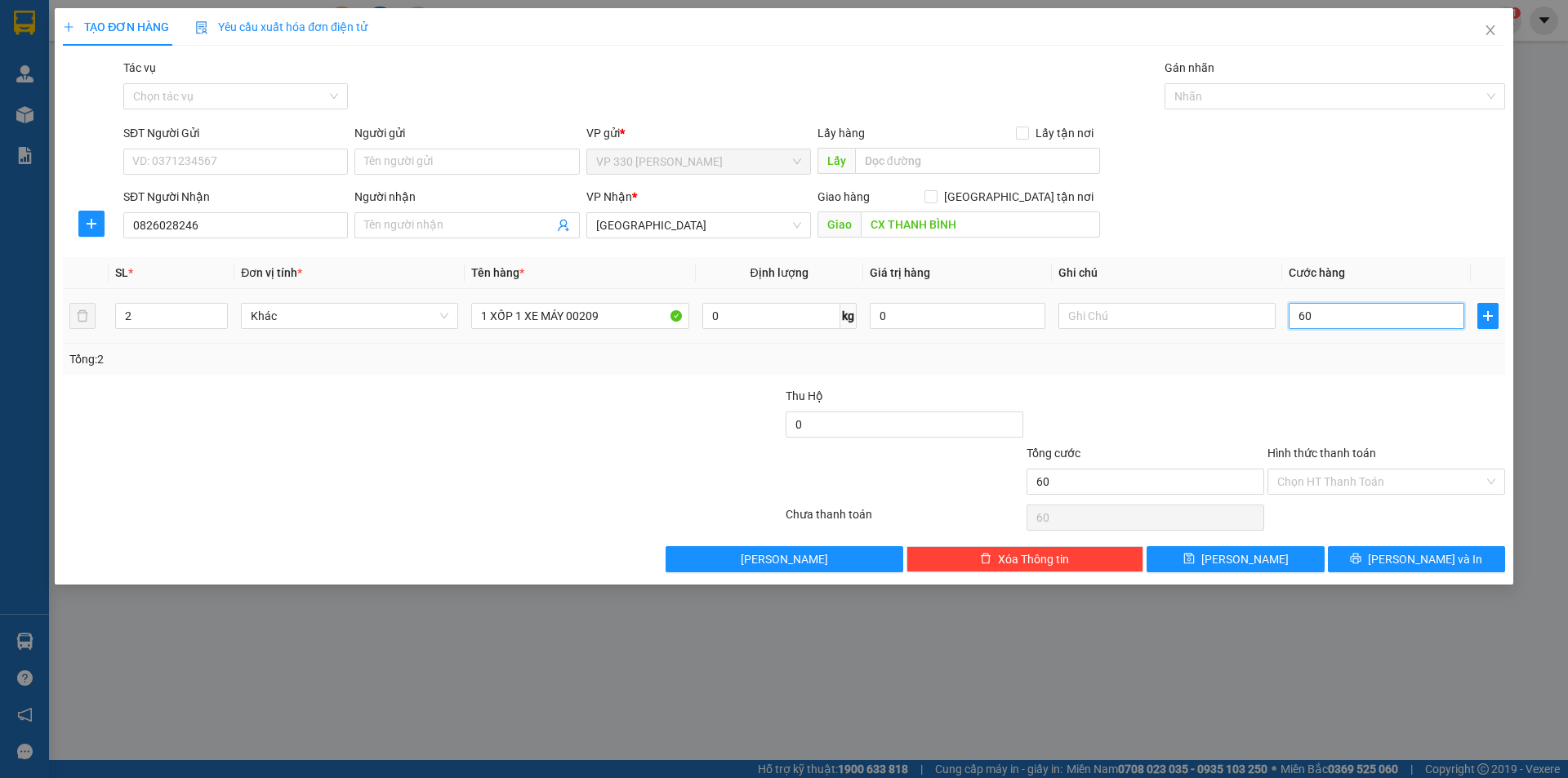
type input "600"
type input "6.000"
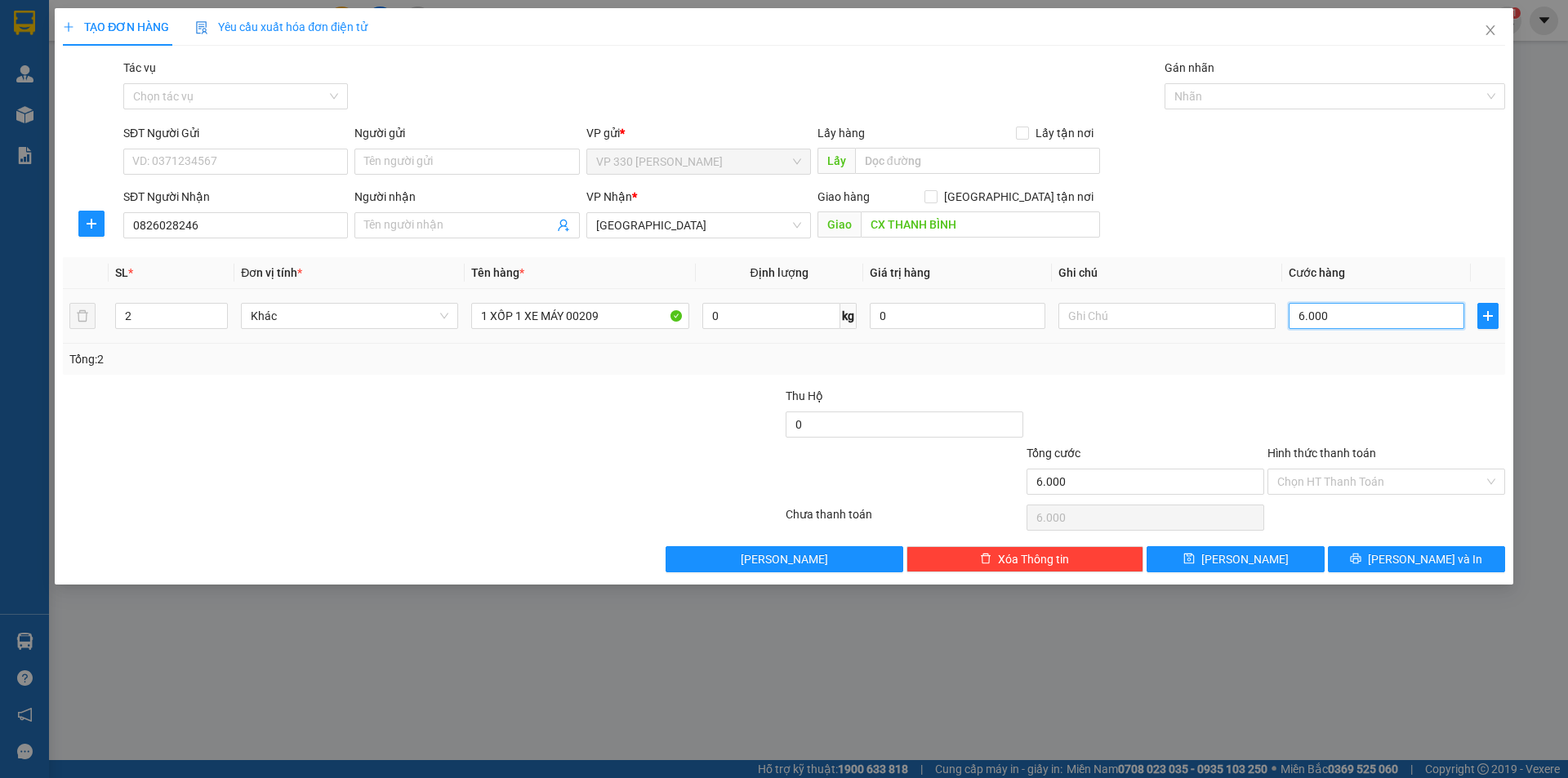
type input "60.000"
type input "600.000"
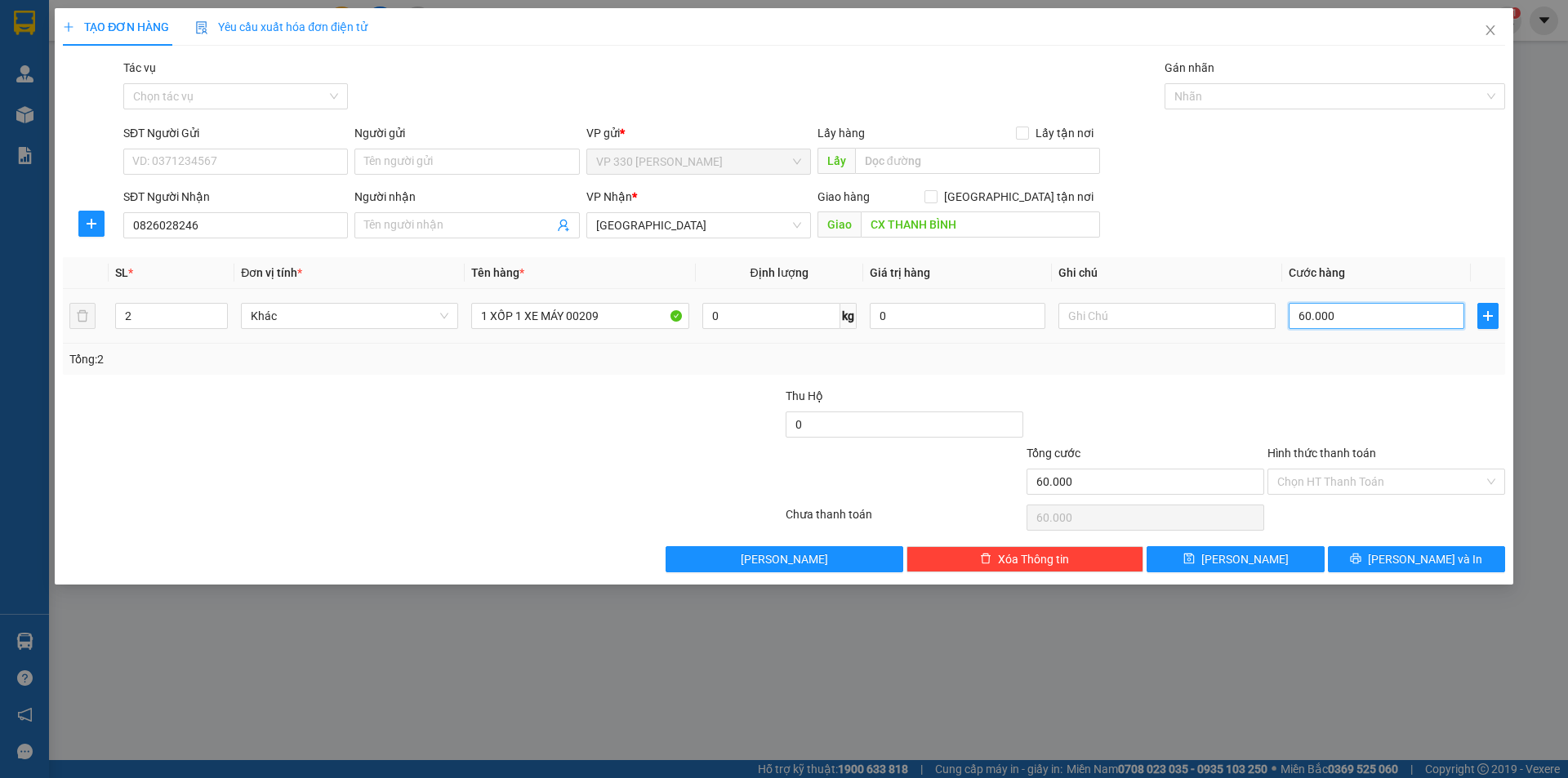
type input "600.000"
click at [1457, 553] on button "[PERSON_NAME] và In" at bounding box center [1416, 559] width 177 height 26
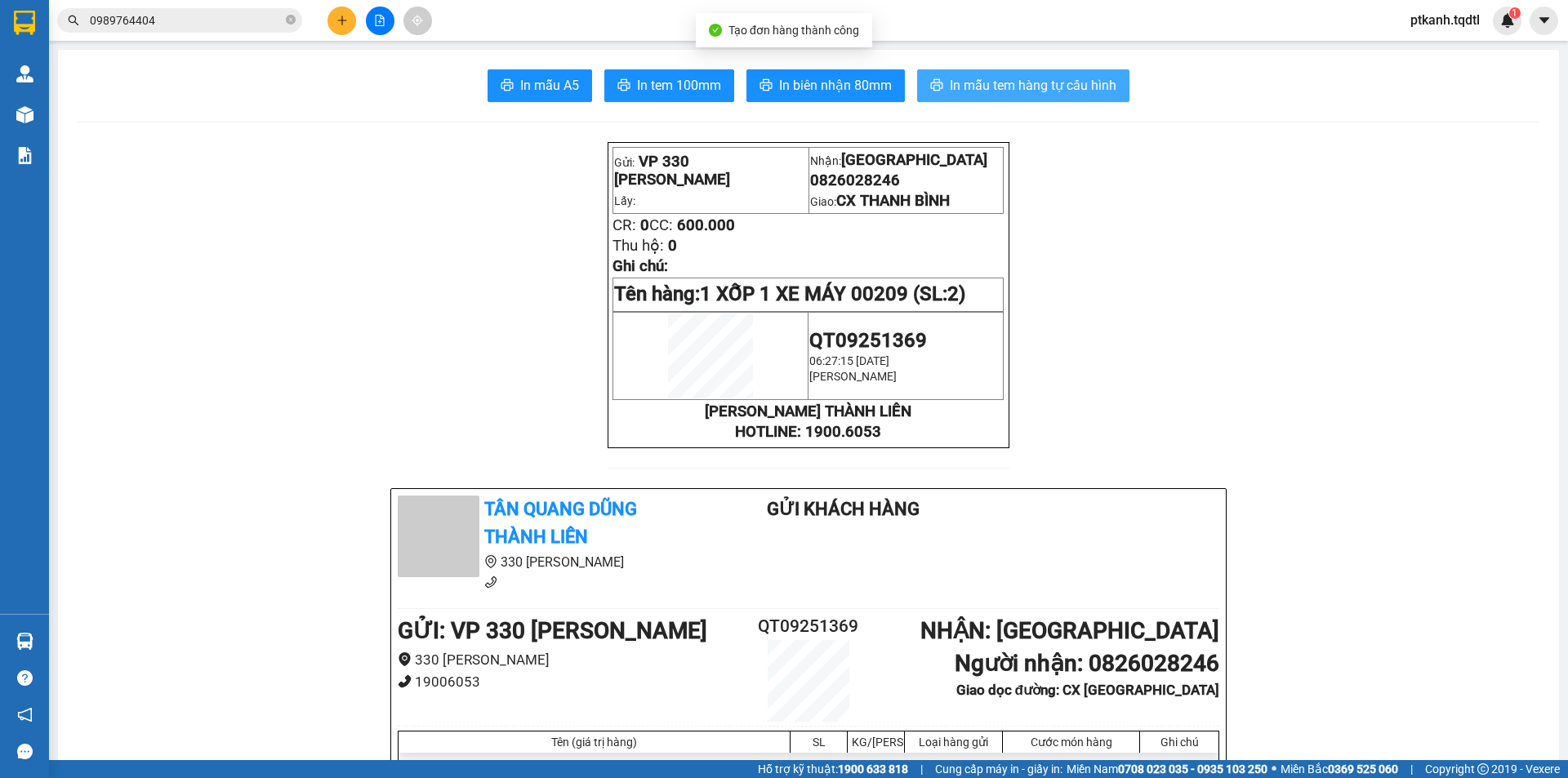
click at [1005, 94] on span "In mẫu tem hàng tự cấu hình" at bounding box center [1032, 85] width 166 height 20
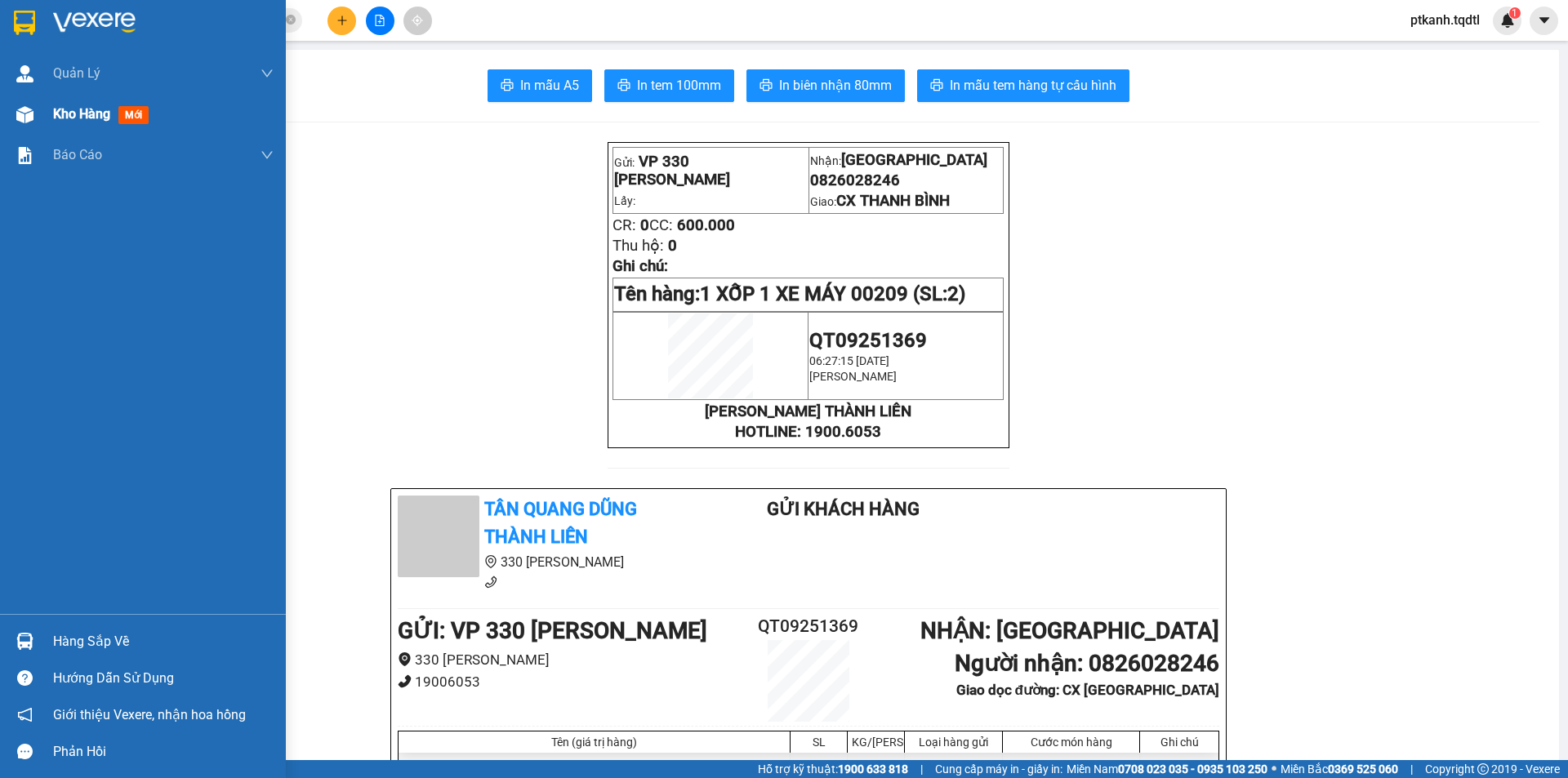
click at [67, 116] on span "Kho hàng" at bounding box center [81, 113] width 57 height 15
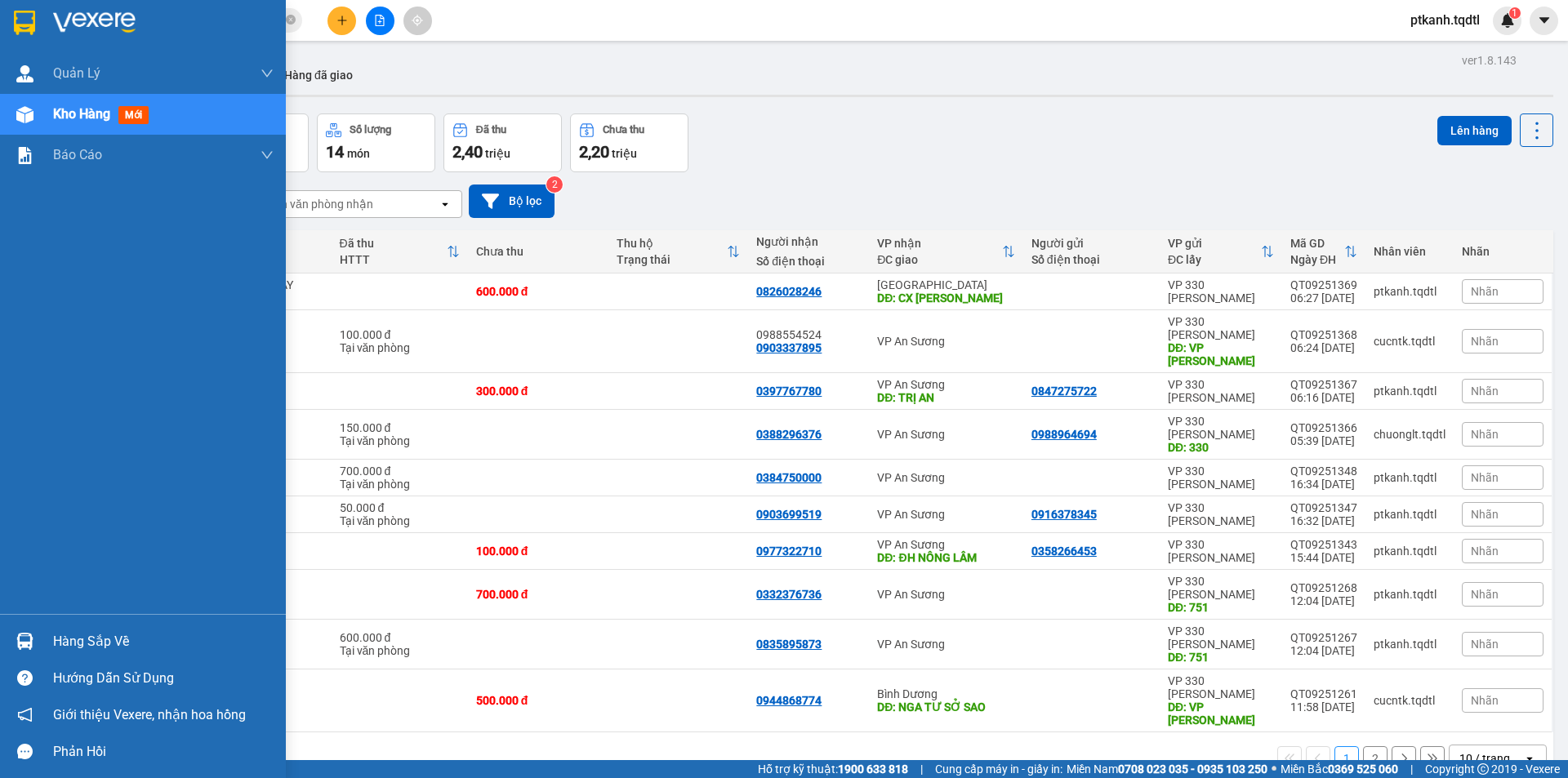
click at [102, 645] on div "Hàng sắp về" at bounding box center [163, 641] width 220 height 24
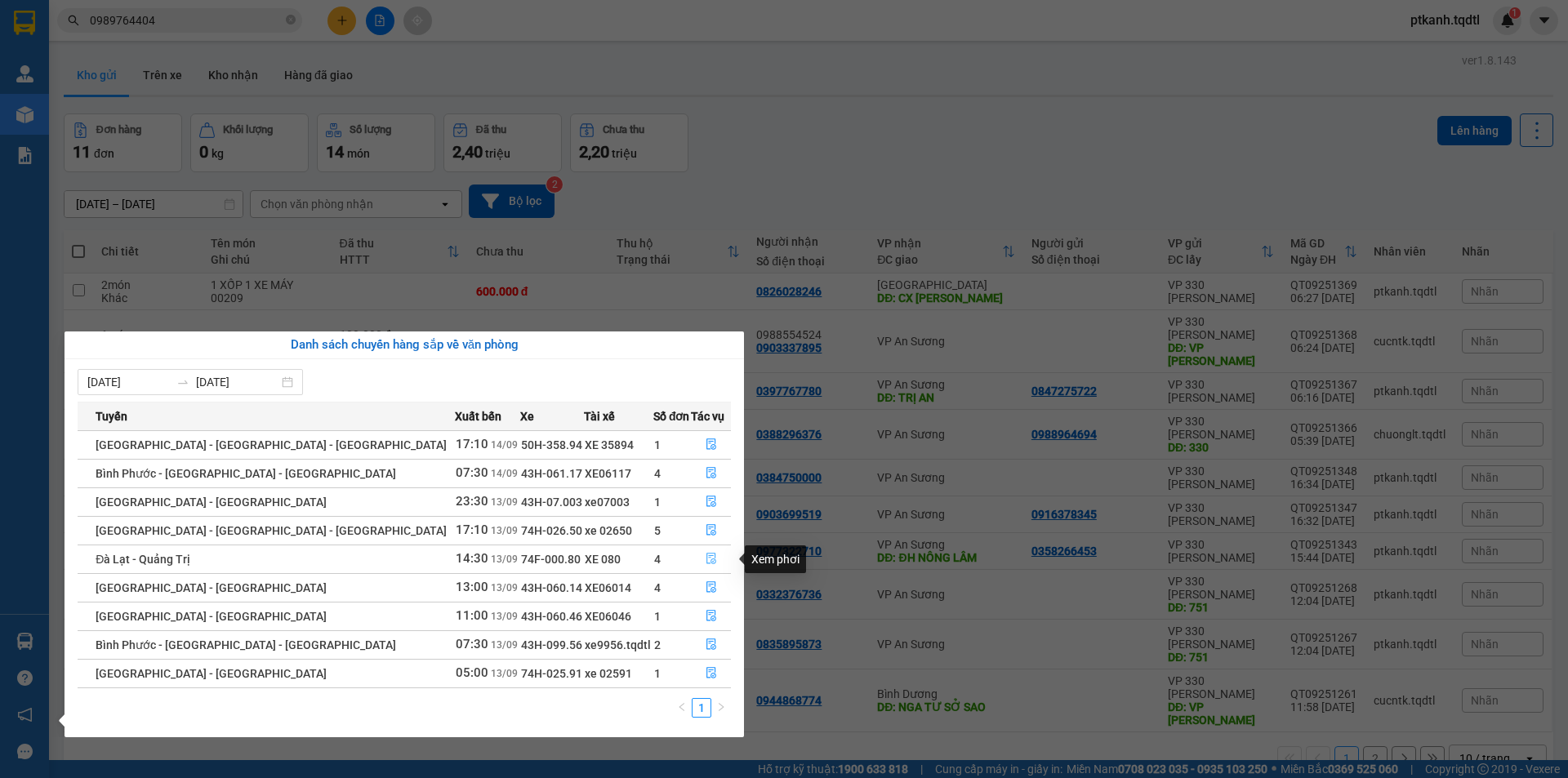
click at [705, 559] on icon "file-done" at bounding box center [711, 559] width 12 height 12
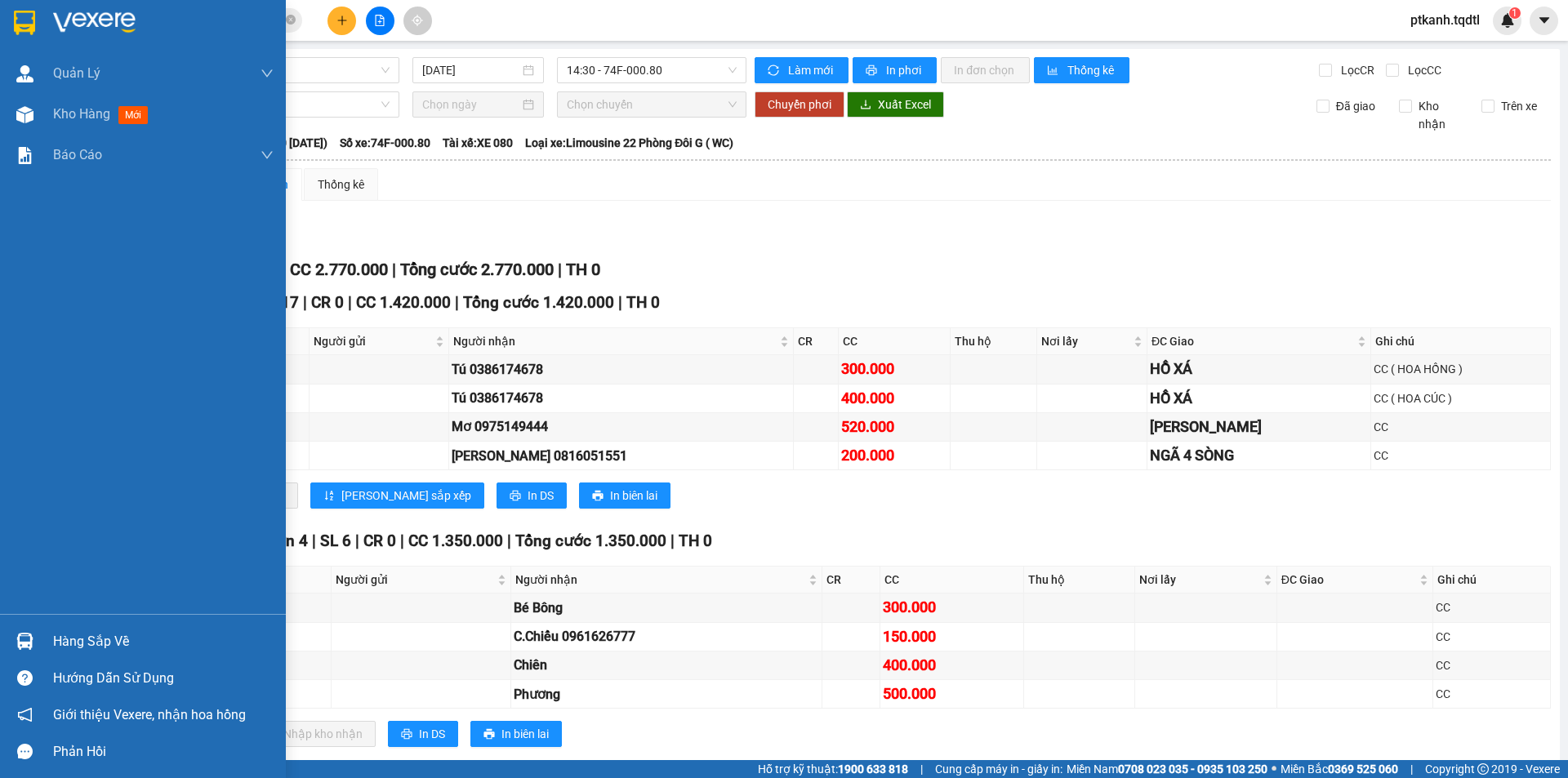
click at [76, 645] on div "Hàng sắp về" at bounding box center [163, 641] width 220 height 24
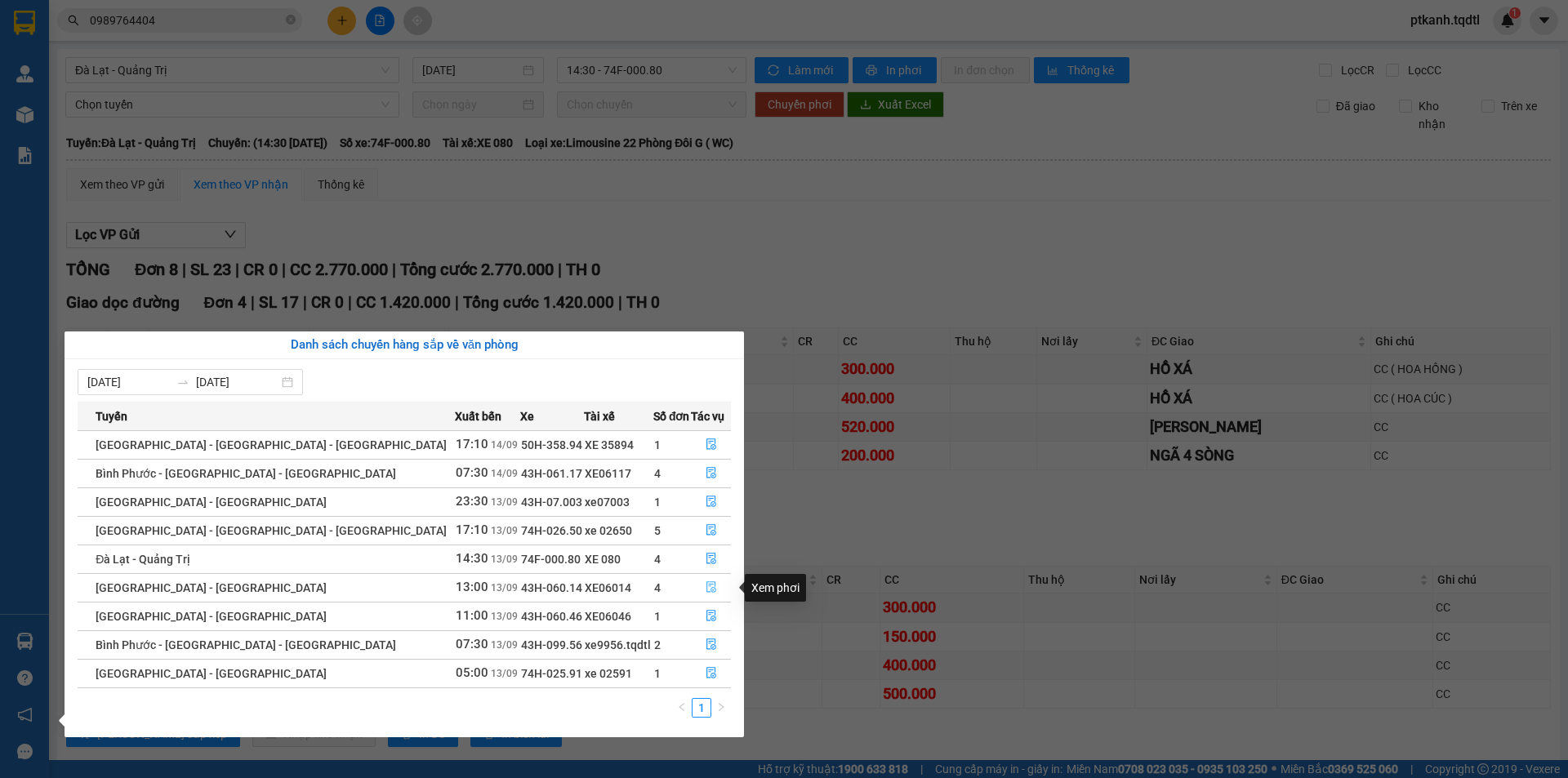
click at [705, 587] on icon "file-done" at bounding box center [711, 587] width 12 height 12
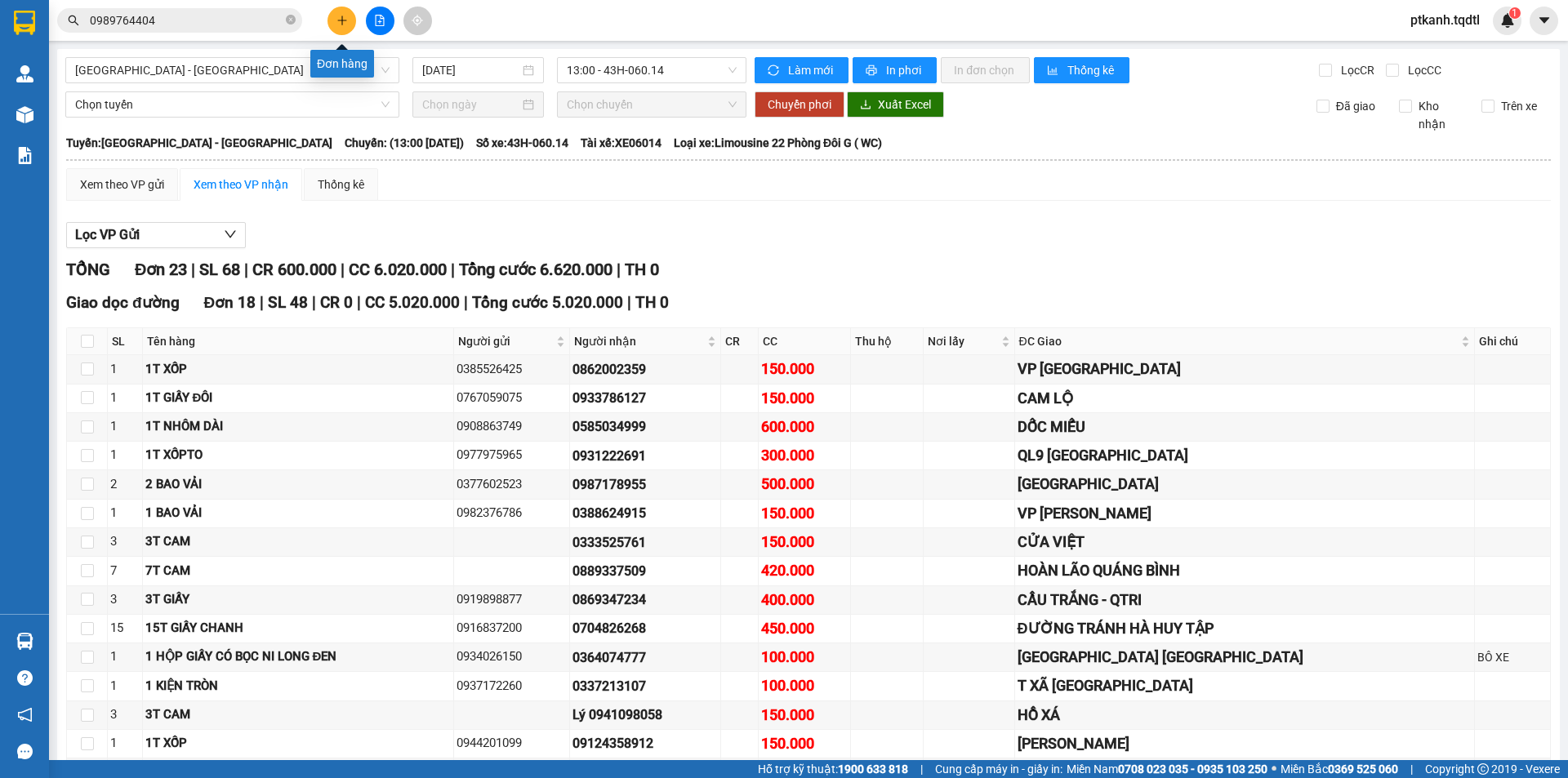
click at [343, 23] on icon "plus" at bounding box center [342, 20] width 12 height 12
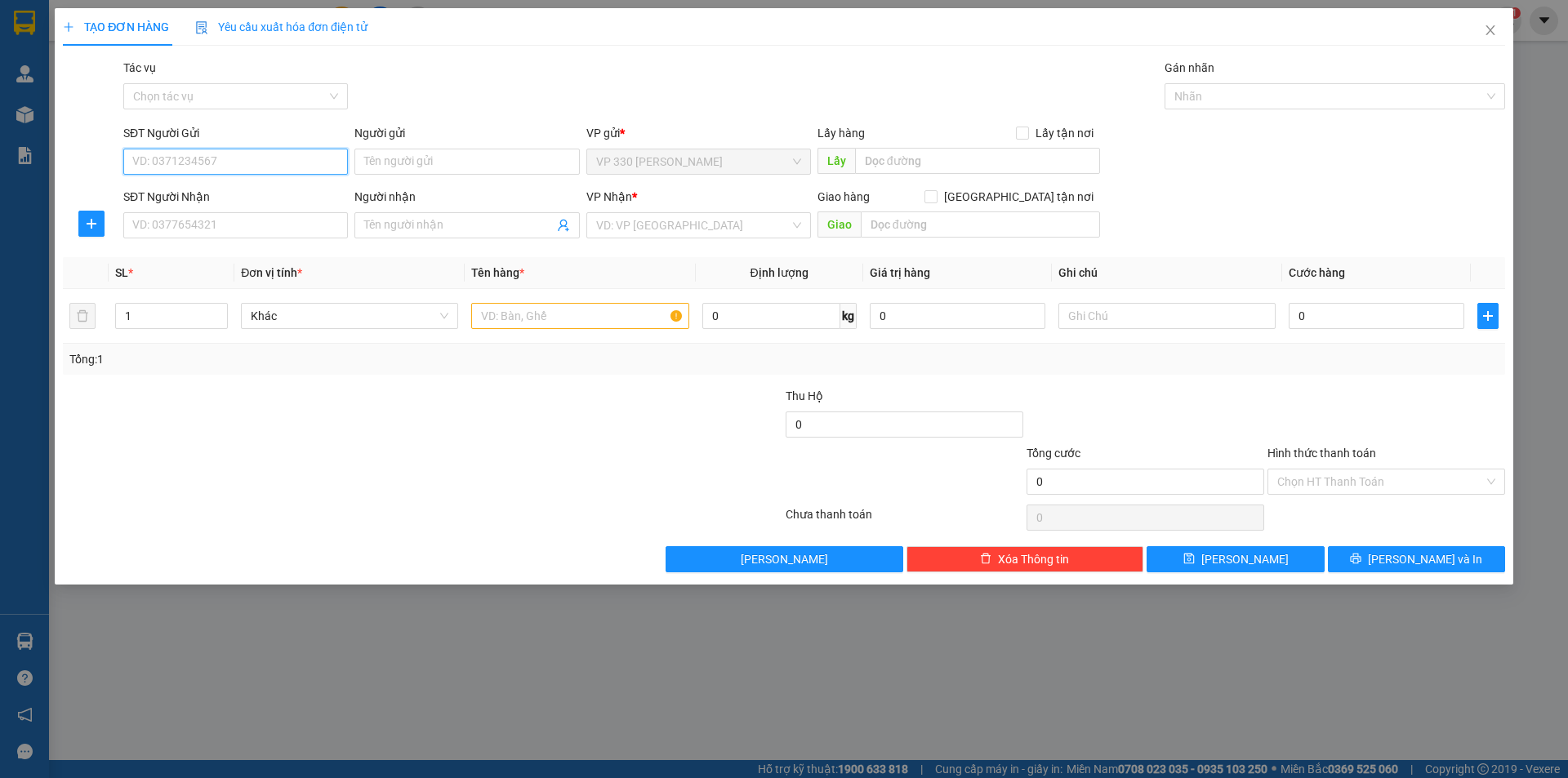
click at [328, 169] on input "SĐT Người Gửi" at bounding box center [235, 162] width 224 height 26
type input "0913790469"
click at [240, 232] on input "SĐT Người Nhận" at bounding box center [235, 225] width 224 height 26
type input "0832368005"
click at [670, 230] on input "search" at bounding box center [693, 225] width 193 height 24
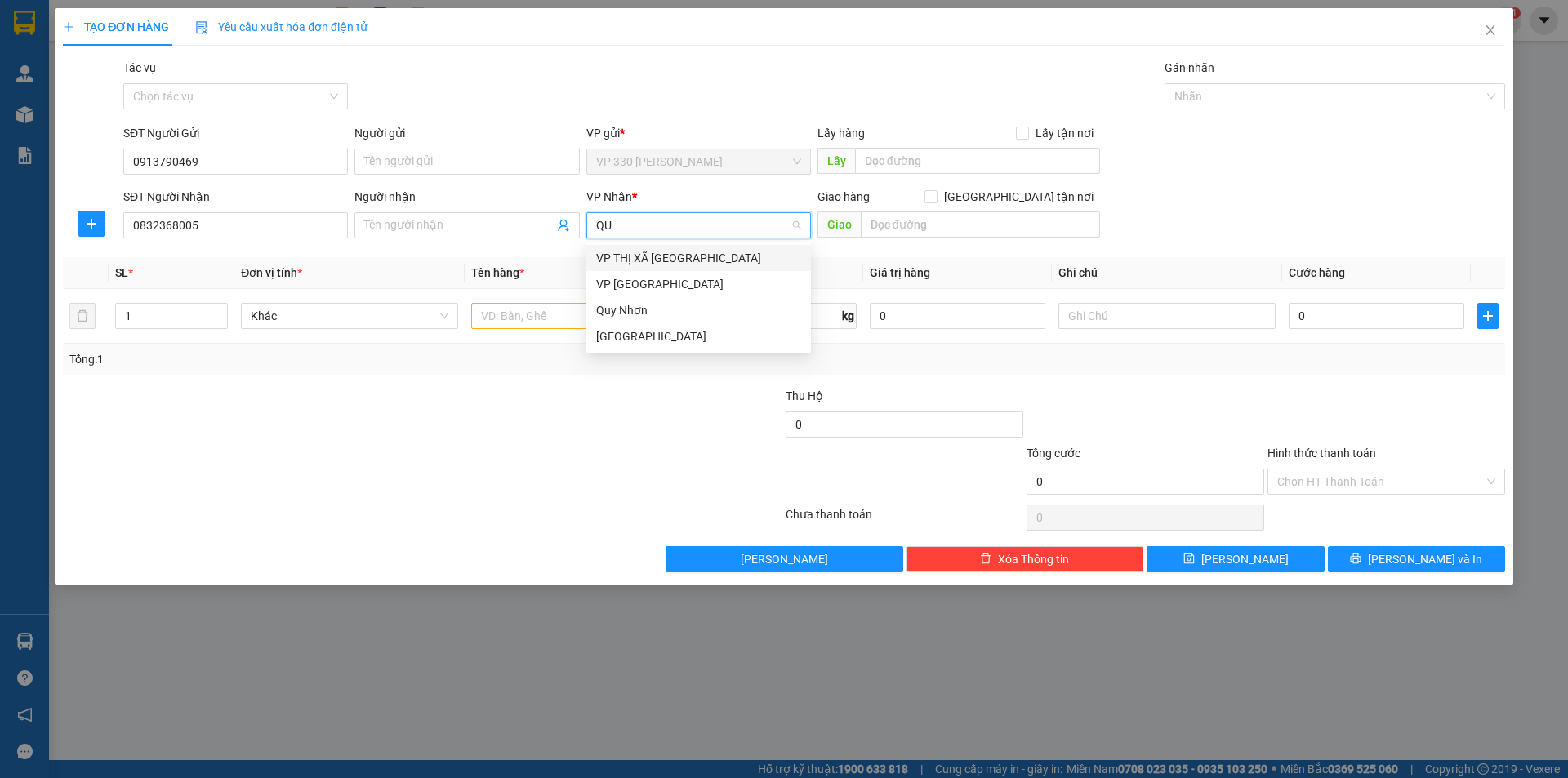
type input "QUY"
click at [648, 258] on div "Quy Nhơn" at bounding box center [698, 258] width 205 height 18
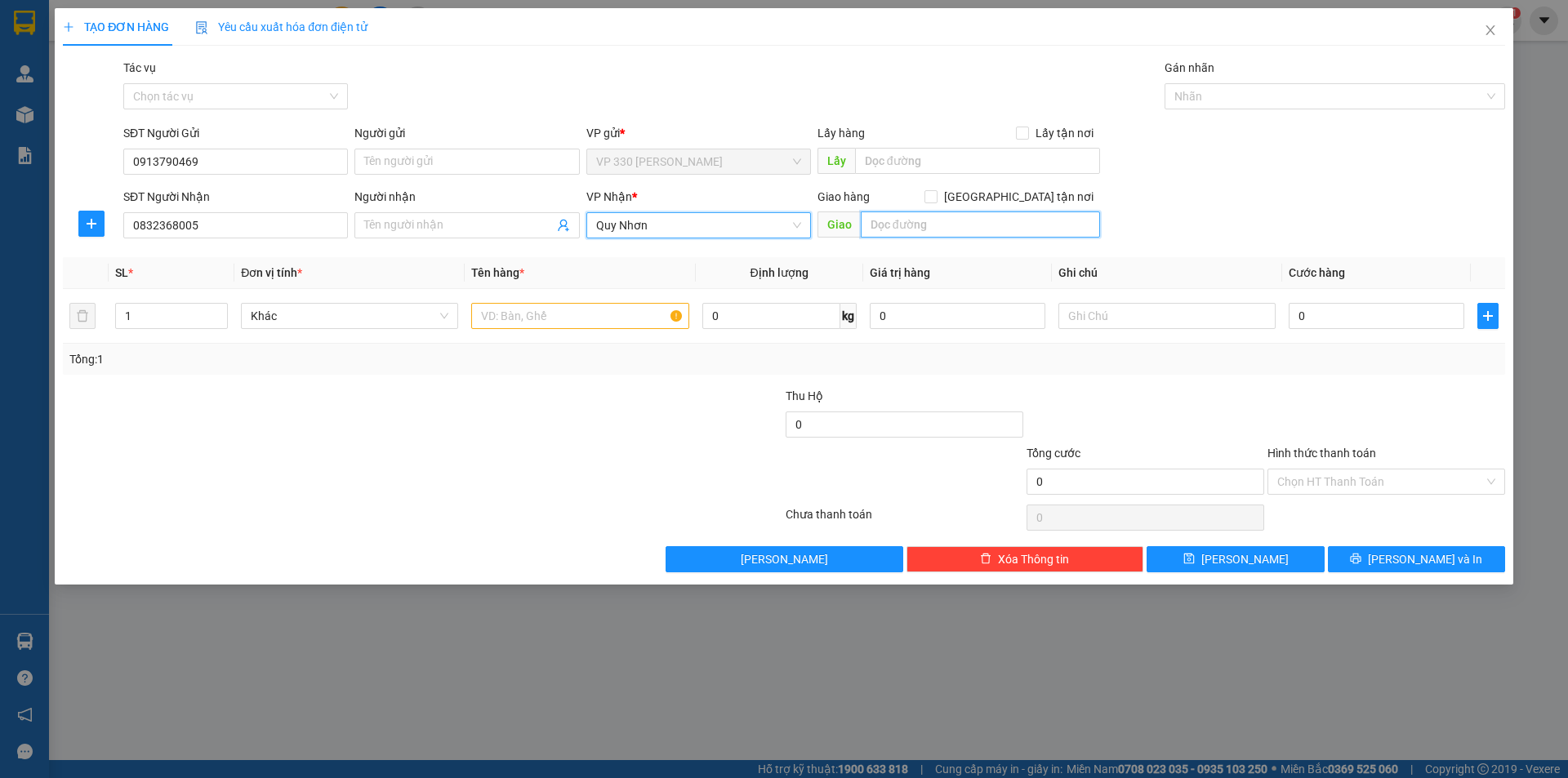
click at [944, 224] on input "text" at bounding box center [980, 224] width 240 height 26
click at [518, 310] on input "text" at bounding box center [580, 315] width 217 height 26
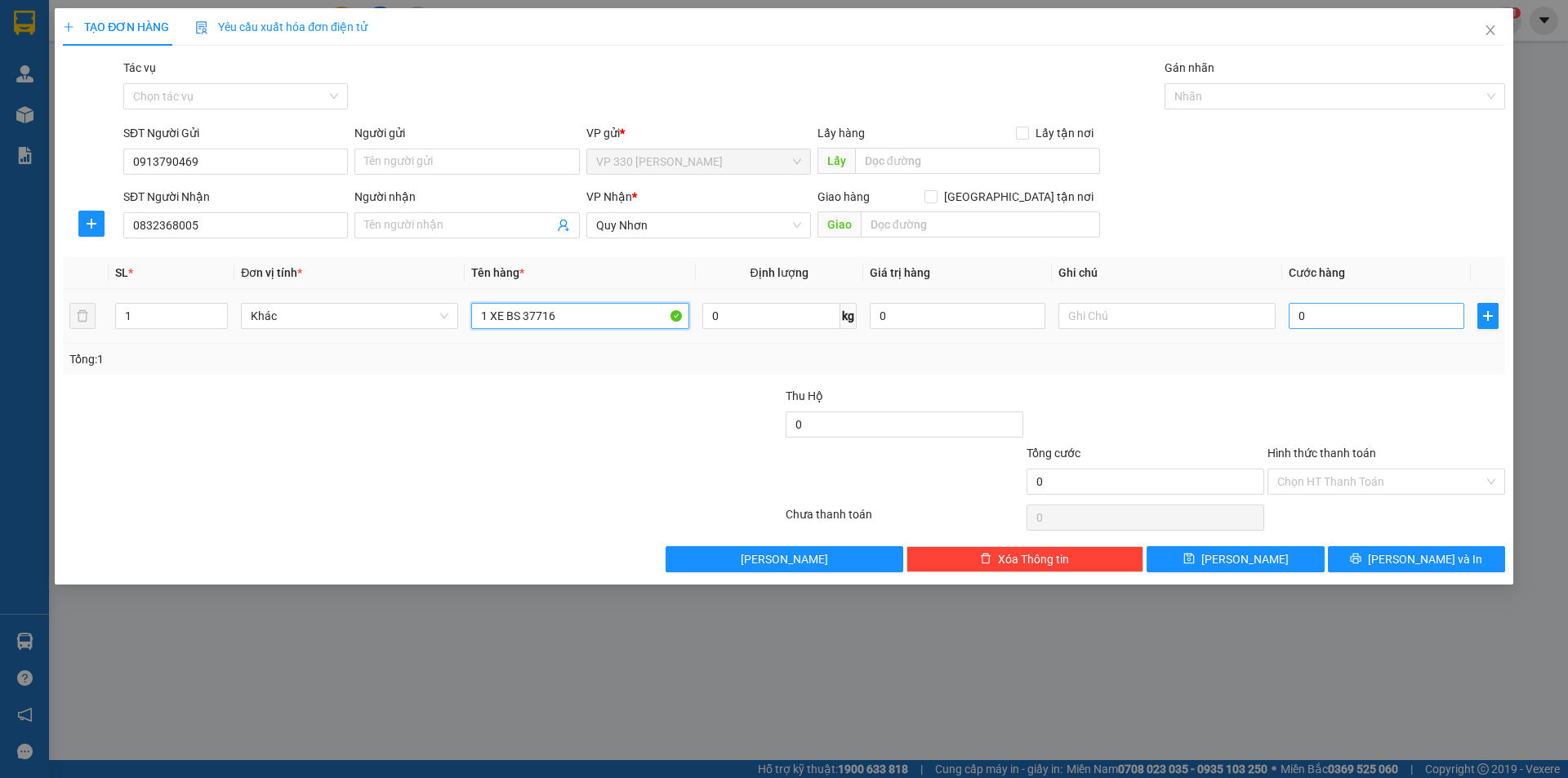
type input "1 XE BS 37716"
click at [1311, 316] on input "0" at bounding box center [1377, 315] width 176 height 26
type input "8"
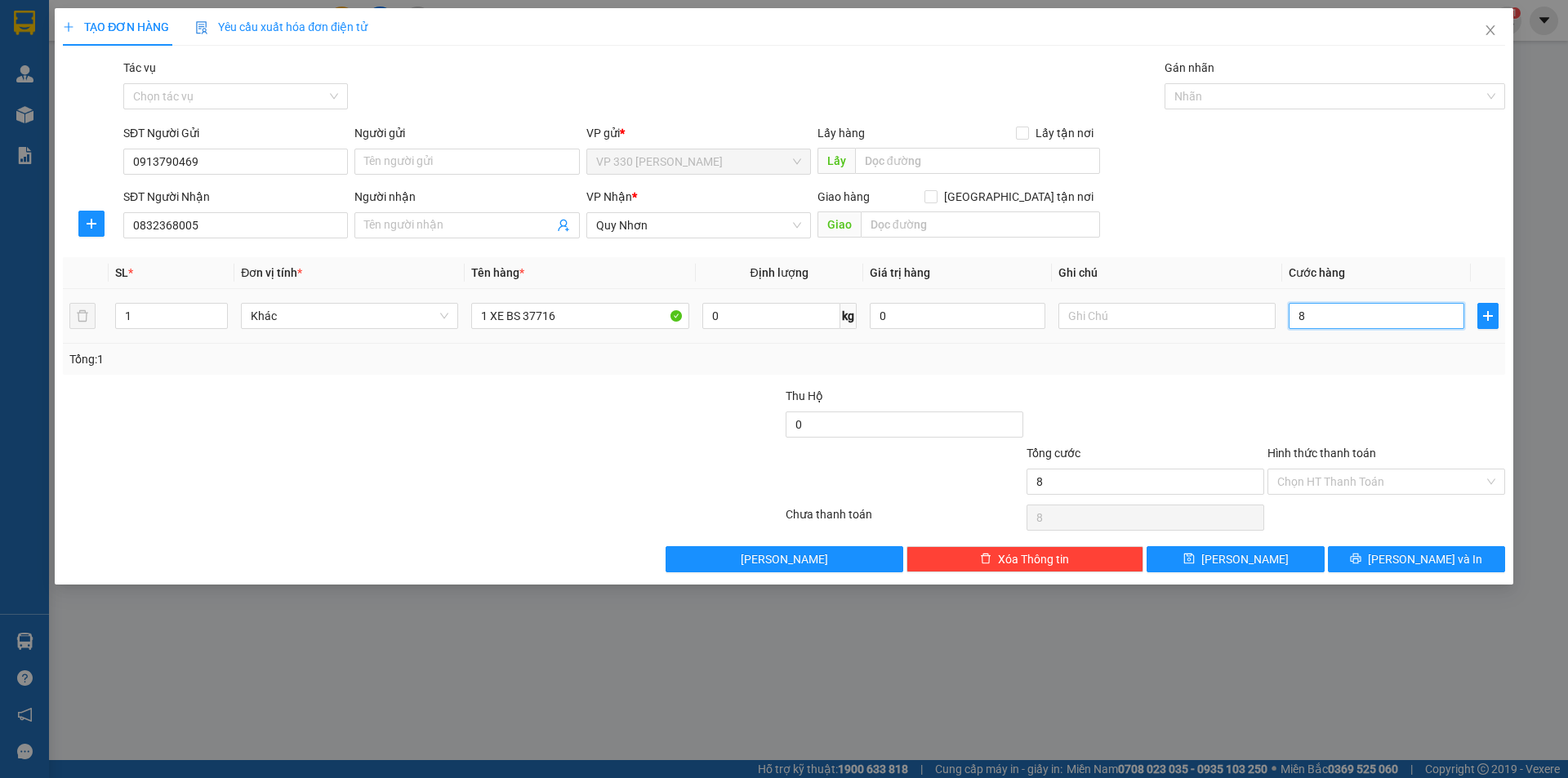
type input "80"
type input "800"
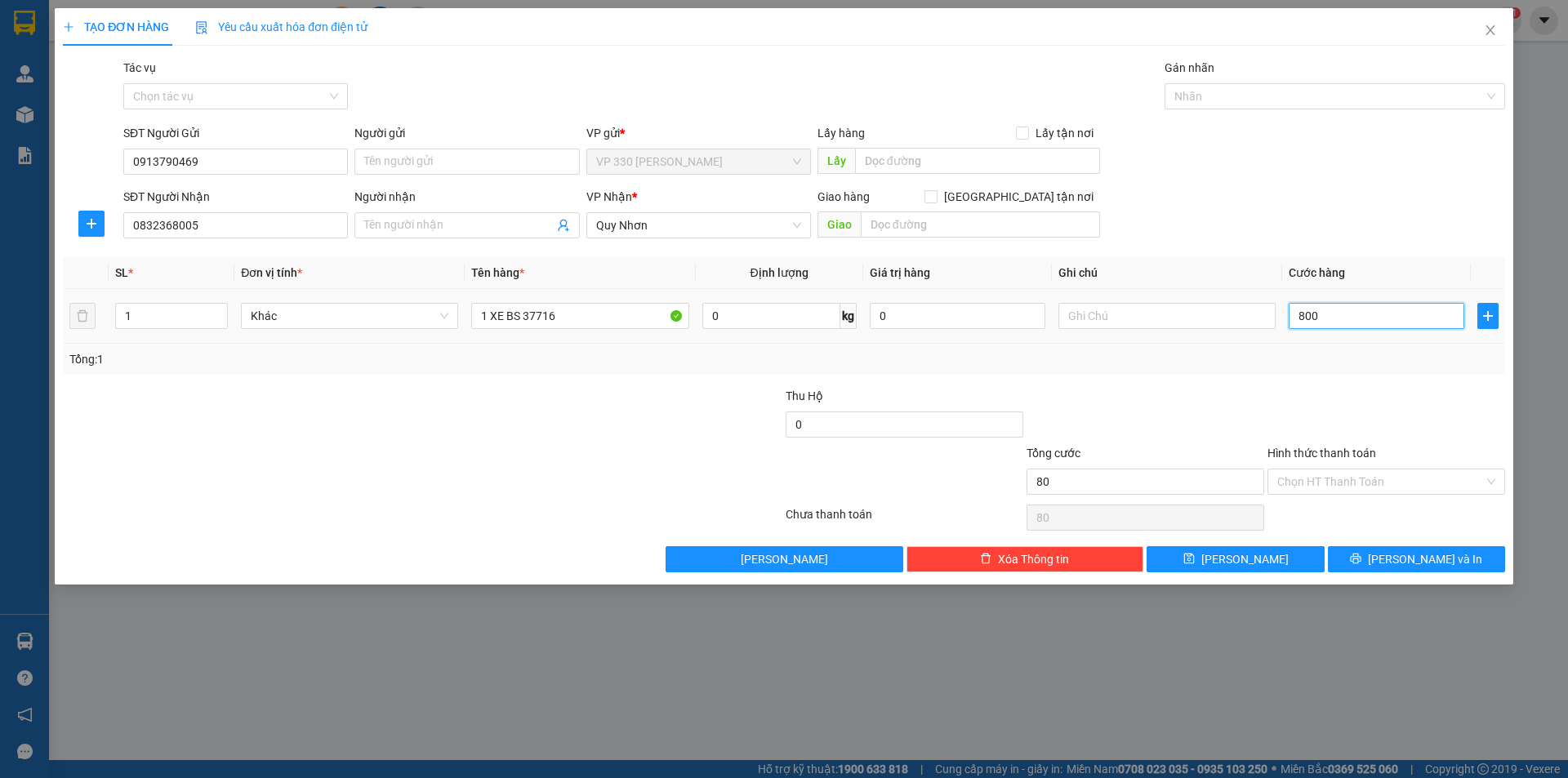
type input "800"
type input "8.000"
type input "80.000"
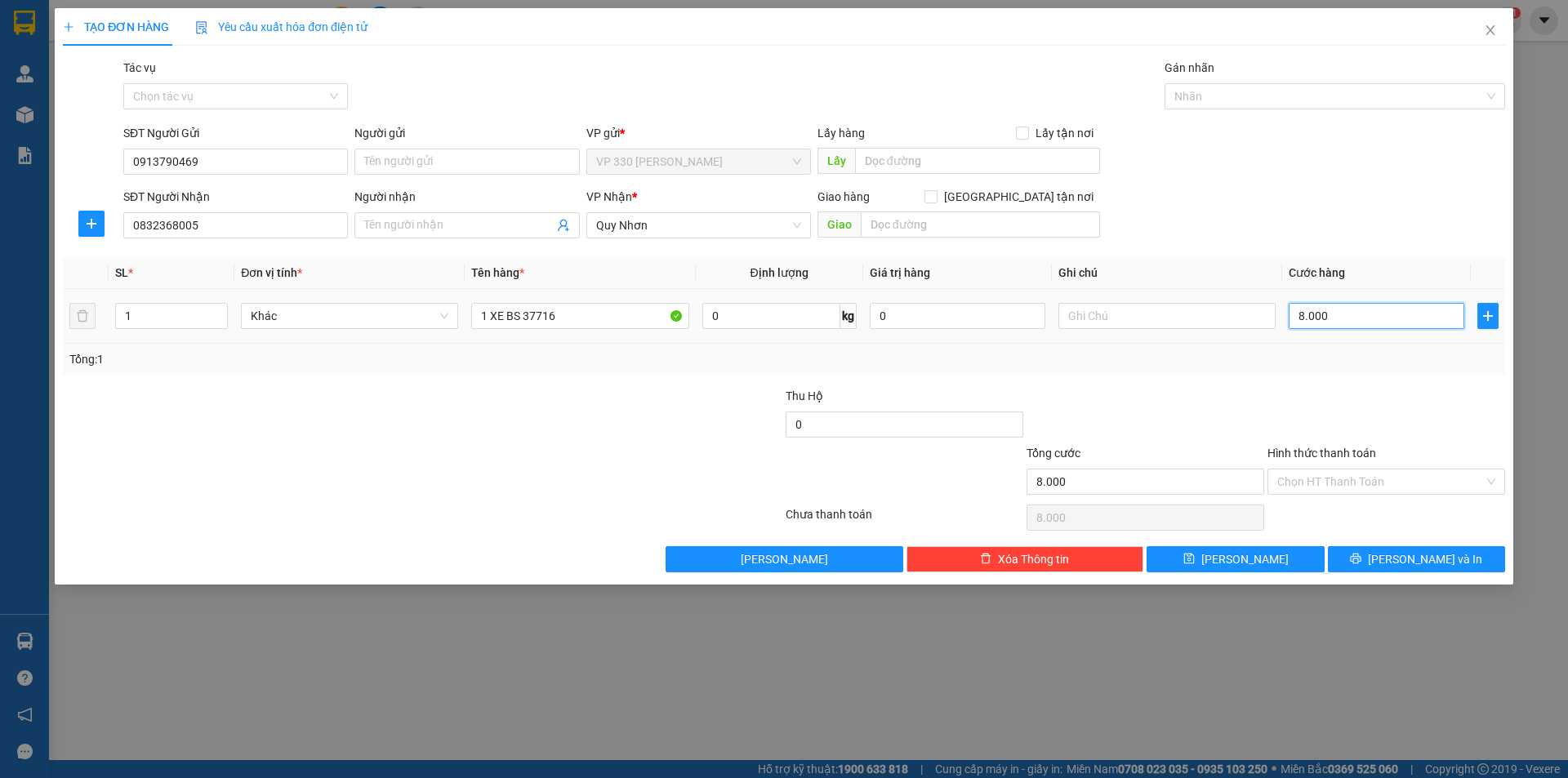
type input "80.000"
type input "800.000"
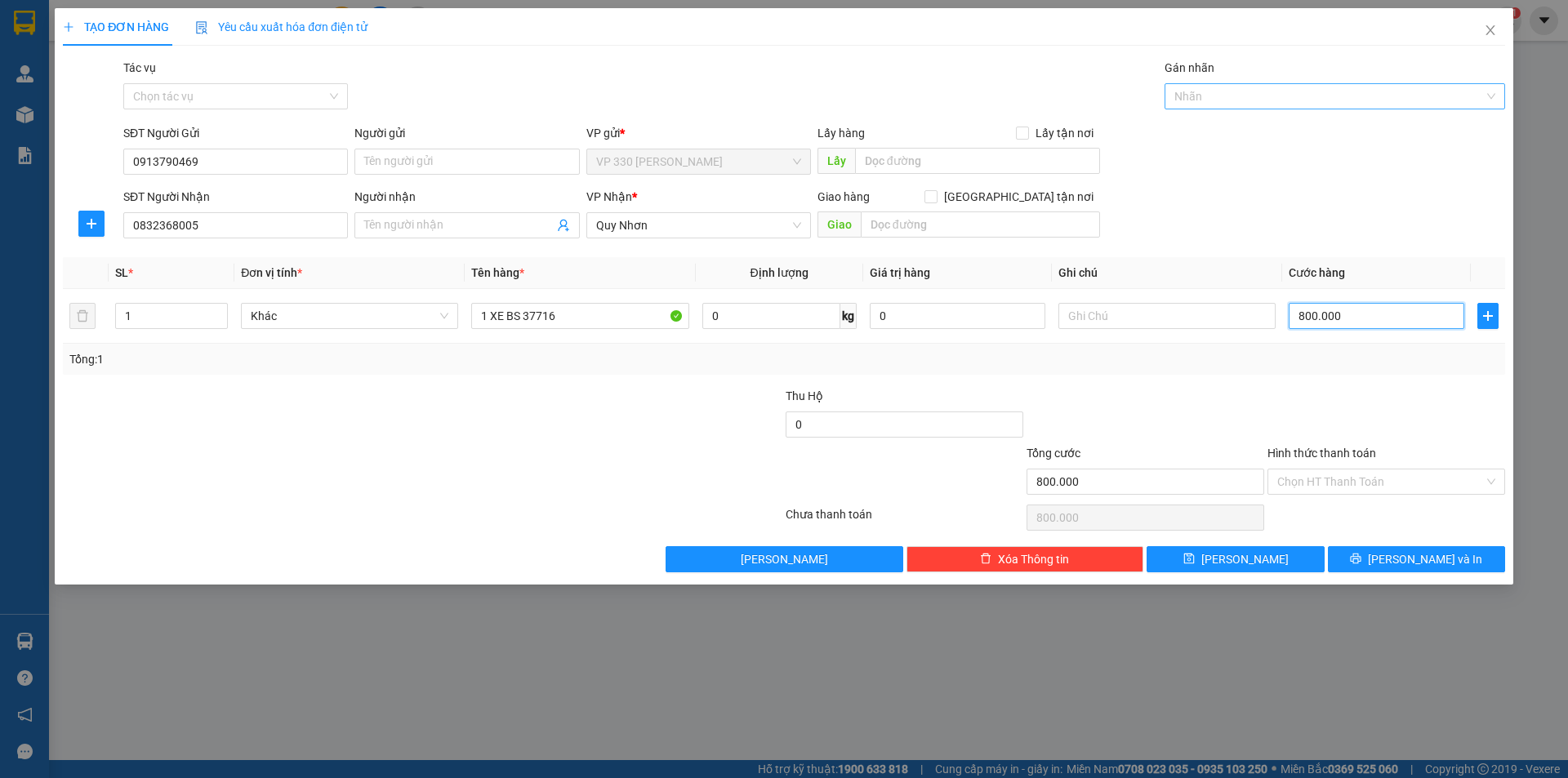
click at [1488, 99] on div "Nhãn" at bounding box center [1335, 96] width 341 height 26
type input "800.000"
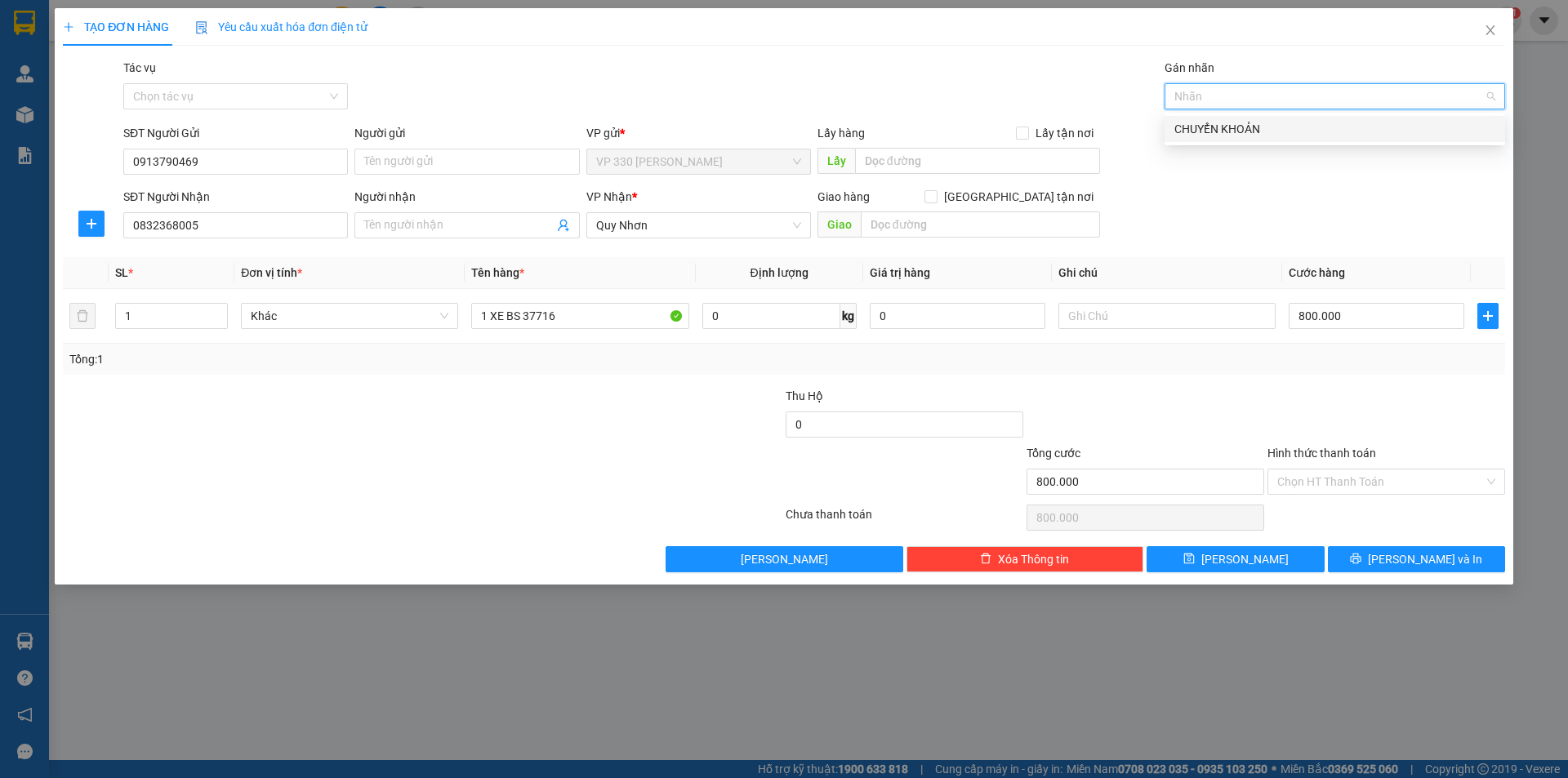
click at [1205, 127] on div "CHUYỂN KHOẢN" at bounding box center [1335, 129] width 321 height 18
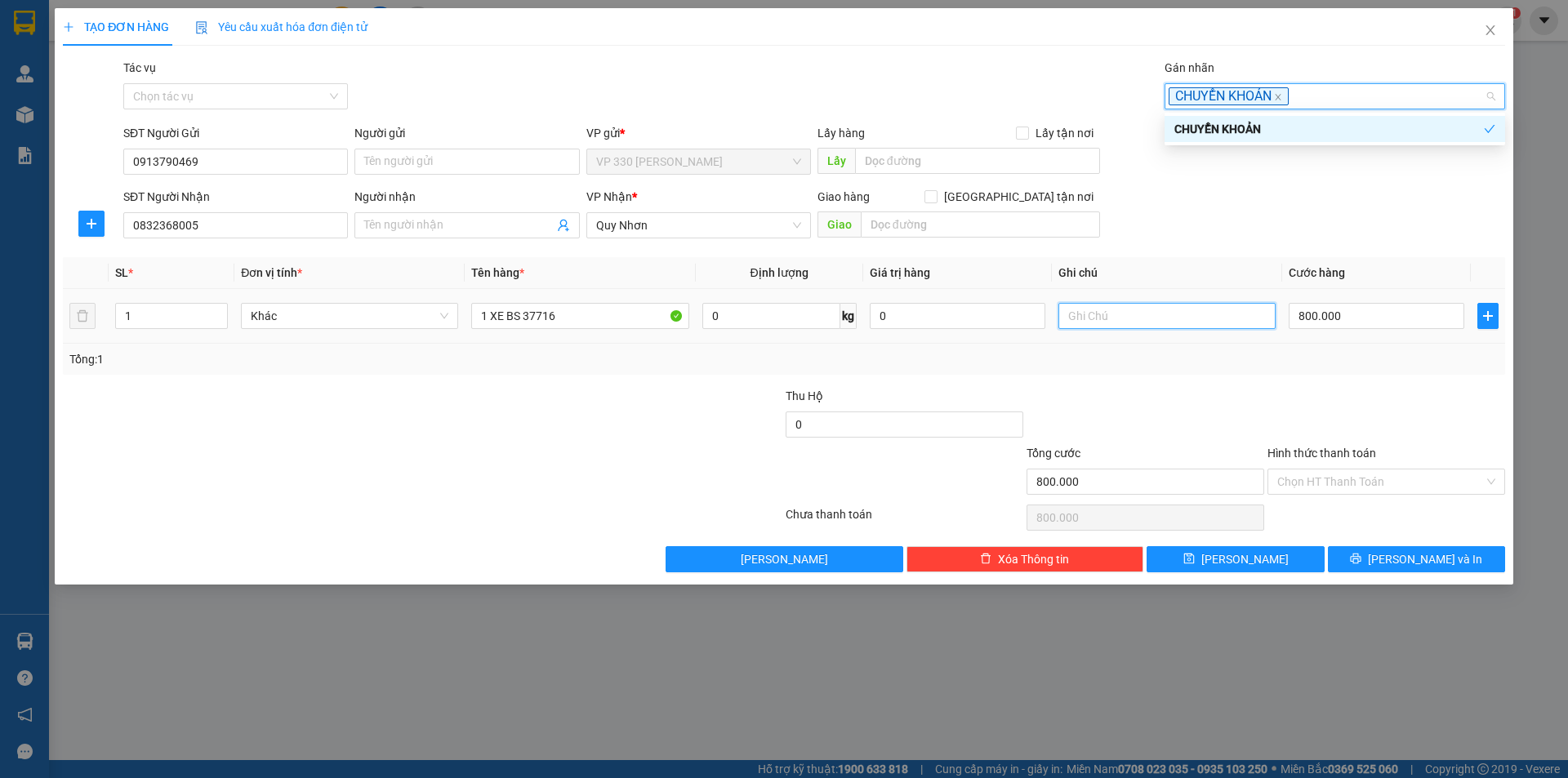
click at [1100, 321] on input "text" at bounding box center [1167, 315] width 217 height 26
click at [1279, 102] on span "CHUYỂN KHOẢN" at bounding box center [1228, 97] width 120 height 19
type input "CK ACB 6H"
click at [1345, 165] on div "SĐT Người Gửi 0913790469 Người gửi Tên người gửi VP gửi * VP 330 [PERSON_NAME] …" at bounding box center [814, 152] width 1388 height 57
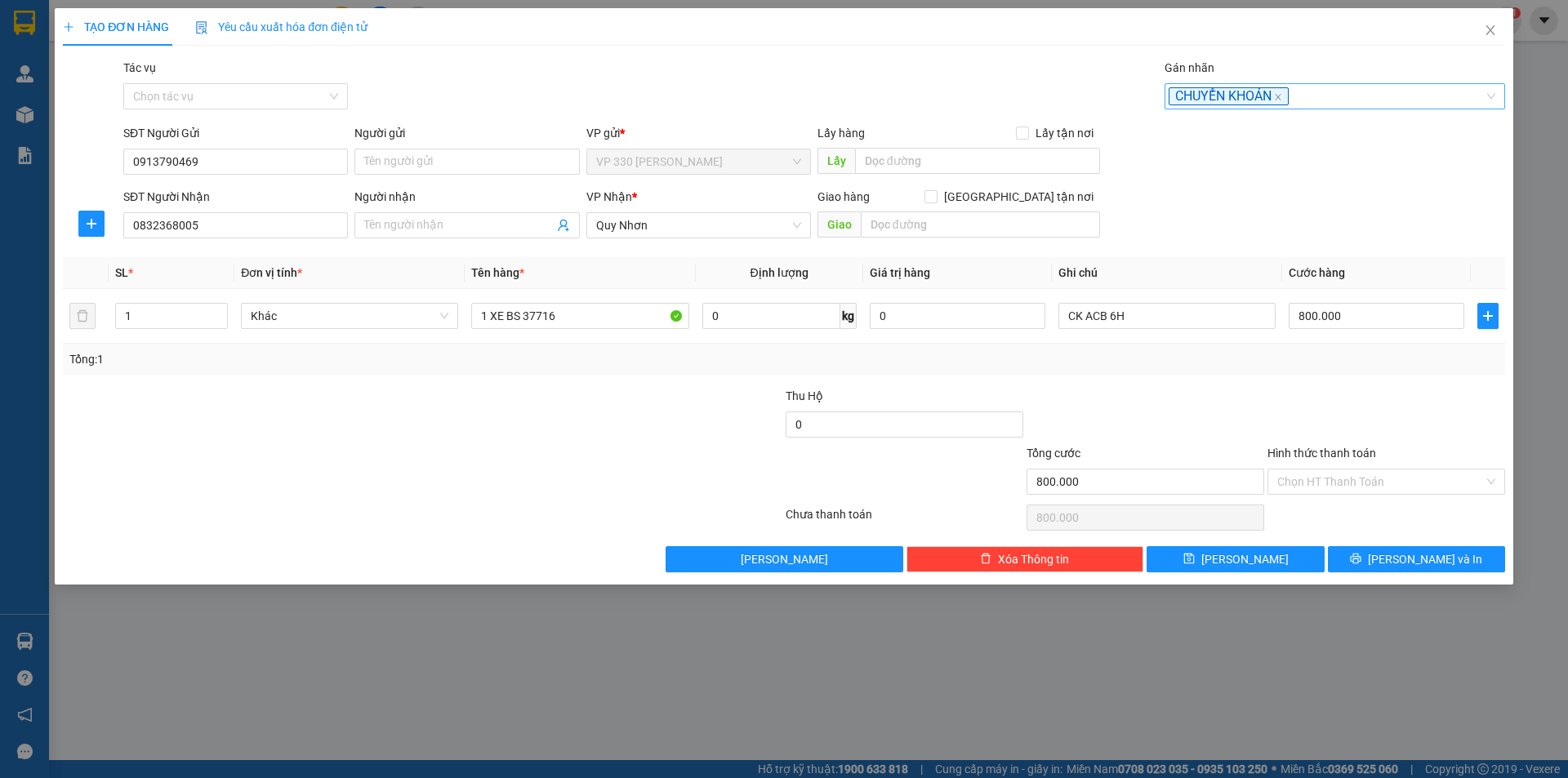
click at [1493, 96] on div "CHUYỂN KHOẢN" at bounding box center [1335, 96] width 341 height 26
click at [1189, 69] on label "Gán nhãn" at bounding box center [1190, 68] width 50 height 13
click at [1291, 87] on input "Gán nhãn" at bounding box center [1292, 96] width 3 height 19
drag, startPoint x: 1302, startPoint y: 98, endPoint x: 1208, endPoint y: 101, distance: 94.0
click at [1208, 101] on div "CHUYỂN KHOẢN" at bounding box center [1327, 96] width 316 height 19
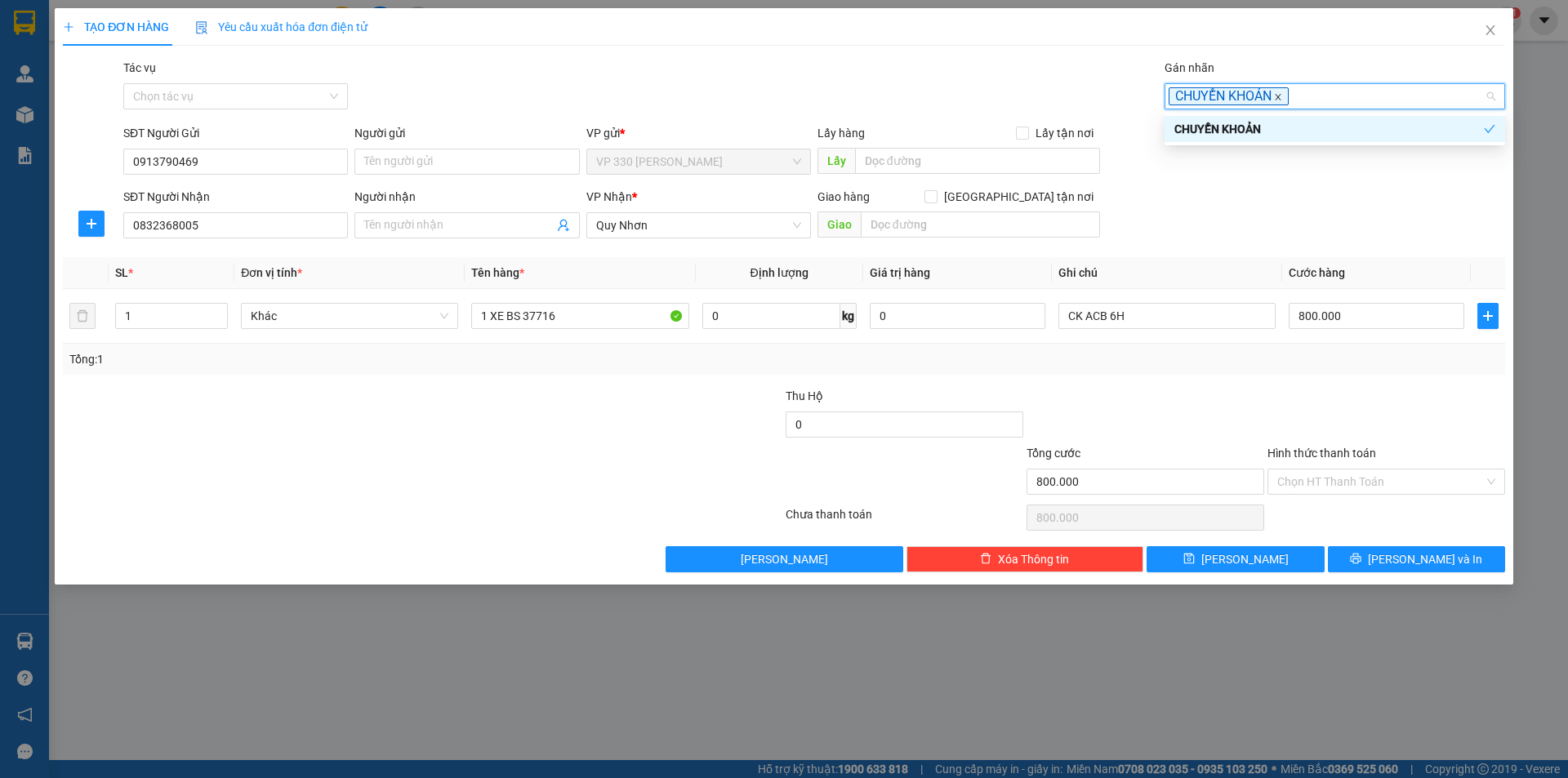
click at [1278, 99] on icon "close" at bounding box center [1277, 97] width 6 height 6
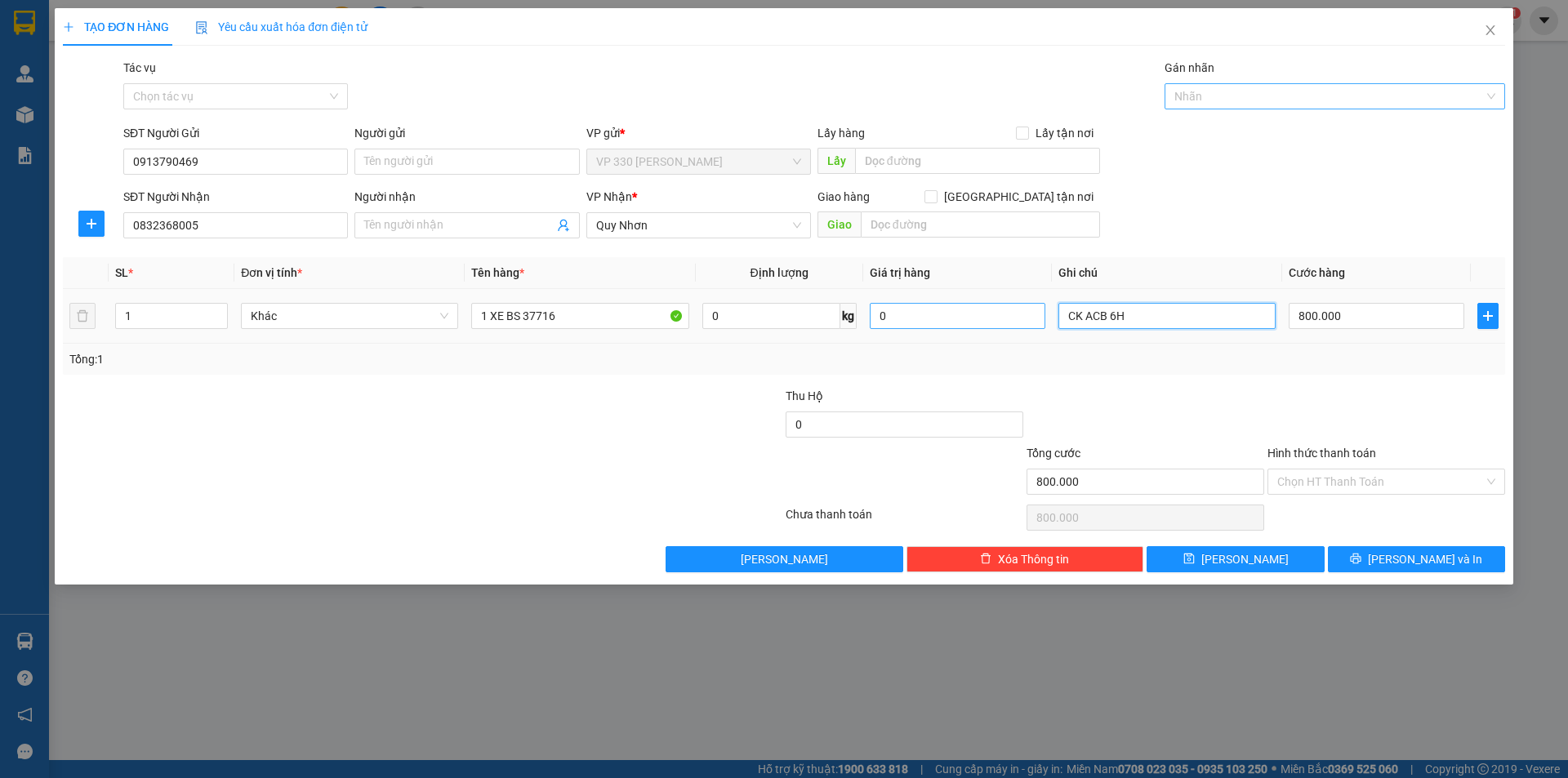
drag, startPoint x: 1141, startPoint y: 315, endPoint x: 1012, endPoint y: 315, distance: 129.0
click at [1012, 315] on tr "1 Khác 1 XE BS 37716 0 kg 0 CK ACB 6H 800.000" at bounding box center [783, 316] width 1442 height 55
click at [1306, 450] on label "Hình thức thanh toán" at bounding box center [1322, 453] width 109 height 13
click at [1306, 469] on input "Hình thức thanh toán" at bounding box center [1380, 481] width 207 height 24
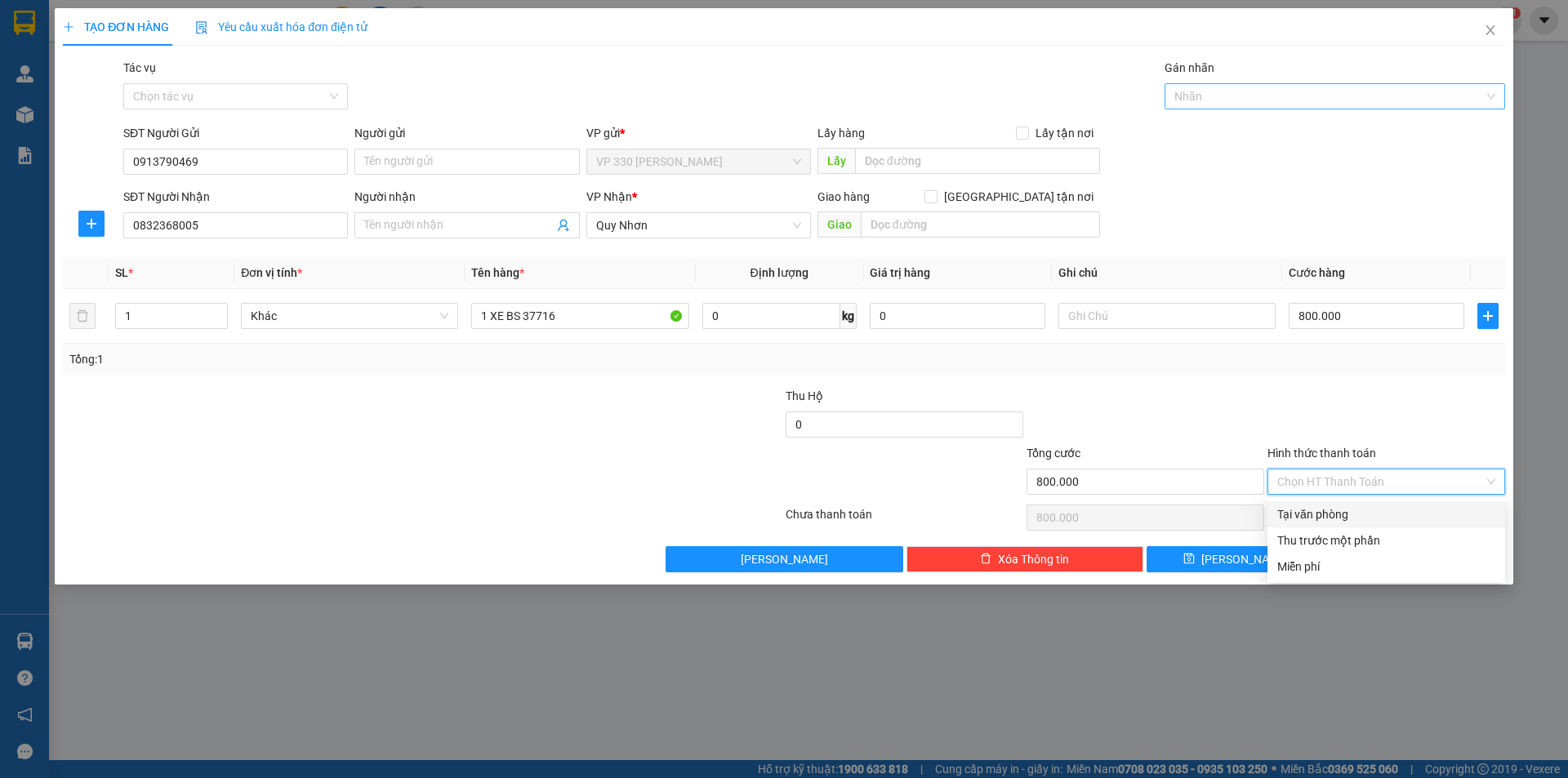
click at [1292, 511] on div "Tại văn phòng" at bounding box center [1386, 514] width 218 height 18
type input "0"
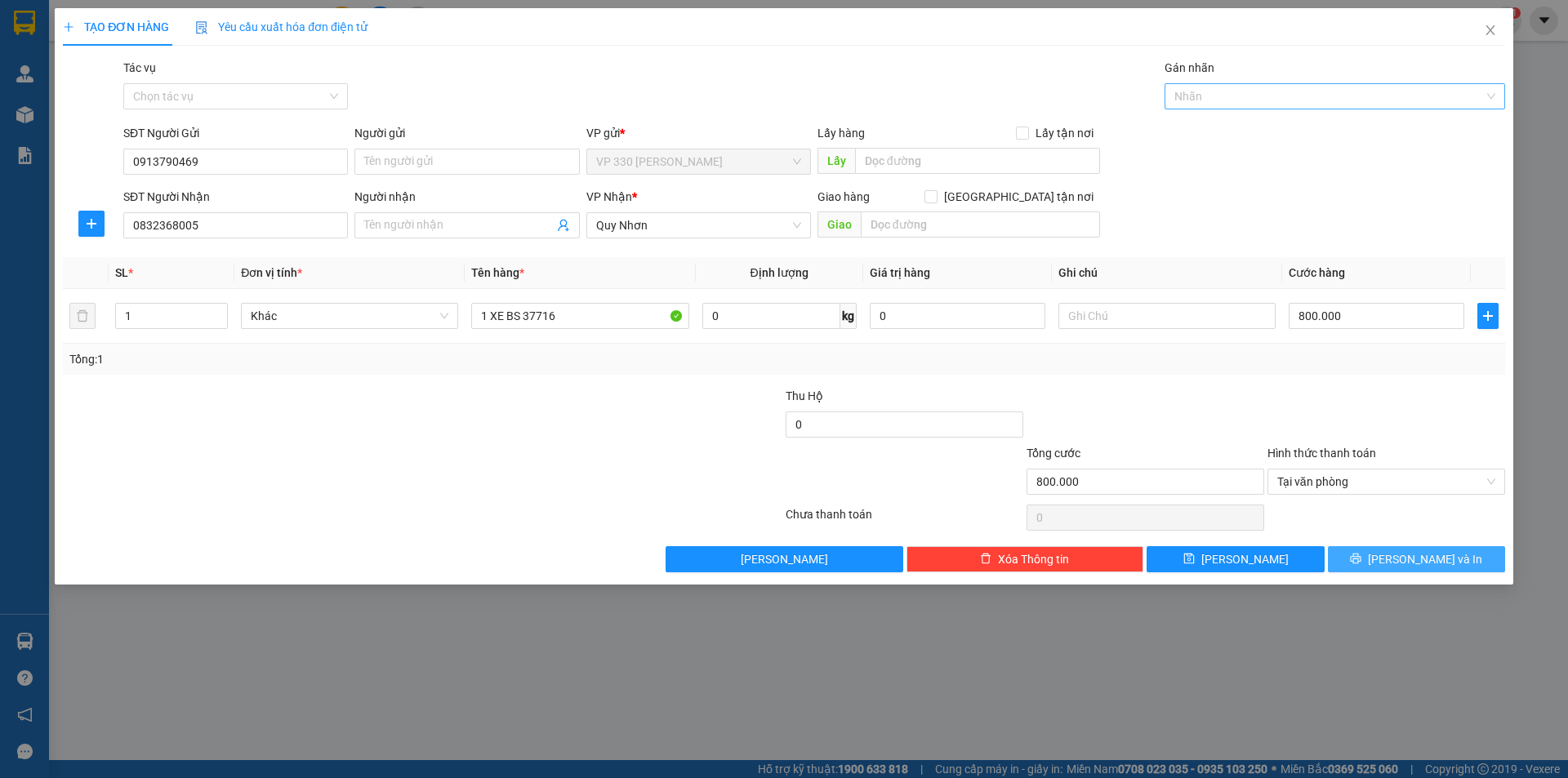
click at [1402, 554] on button "[PERSON_NAME] và In" at bounding box center [1416, 559] width 177 height 26
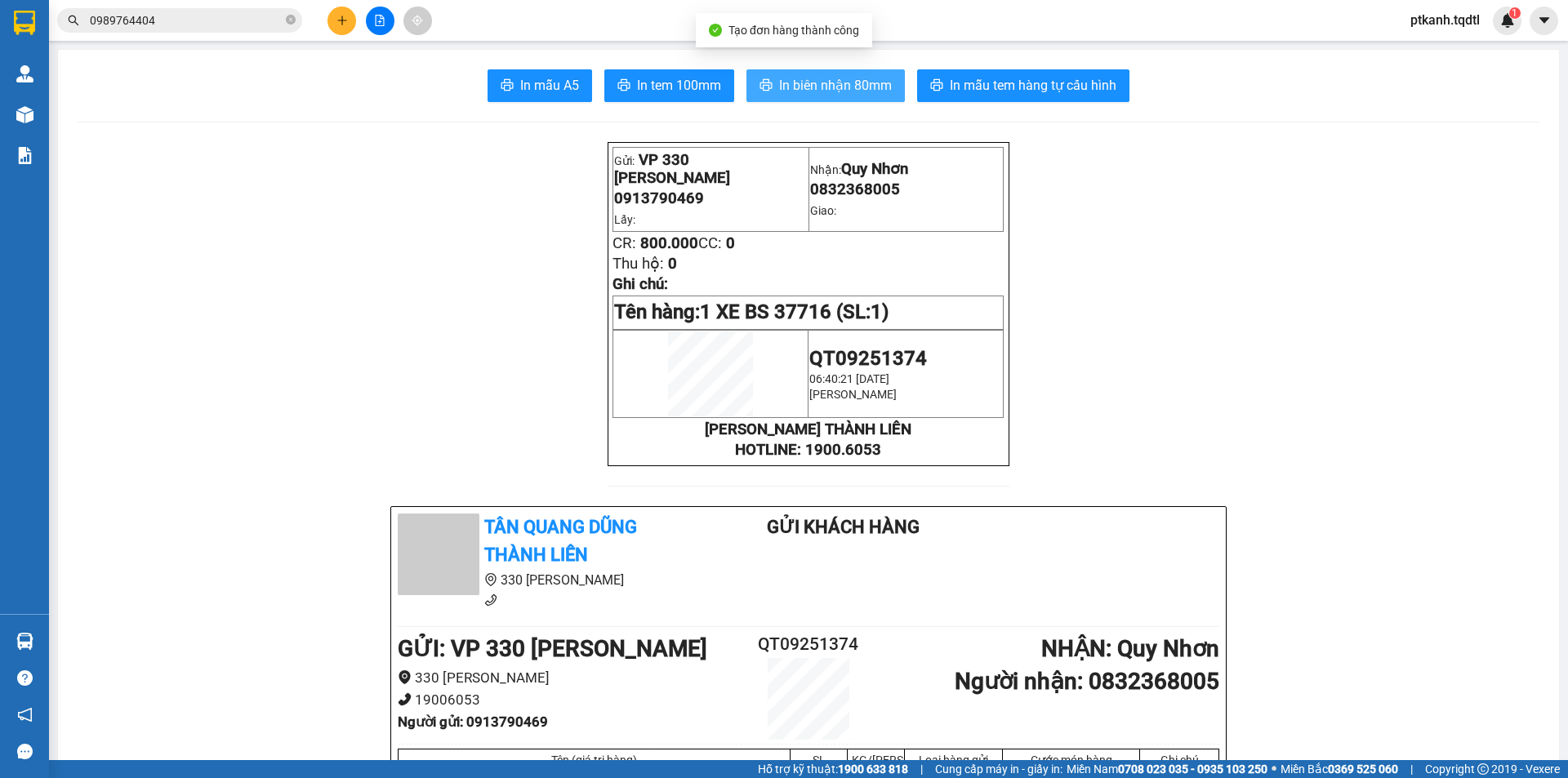
click at [787, 88] on span "In biên nhận 80mm" at bounding box center [835, 85] width 113 height 20
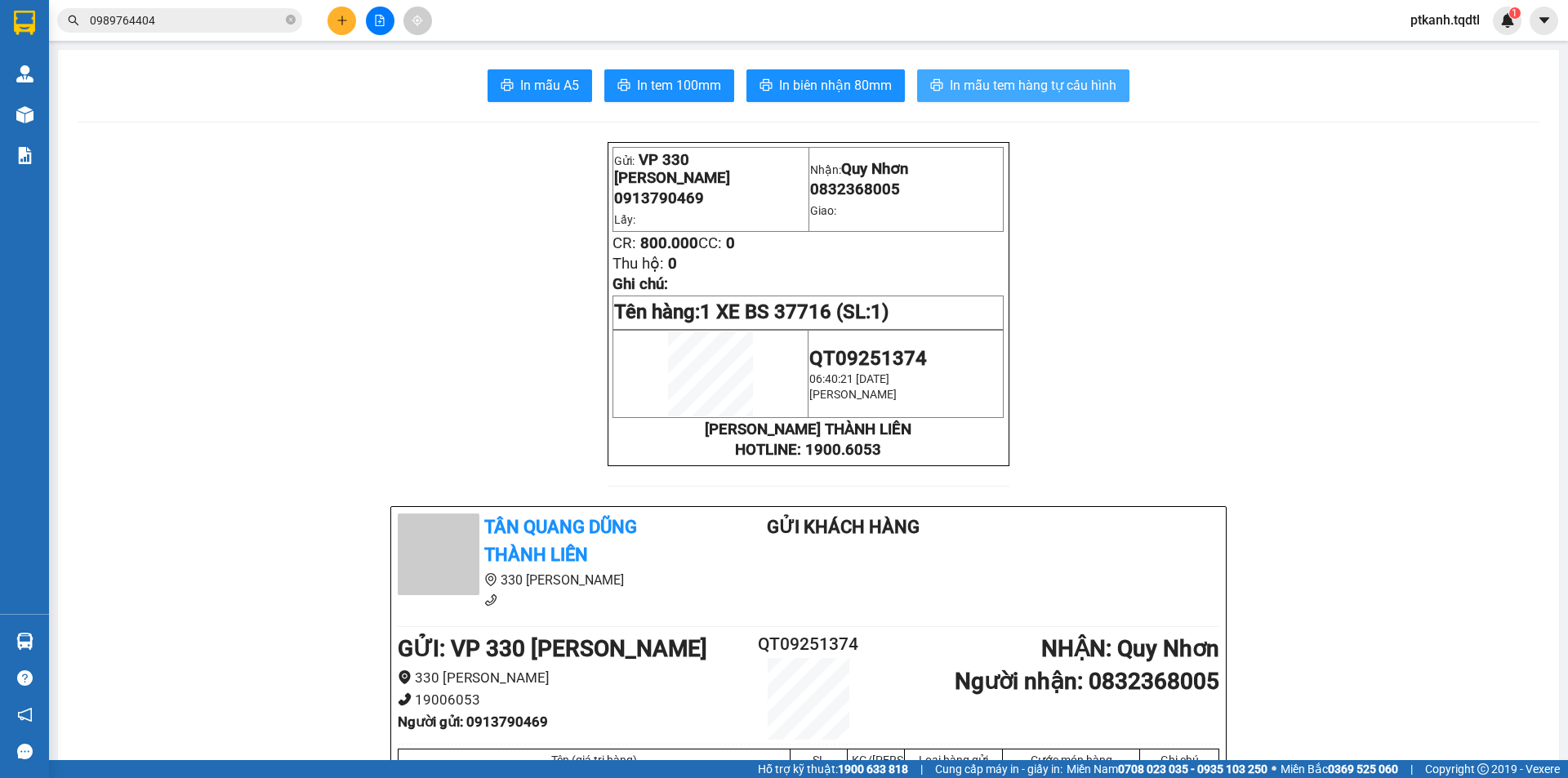
click at [1028, 92] on span "In mẫu tem hàng tự cấu hình" at bounding box center [1032, 85] width 166 height 20
click at [338, 21] on icon "plus" at bounding box center [342, 20] width 12 height 12
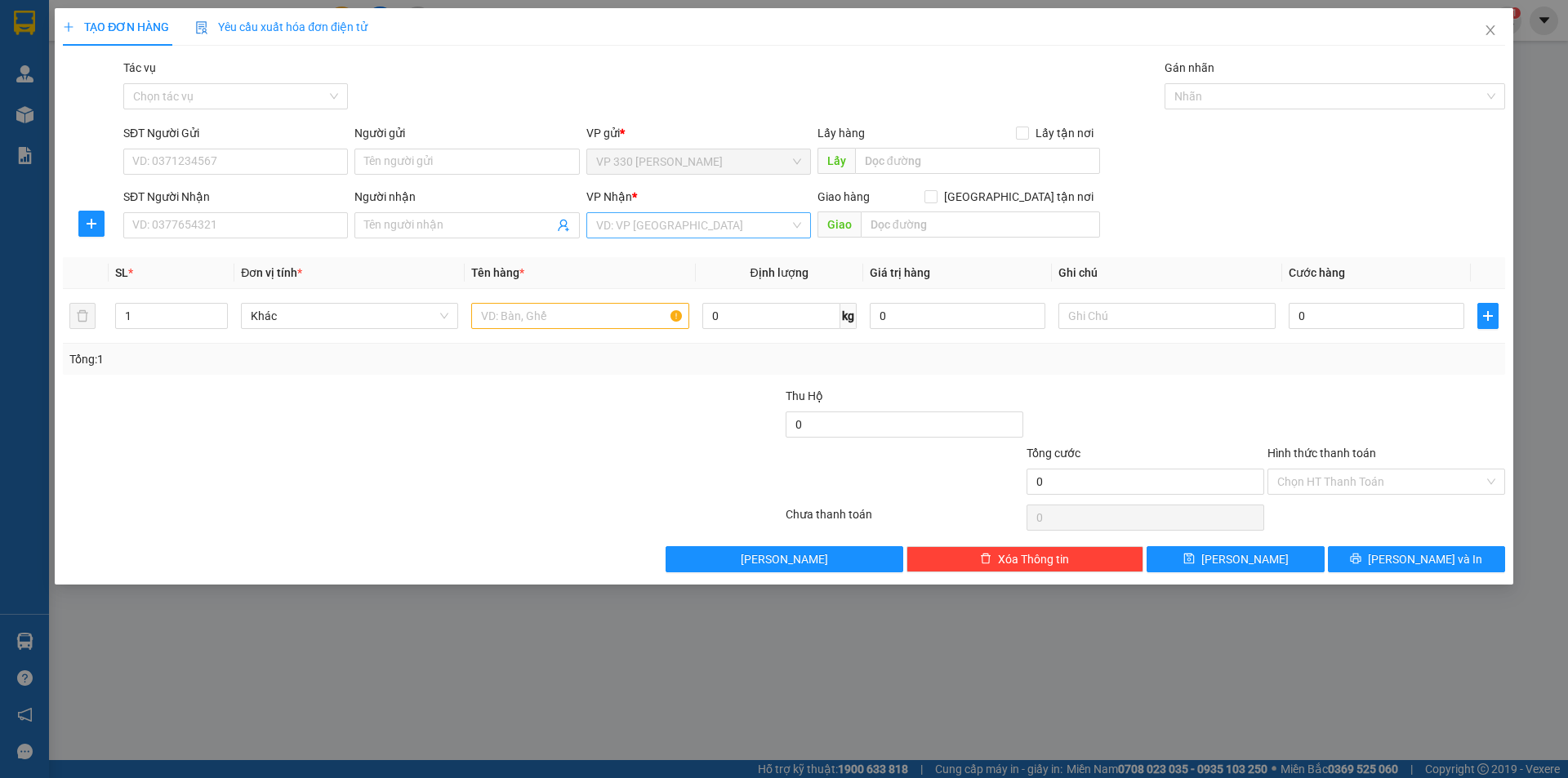
click at [708, 223] on input "search" at bounding box center [693, 225] width 193 height 24
type input "PHAN"
click at [649, 285] on div "[PERSON_NAME]" at bounding box center [698, 284] width 205 height 18
click at [197, 164] on input "SĐT Người Gửi" at bounding box center [235, 162] width 224 height 26
type input "0976248519"
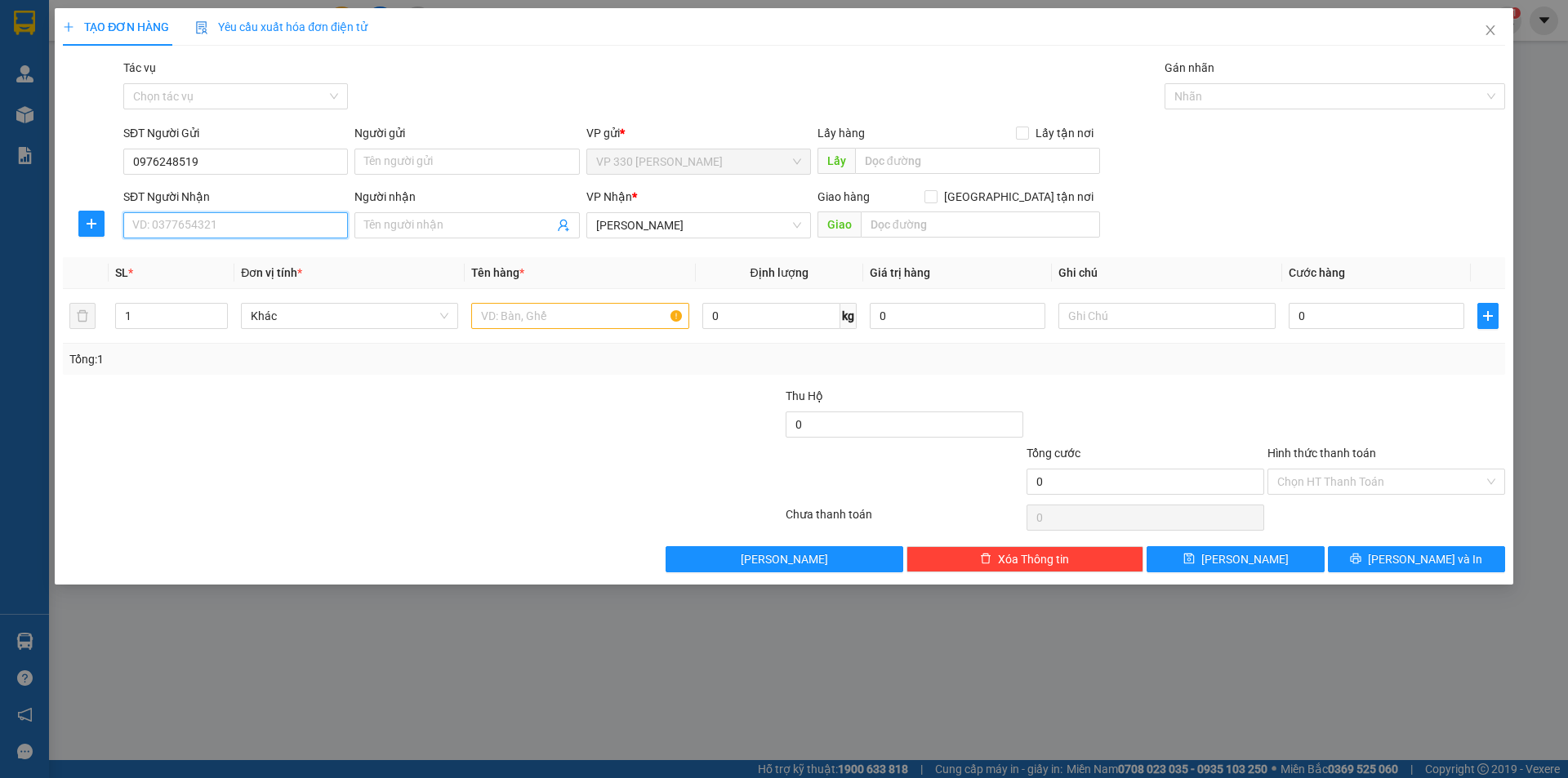
click at [196, 224] on input "SĐT Người Nhận" at bounding box center [235, 225] width 224 height 26
type input "0376691079"
click at [959, 224] on input "text" at bounding box center [980, 224] width 240 height 26
type input "BX"
click at [499, 316] on input "text" at bounding box center [580, 315] width 217 height 26
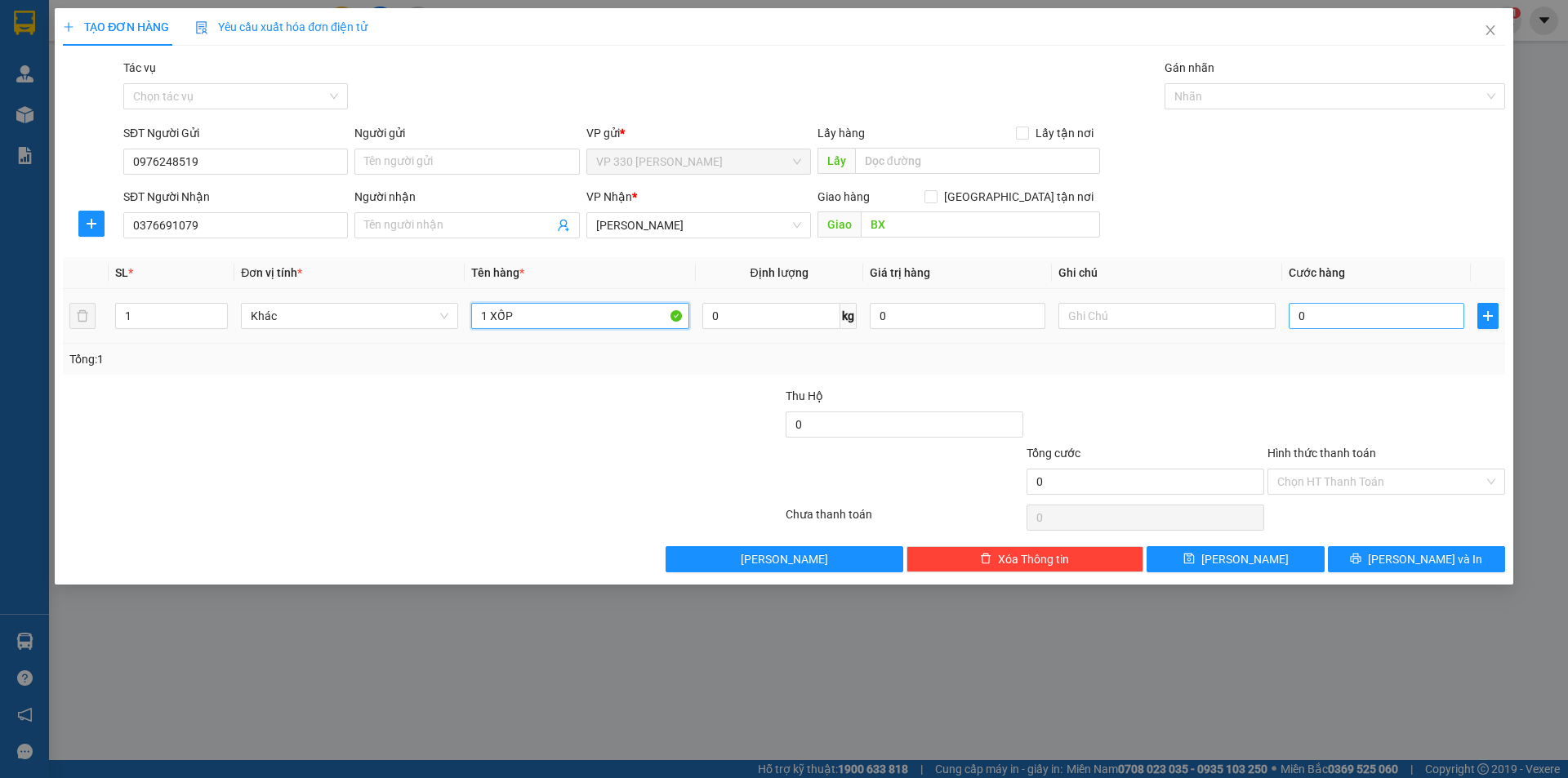
type input "1 XỐP"
click at [1331, 317] on input "0" at bounding box center [1377, 315] width 176 height 26
type input "1"
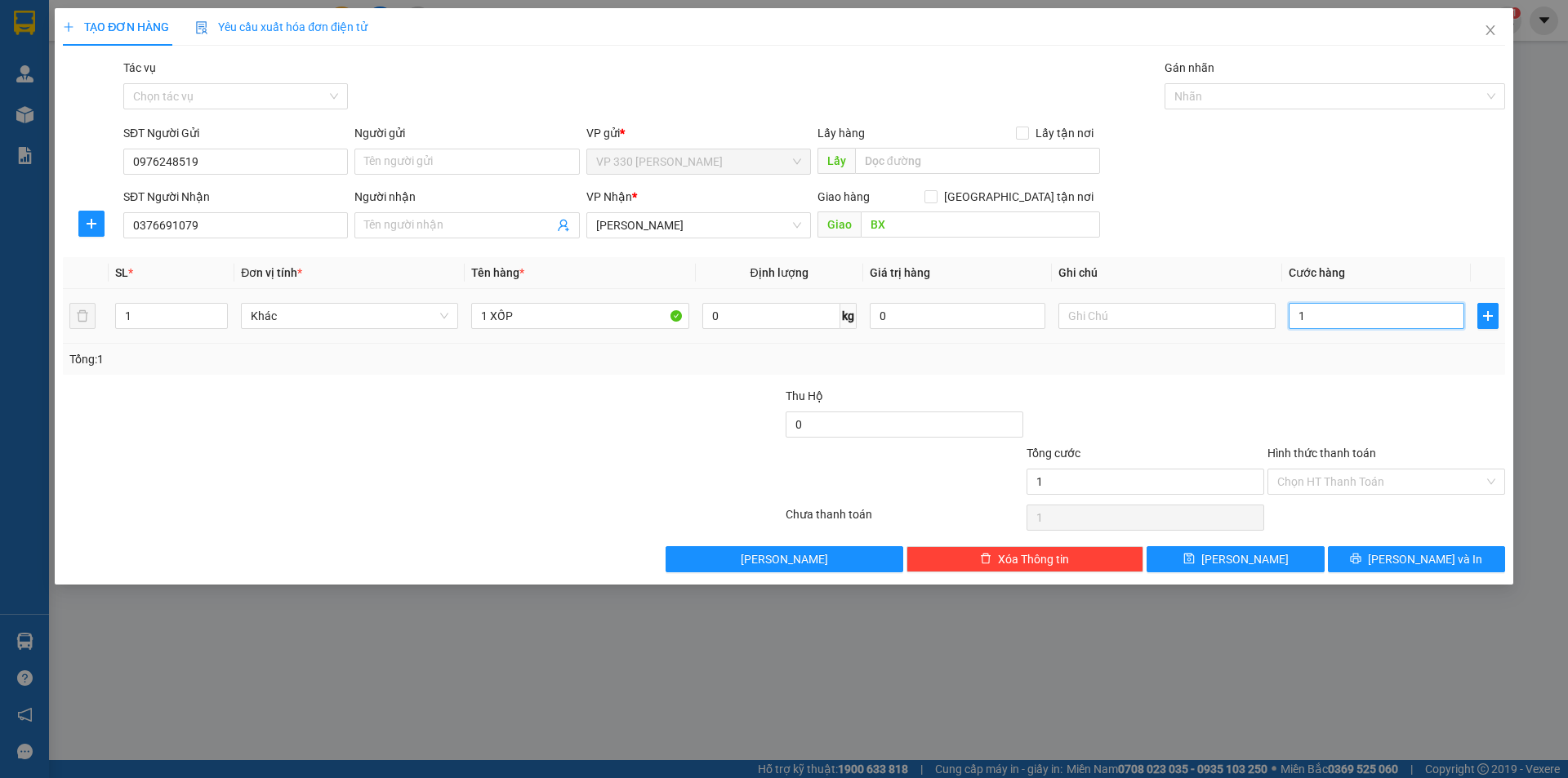
type input "15"
type input "150"
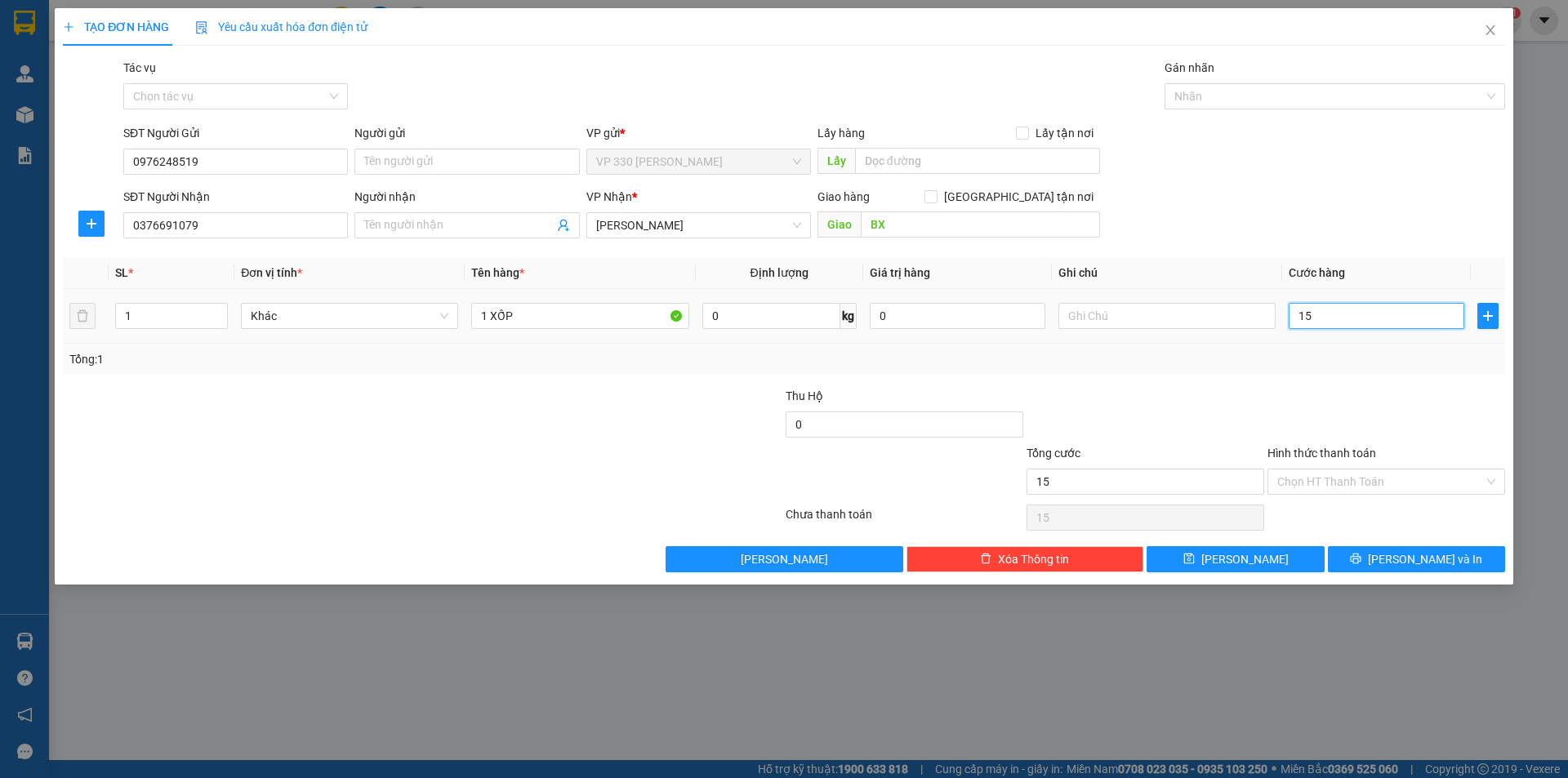
type input "150"
type input "1.500"
type input "15.000"
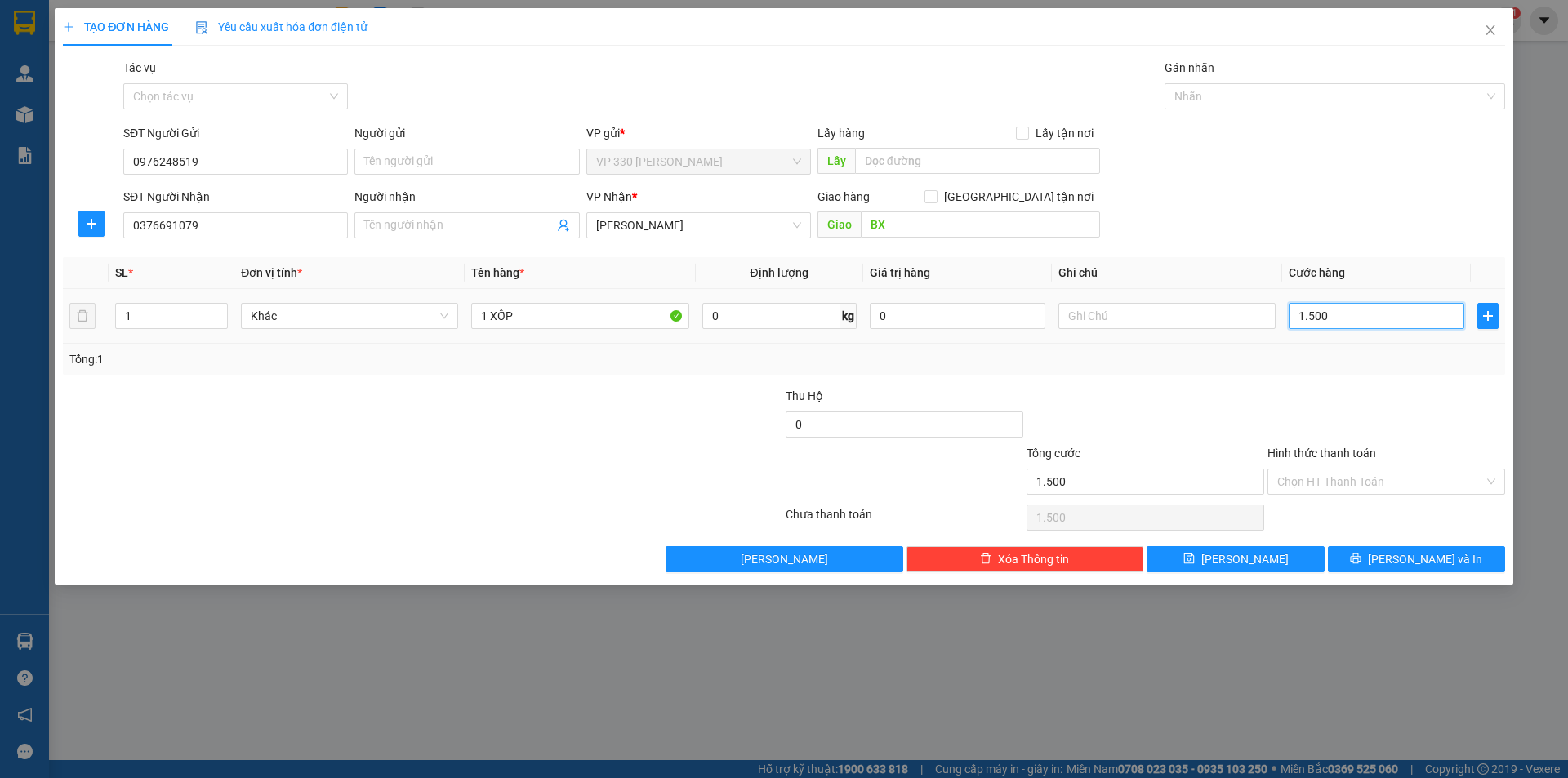
type input "15.000"
type input "150.000"
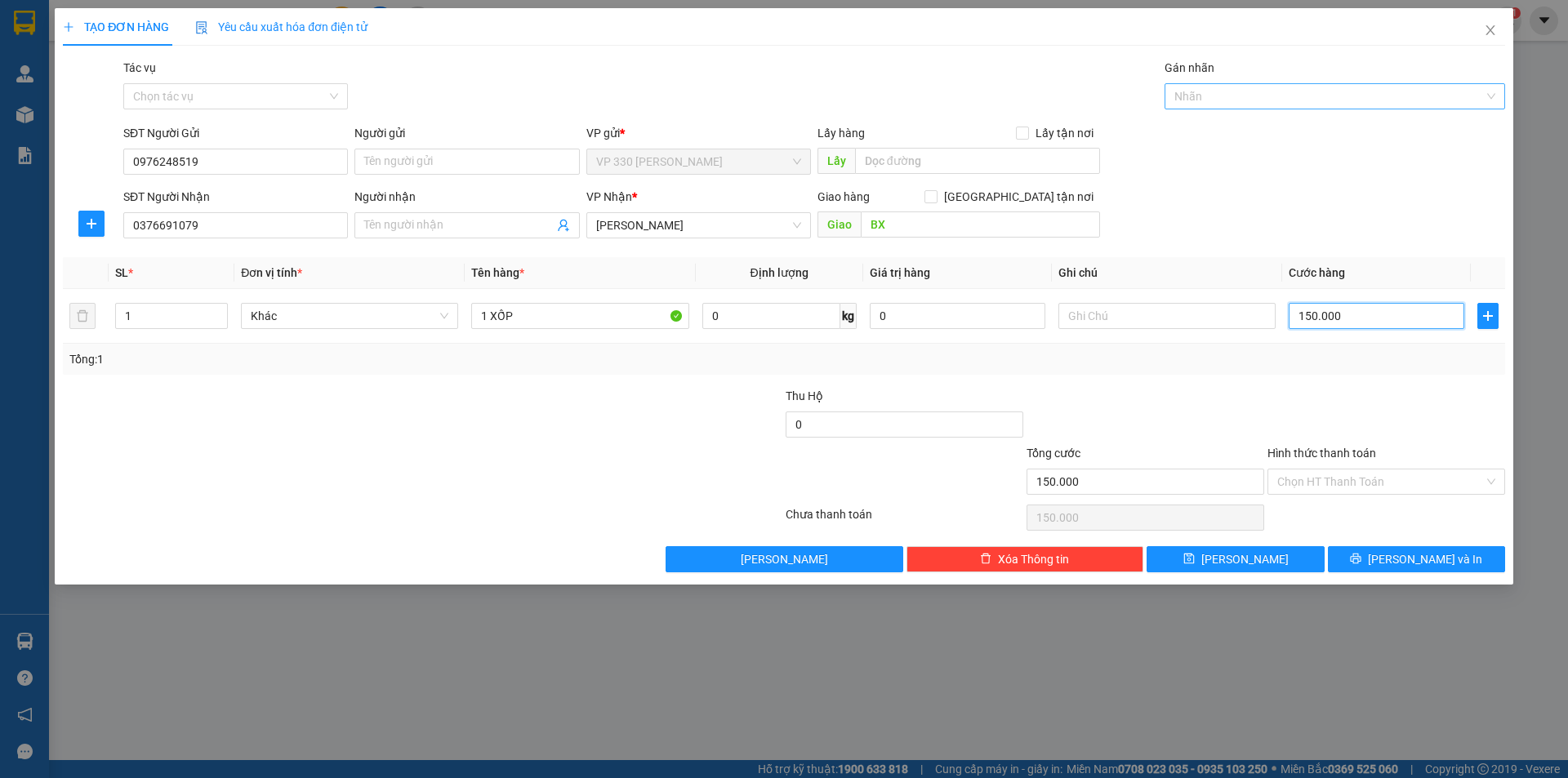
click at [1241, 99] on div at bounding box center [1327, 96] width 316 height 19
type input "150.000"
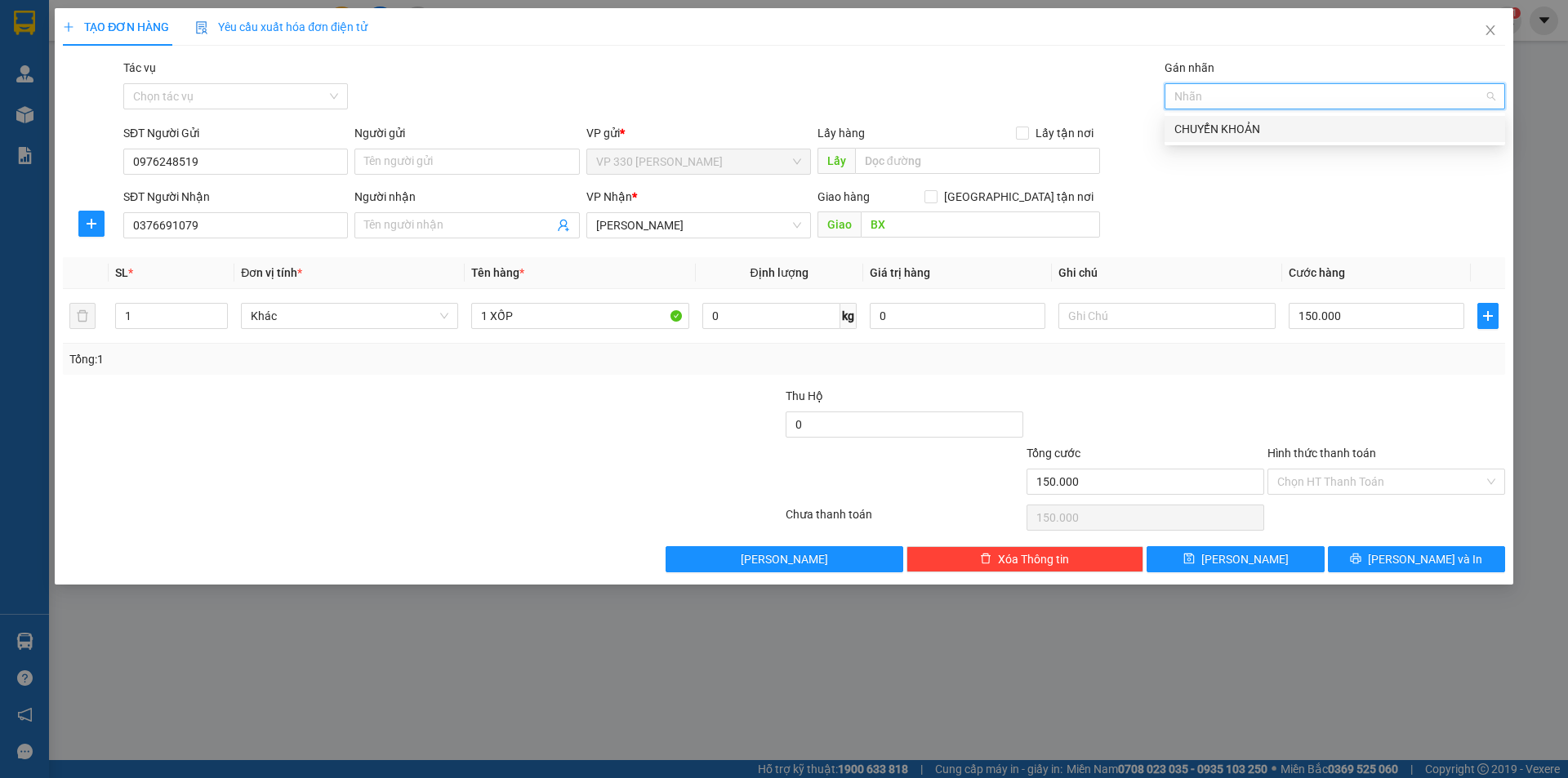
click at [1230, 126] on div "CHUYỂN KHOẢN" at bounding box center [1335, 129] width 321 height 18
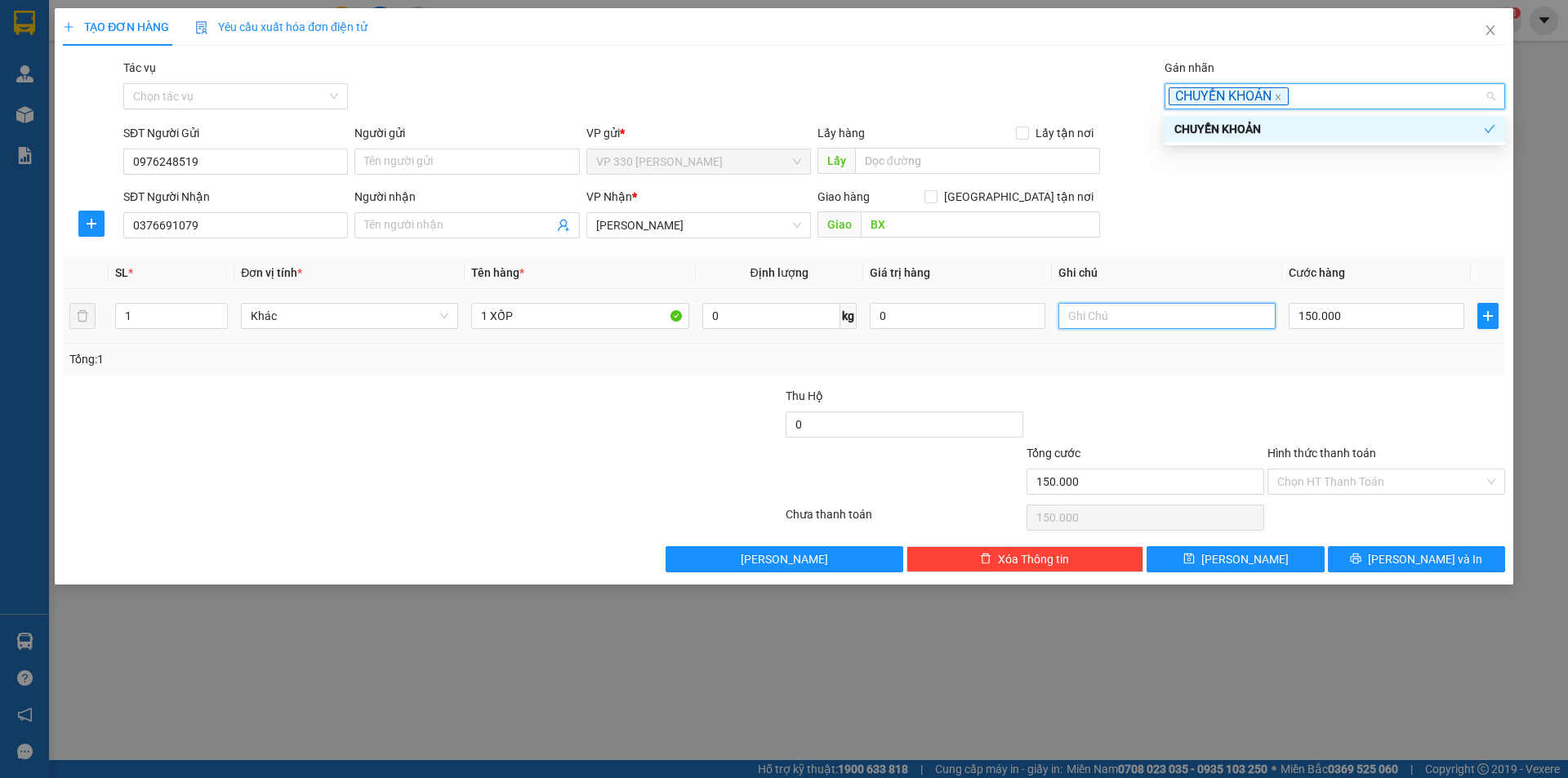
click at [1089, 316] on input "text" at bounding box center [1167, 315] width 217 height 26
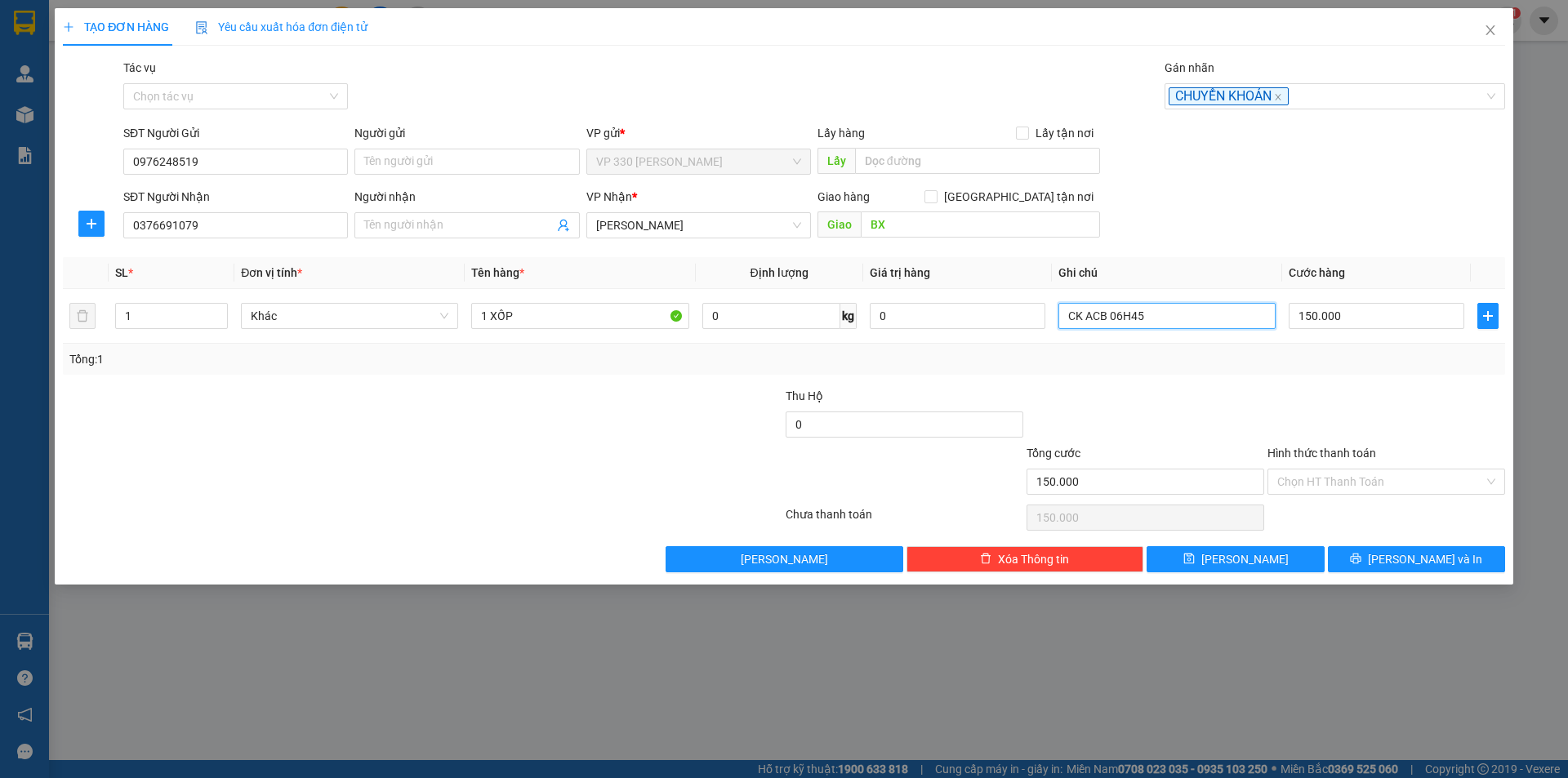
type input "CK ACB 06H45"
click at [1328, 451] on label "Hình thức thanh toán" at bounding box center [1322, 453] width 109 height 13
click at [1328, 469] on input "Hình thức thanh toán" at bounding box center [1380, 481] width 207 height 24
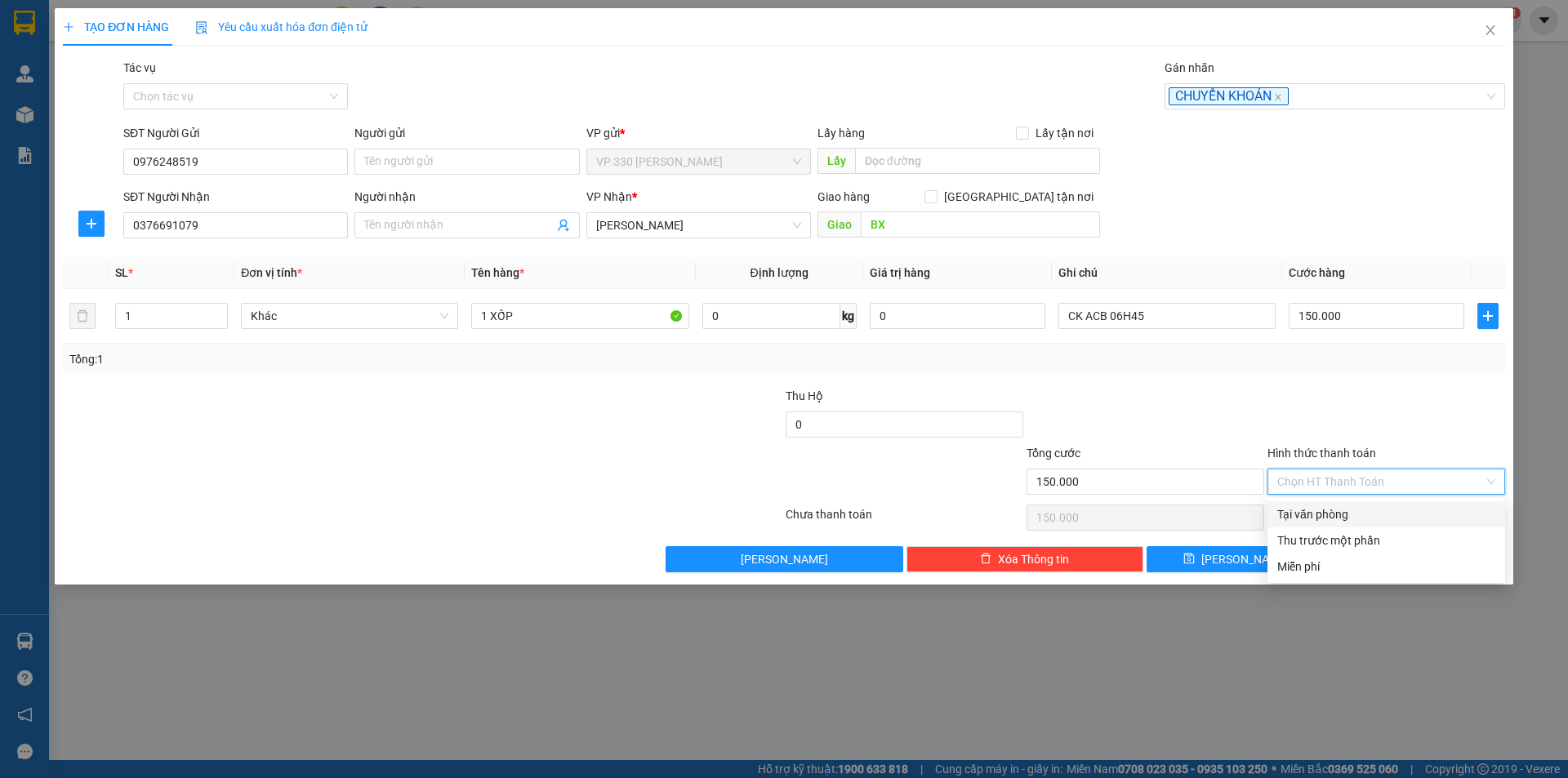
click at [1319, 517] on div "Tại văn phòng" at bounding box center [1386, 514] width 218 height 18
type input "0"
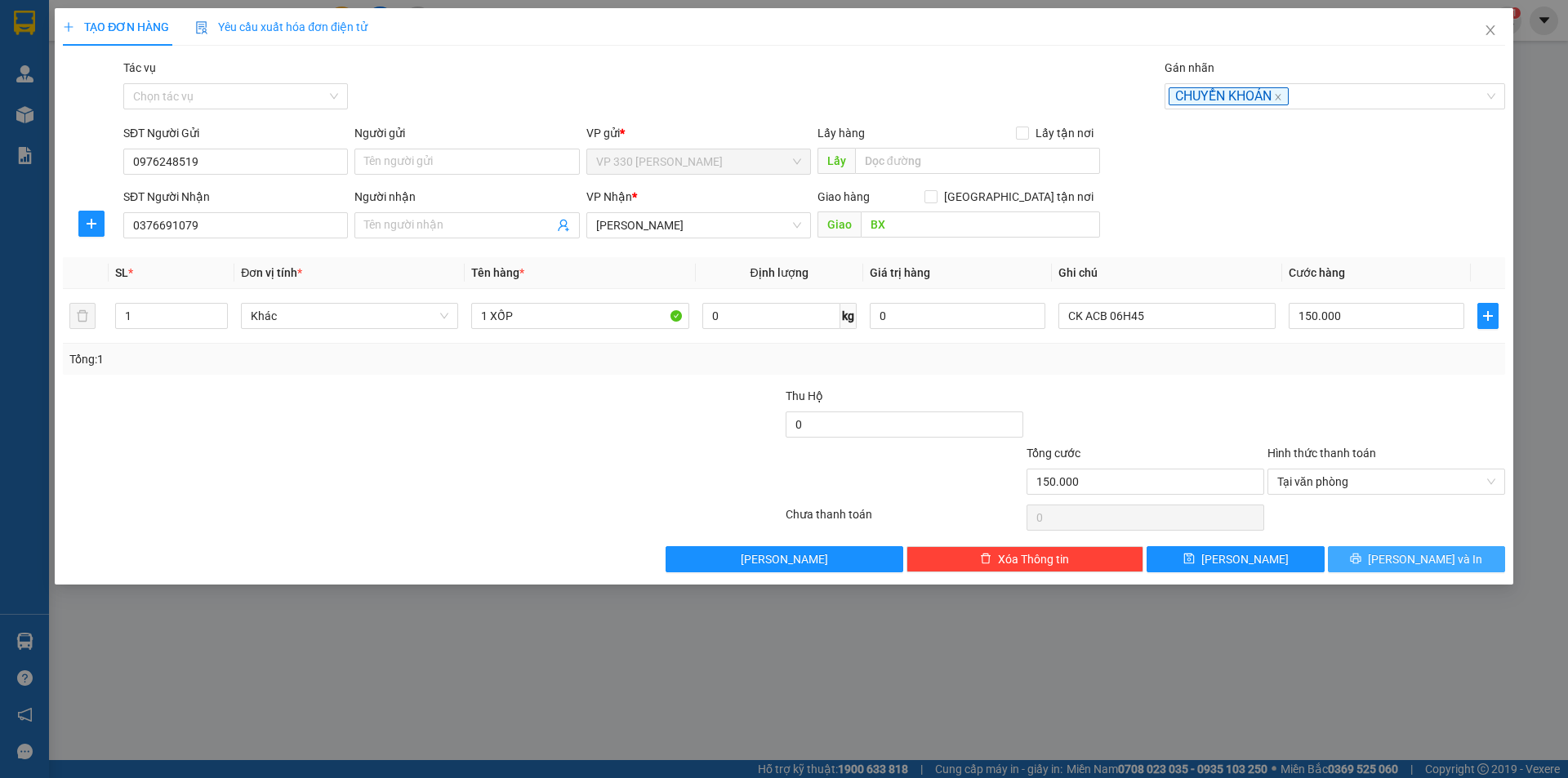
click at [1420, 562] on span "[PERSON_NAME] và In" at bounding box center [1425, 559] width 114 height 18
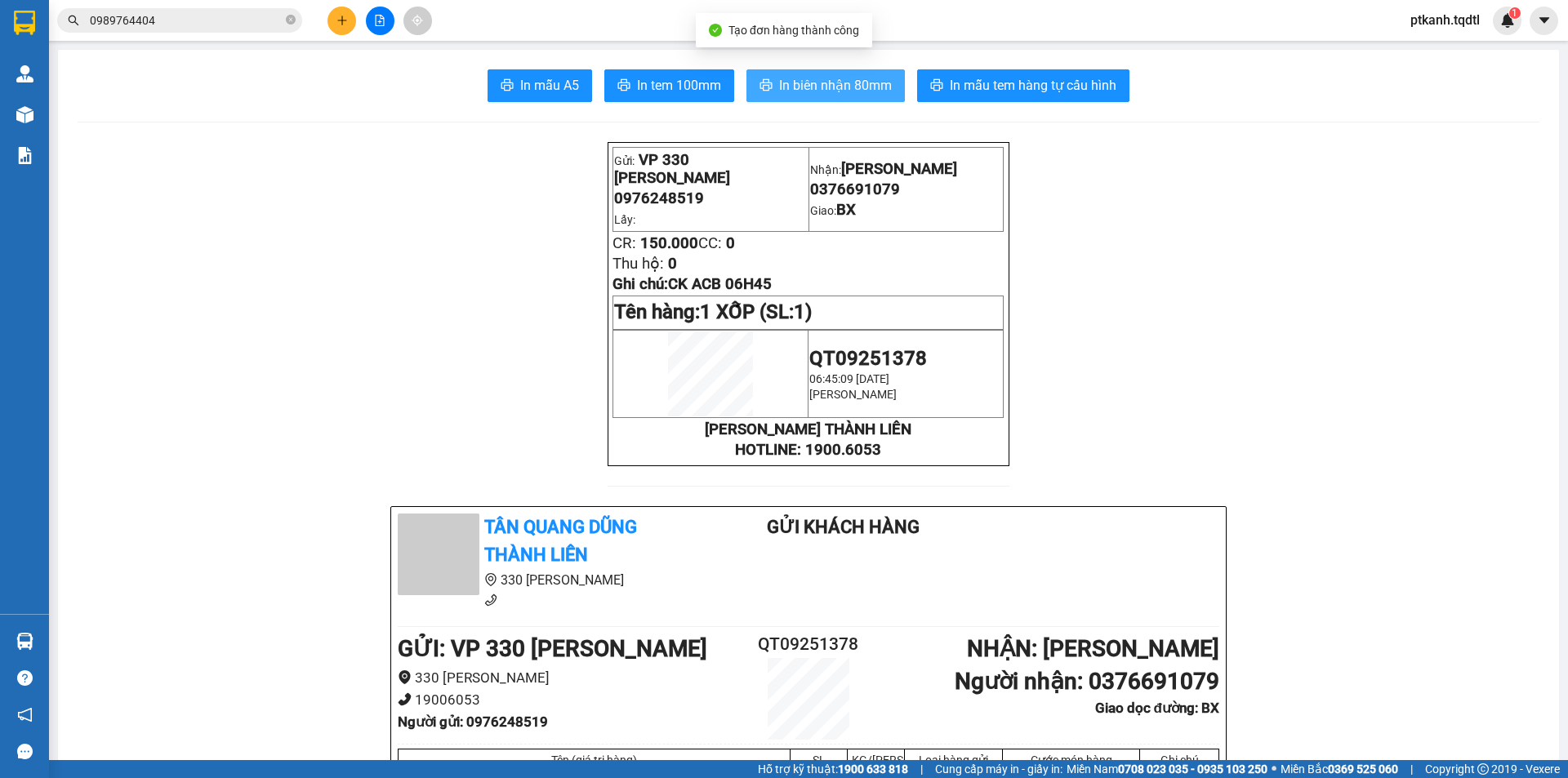
click at [846, 87] on span "In biên nhận 80mm" at bounding box center [835, 85] width 113 height 20
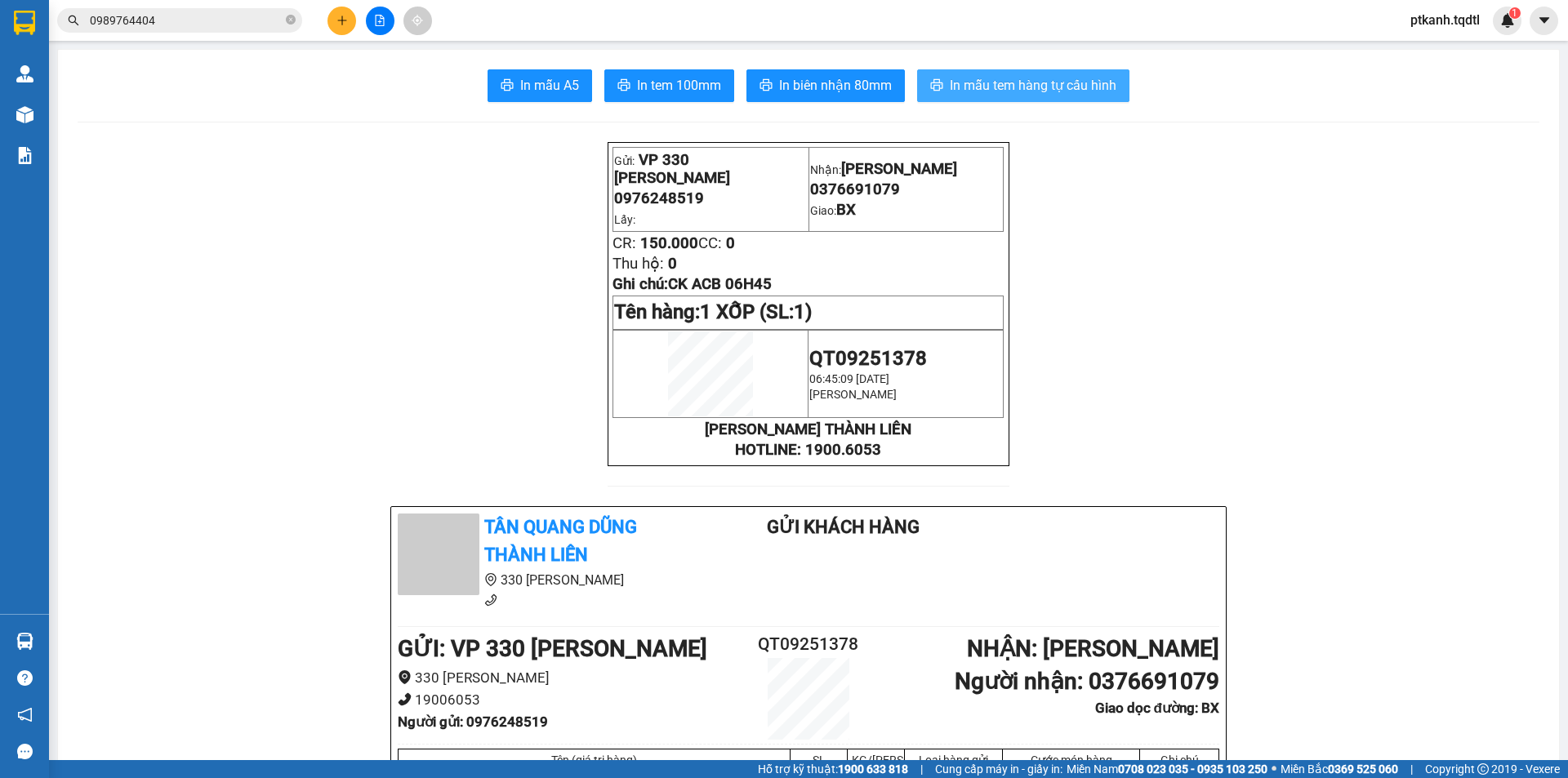
click at [990, 83] on span "In mẫu tem hàng tự cấu hình" at bounding box center [1032, 85] width 166 height 20
click at [378, 24] on icon "file-add" at bounding box center [380, 20] width 12 height 12
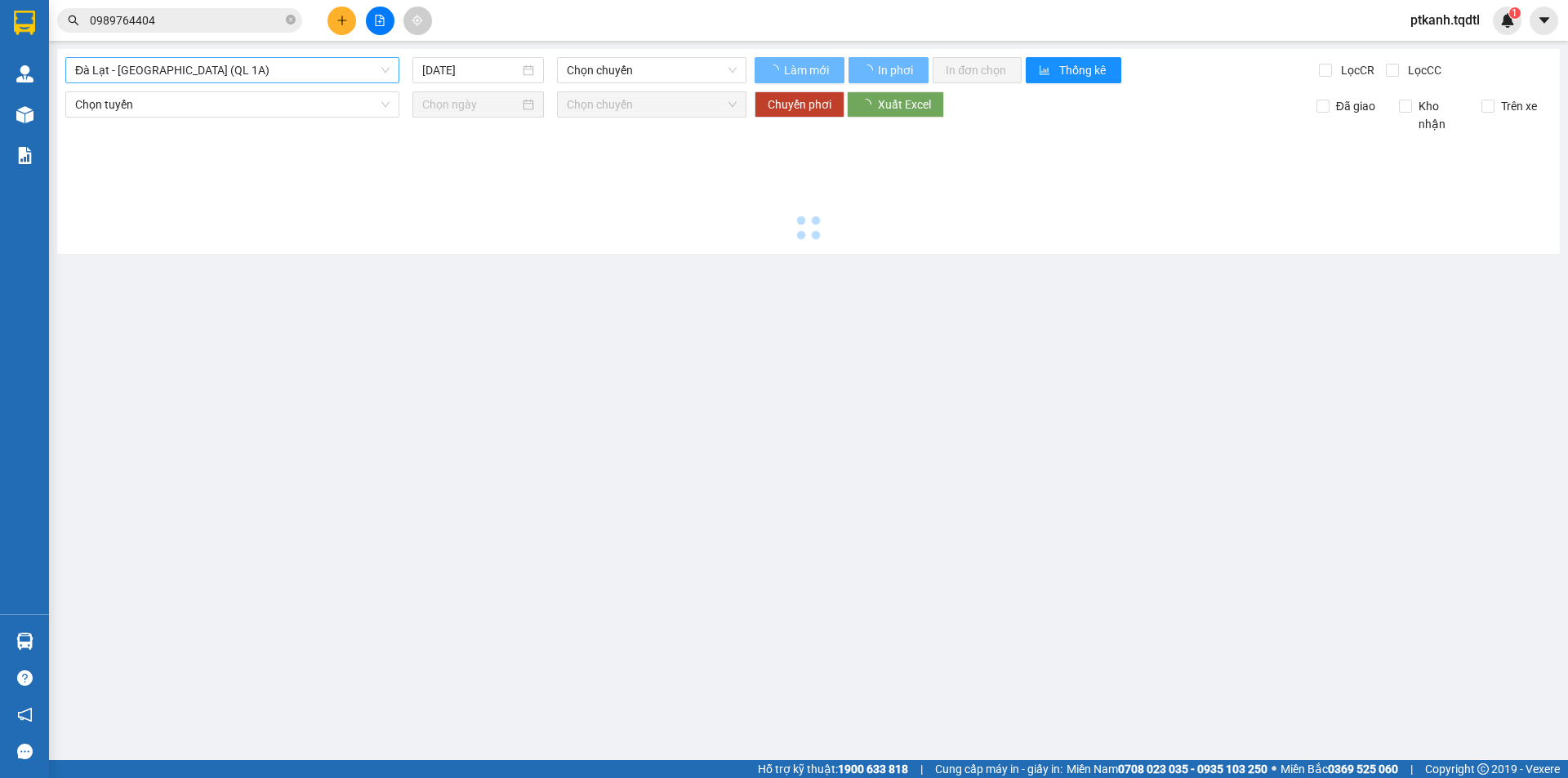
type input "[DATE]"
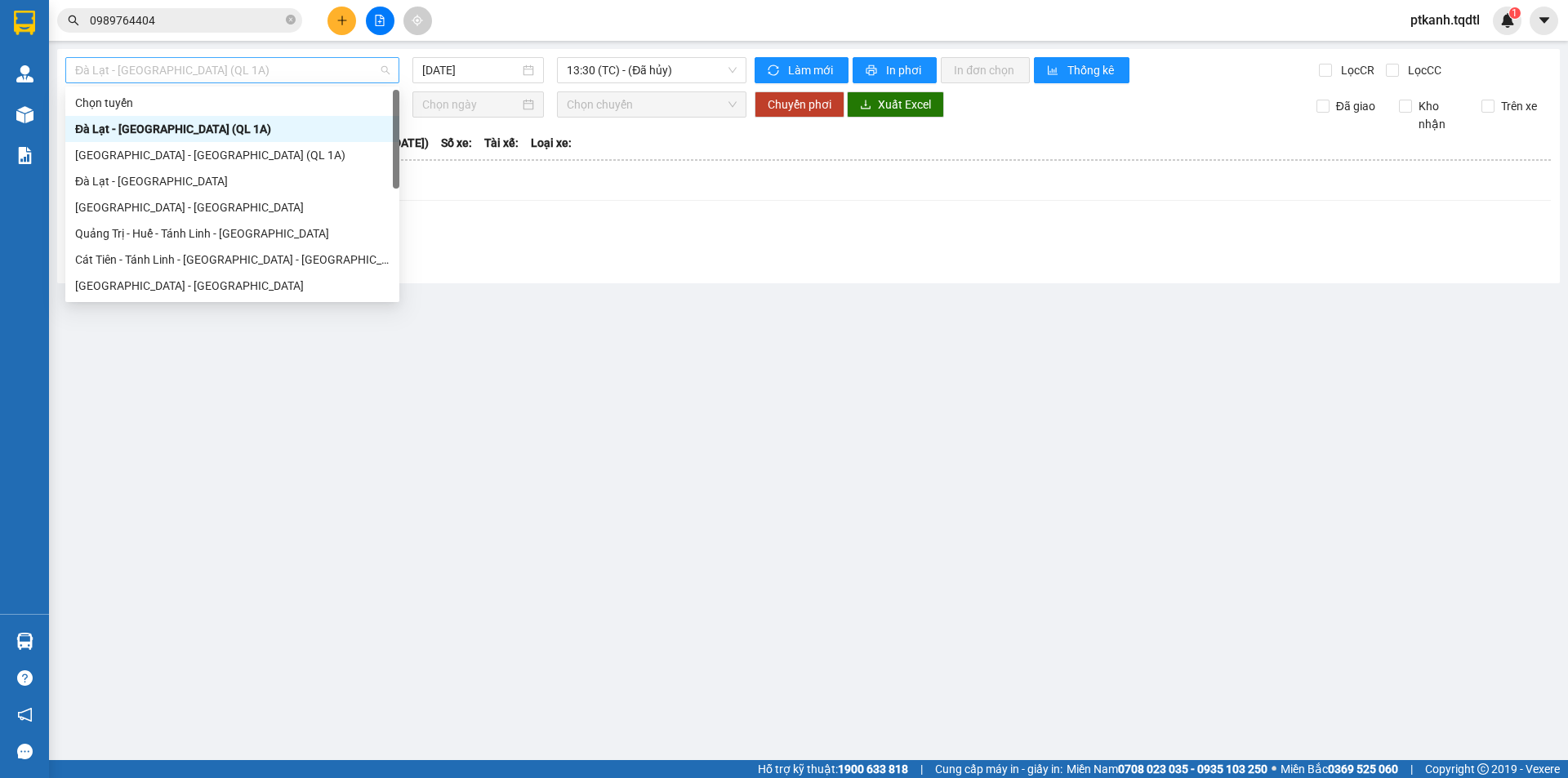
click at [383, 65] on span "Đà Lạt - [GEOGRAPHIC_DATA] (QL 1A)" at bounding box center [232, 69] width 315 height 24
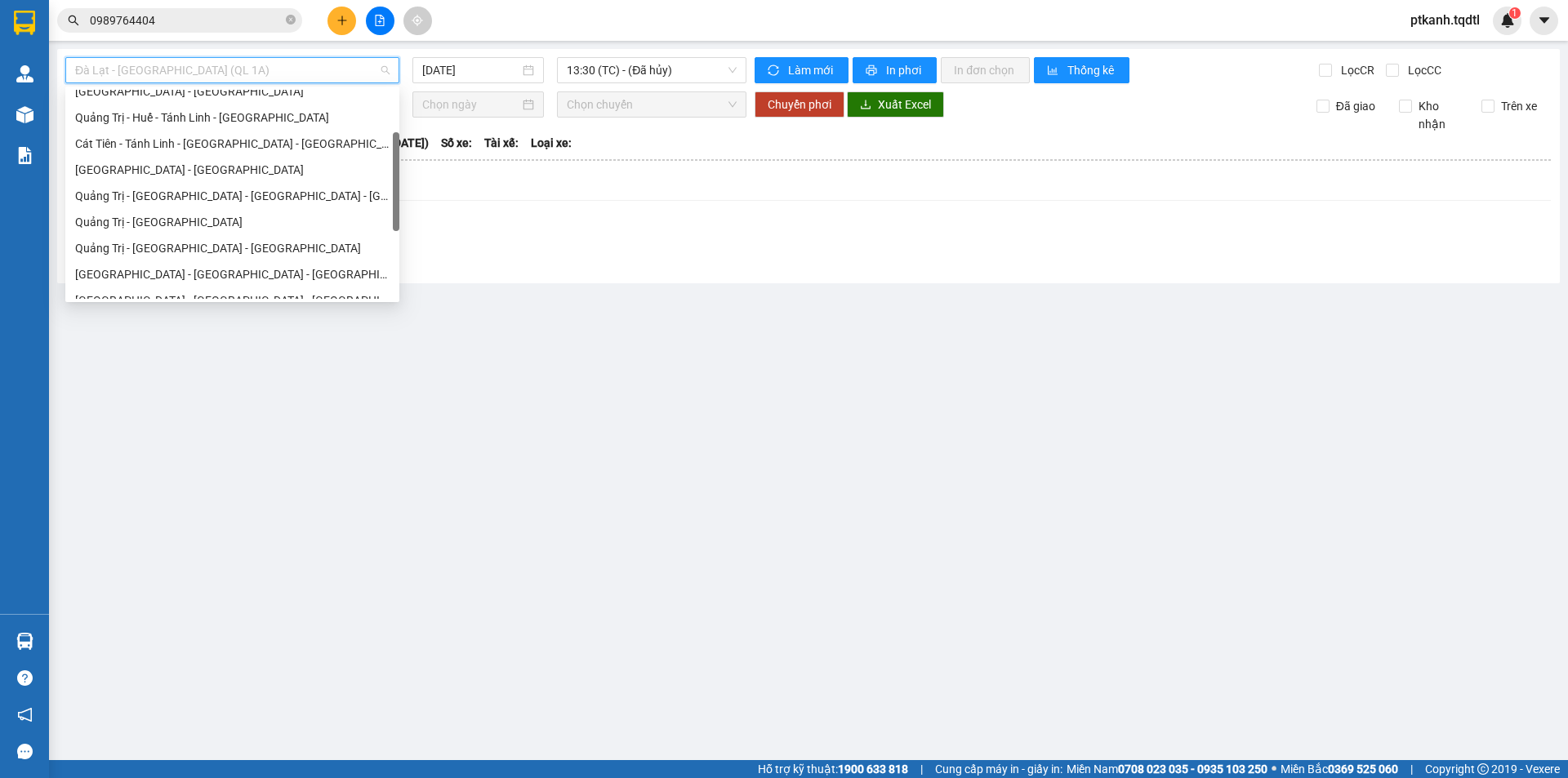
drag, startPoint x: 395, startPoint y: 148, endPoint x: 392, endPoint y: 192, distance: 44.1
click at [393, 192] on div at bounding box center [395, 182] width 7 height 99
click at [204, 219] on div "Quảng Trị - [GEOGRAPHIC_DATA]" at bounding box center [232, 220] width 315 height 18
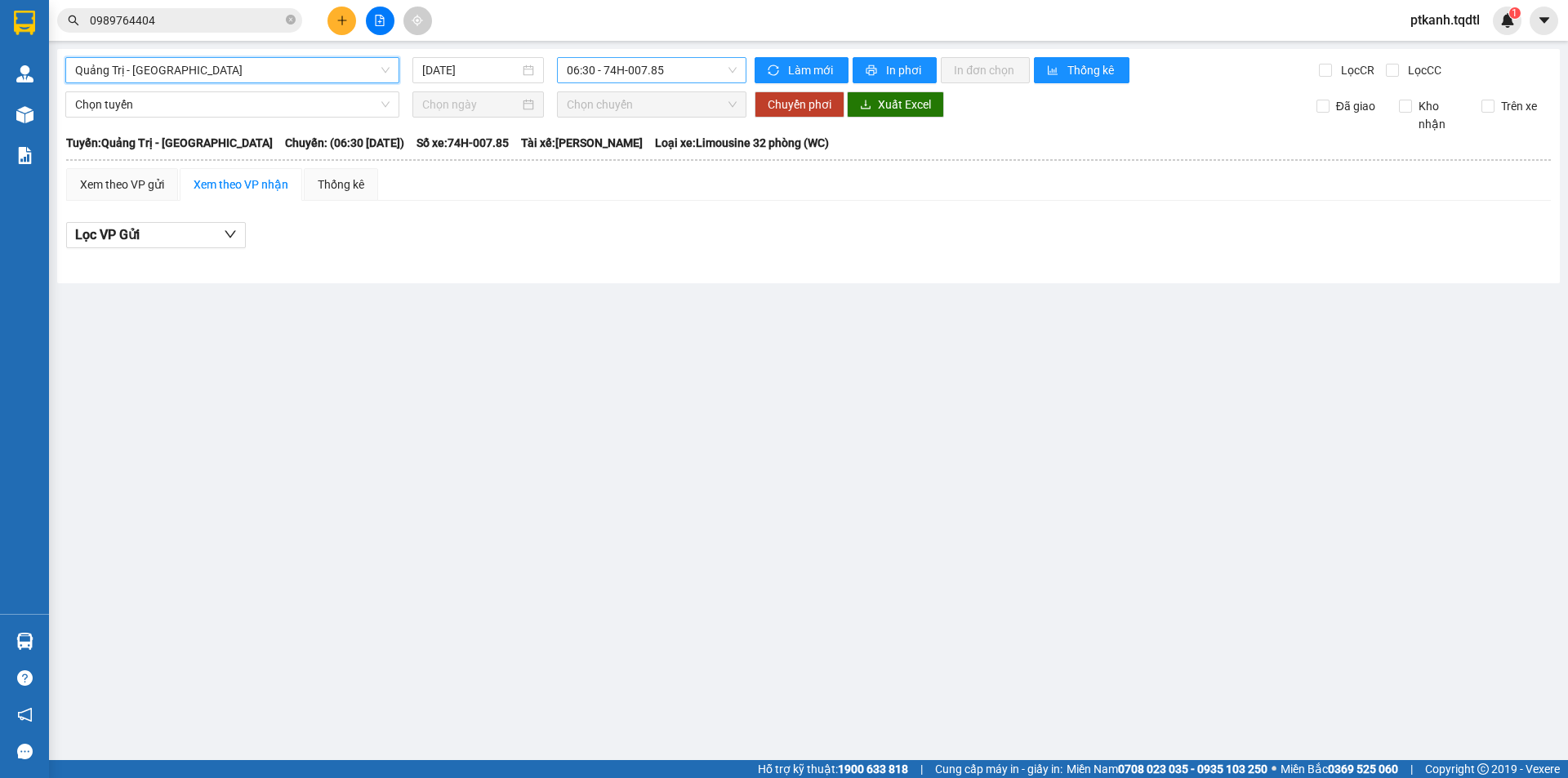
click at [698, 70] on span "06:30 - 74H-007.85" at bounding box center [651, 69] width 170 height 24
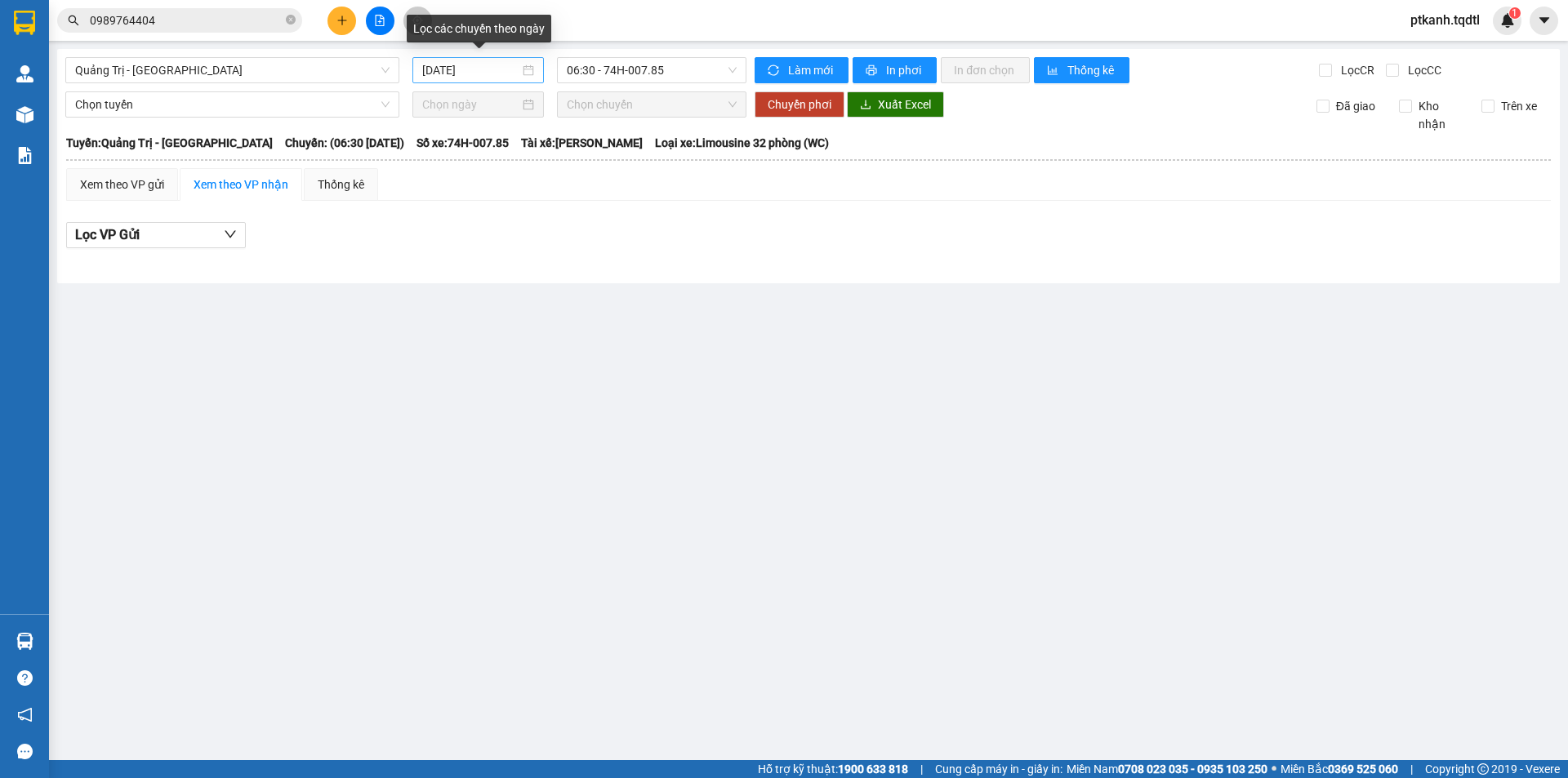
click at [531, 73] on div "[DATE]" at bounding box center [478, 70] width 112 height 18
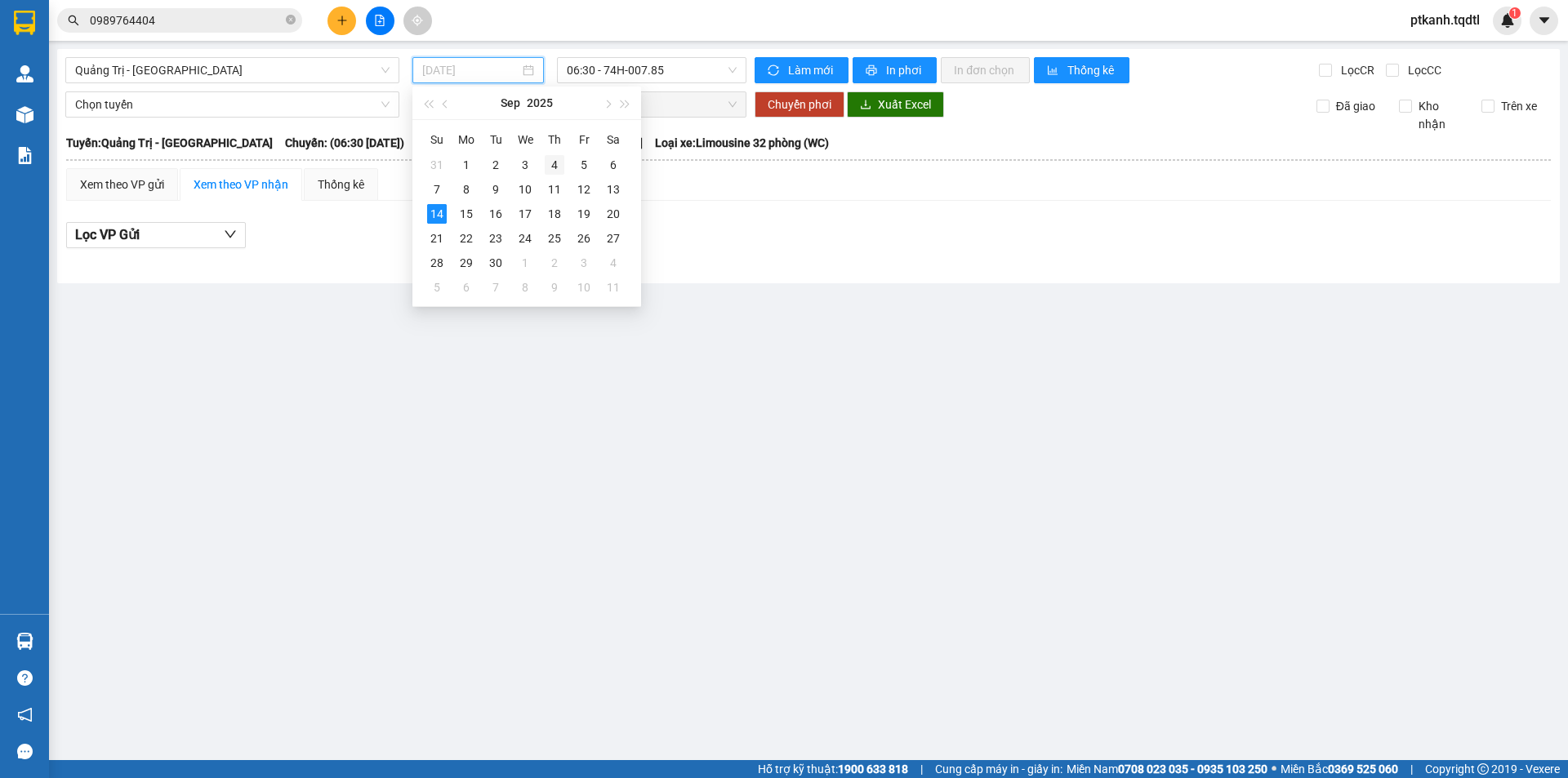
click at [559, 167] on div "4" at bounding box center [554, 164] width 19 height 19
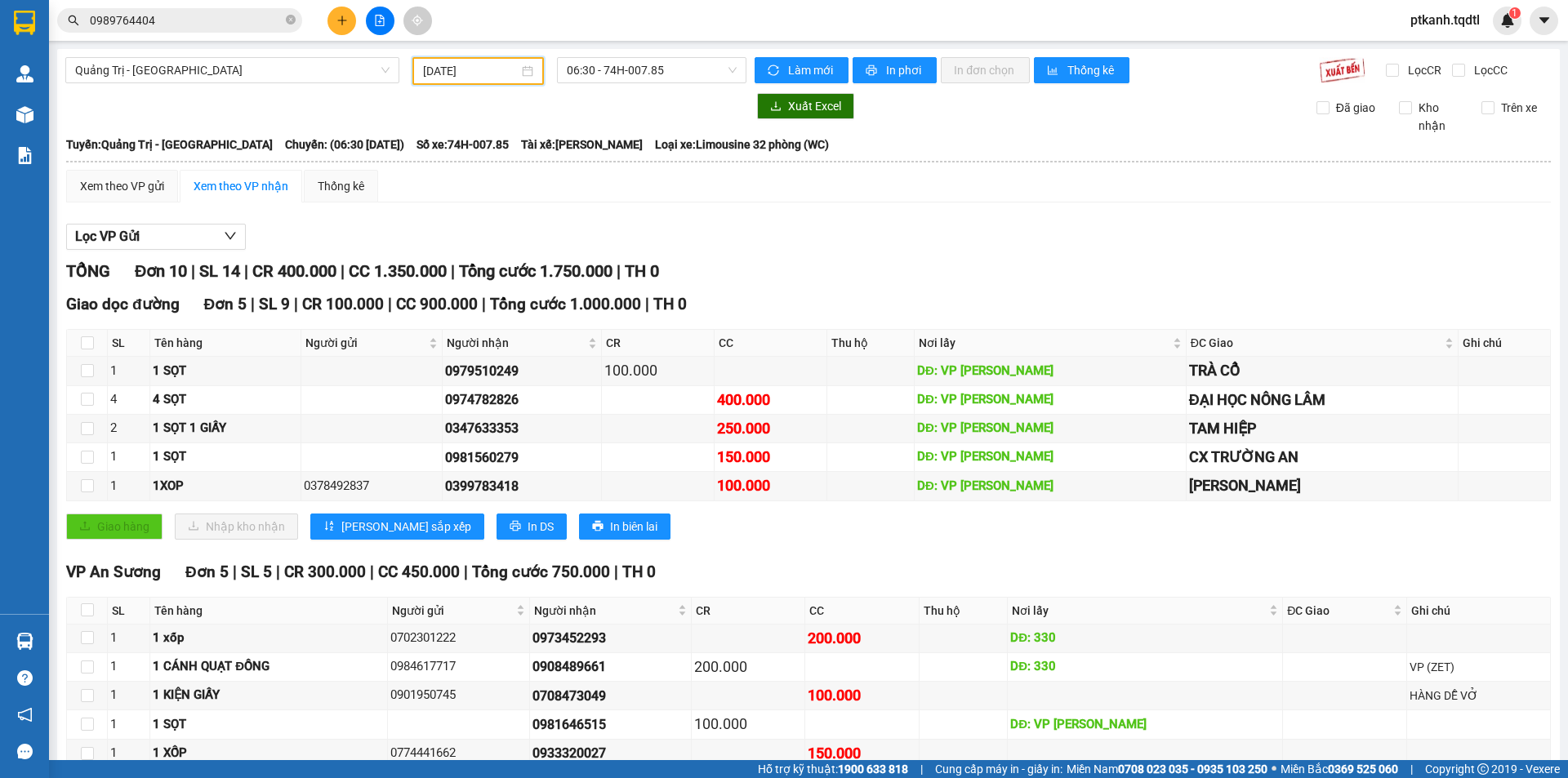
click at [524, 68] on div "[DATE]" at bounding box center [478, 71] width 111 height 18
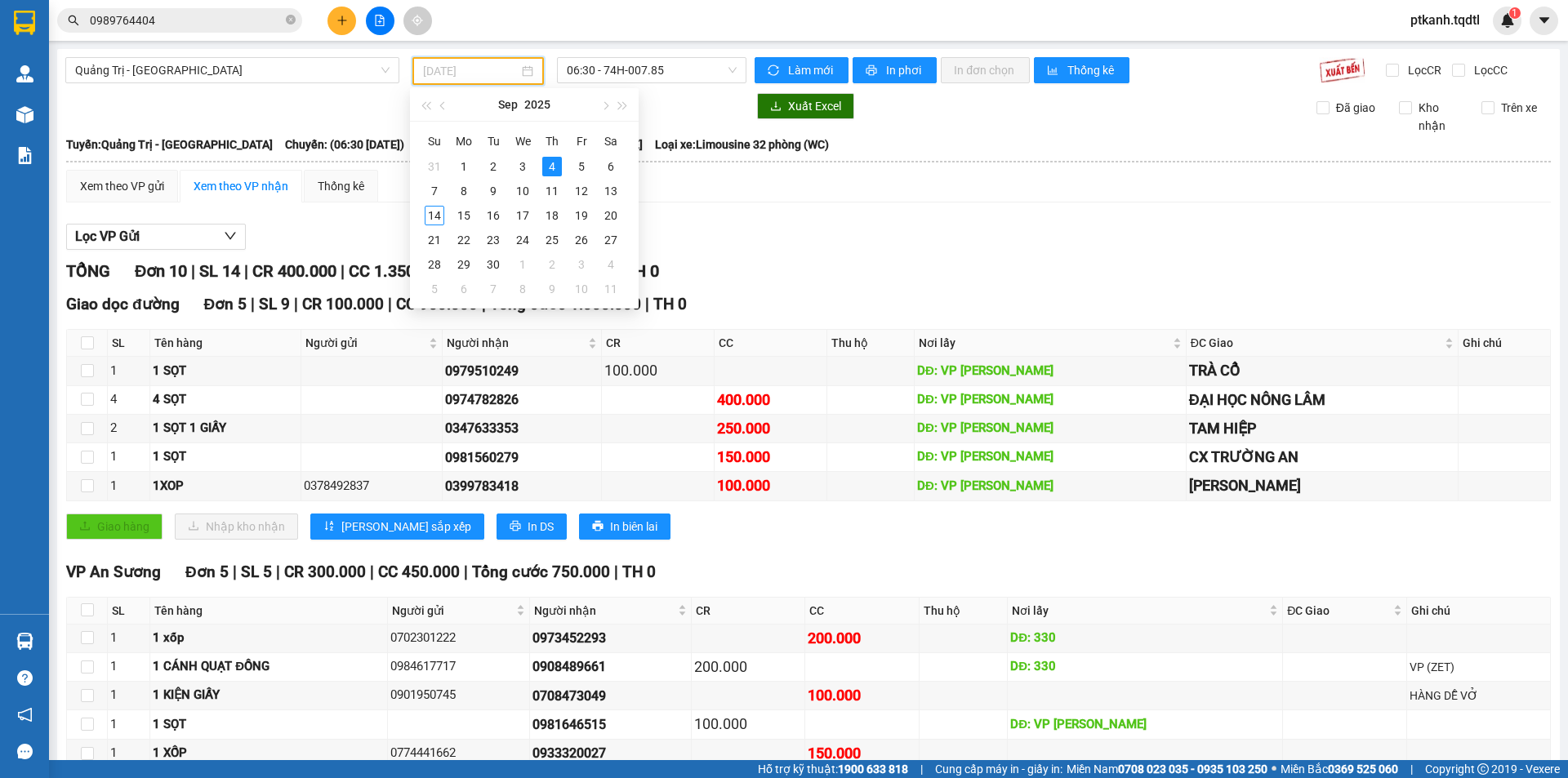
drag, startPoint x: 465, startPoint y: 166, endPoint x: 620, endPoint y: 118, distance: 162.3
click at [473, 163] on div "1" at bounding box center [464, 166] width 19 height 19
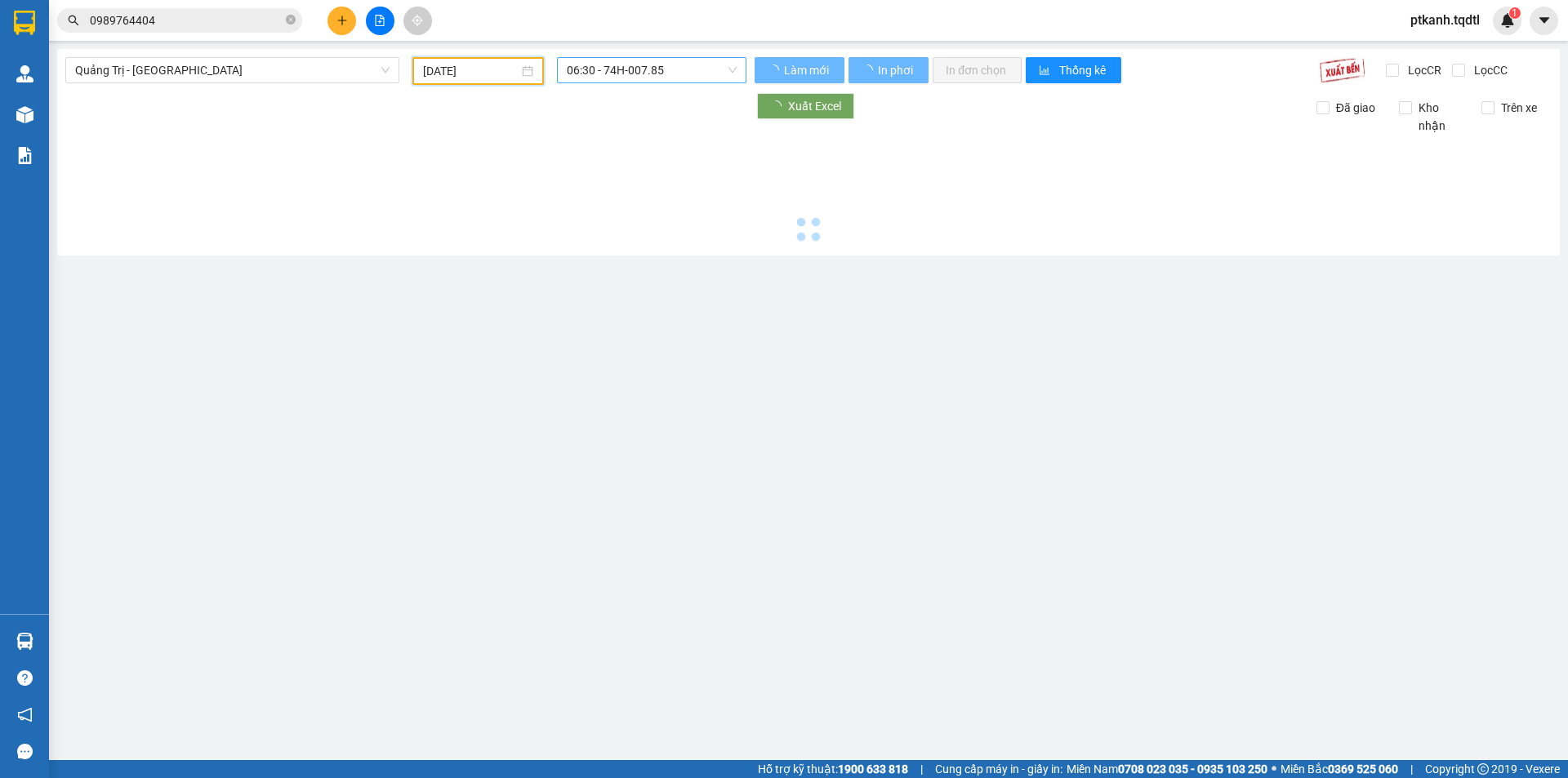
type input "[DATE]"
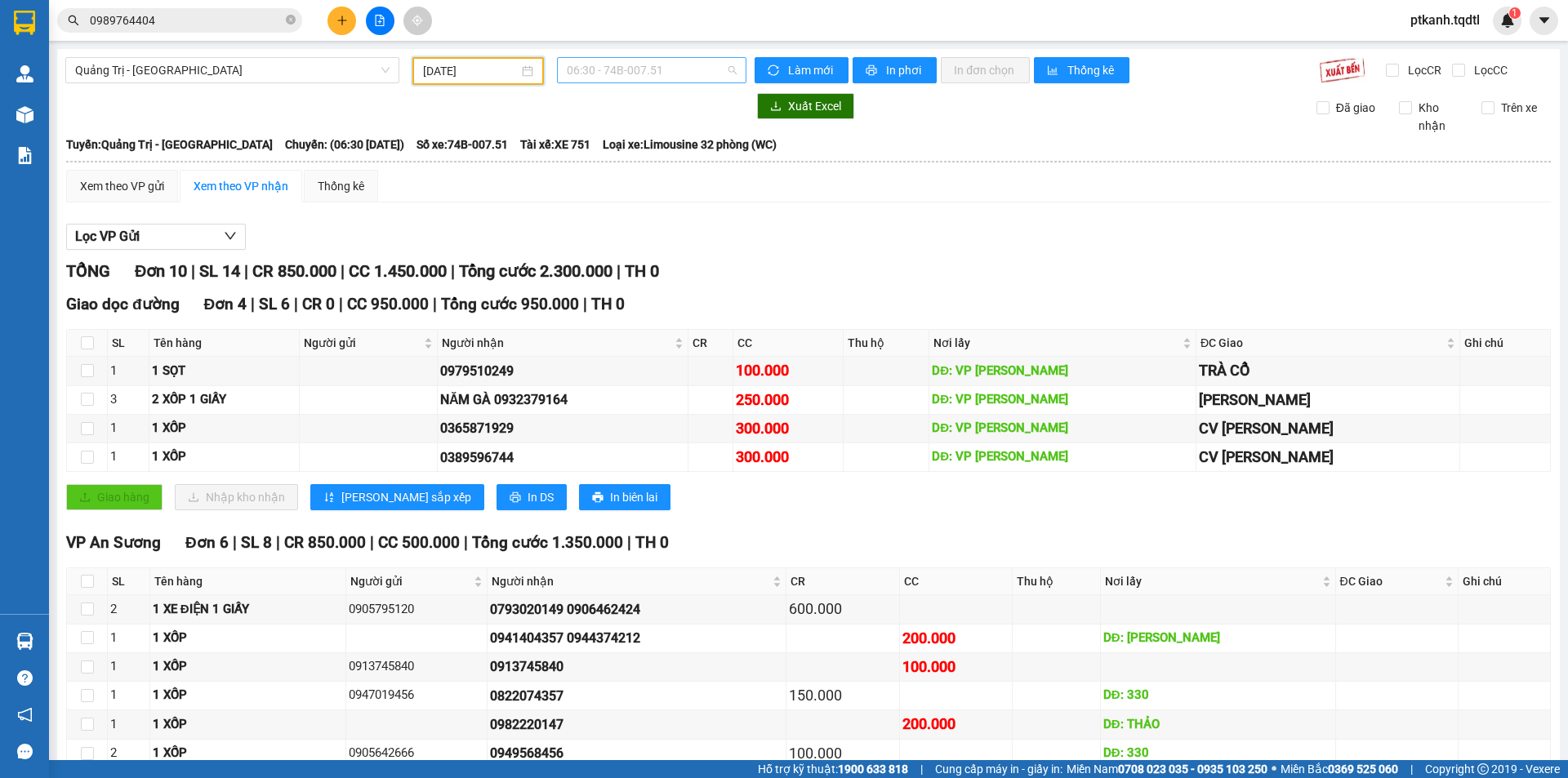
click at [701, 74] on span "06:30 - 74B-007.51" at bounding box center [651, 69] width 170 height 24
click at [389, 68] on div "Quảng Trị - [GEOGRAPHIC_DATA]" at bounding box center [232, 69] width 334 height 26
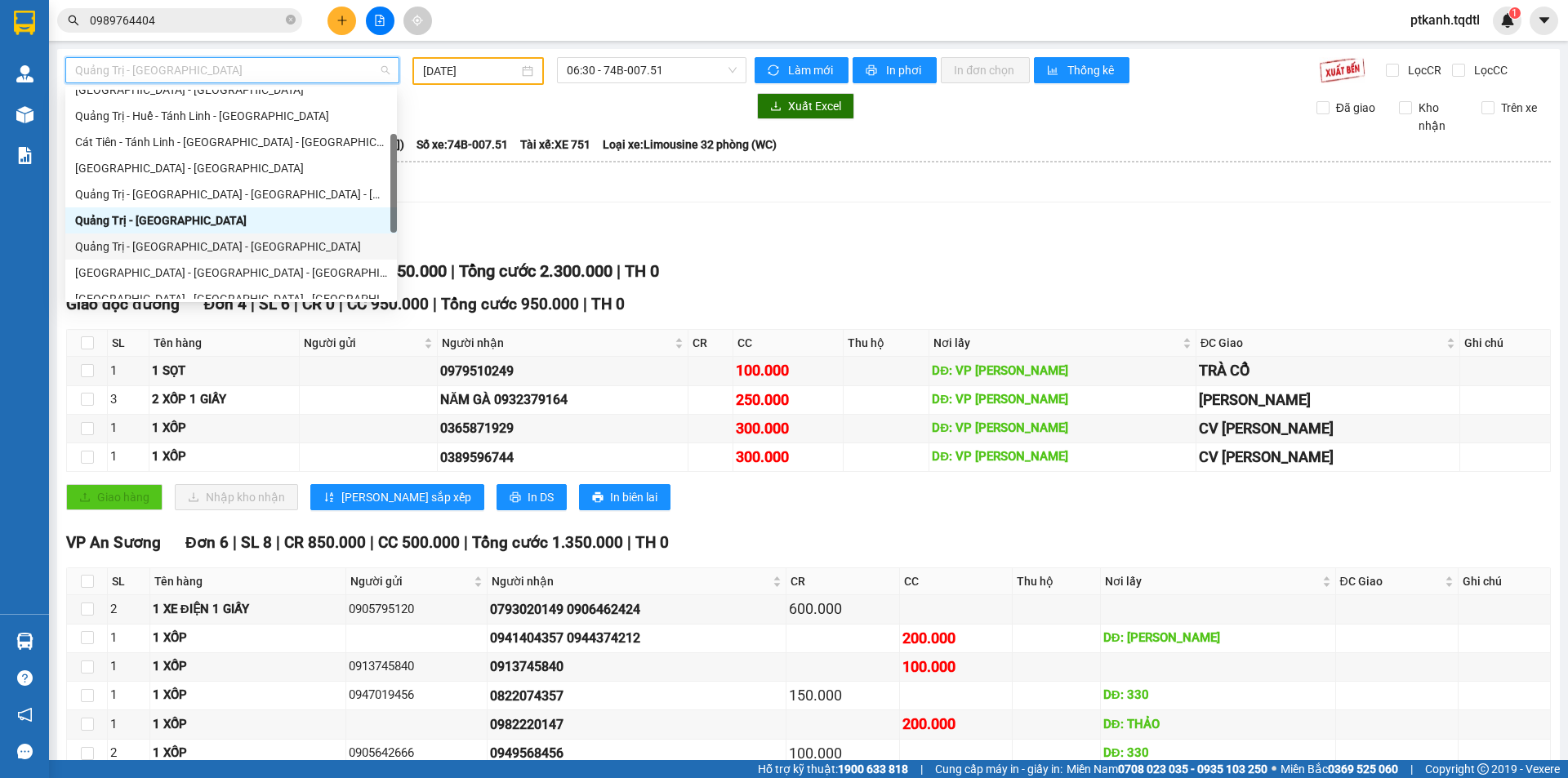
click at [319, 243] on div "Quảng Trị - [GEOGRAPHIC_DATA] - [GEOGRAPHIC_DATA]" at bounding box center [231, 246] width 312 height 18
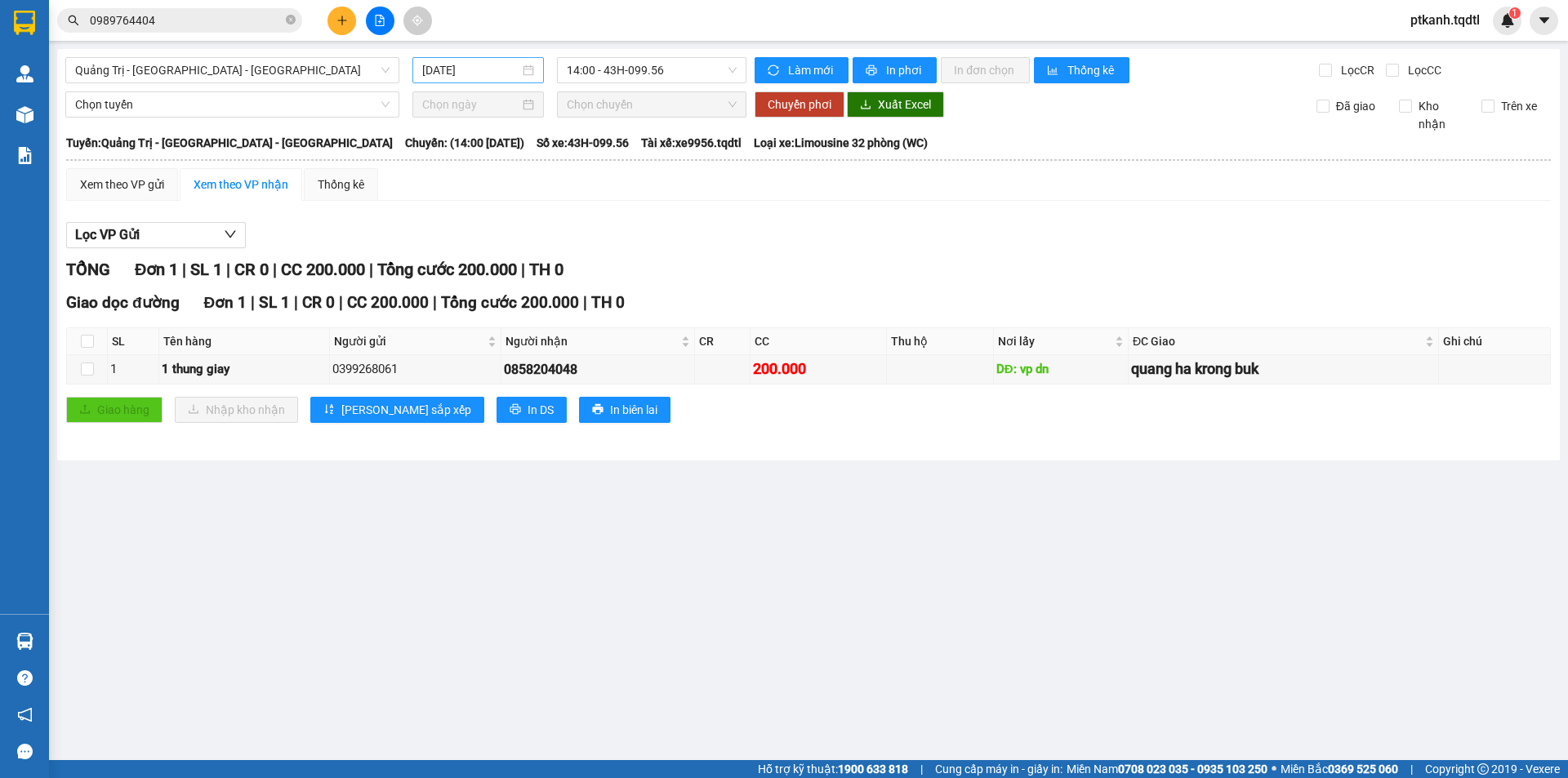
click at [533, 73] on div "[DATE]" at bounding box center [478, 70] width 112 height 18
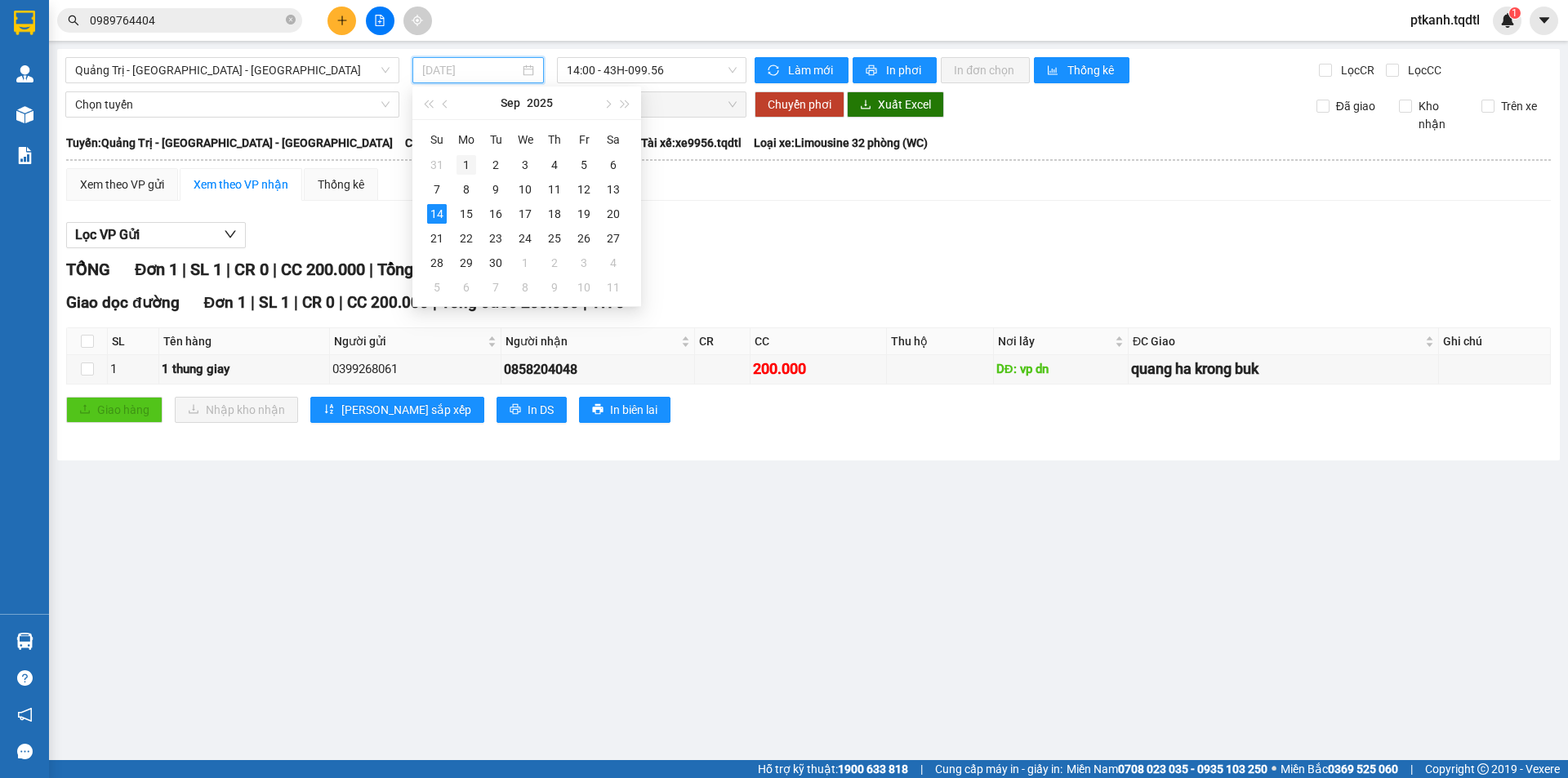
drag, startPoint x: 468, startPoint y: 165, endPoint x: 682, endPoint y: 88, distance: 227.4
click at [470, 164] on div "1" at bounding box center [467, 164] width 19 height 19
type input "[DATE]"
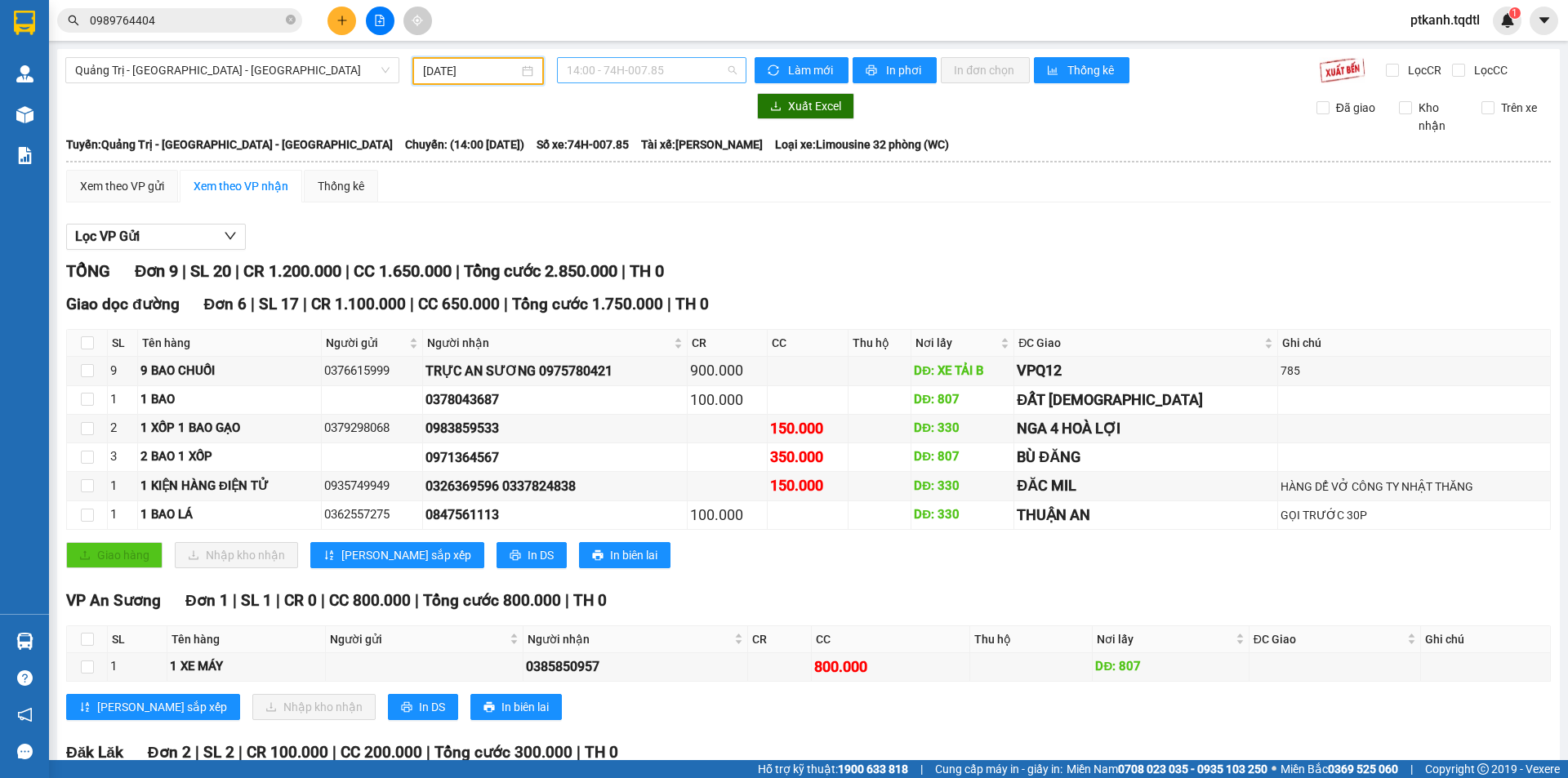
click at [705, 70] on span "14:00 - 74H-007.85" at bounding box center [651, 69] width 170 height 24
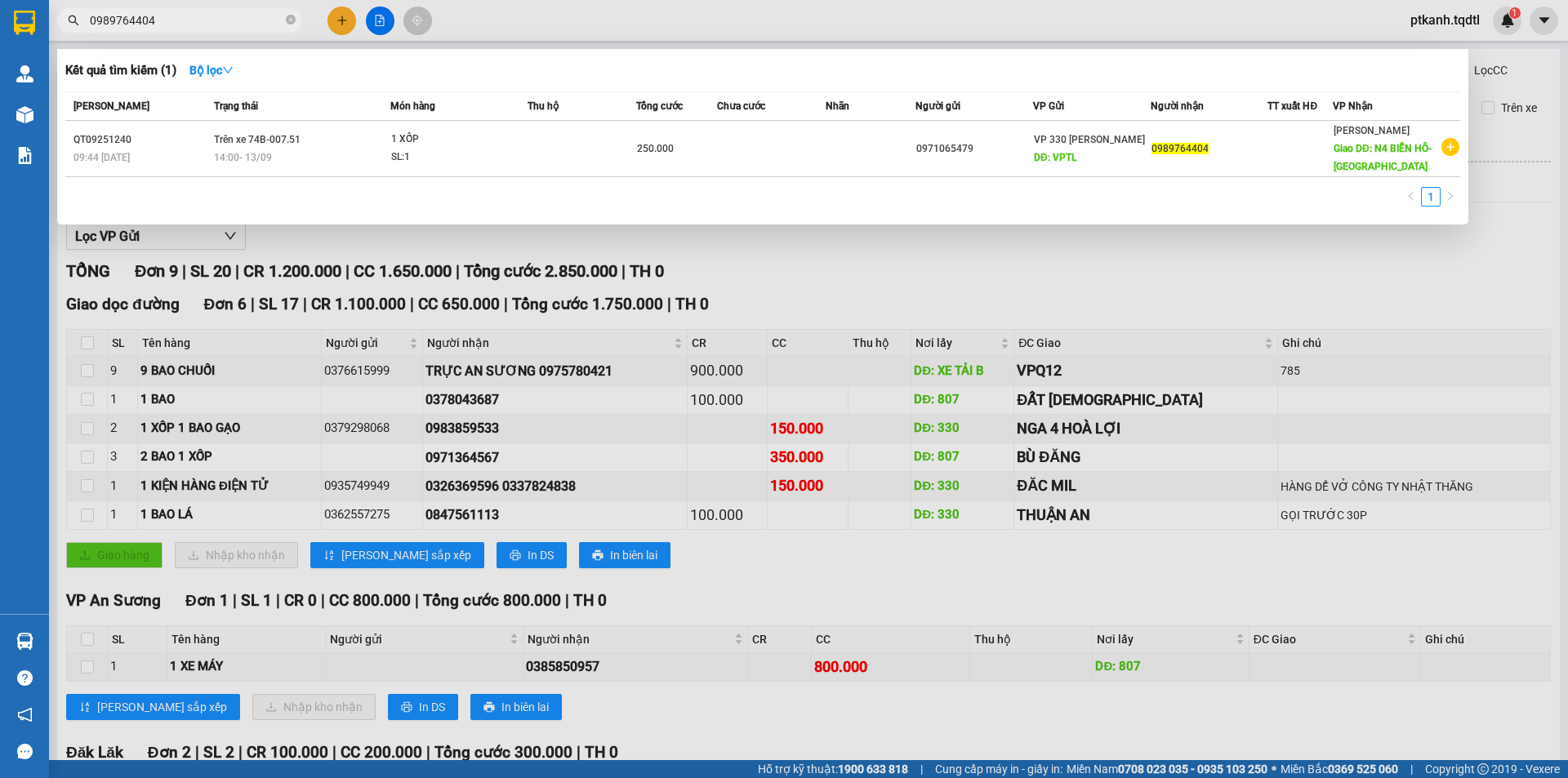
click at [167, 19] on input "0989764404" at bounding box center [186, 20] width 192 height 18
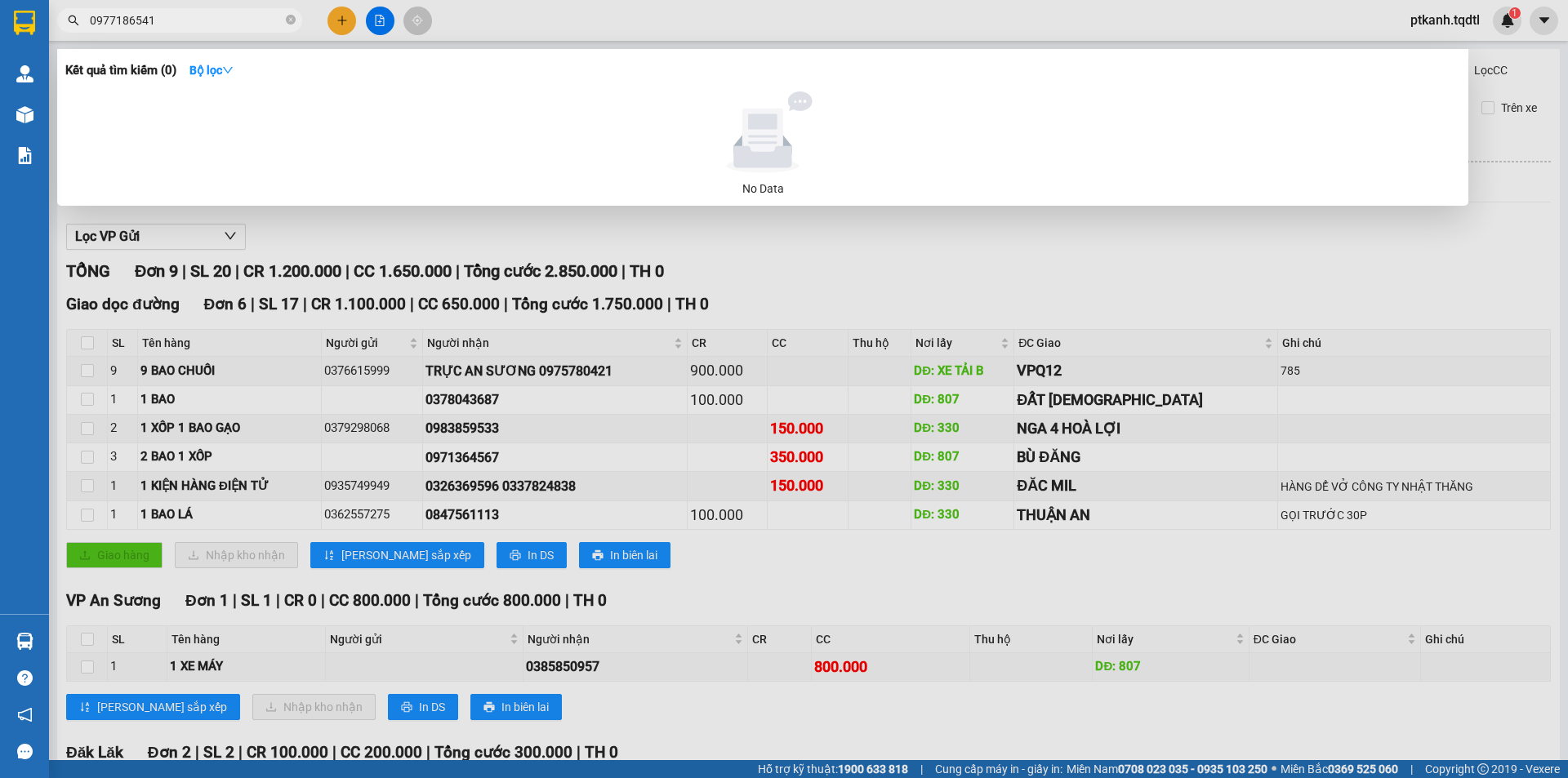
click at [167, 19] on input "0977186541" at bounding box center [186, 20] width 192 height 18
type input "0"
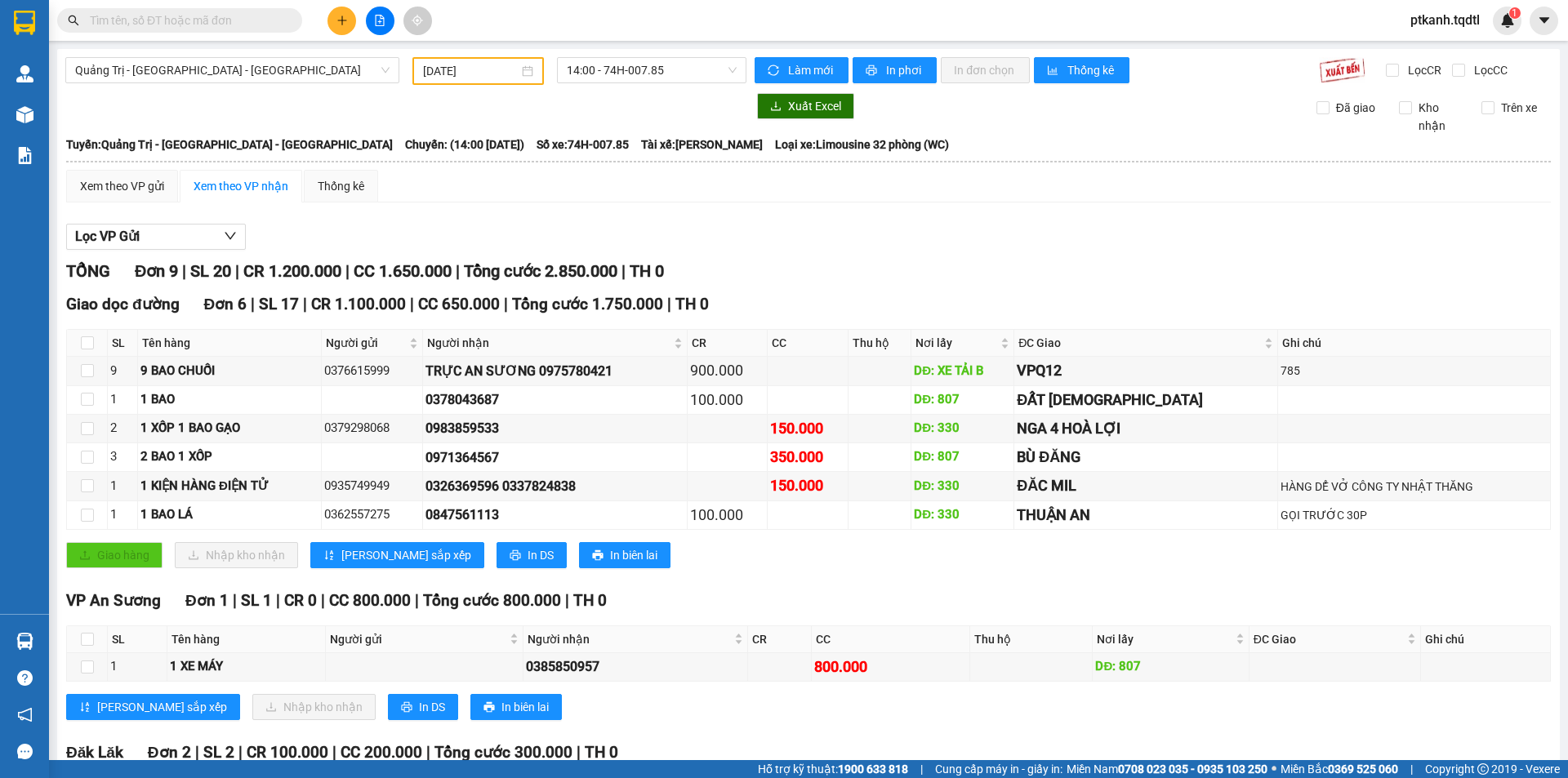
click at [236, 26] on input "text" at bounding box center [186, 20] width 192 height 18
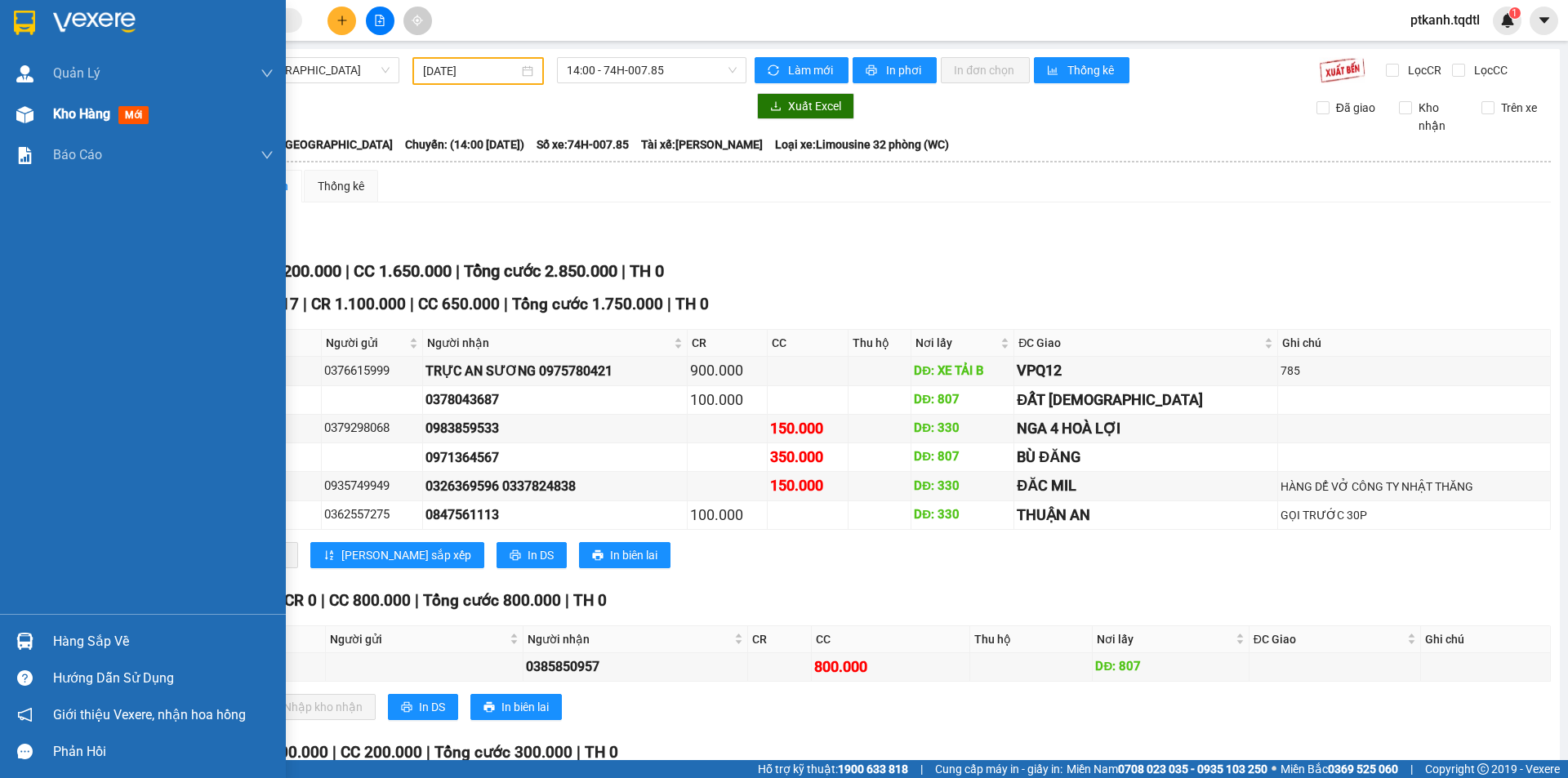
click at [77, 117] on span "Kho hàng" at bounding box center [81, 113] width 57 height 15
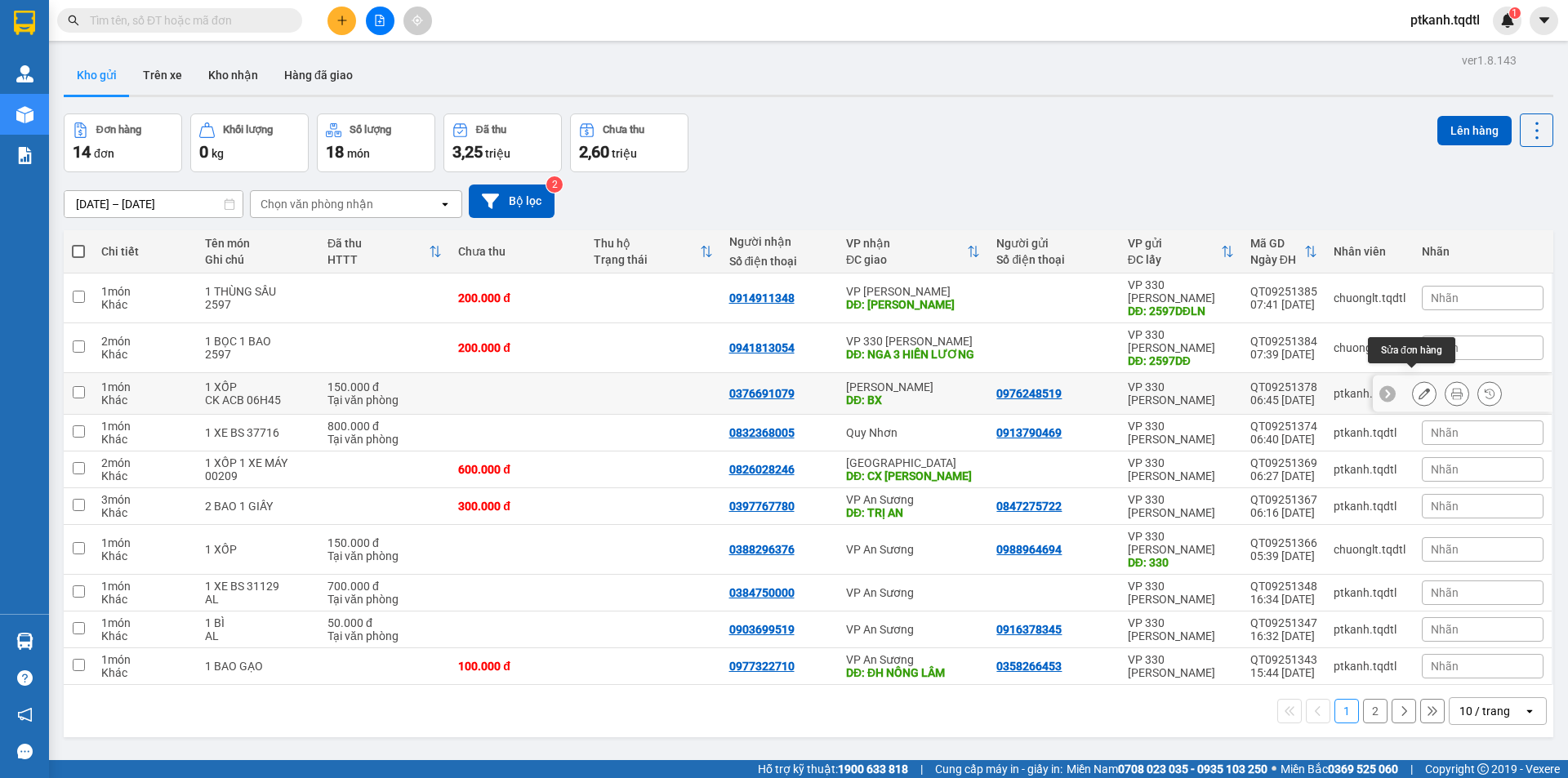
click at [1419, 388] on icon at bounding box center [1425, 393] width 12 height 12
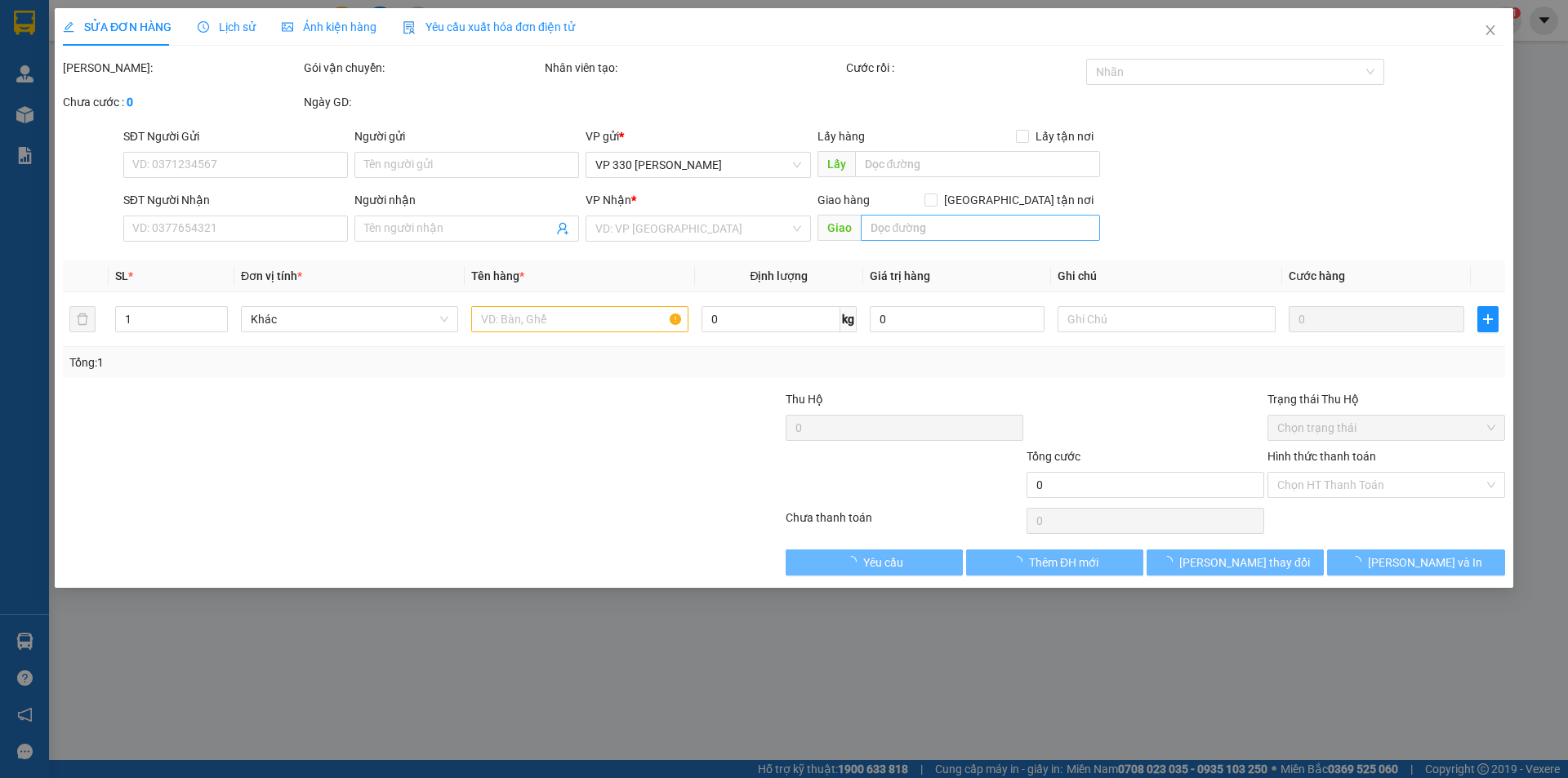
type input "0976248519"
type input "0376691079"
type input "BX"
type input "150.000"
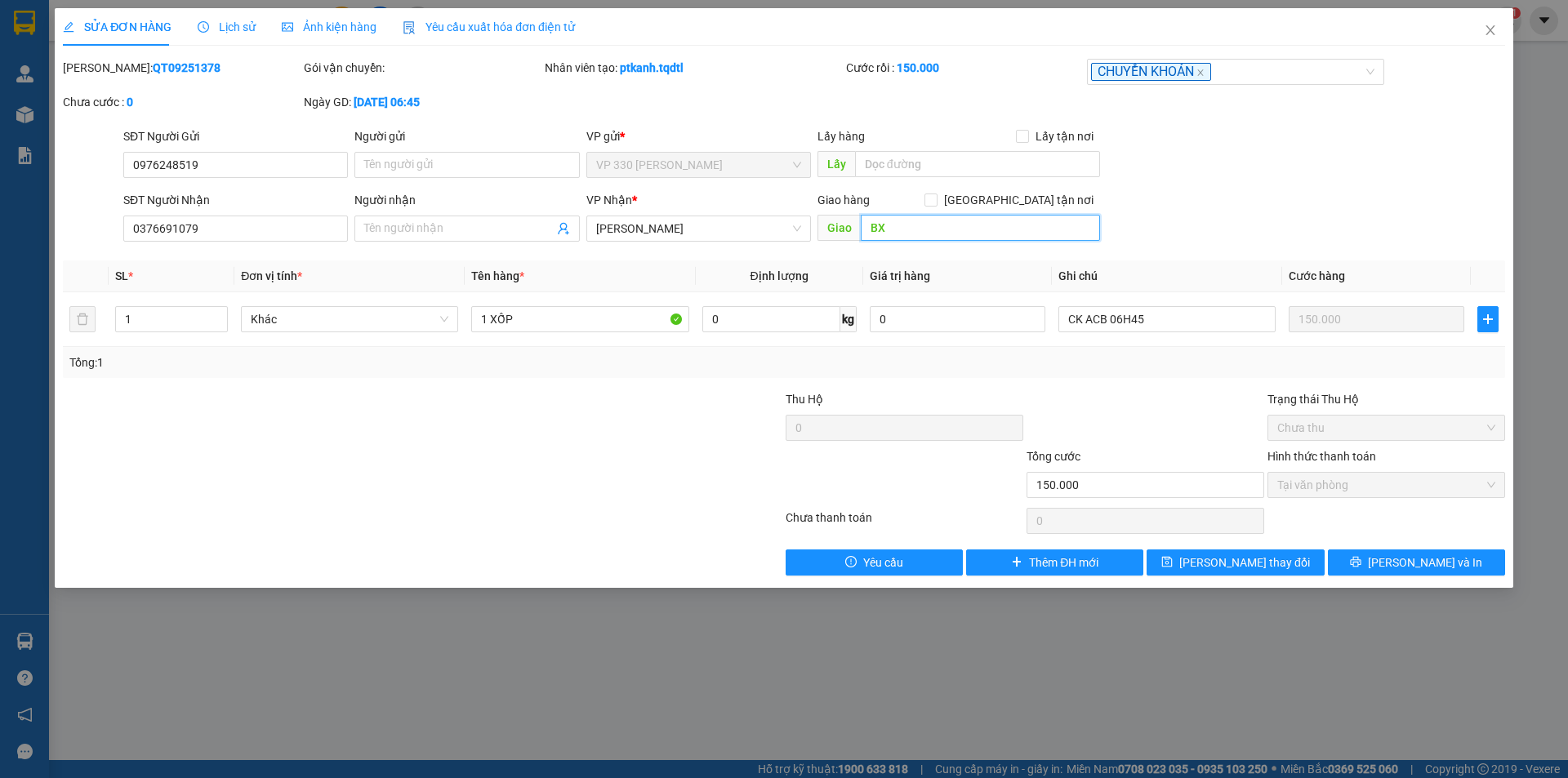
click at [972, 232] on input "BX" at bounding box center [980, 227] width 240 height 26
click at [741, 234] on span "[PERSON_NAME]" at bounding box center [698, 228] width 205 height 24
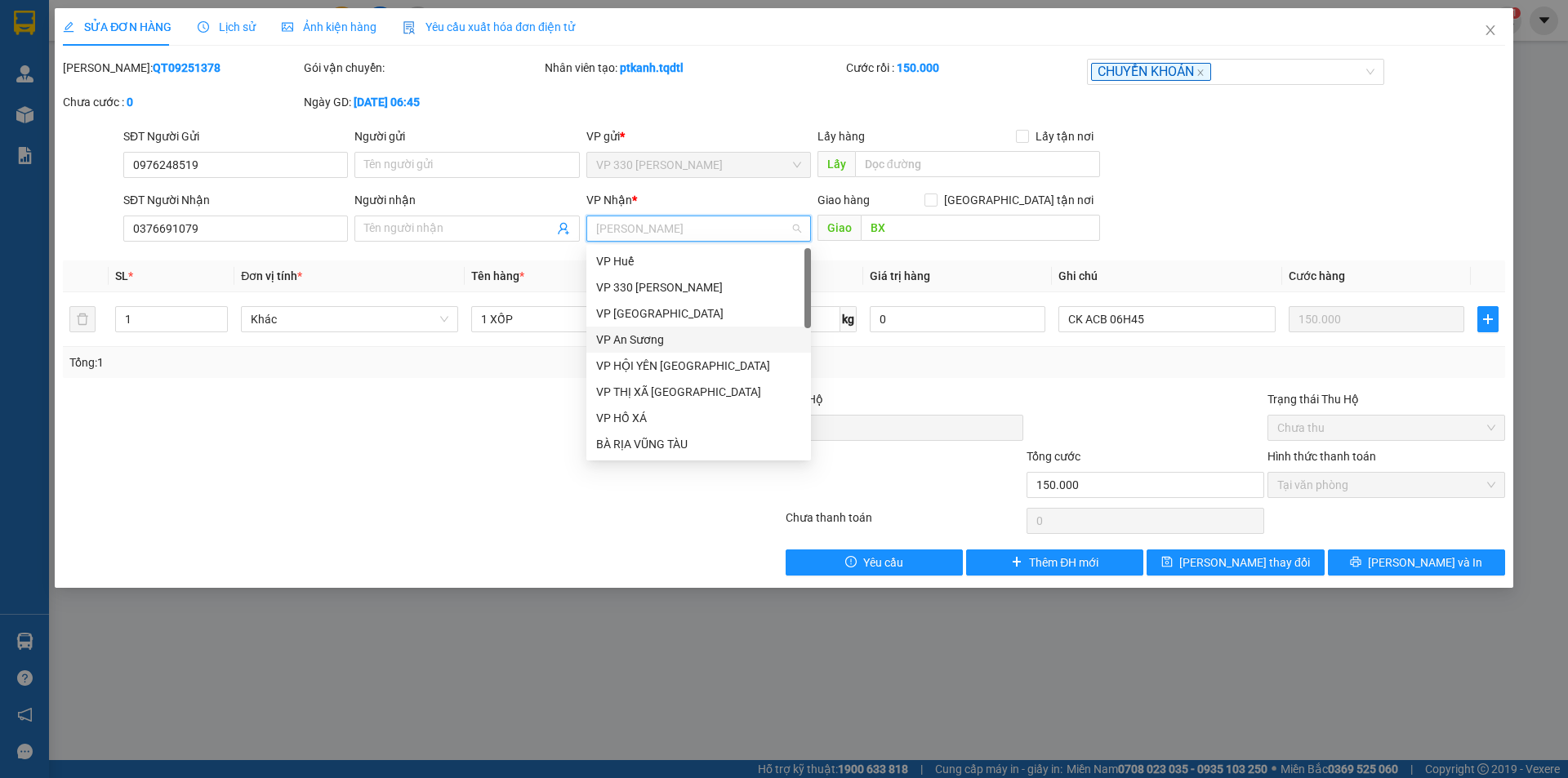
click at [656, 338] on div "VP An Sương" at bounding box center [698, 339] width 205 height 18
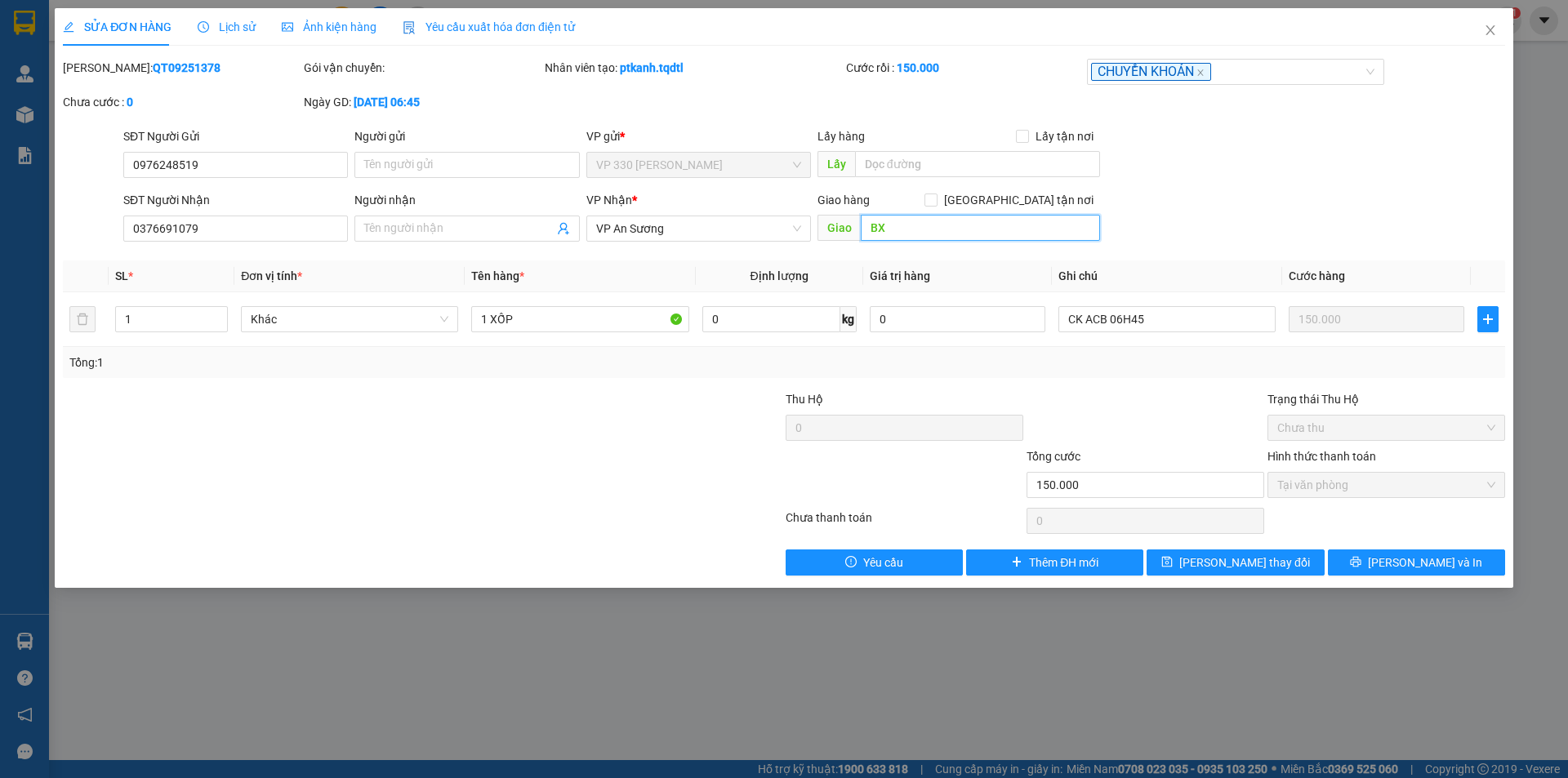
click at [937, 235] on input "BX" at bounding box center [980, 227] width 240 height 26
type input "[PERSON_NAME]"
click at [1268, 560] on span "[PERSON_NAME] thay đổi" at bounding box center [1245, 563] width 131 height 18
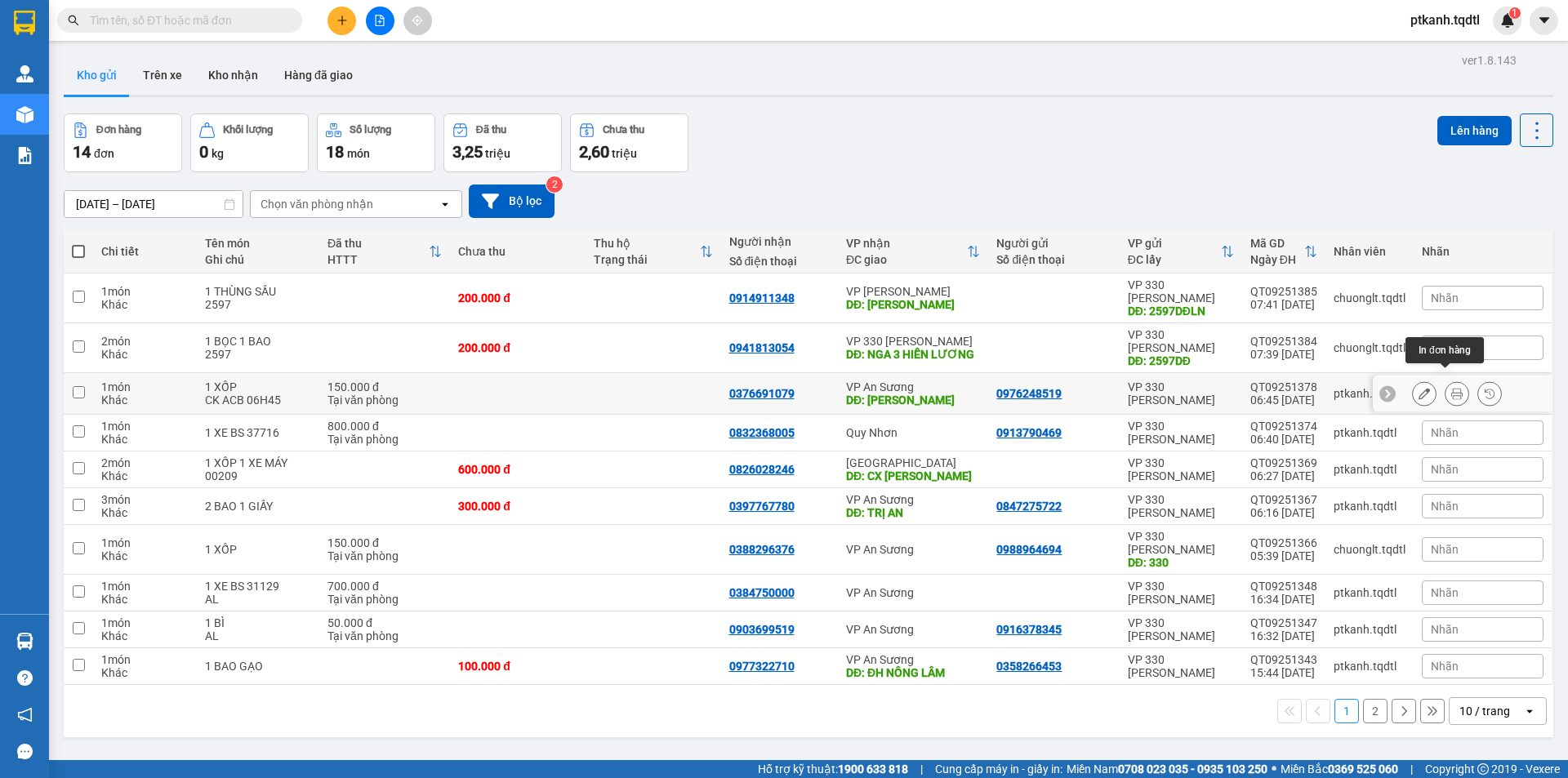
click at [1452, 388] on icon at bounding box center [1457, 393] width 12 height 12
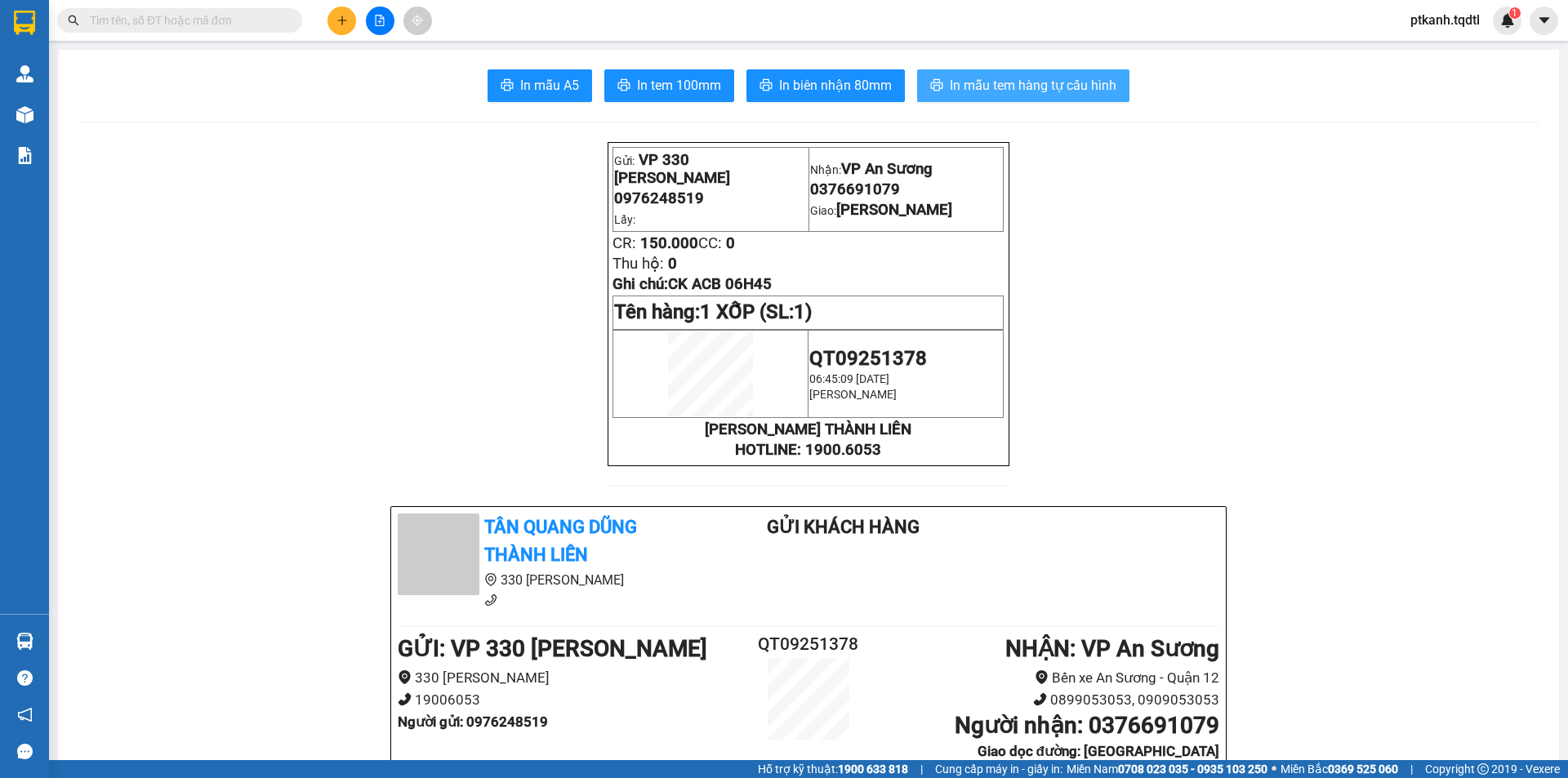
click at [1014, 84] on span "In mẫu tem hàng tự cấu hình" at bounding box center [1032, 85] width 166 height 20
click at [190, 21] on input "text" at bounding box center [186, 20] width 192 height 18
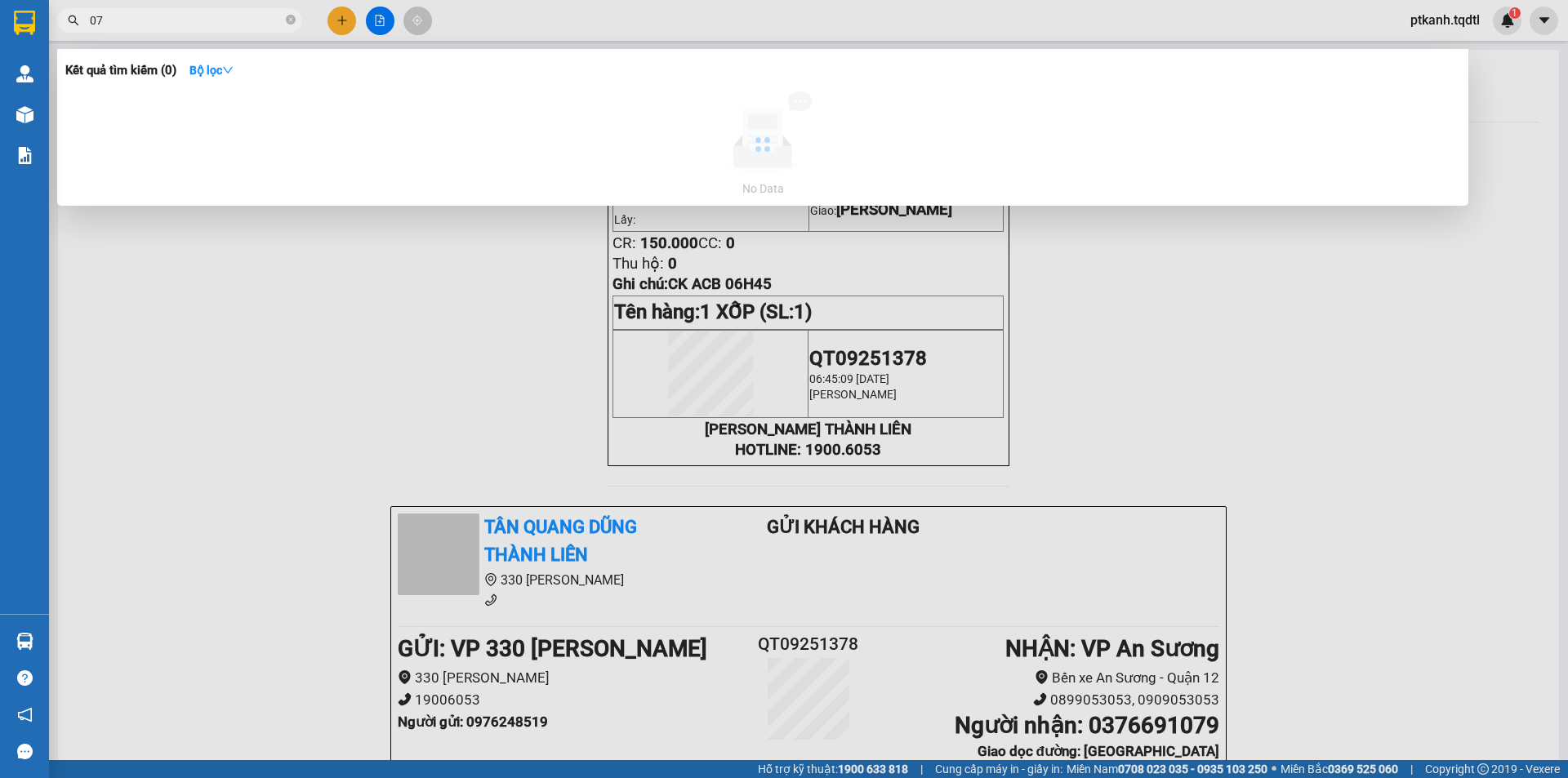
type input "0"
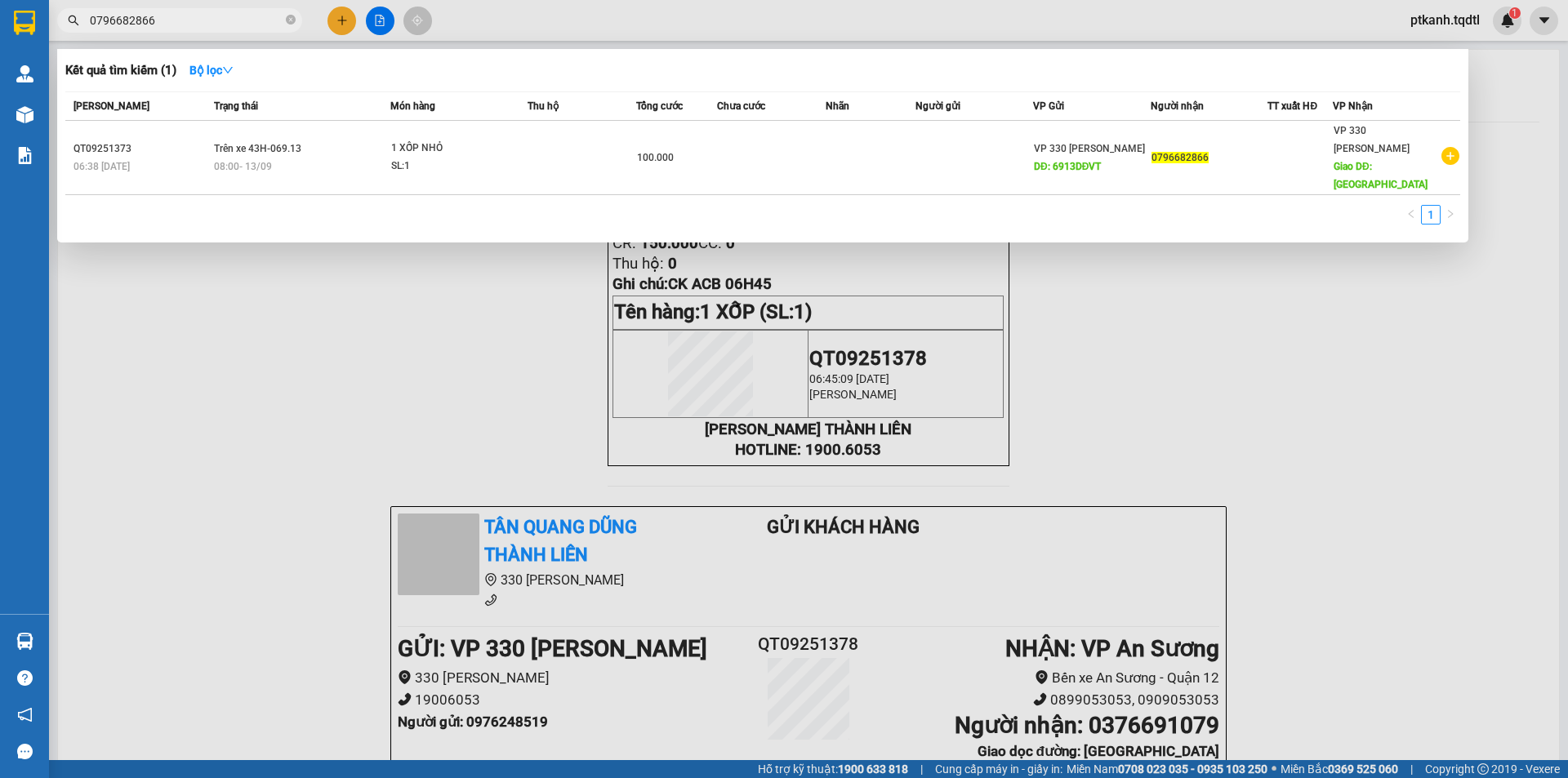
type input "0796682866"
click at [1128, 362] on div at bounding box center [784, 389] width 1568 height 778
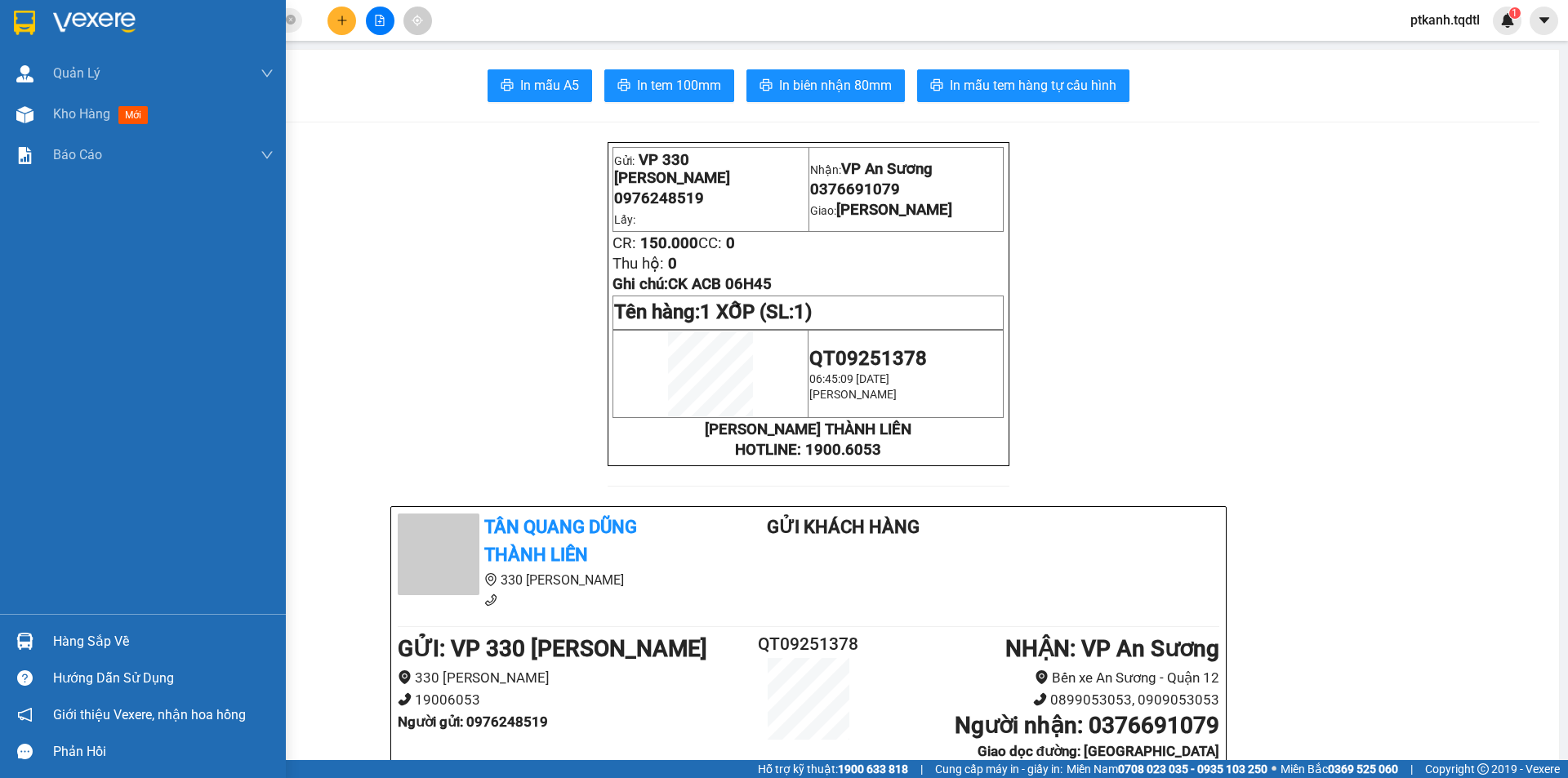
click at [80, 637] on div "Hàng sắp về" at bounding box center [163, 641] width 220 height 24
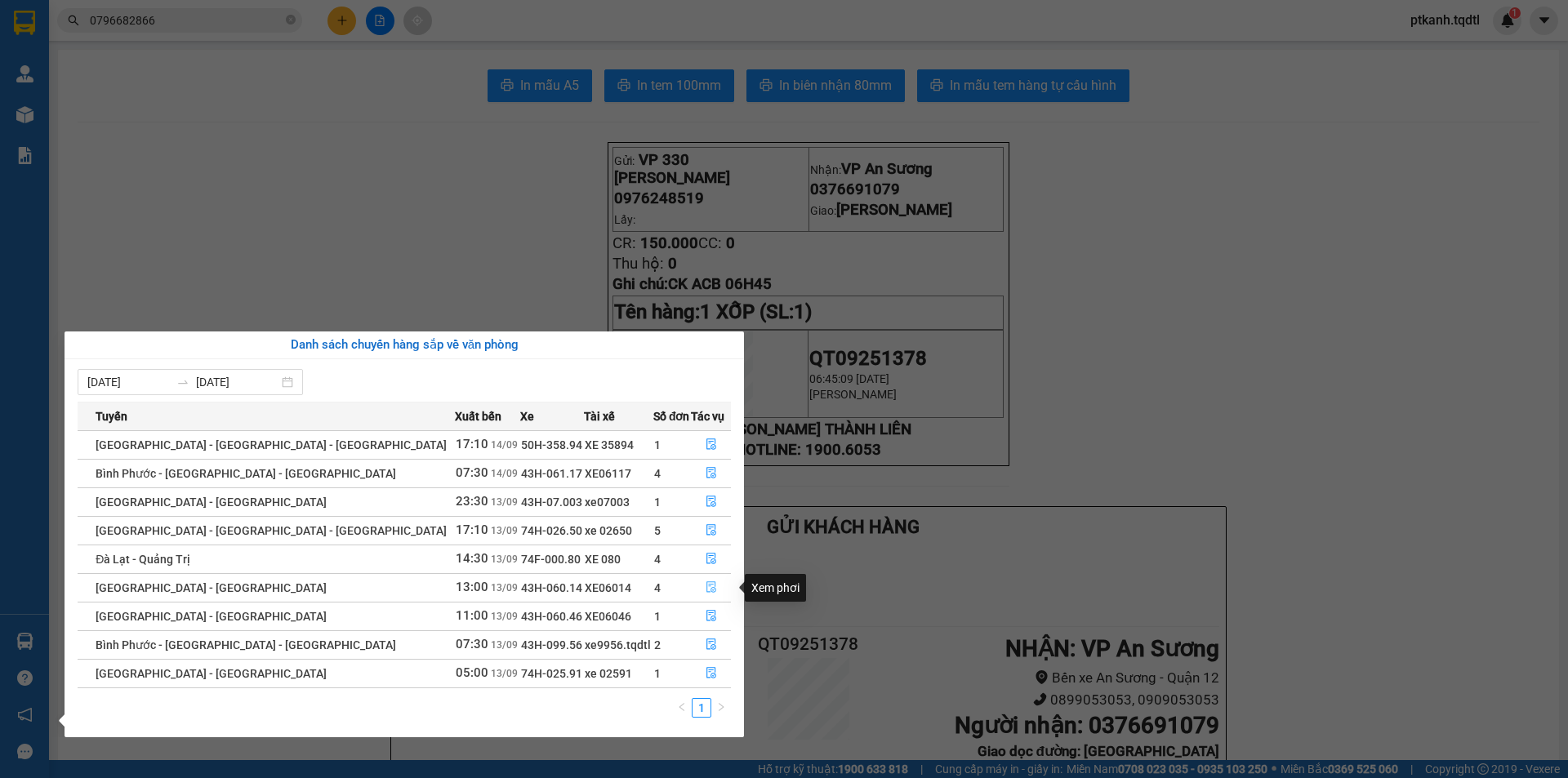
click at [705, 588] on icon "file-done" at bounding box center [711, 587] width 12 height 12
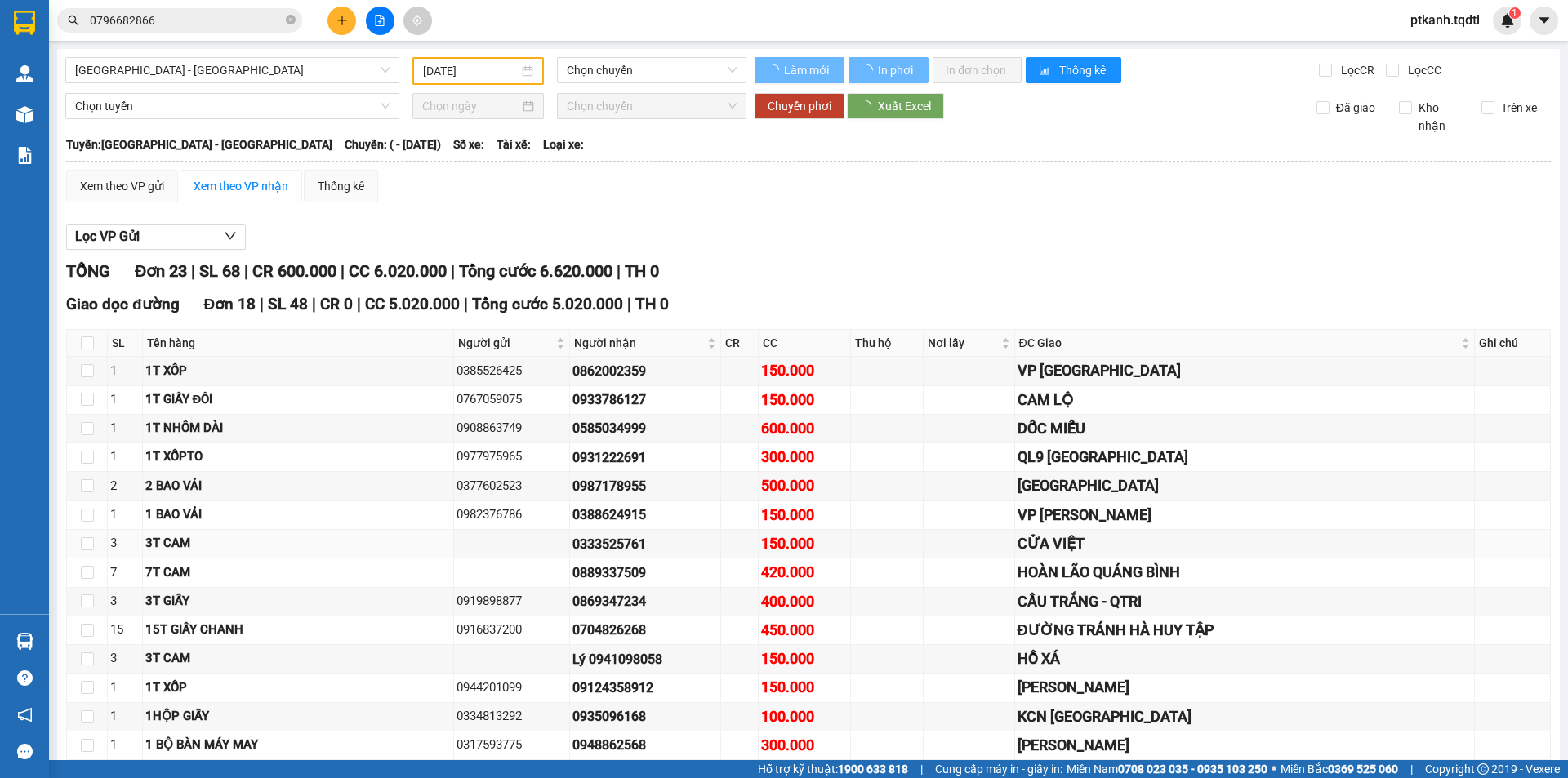
type input "[DATE]"
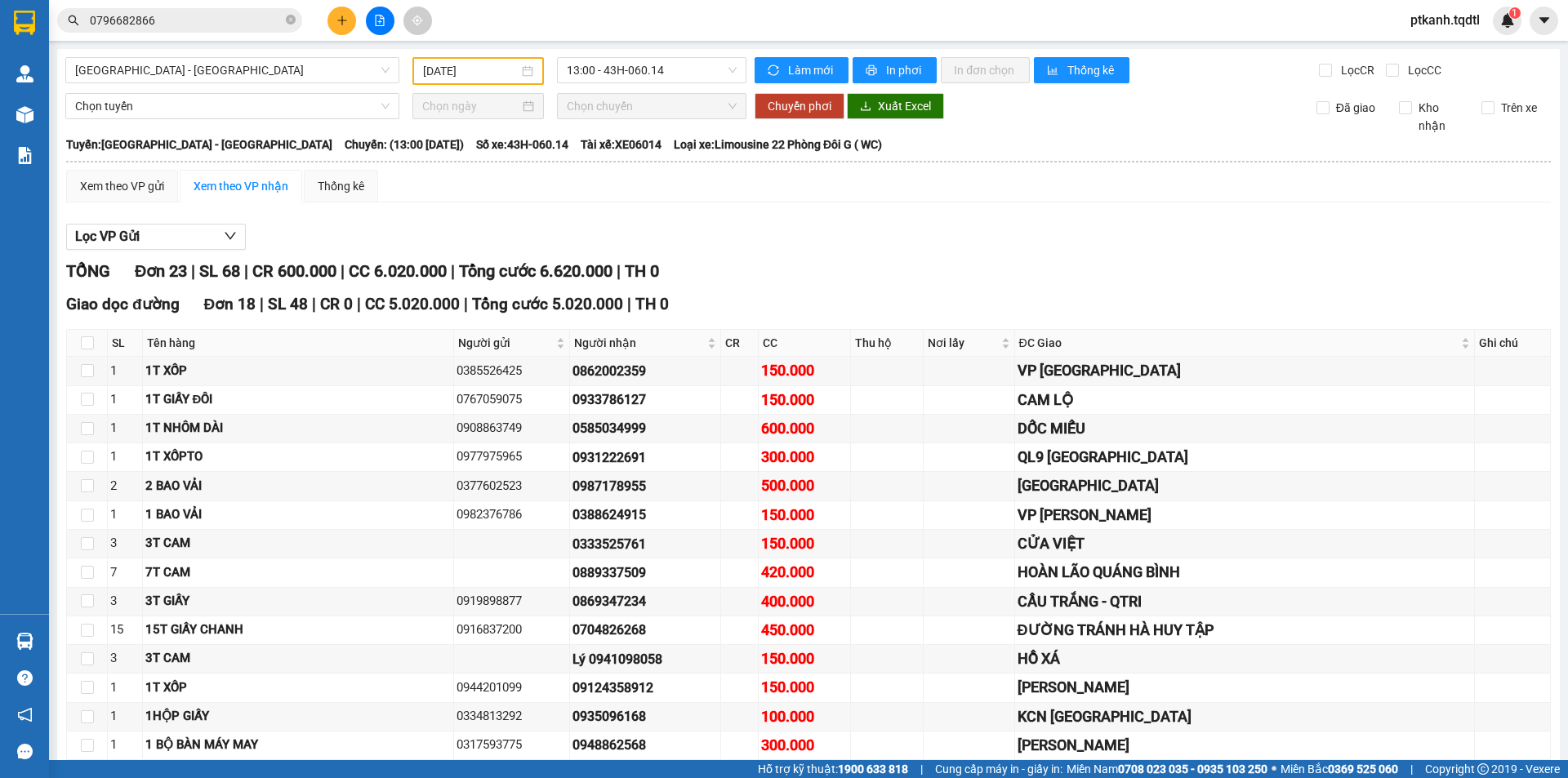
click at [214, 21] on input "0796682866" at bounding box center [186, 20] width 192 height 18
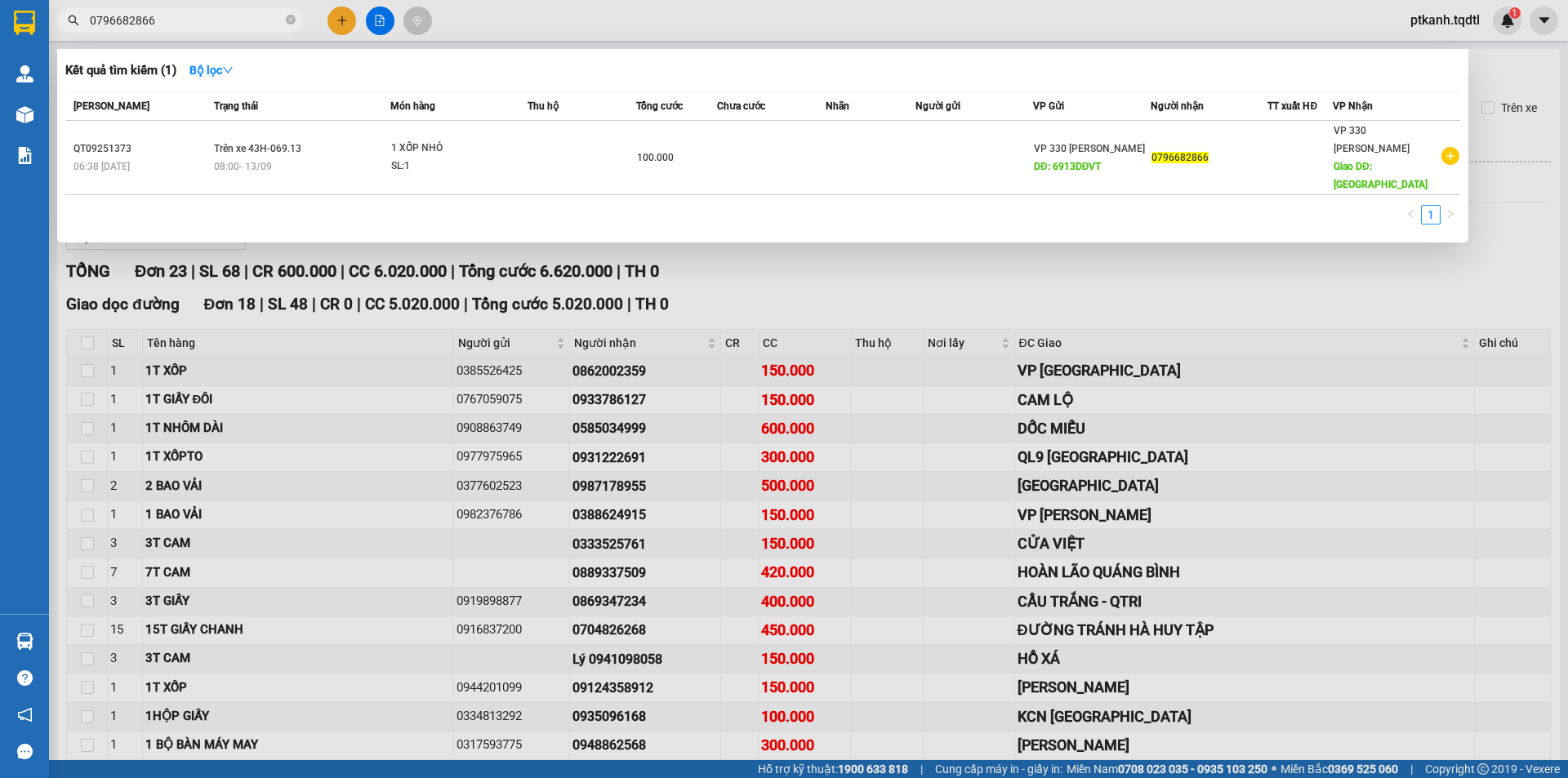
click at [214, 21] on input "0796682866" at bounding box center [186, 20] width 192 height 18
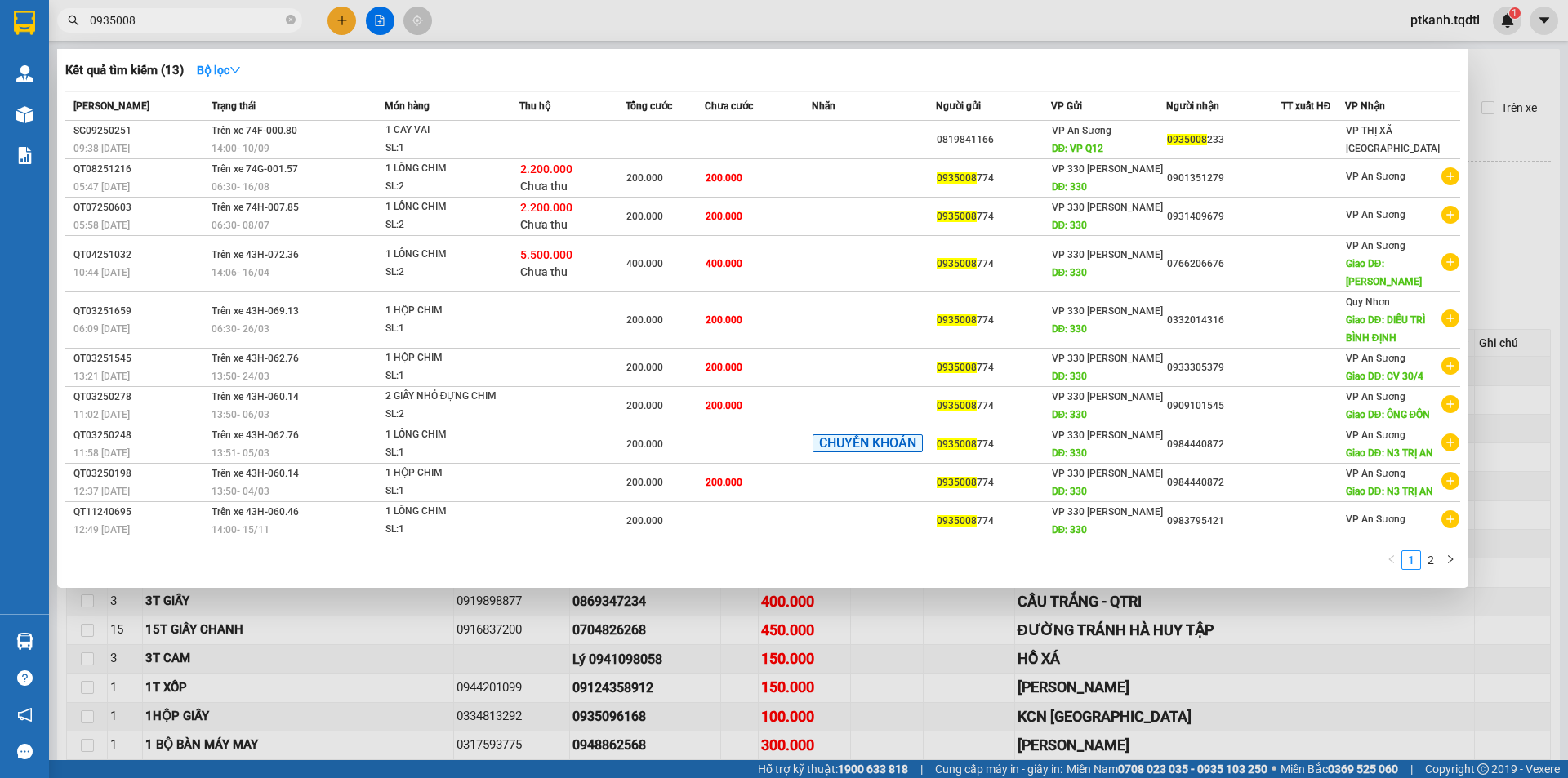
click at [1426, 721] on div at bounding box center [784, 389] width 1568 height 778
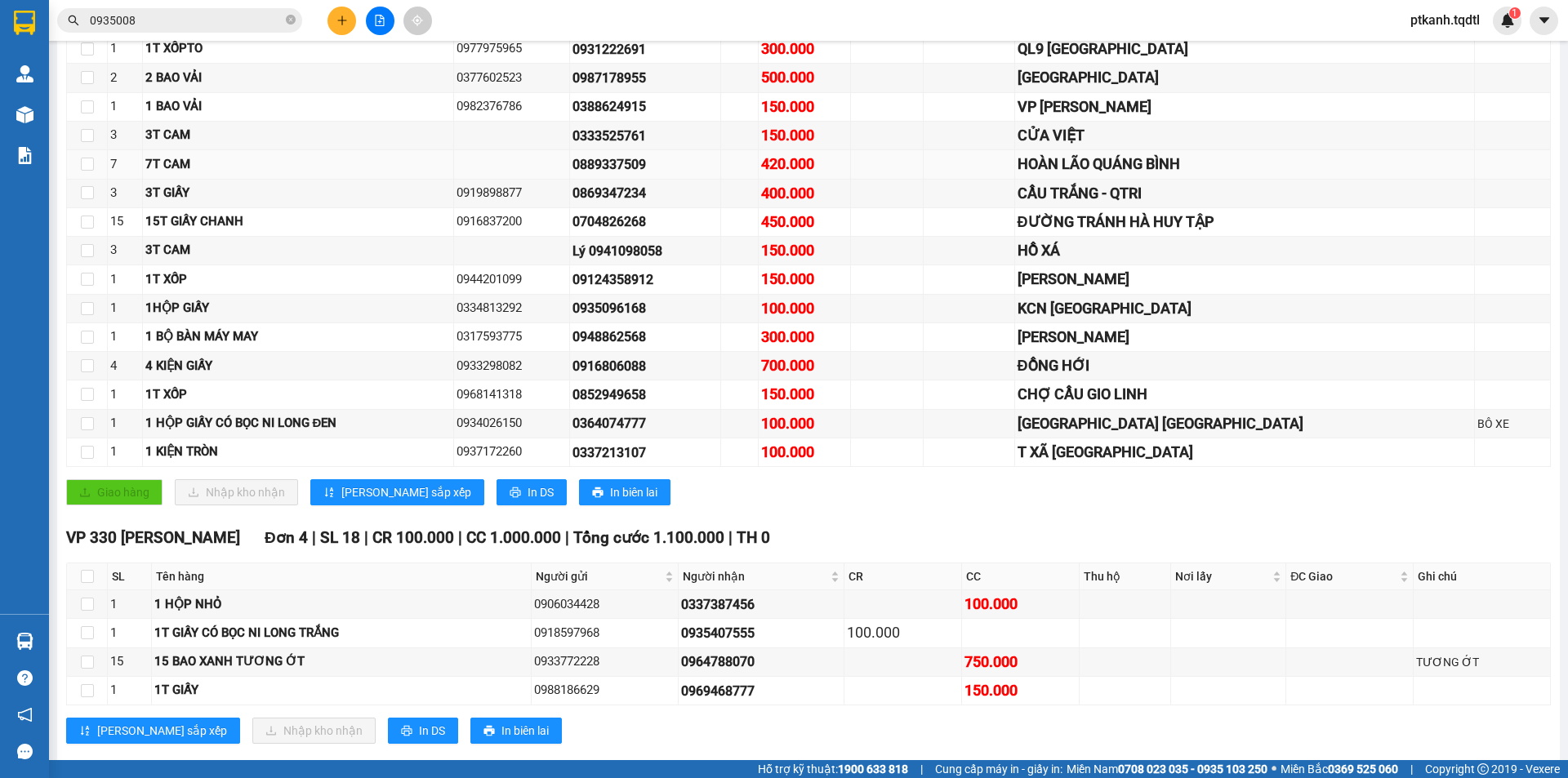
scroll to position [590, 0]
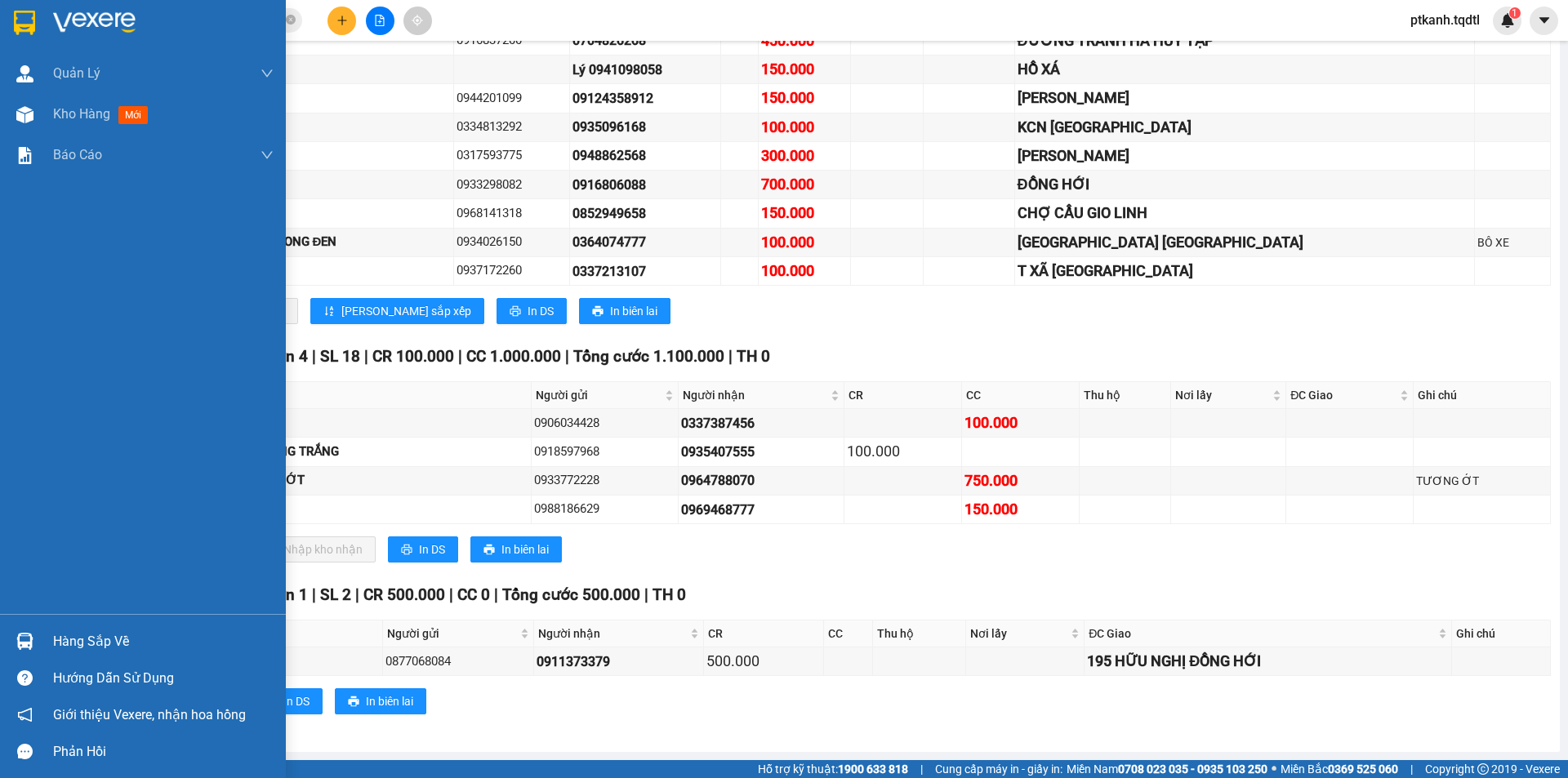
click at [71, 630] on div "Hàng sắp về" at bounding box center [163, 641] width 220 height 24
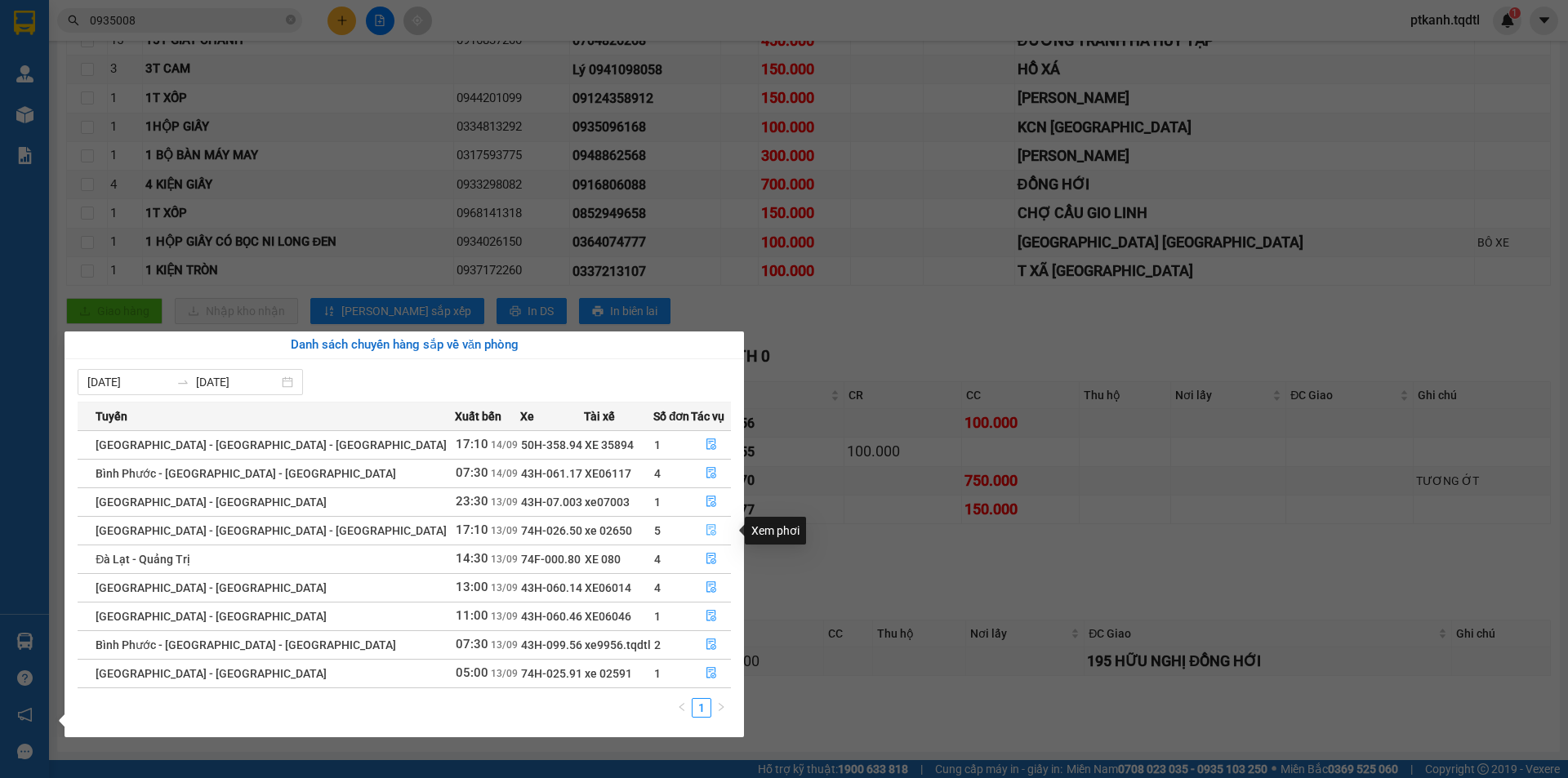
click at [705, 524] on icon "file-done" at bounding box center [711, 530] width 12 height 12
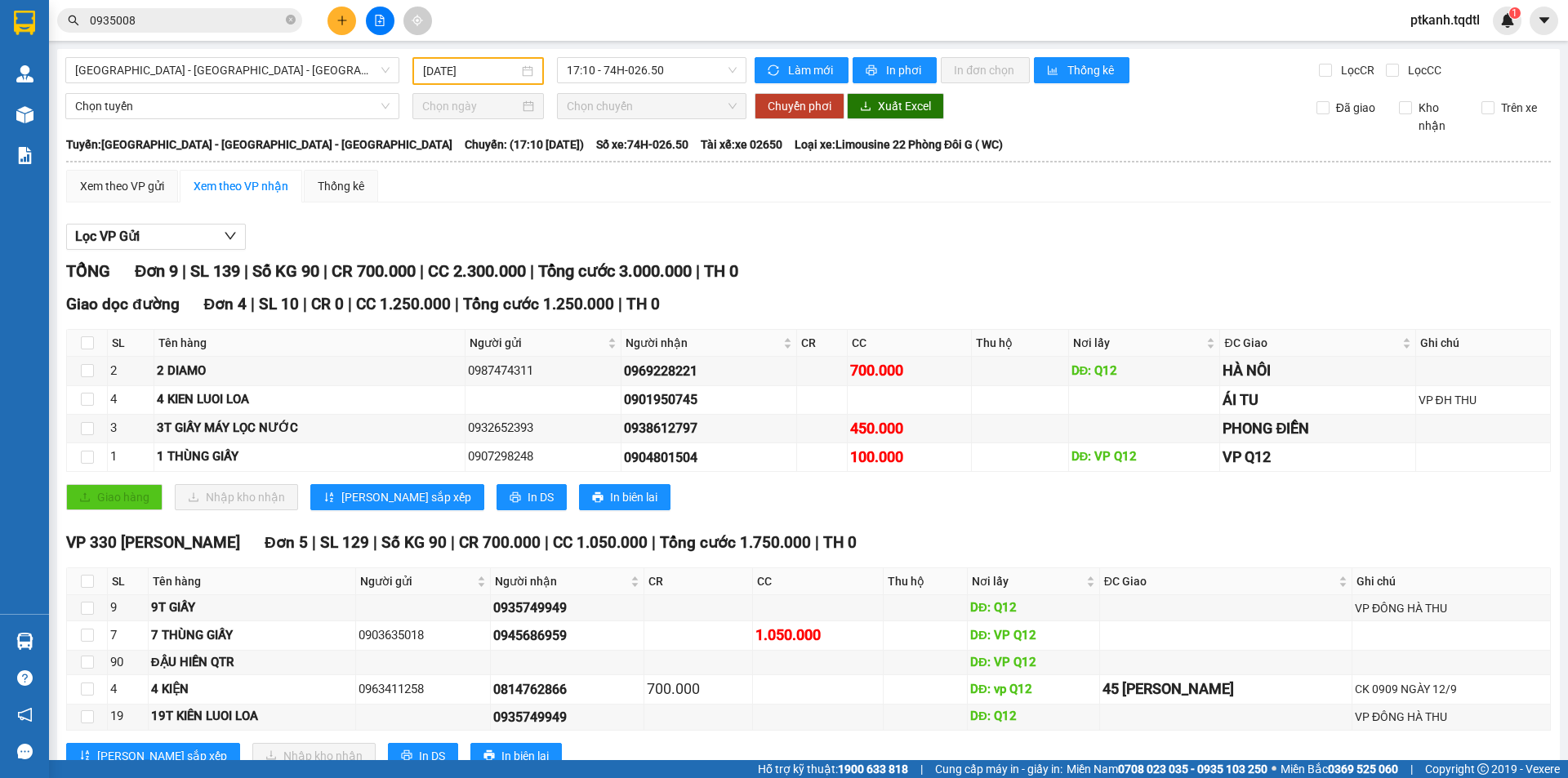
scroll to position [55, 0]
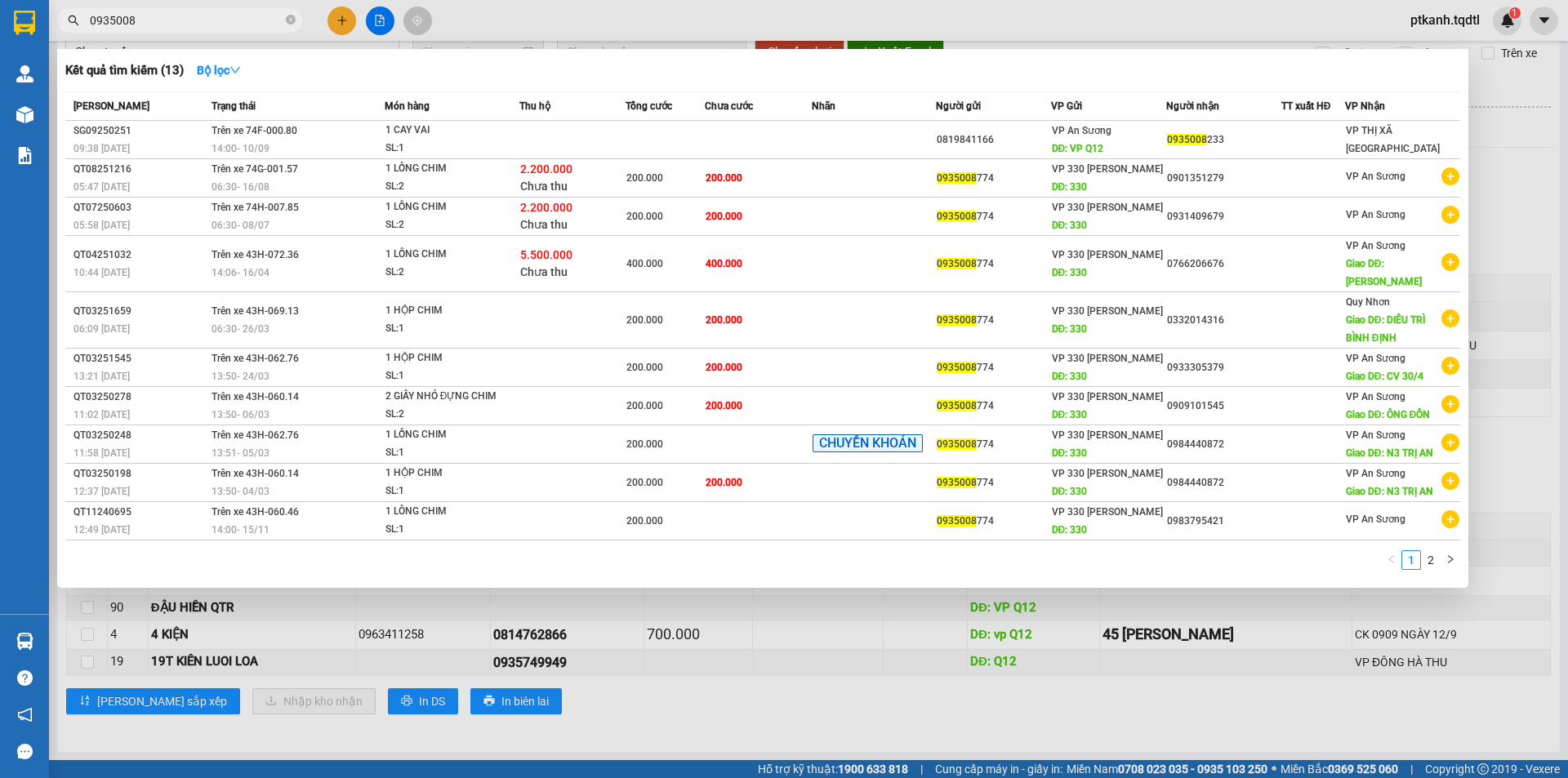
click at [169, 19] on input "0935008" at bounding box center [186, 20] width 192 height 18
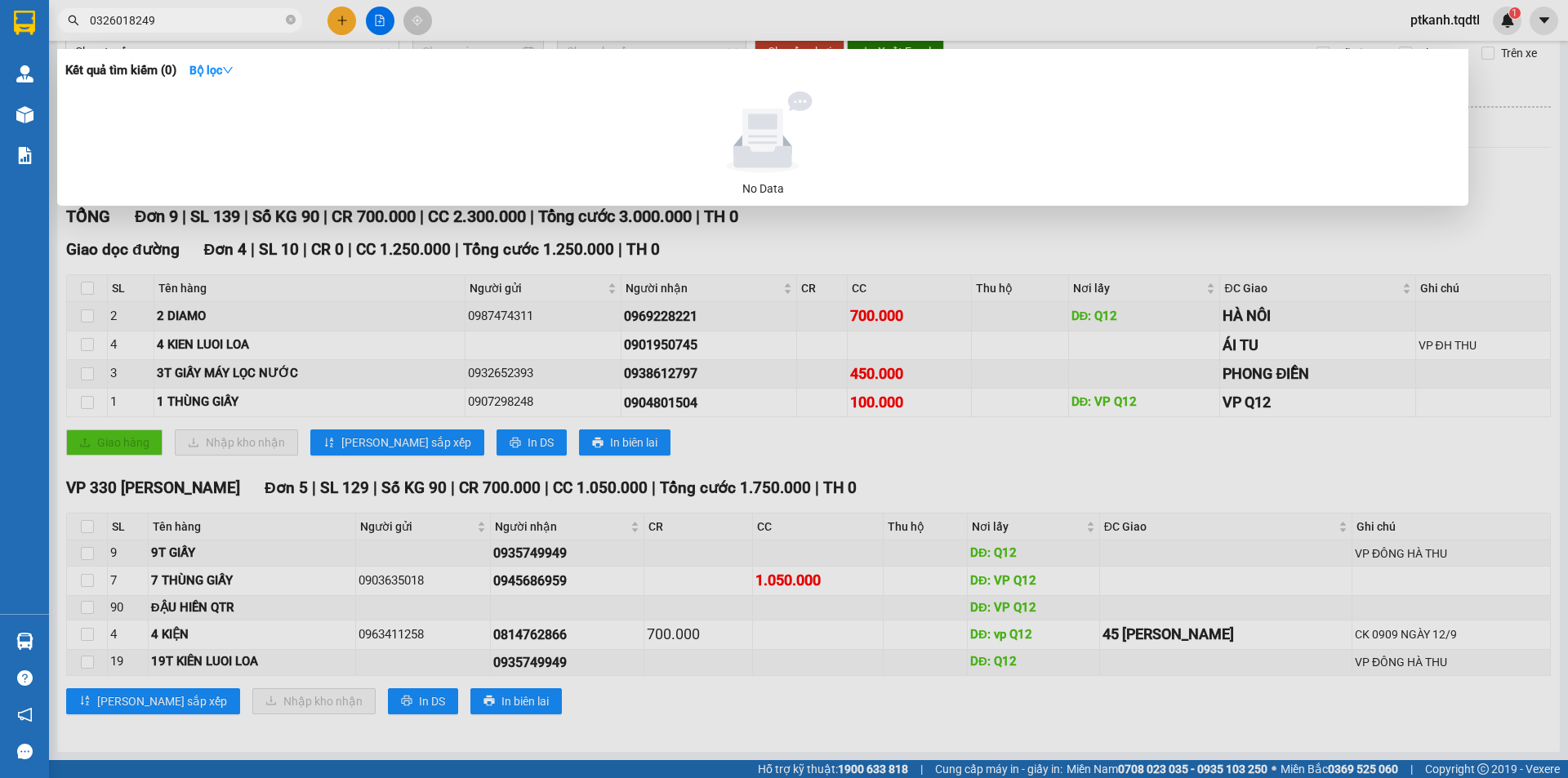
drag, startPoint x: 1025, startPoint y: 489, endPoint x: 576, endPoint y: 231, distance: 517.8
click at [1025, 489] on div at bounding box center [784, 389] width 1568 height 778
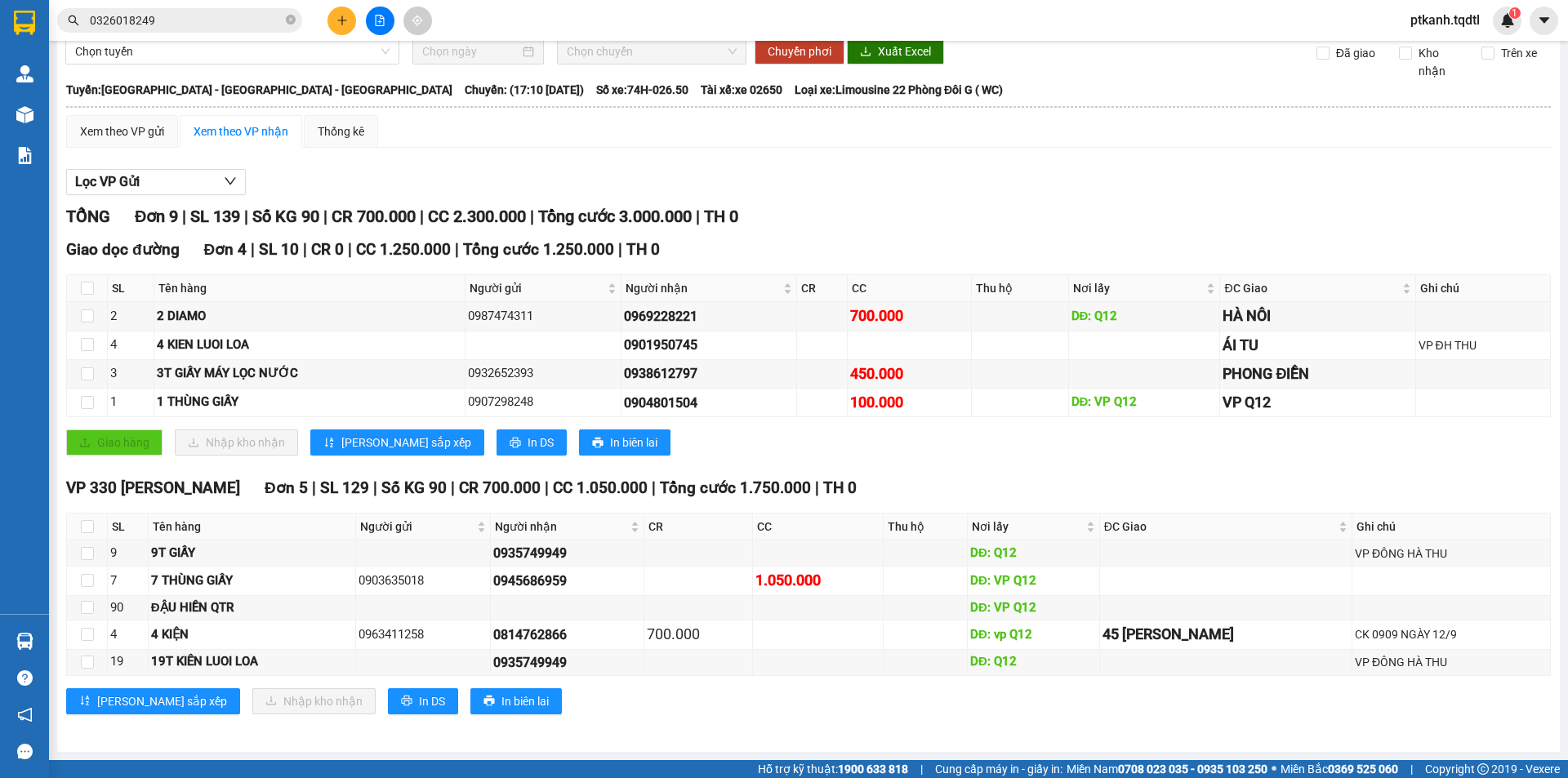
scroll to position [0, 0]
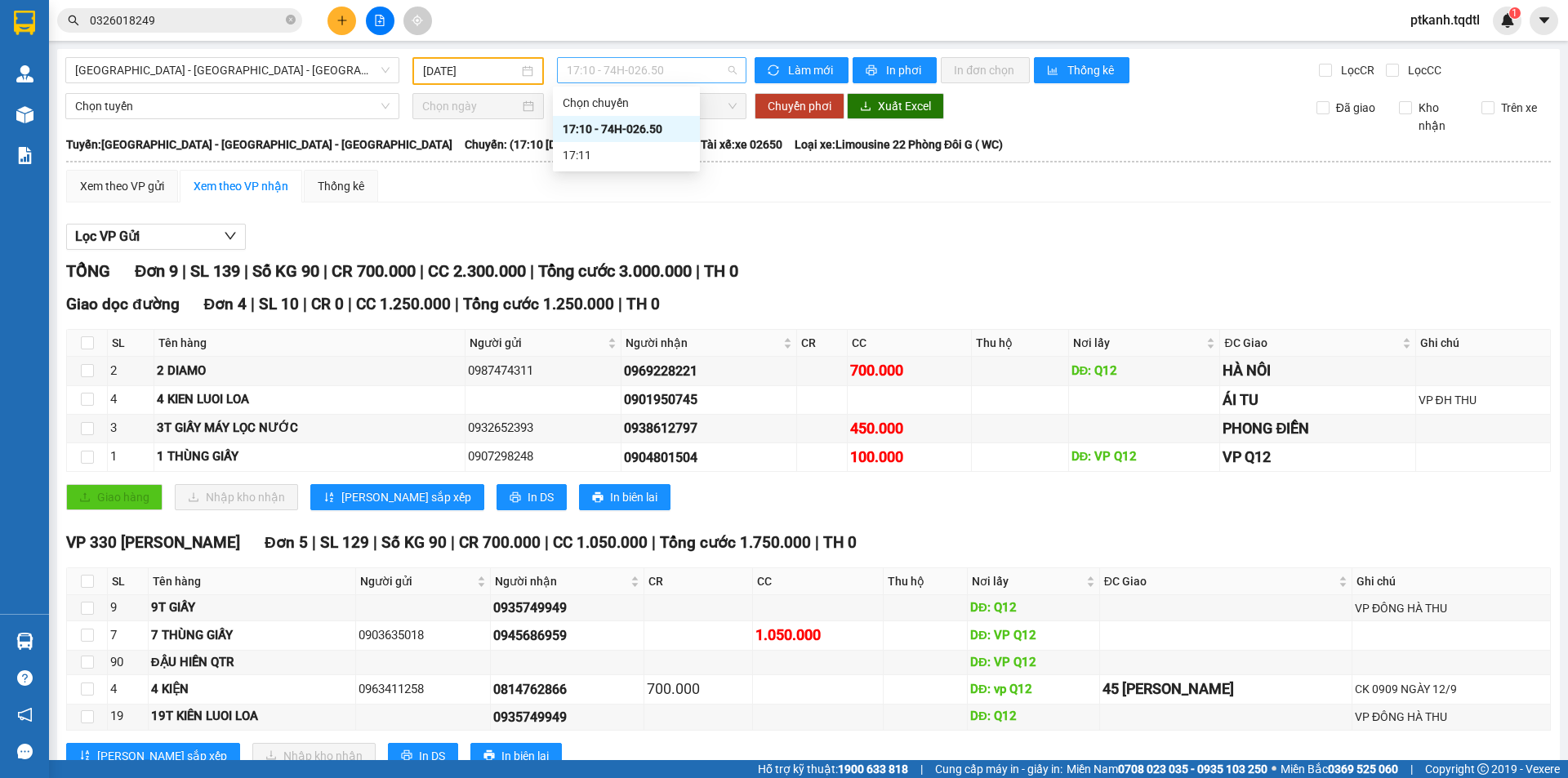
click at [678, 72] on span "17:10 - 74H-026.50" at bounding box center [651, 69] width 170 height 24
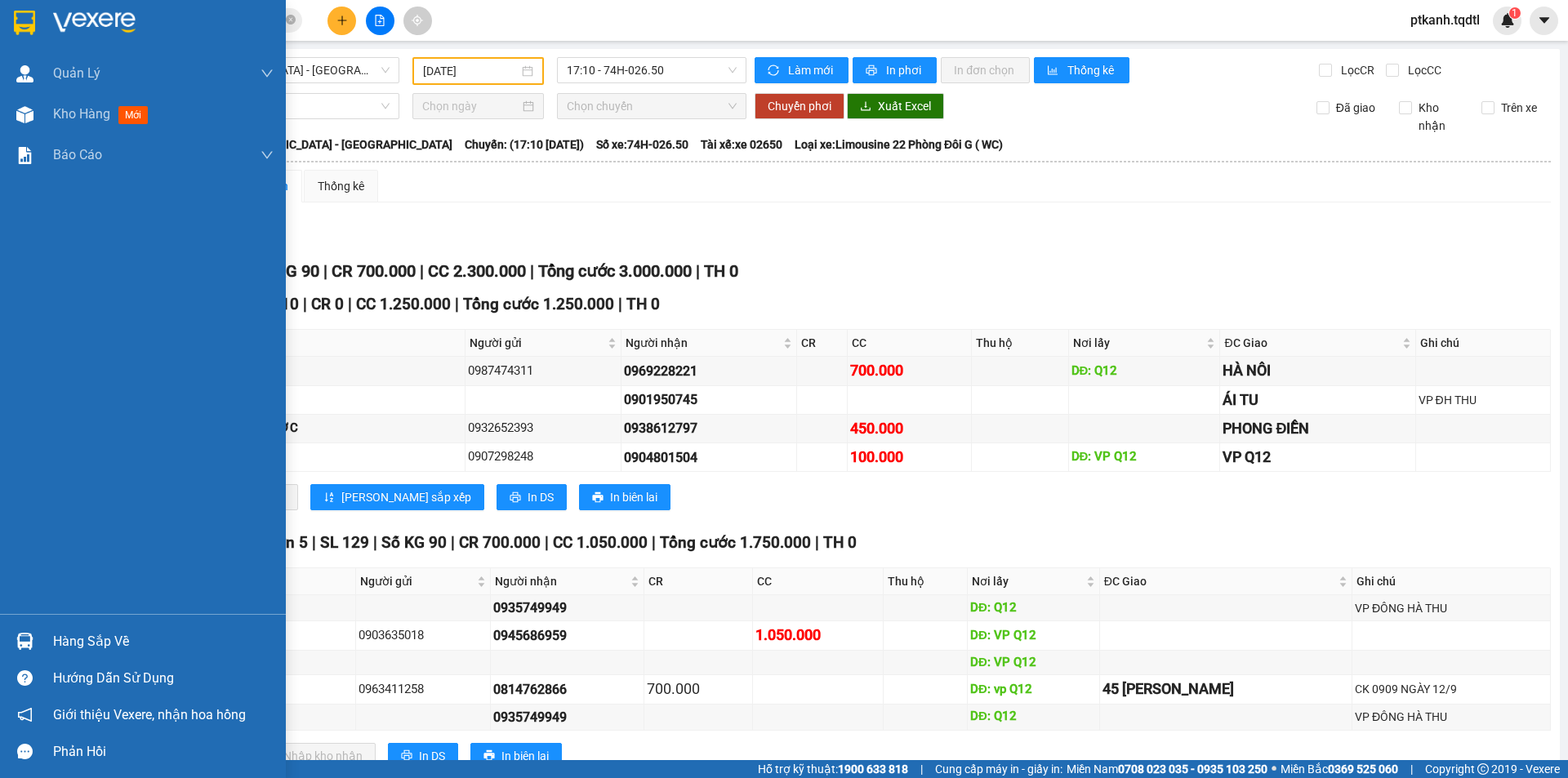
click at [25, 648] on img at bounding box center [25, 641] width 17 height 17
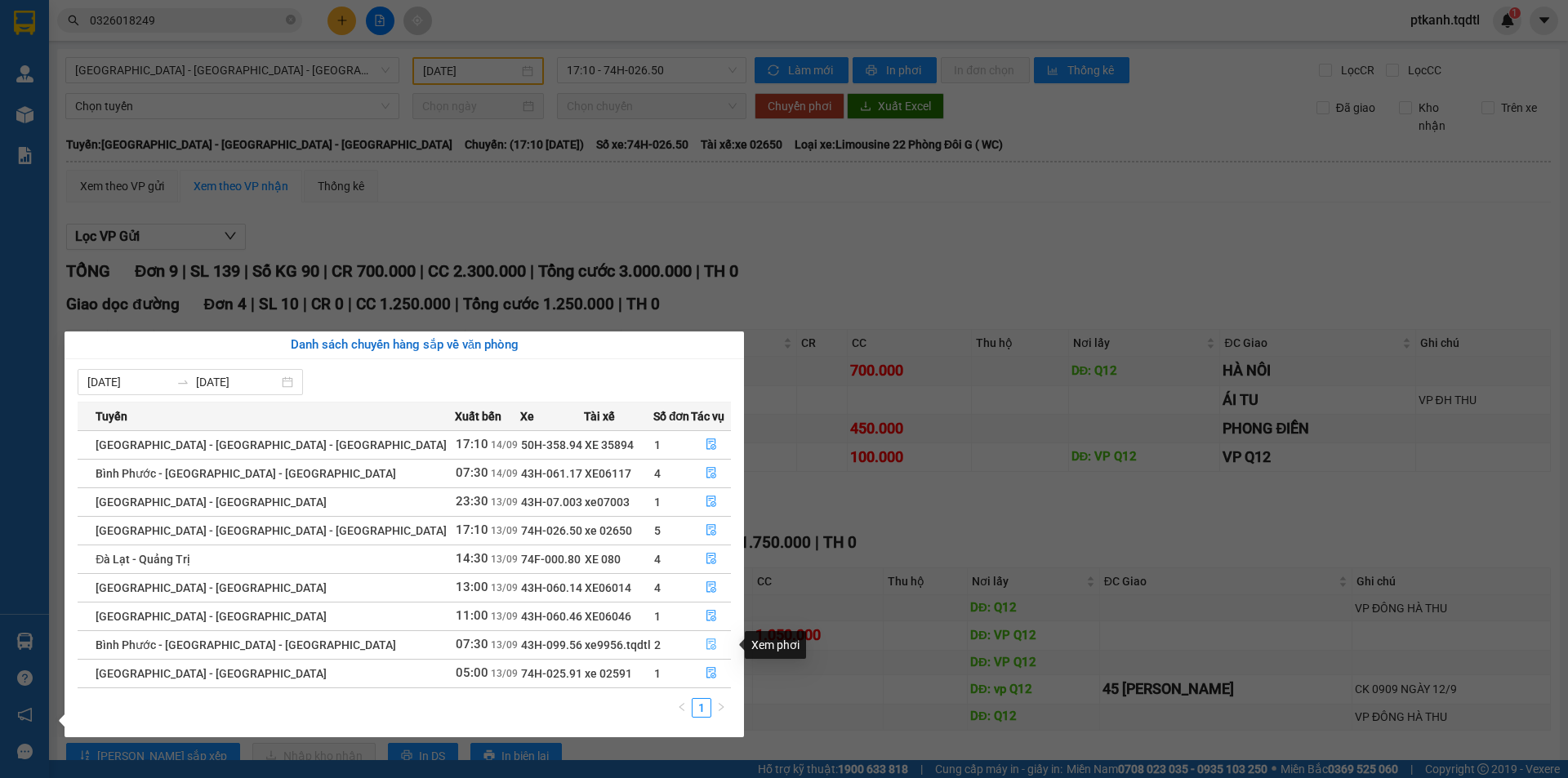
drag, startPoint x: 703, startPoint y: 640, endPoint x: 668, endPoint y: 652, distance: 37.0
click at [705, 640] on icon "file-done" at bounding box center [711, 644] width 12 height 12
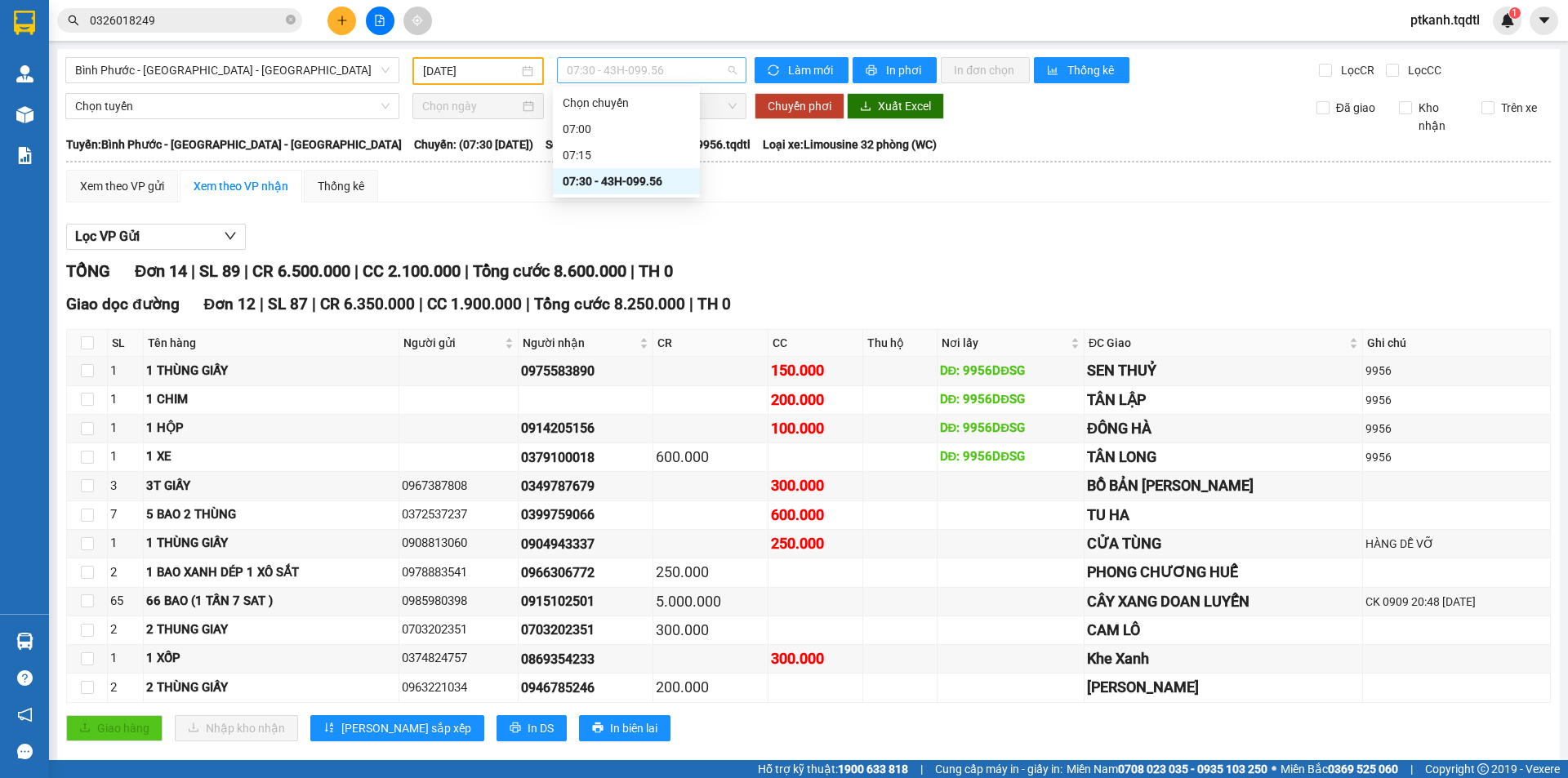
click at [700, 63] on span "07:30 - 43H-099.56" at bounding box center [651, 69] width 170 height 24
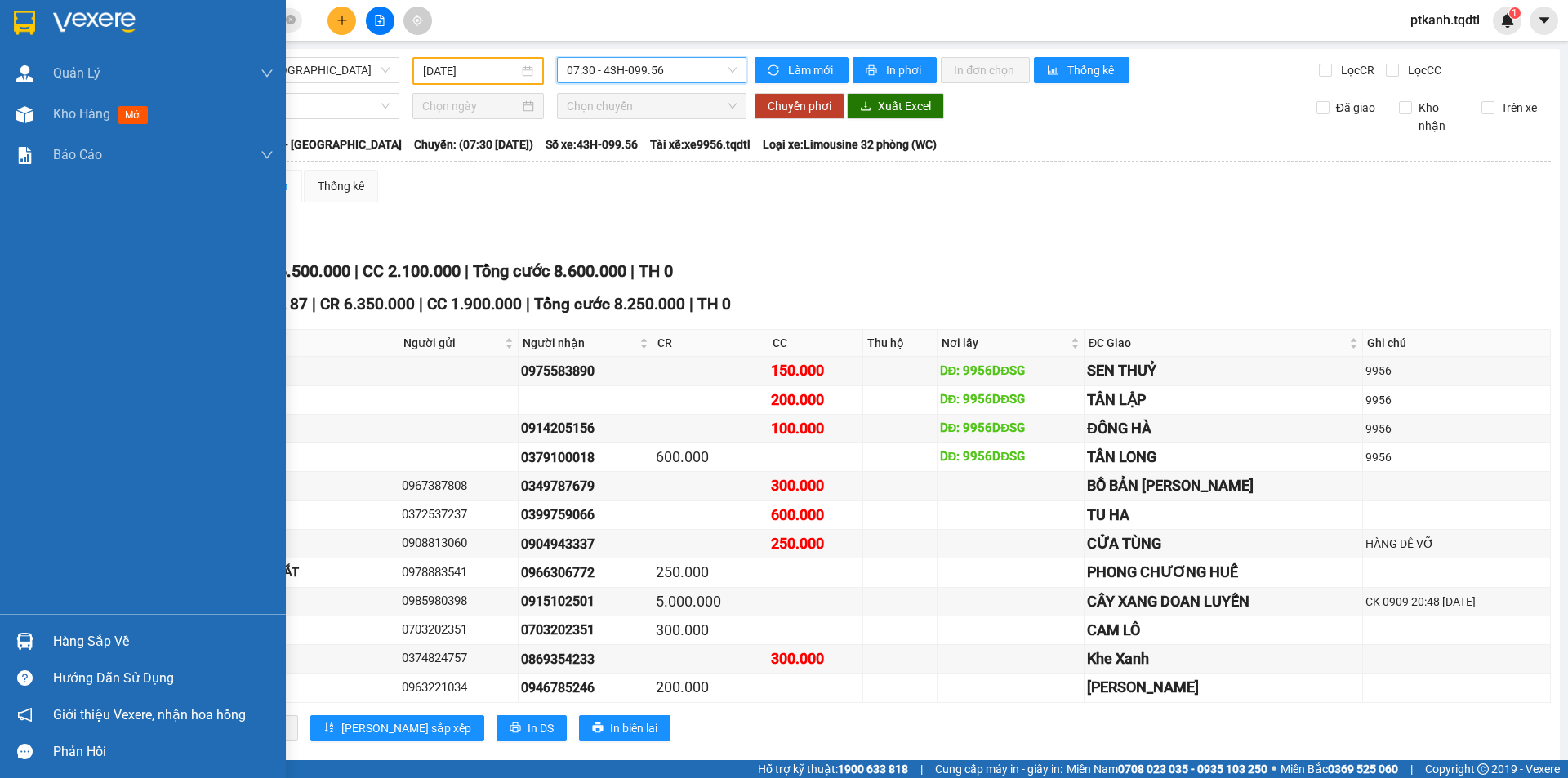
click at [68, 640] on div "Hàng sắp về" at bounding box center [163, 641] width 220 height 24
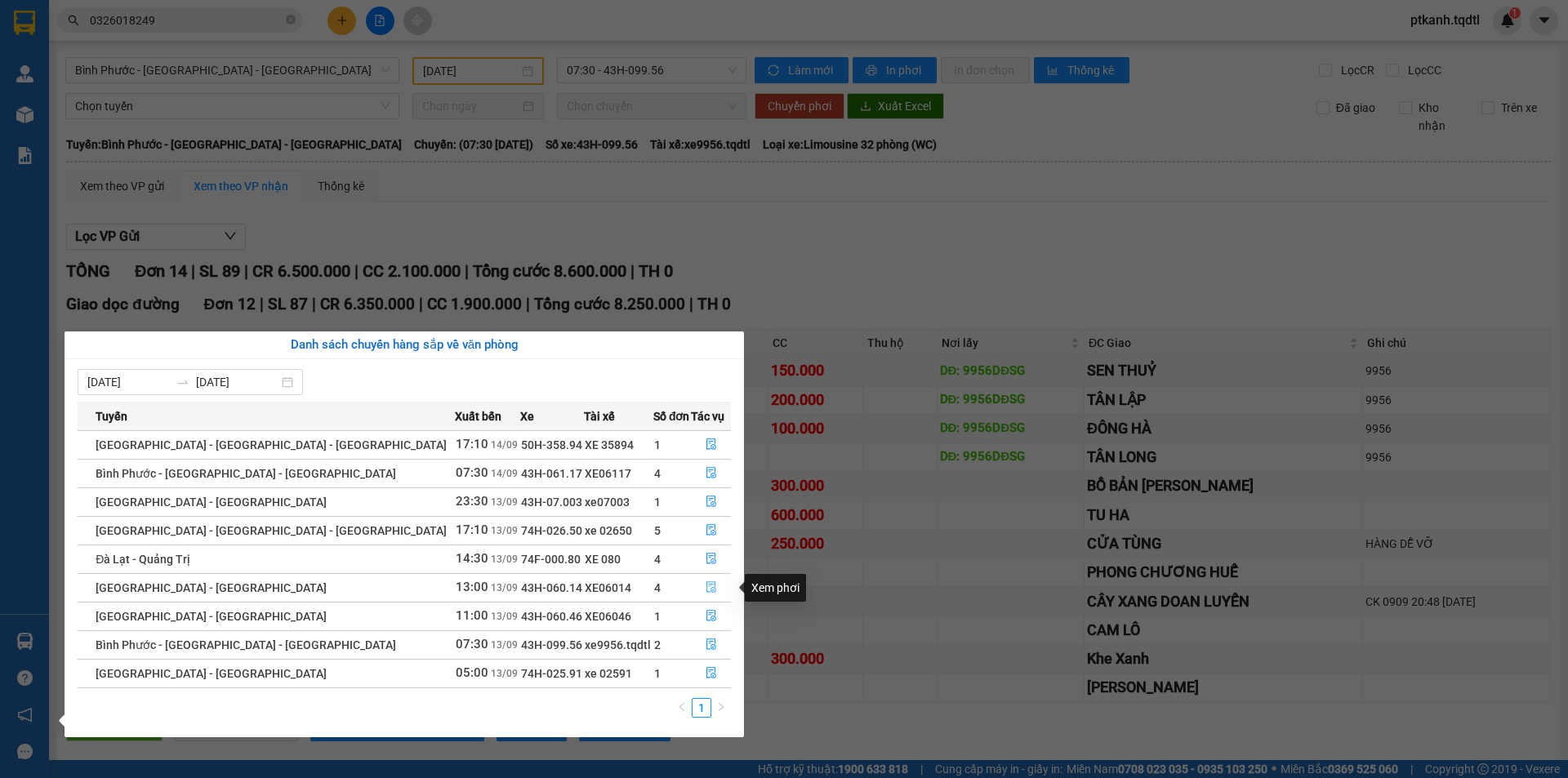
click at [705, 583] on icon "file-done" at bounding box center [711, 587] width 12 height 12
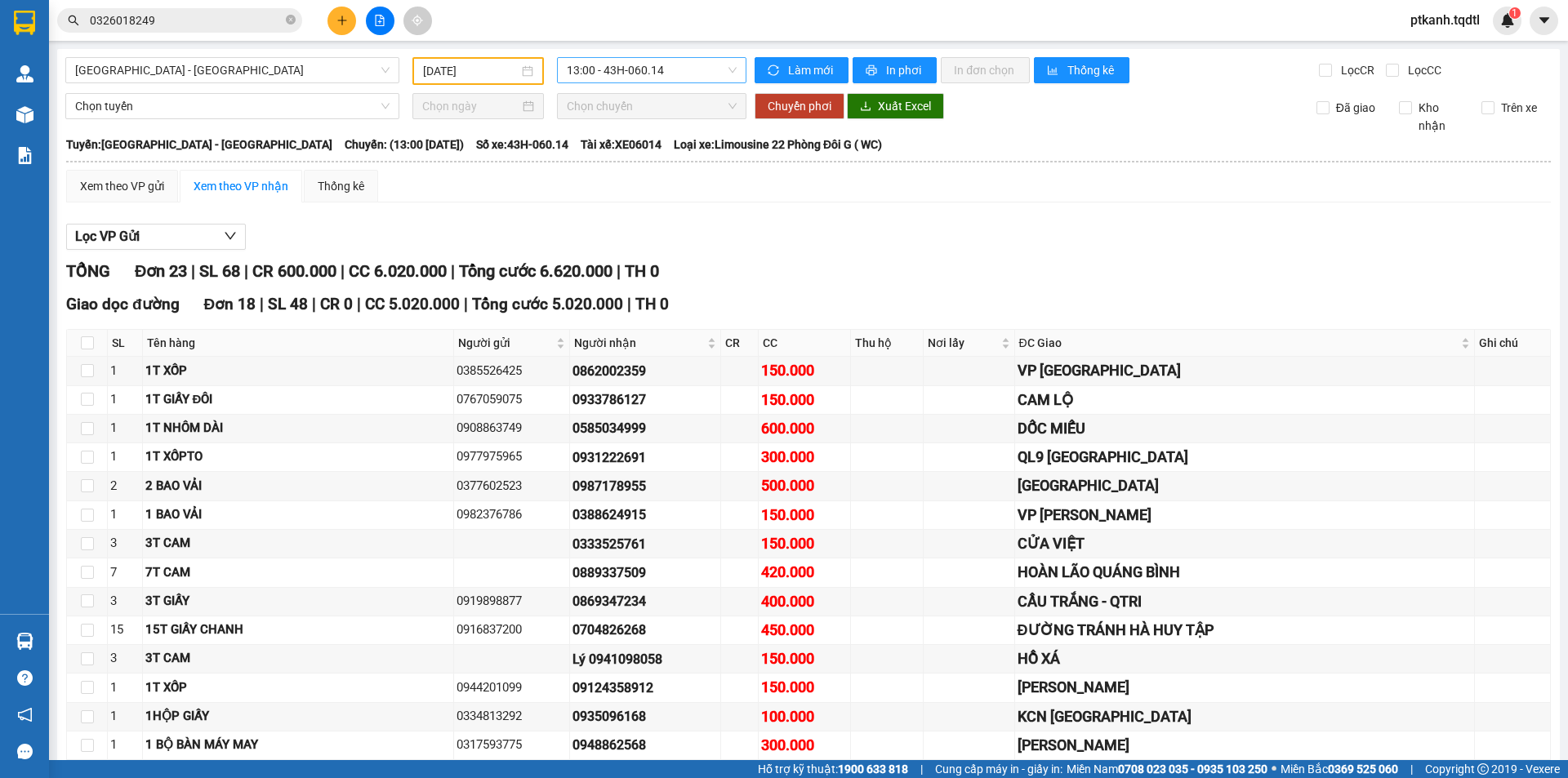
click at [695, 73] on span "13:00 - 43H-060.14" at bounding box center [651, 69] width 170 height 24
click at [657, 157] on div "11:00 - 43H-060.46" at bounding box center [626, 155] width 127 height 18
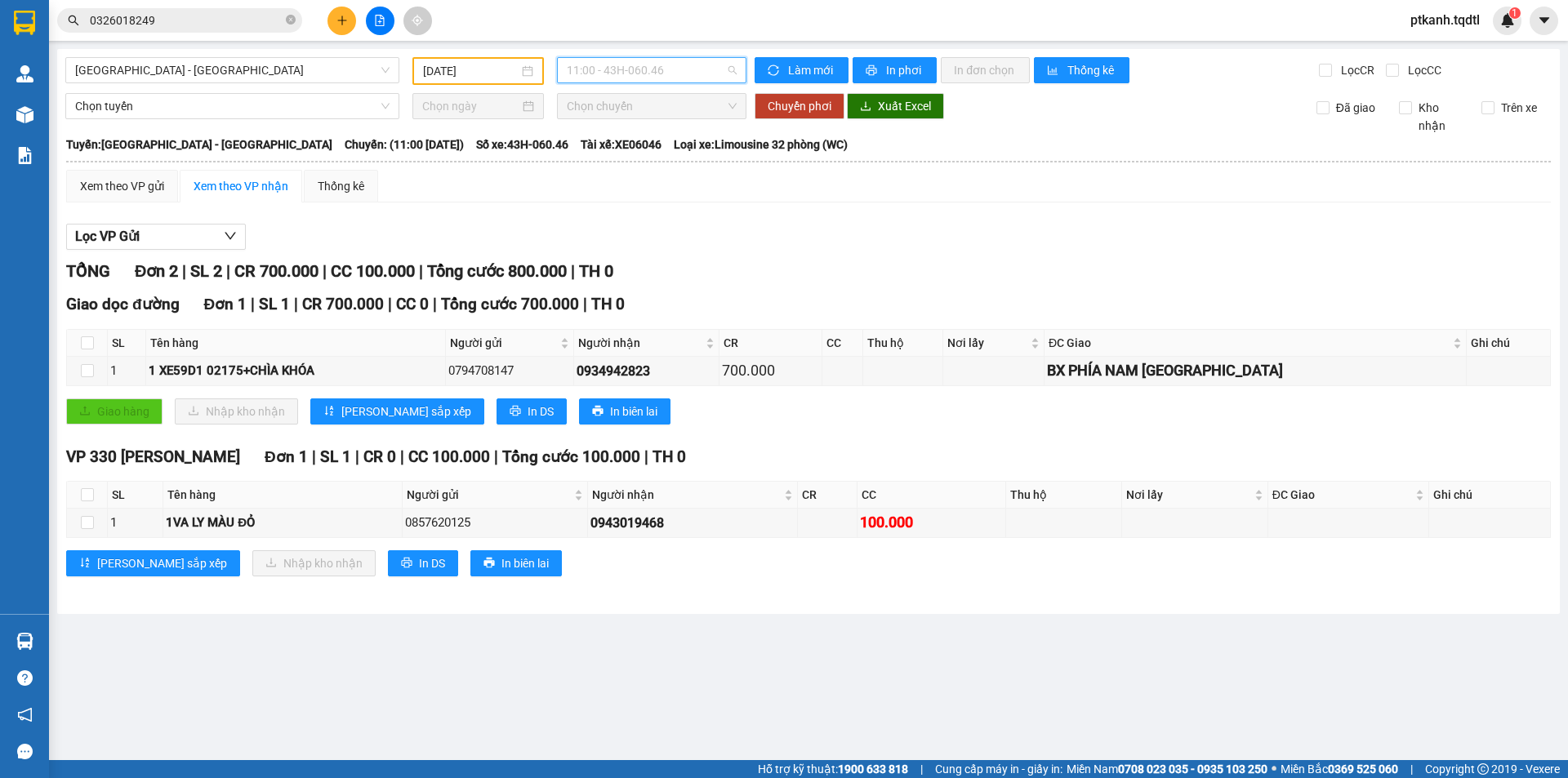
click at [697, 76] on span "11:00 - 43H-060.46" at bounding box center [651, 69] width 170 height 24
click at [661, 180] on div "13:00 - 43H-060.14" at bounding box center [630, 181] width 127 height 18
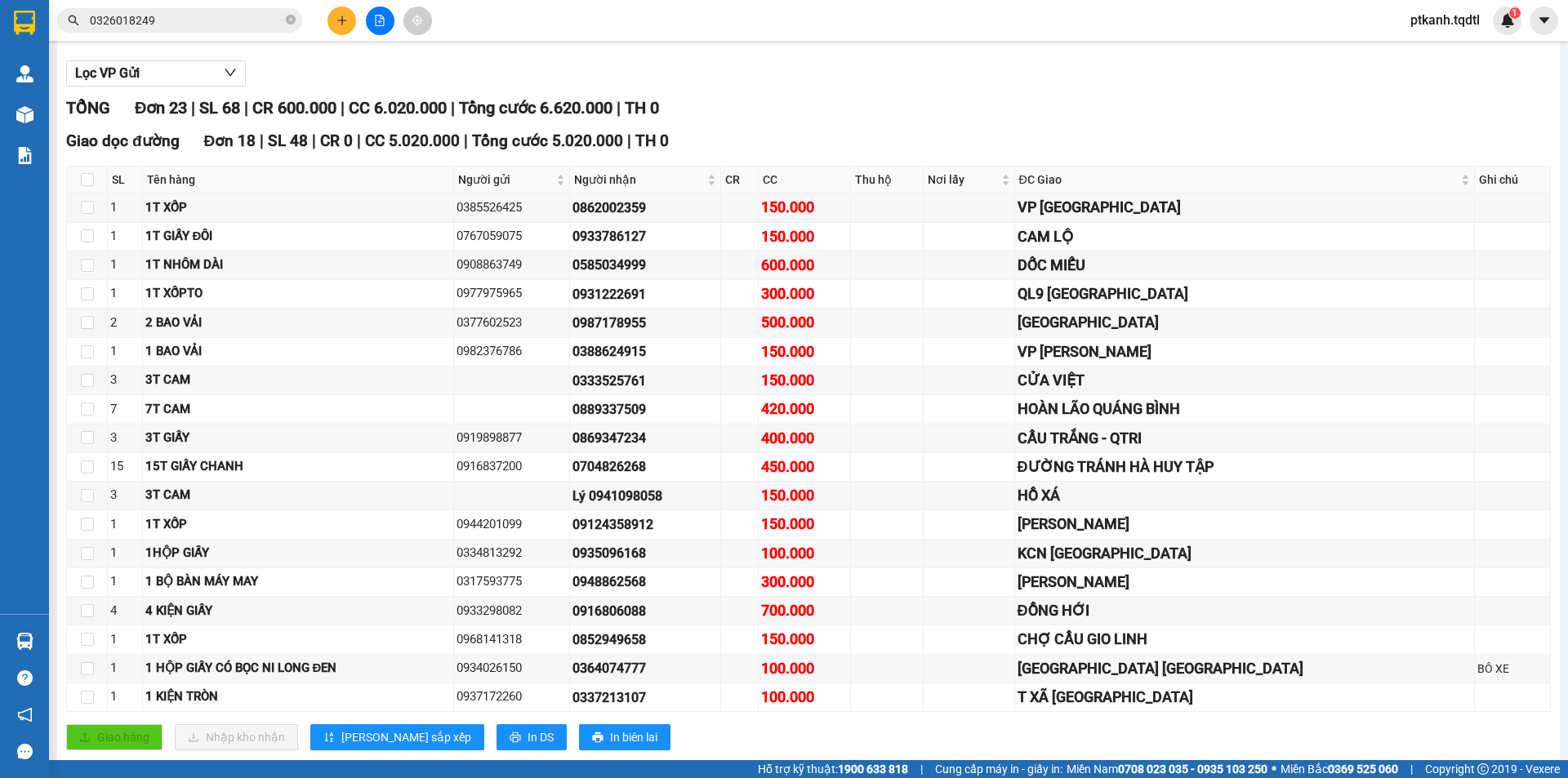
scroll to position [82, 0]
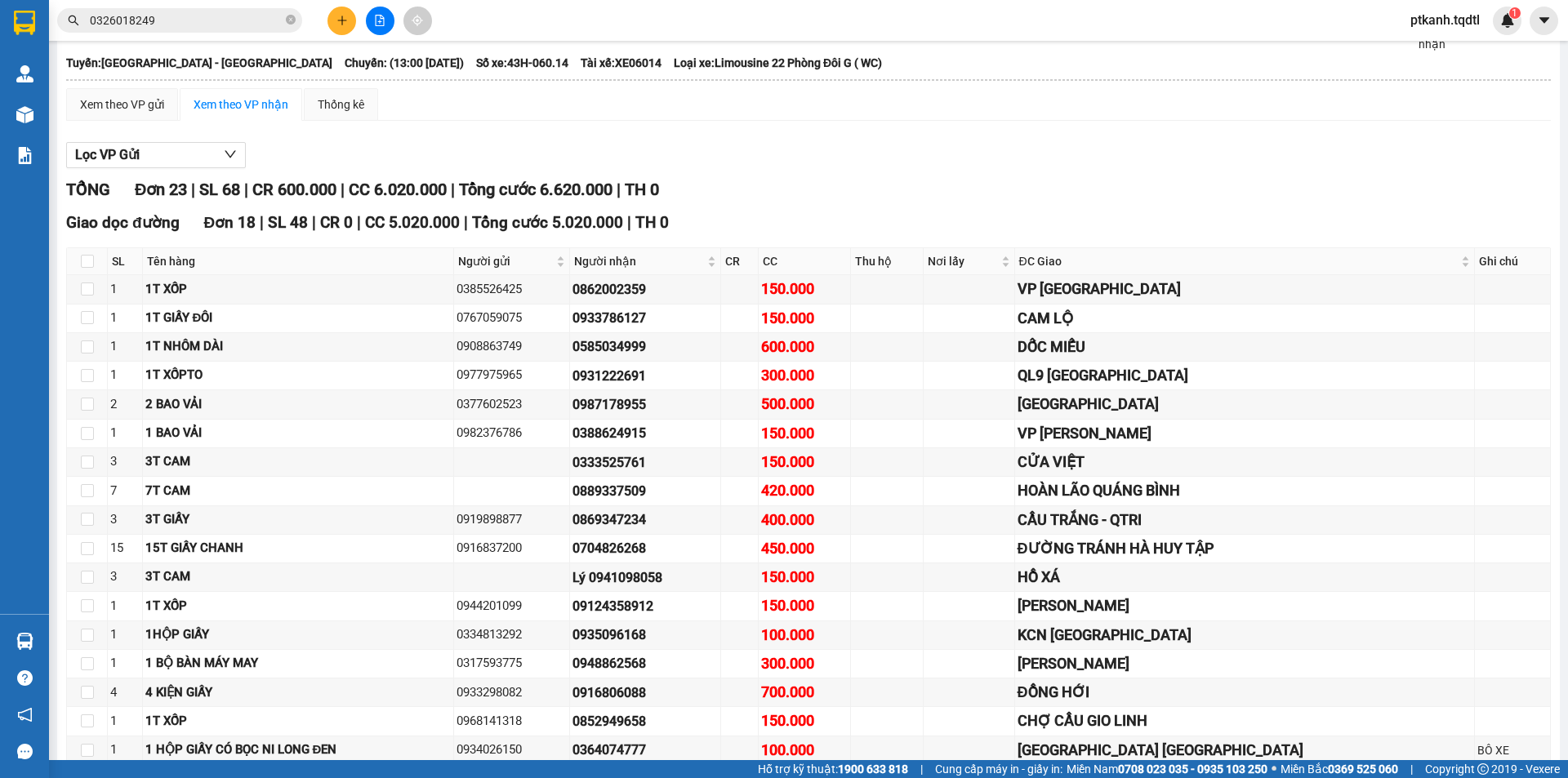
click at [184, 22] on input "0326018249" at bounding box center [186, 20] width 192 height 18
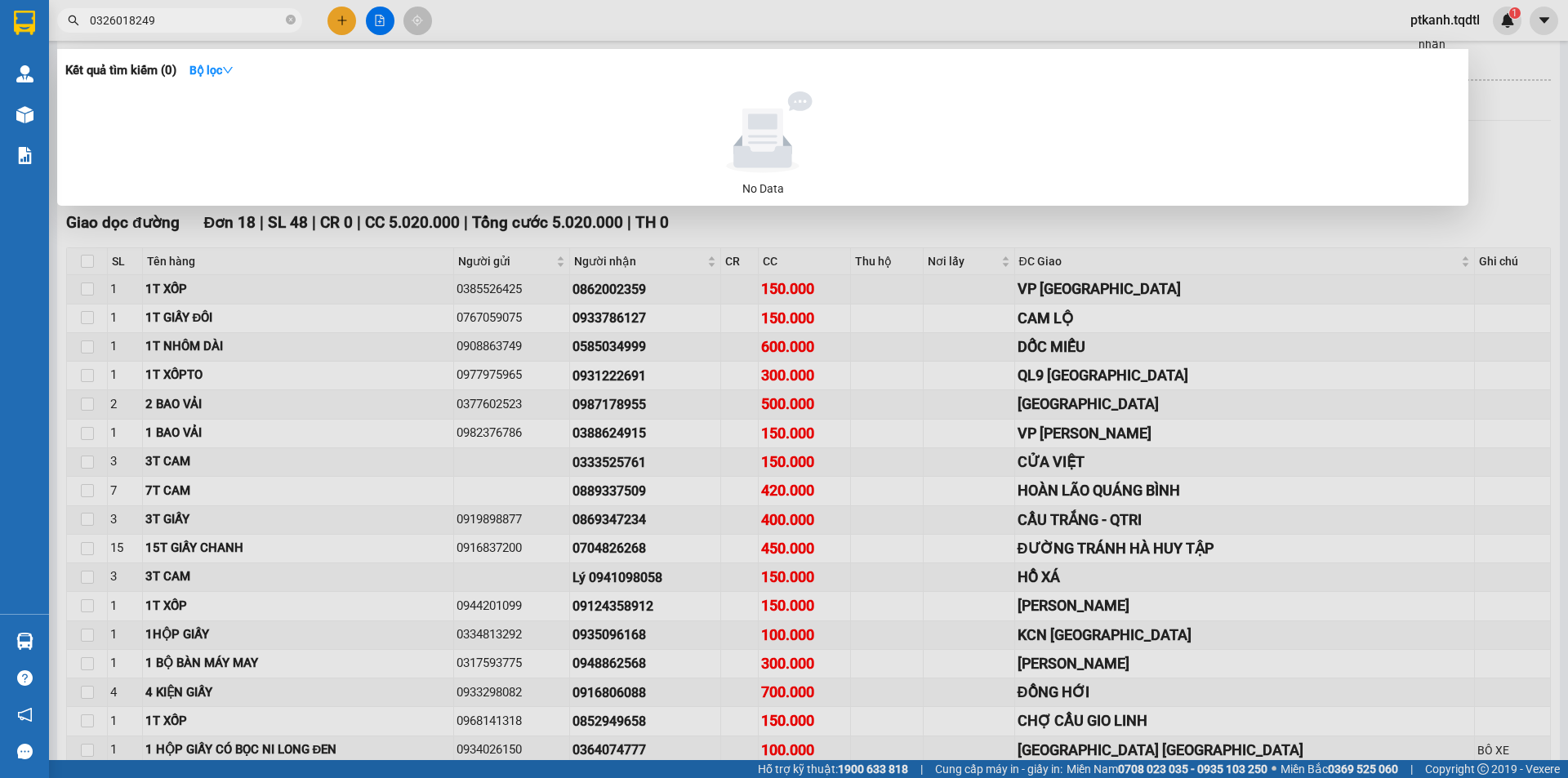
click at [184, 22] on input "0326018249" at bounding box center [186, 20] width 192 height 18
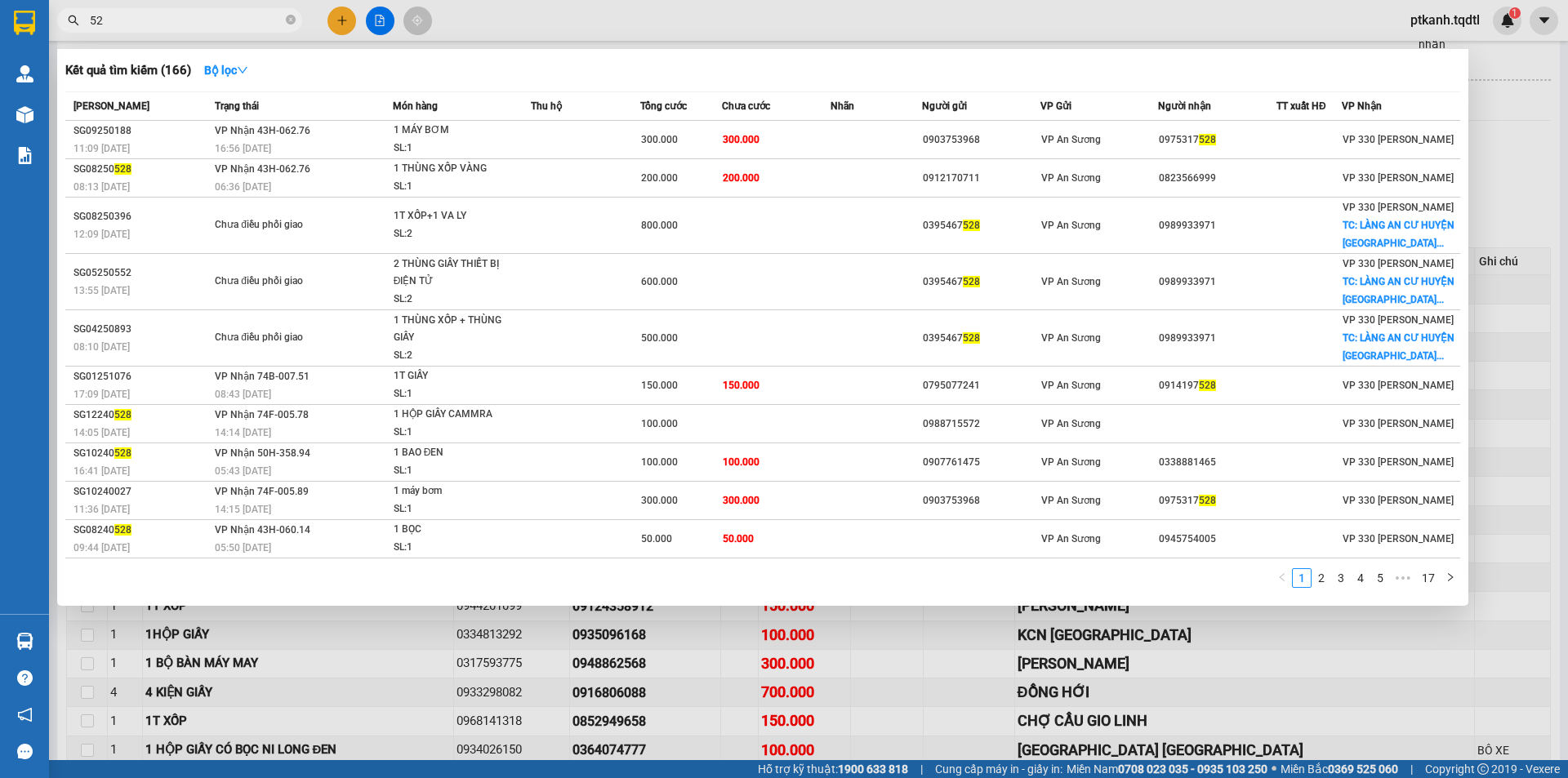
type input "5"
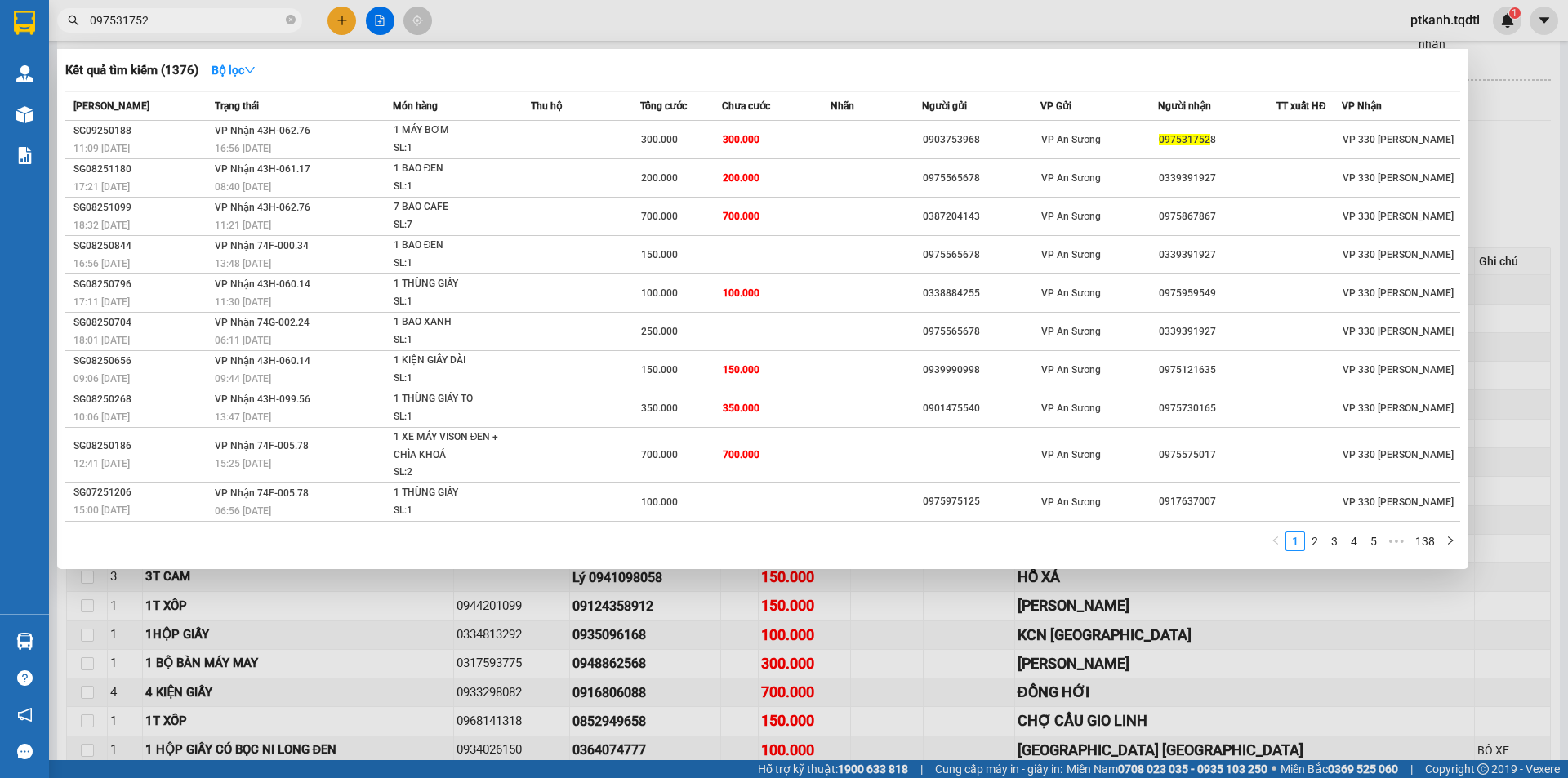
type input "0975317528"
